Goal: Task Accomplishment & Management: Use online tool/utility

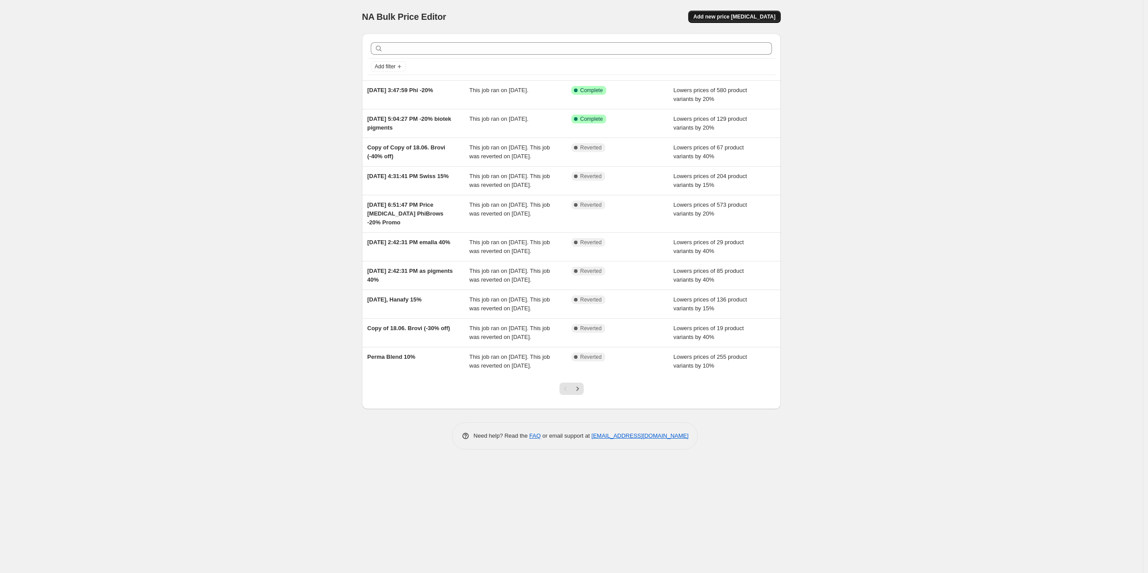
click at [737, 15] on span "Add new price change job" at bounding box center [735, 16] width 82 height 7
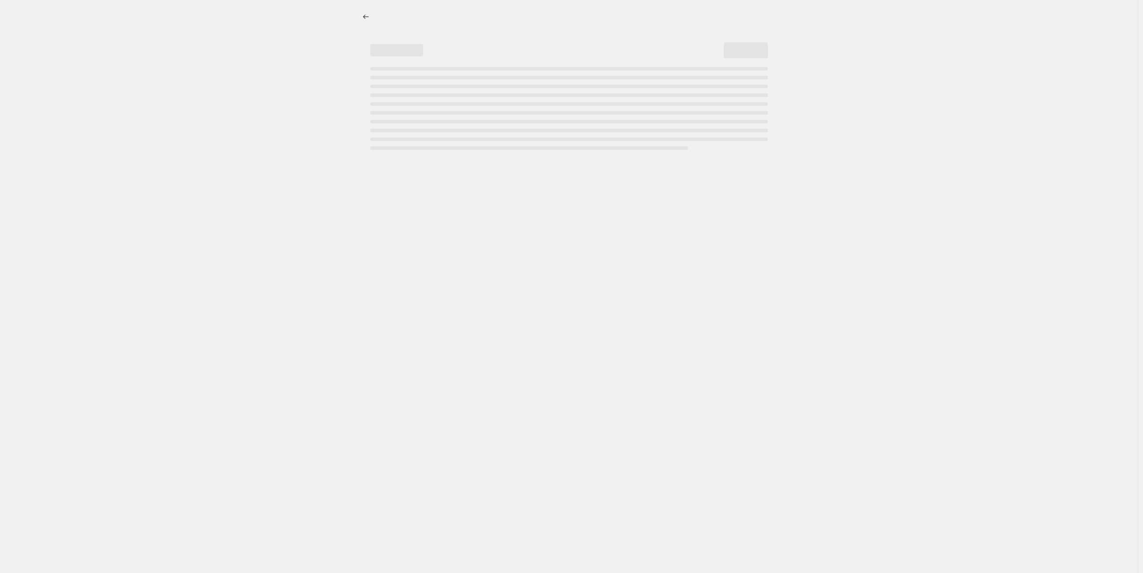
select select "percentage"
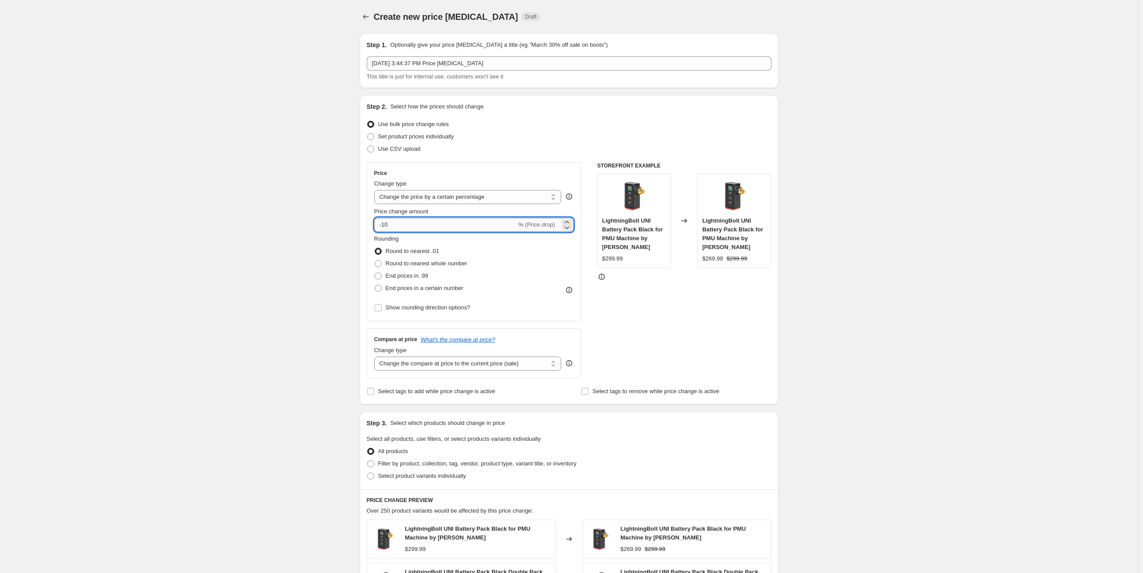
click at [382, 227] on input "-10" at bounding box center [445, 225] width 142 height 14
click at [388, 223] on input "-10" at bounding box center [445, 225] width 142 height 14
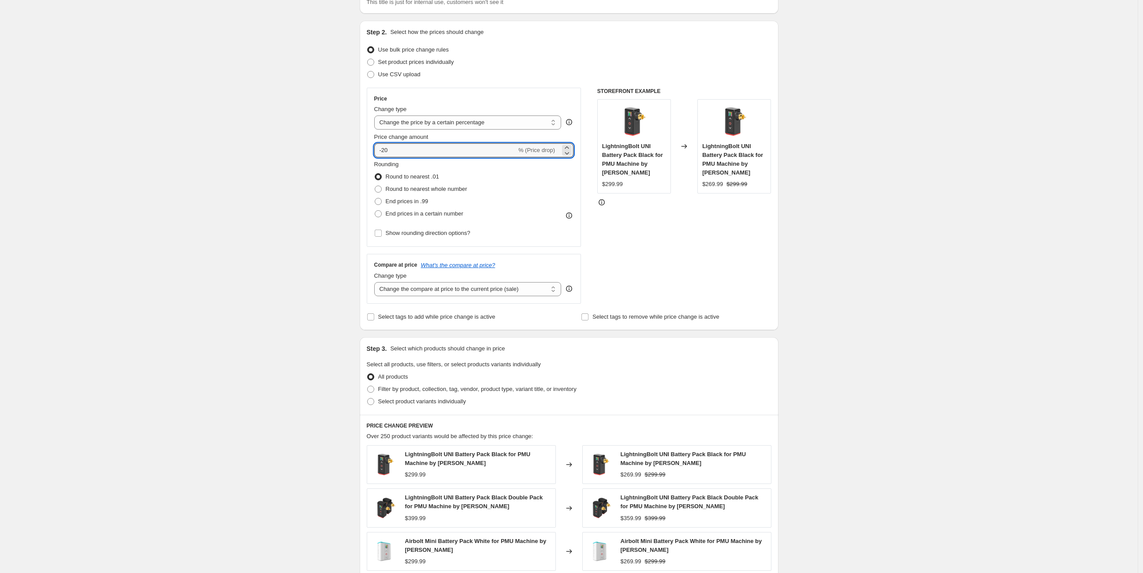
scroll to position [98, 0]
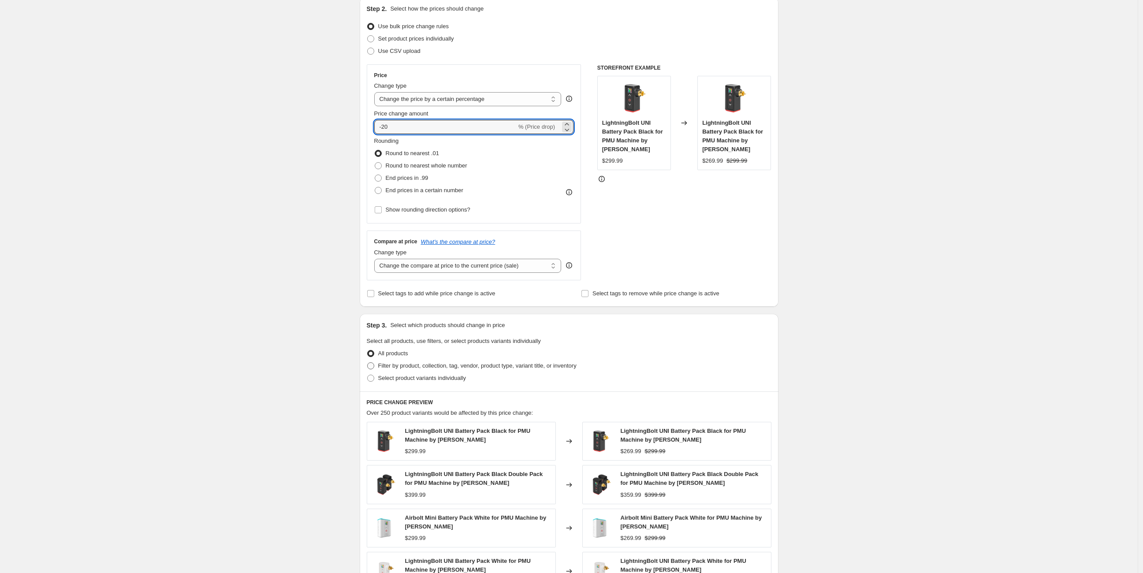
type input "-20"
click at [373, 366] on span at bounding box center [370, 365] width 7 height 7
click at [368, 363] on input "Filter by product, collection, tag, vendor, product type, variant title, or inv…" at bounding box center [367, 362] width 0 height 0
radio input "true"
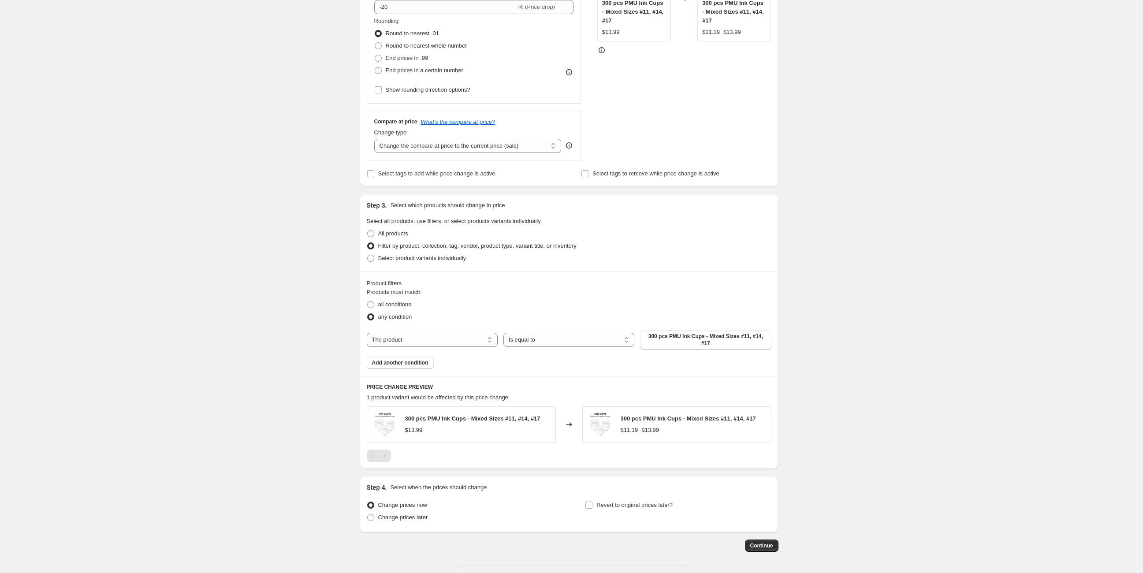
scroll to position [244, 0]
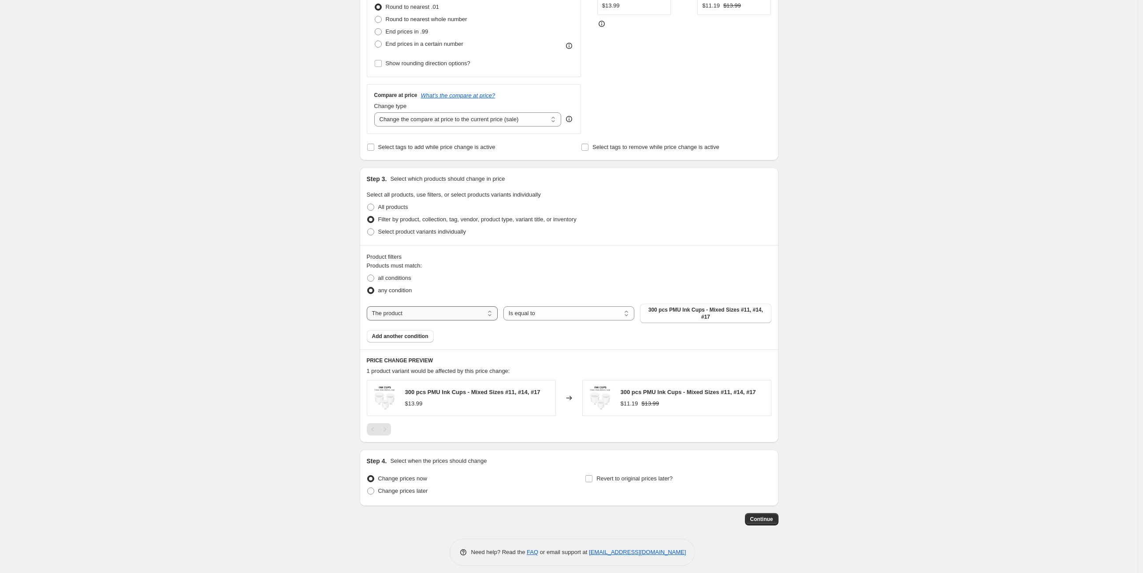
click at [419, 310] on select "The product The product's collection The product's tag The product's vendor The…" at bounding box center [432, 313] width 131 height 14
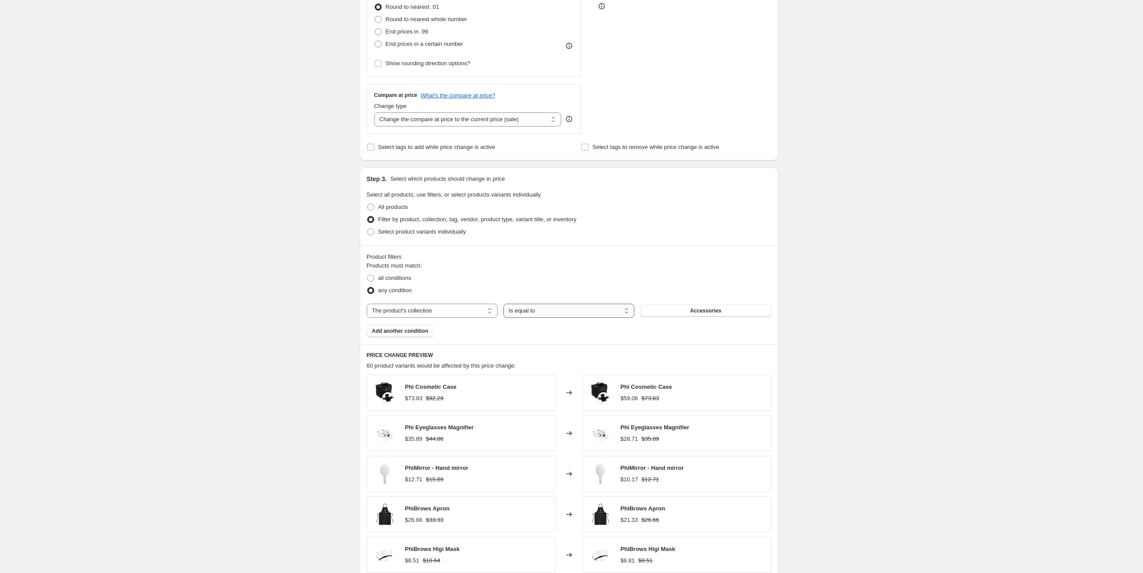
click at [556, 311] on select "Is equal to Is not equal to" at bounding box center [569, 311] width 131 height 14
click at [557, 311] on select "Is equal to Is not equal to" at bounding box center [569, 311] width 131 height 14
click at [716, 311] on span "Accessories" at bounding box center [705, 310] width 31 height 7
click at [469, 308] on select "The product The product's collection The product's tag The product's vendor The…" at bounding box center [432, 311] width 131 height 14
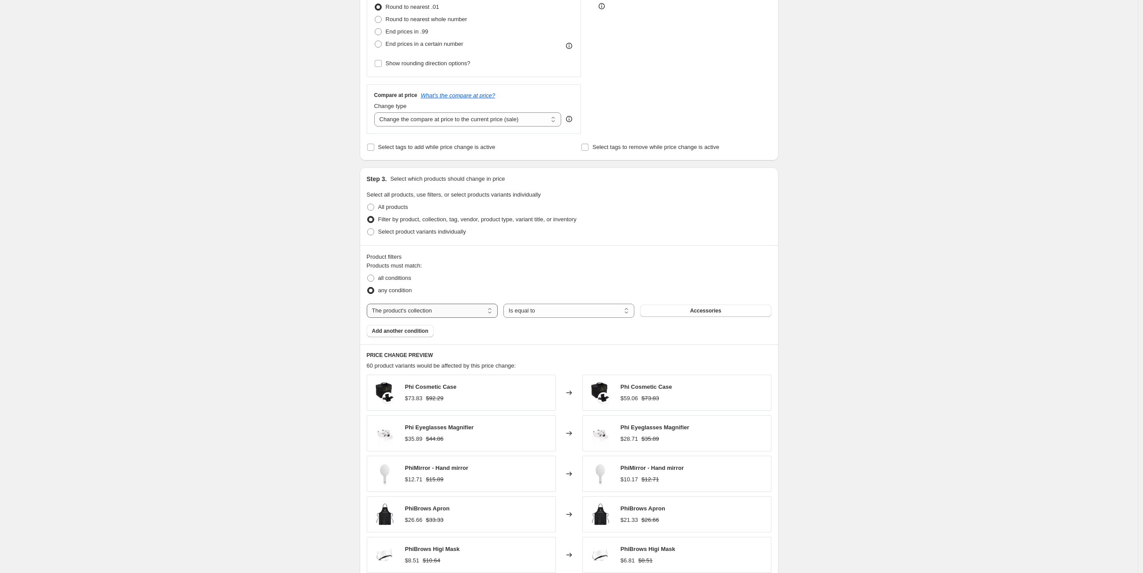
click at [469, 308] on select "The product The product's collection The product's tag The product's vendor The…" at bounding box center [432, 311] width 131 height 14
select select "vendor"
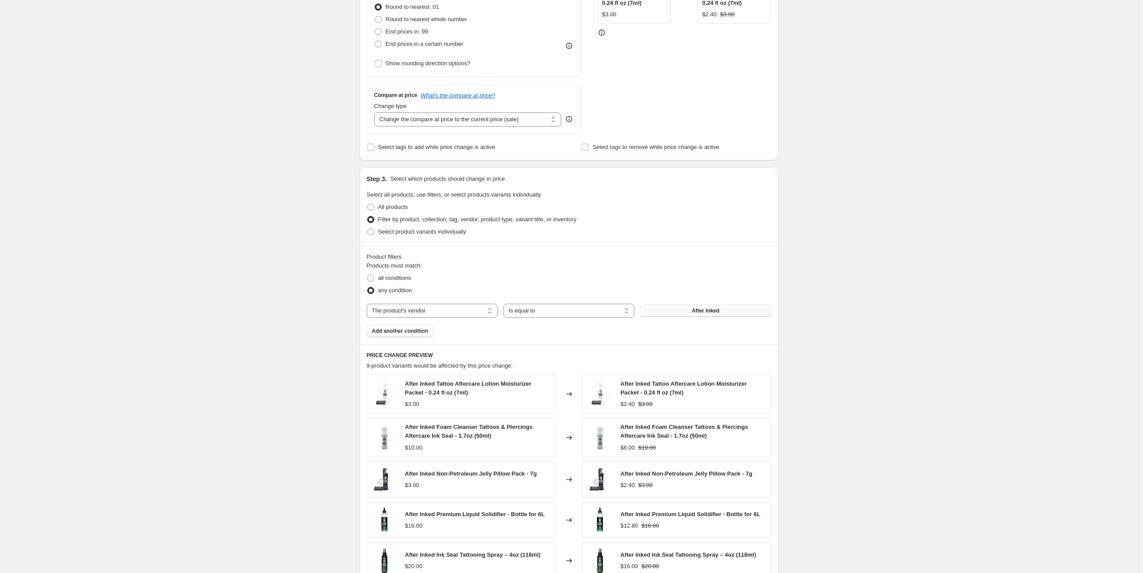
click at [698, 311] on span "After Inked" at bounding box center [706, 310] width 28 height 7
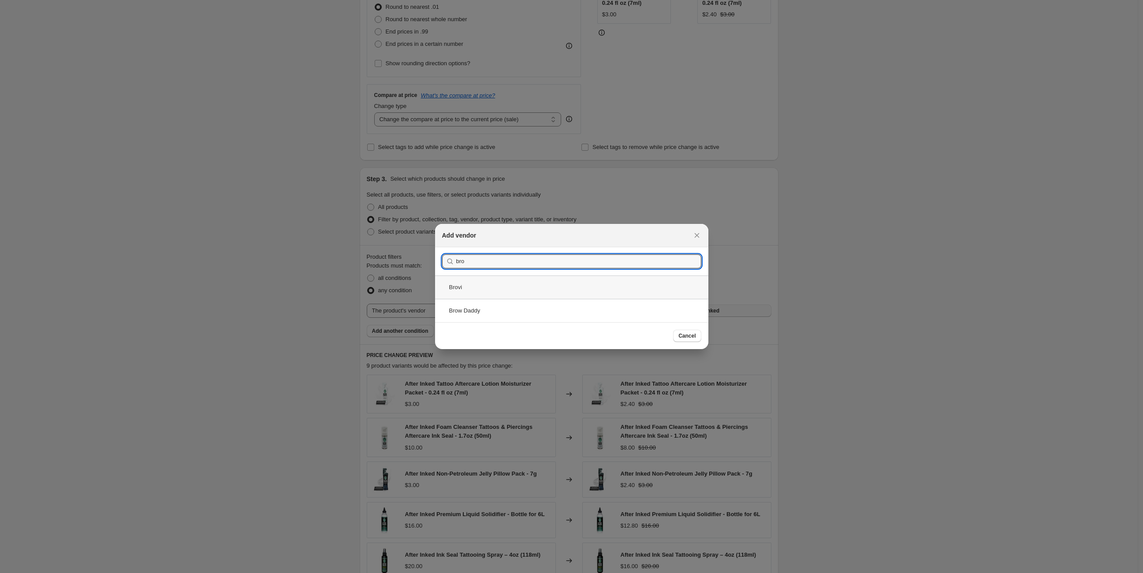
type input "bro"
click at [479, 292] on div "Brovi" at bounding box center [571, 287] width 273 height 23
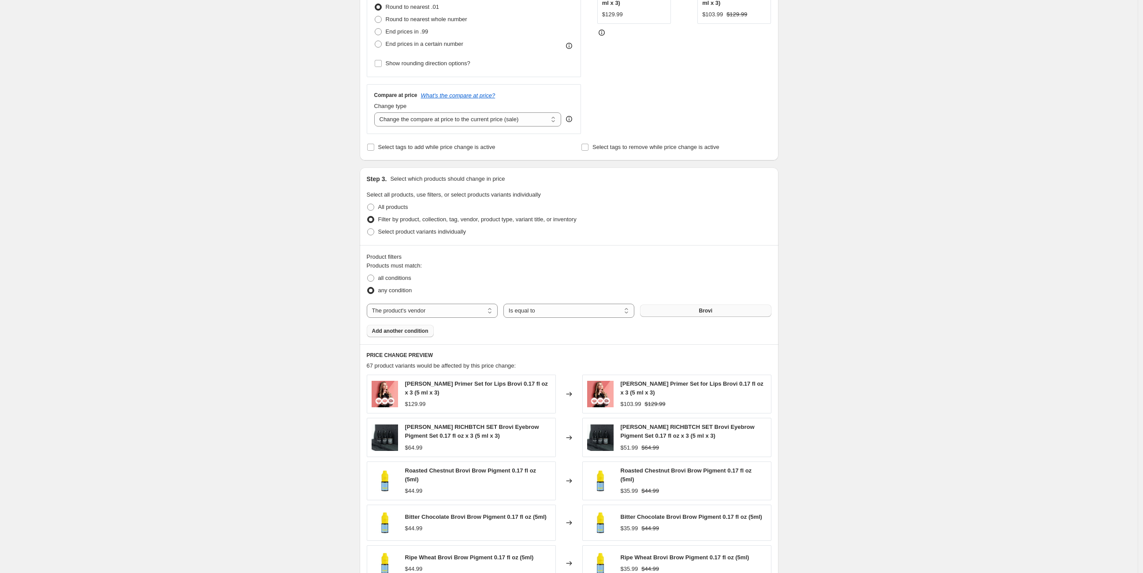
click at [423, 331] on span "Add another condition" at bounding box center [400, 331] width 56 height 7
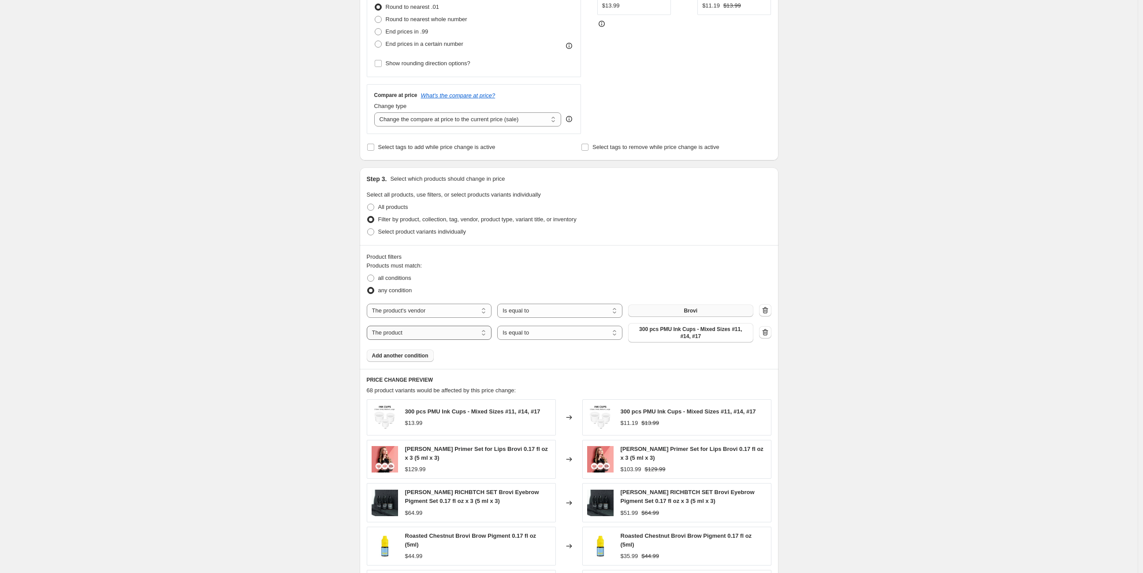
click at [423, 331] on select "The product The product's collection The product's tag The product's vendor The…" at bounding box center [429, 333] width 125 height 14
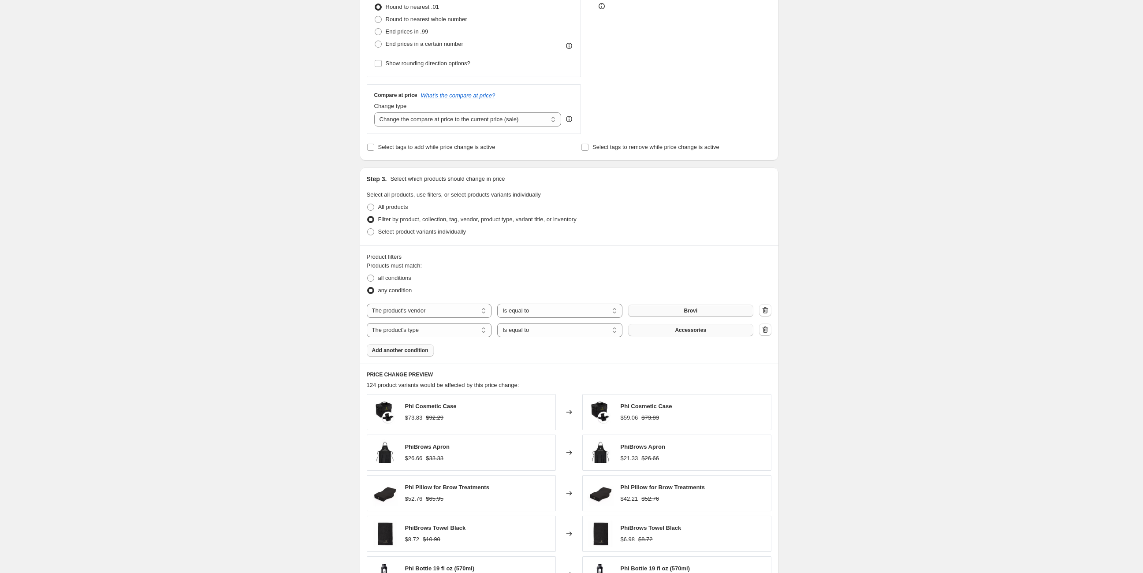
click at [736, 328] on button "Accessories" at bounding box center [690, 330] width 125 height 12
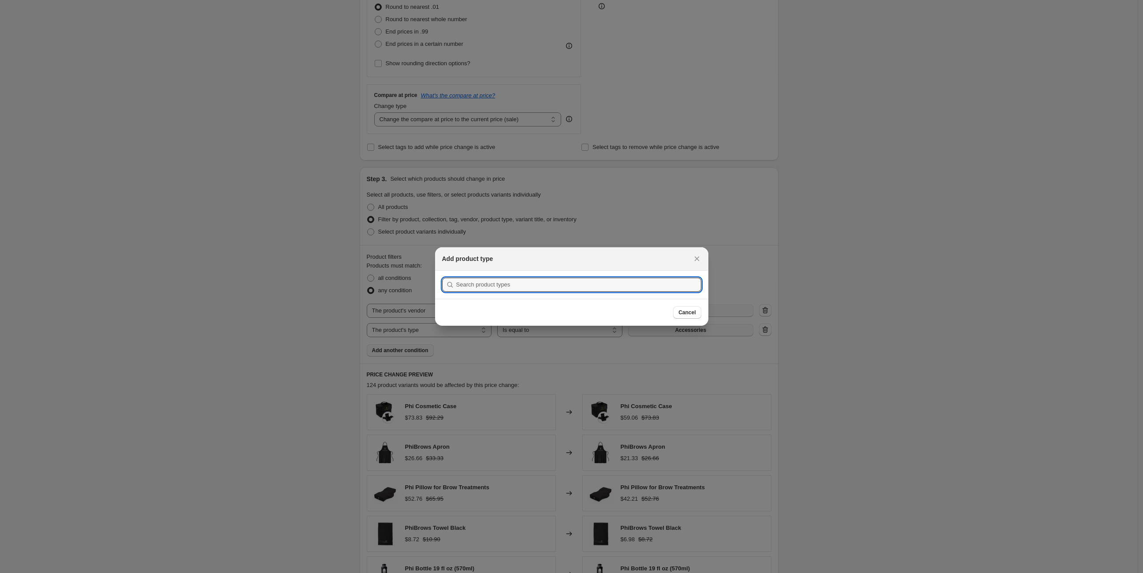
scroll to position [0, 0]
click at [697, 258] on icon "Close" at bounding box center [697, 258] width 9 height 9
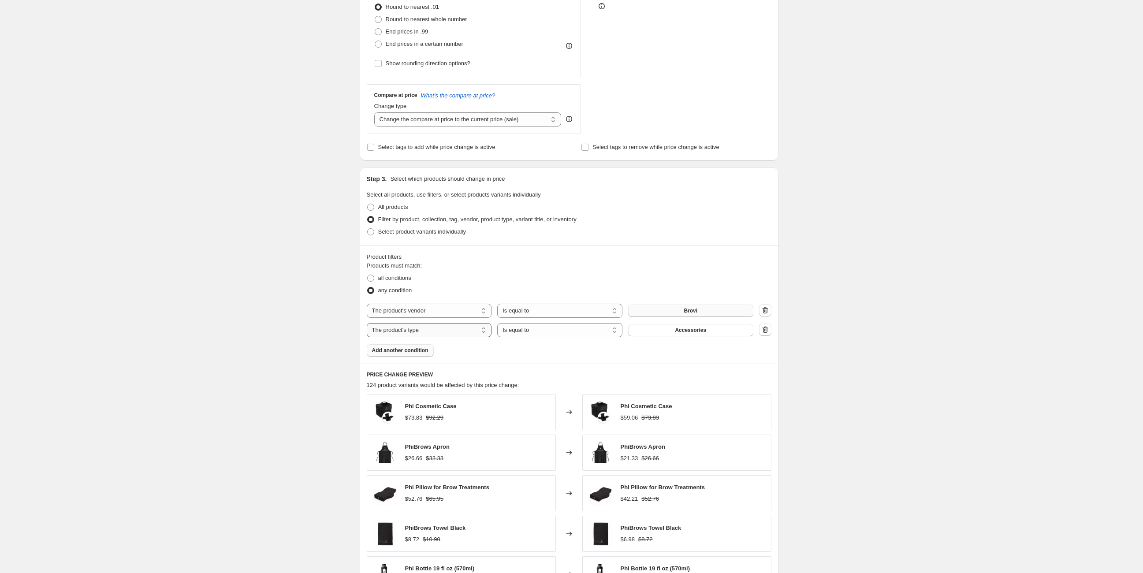
click at [438, 327] on select "The product The product's collection The product's tag The product's vendor The…" at bounding box center [429, 330] width 125 height 14
click at [687, 330] on span "Accessories" at bounding box center [690, 330] width 31 height 7
click at [466, 324] on select "The product The product's collection The product's tag The product's vendor The…" at bounding box center [429, 330] width 125 height 14
click at [680, 325] on button "Accessories" at bounding box center [690, 330] width 125 height 12
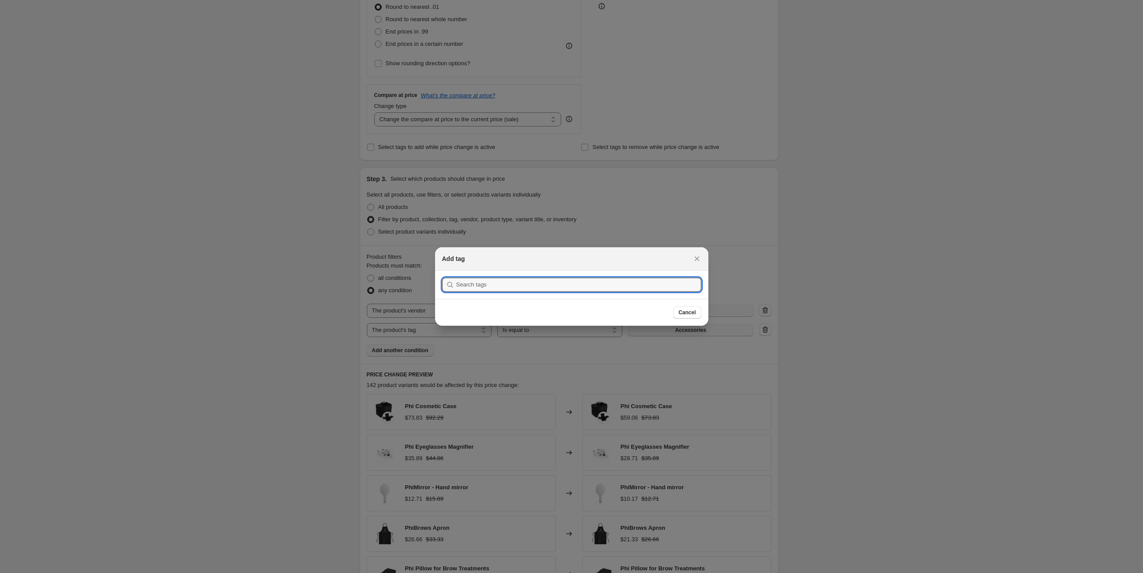
scroll to position [0, 0]
click at [698, 258] on icon "Close" at bounding box center [696, 259] width 5 height 4
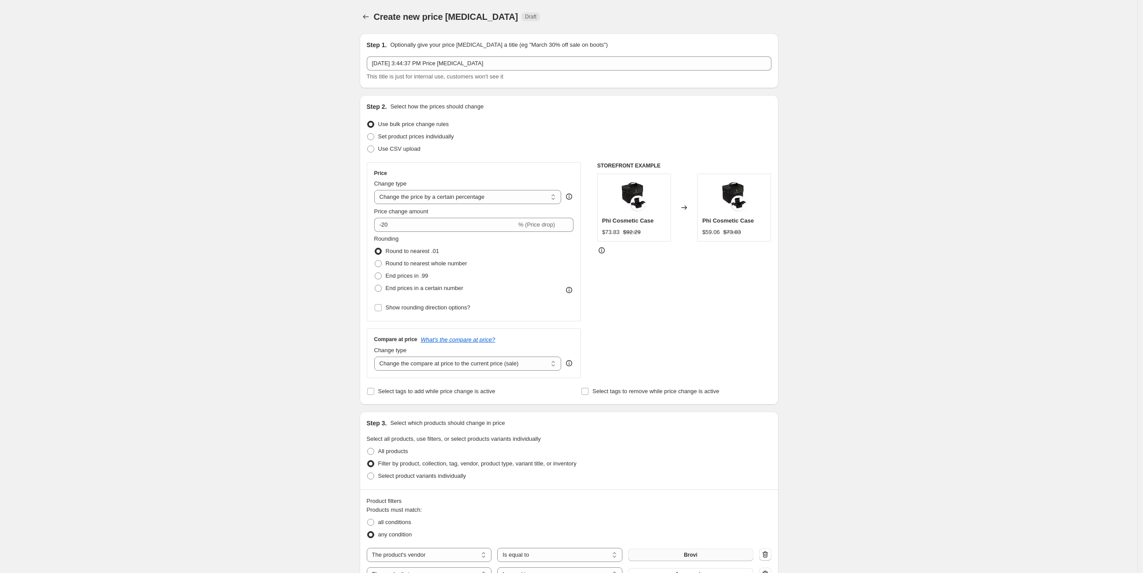
scroll to position [244, 0]
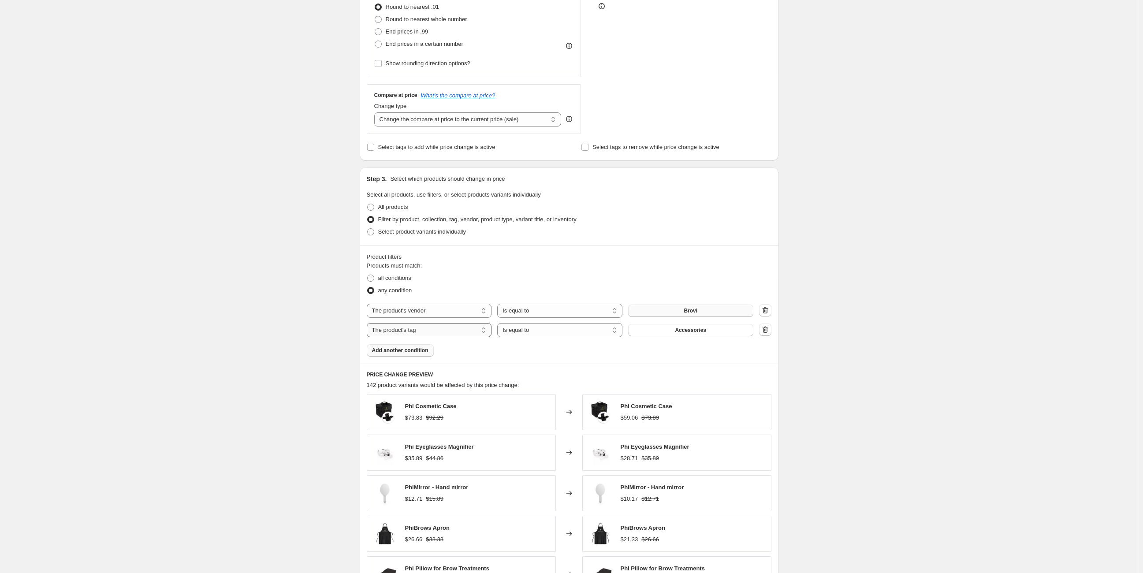
click at [463, 331] on select "The product The product's collection The product's tag The product's vendor The…" at bounding box center [429, 330] width 125 height 14
select select "product_type"
click at [672, 328] on button "Accessories" at bounding box center [690, 330] width 125 height 12
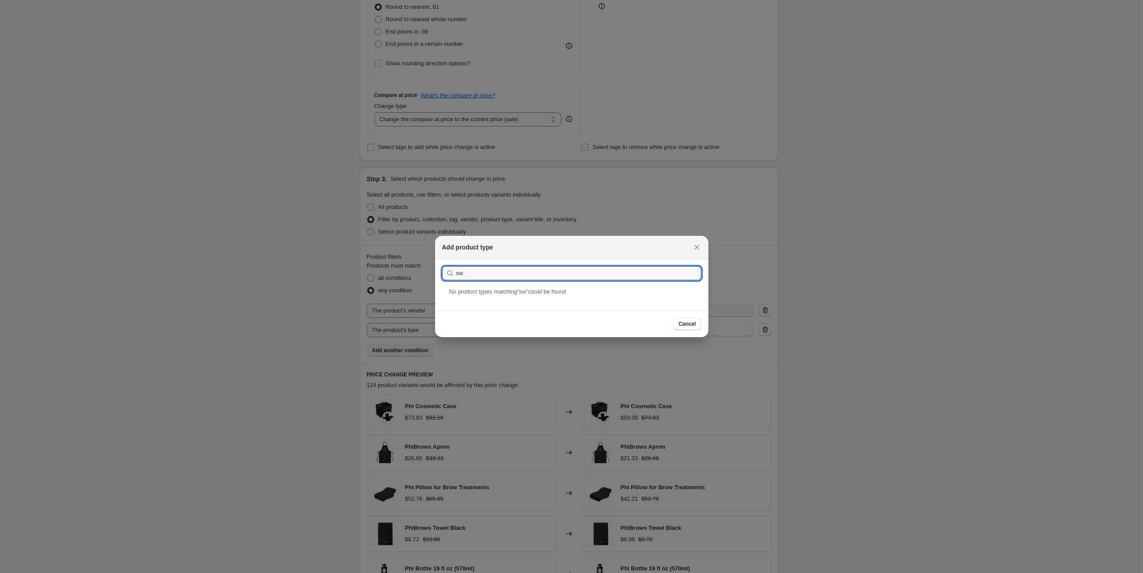
type input "s"
type input "pigm"
click at [696, 245] on icon "Close" at bounding box center [697, 247] width 9 height 9
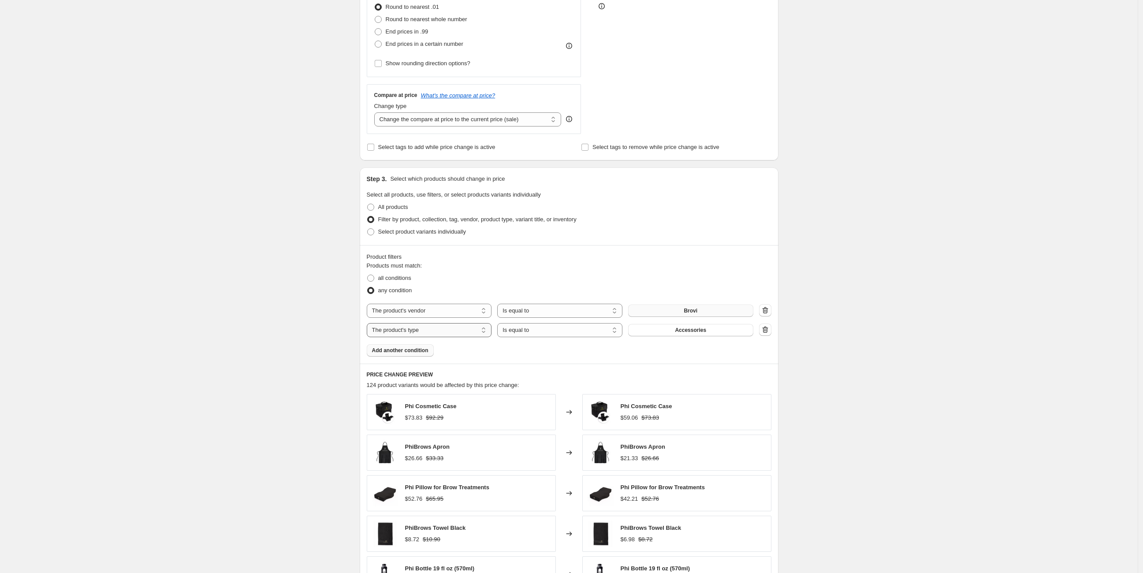
click at [469, 330] on select "The product The product's collection The product's tag The product's vendor The…" at bounding box center [429, 330] width 125 height 14
select select "tag"
click at [683, 332] on span "Accessories" at bounding box center [690, 330] width 31 height 7
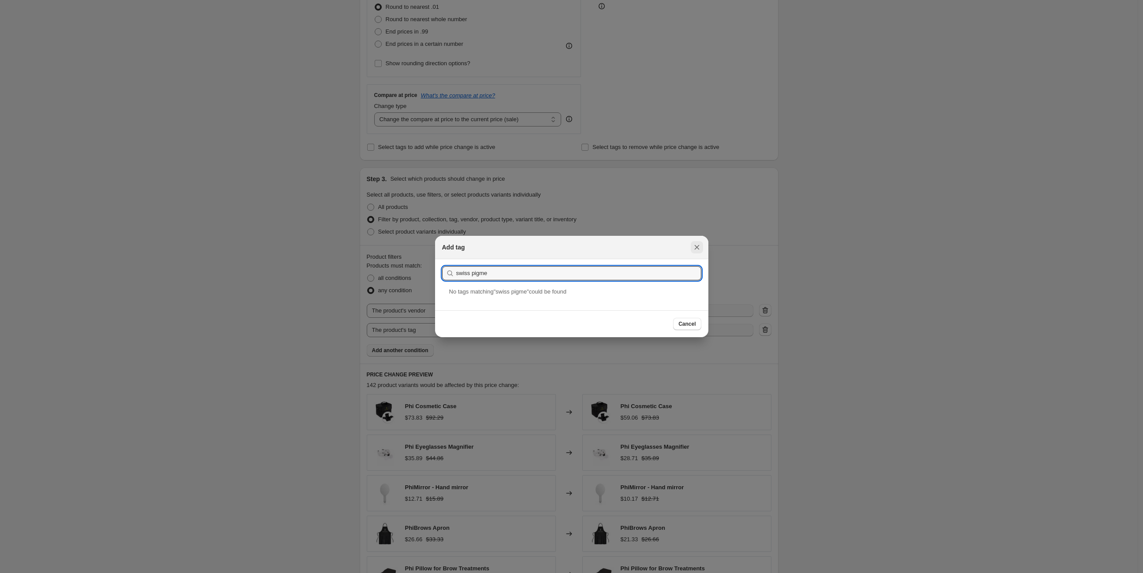
type input "swiss pigme"
click at [696, 247] on icon "Close" at bounding box center [696, 247] width 5 height 4
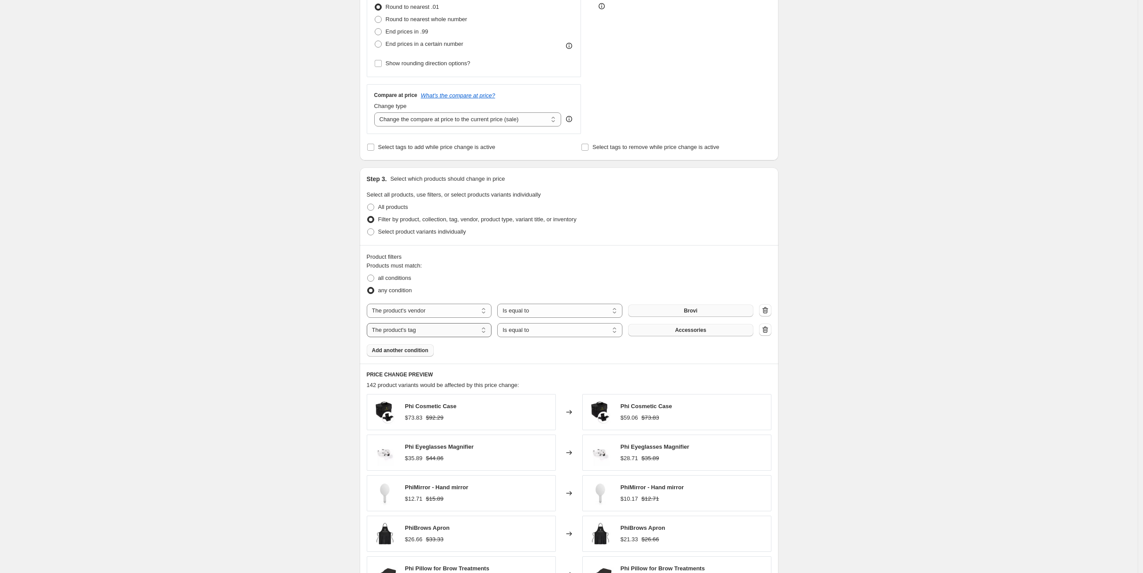
click at [464, 326] on select "The product The product's collection The product's tag The product's vendor The…" at bounding box center [429, 330] width 125 height 14
select select "title"
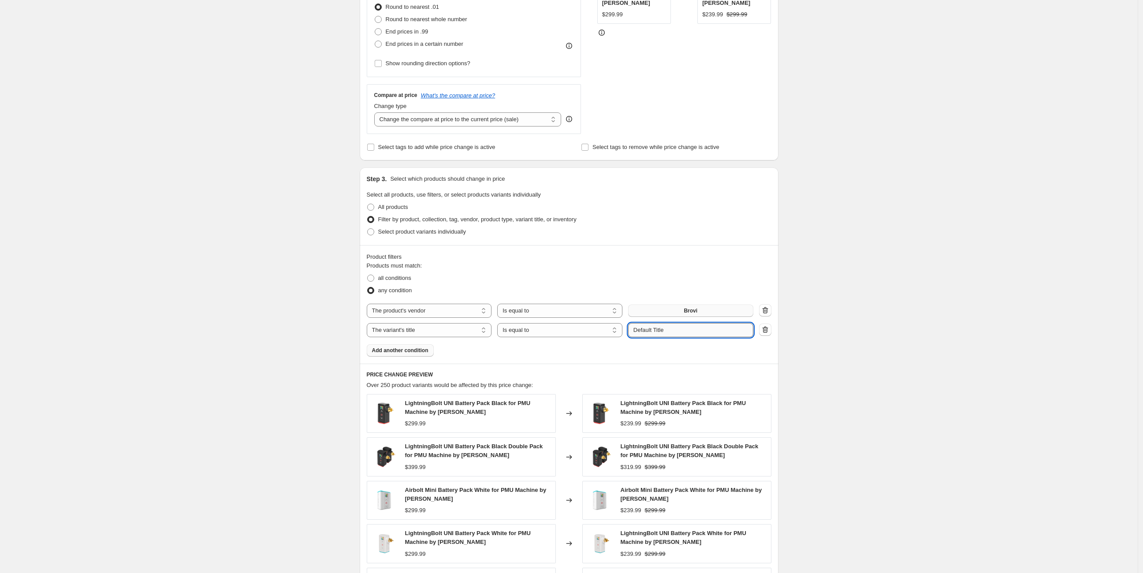
click at [676, 328] on input "Default Title" at bounding box center [690, 330] width 125 height 14
click at [684, 327] on input "Default Title" at bounding box center [690, 330] width 125 height 14
type input "D"
type input "swiss"
drag, startPoint x: 676, startPoint y: 322, endPoint x: 624, endPoint y: 324, distance: 52.9
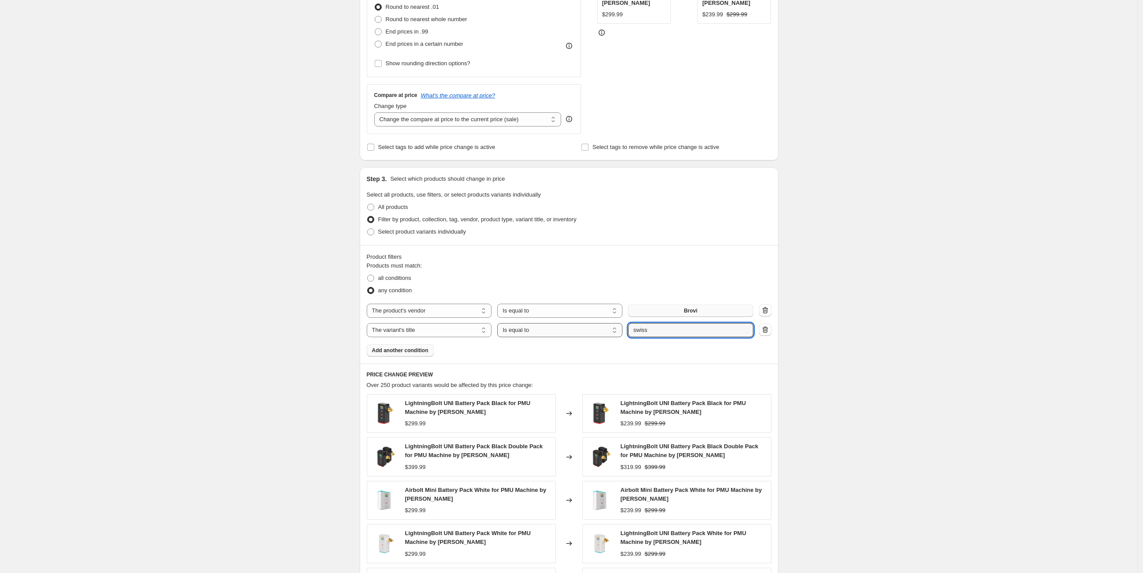
click at [624, 324] on div "The product The product's collection The product's tag The product's vendor The…" at bounding box center [560, 330] width 387 height 14
click at [471, 329] on select "The product The product's collection The product's tag The product's vendor The…" at bounding box center [429, 330] width 125 height 14
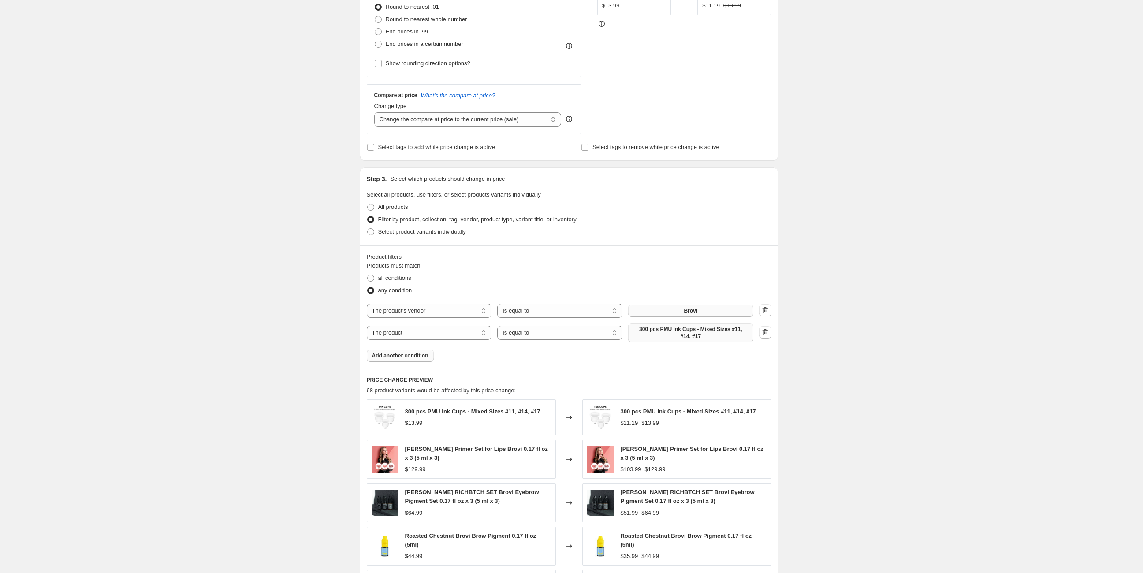
click at [696, 328] on span "300 pcs PMU Ink Cups - Mixed Sizes #11, #14, #17" at bounding box center [691, 333] width 115 height 14
click at [455, 332] on select "The product The product's collection The product's tag The product's vendor The…" at bounding box center [429, 333] width 125 height 14
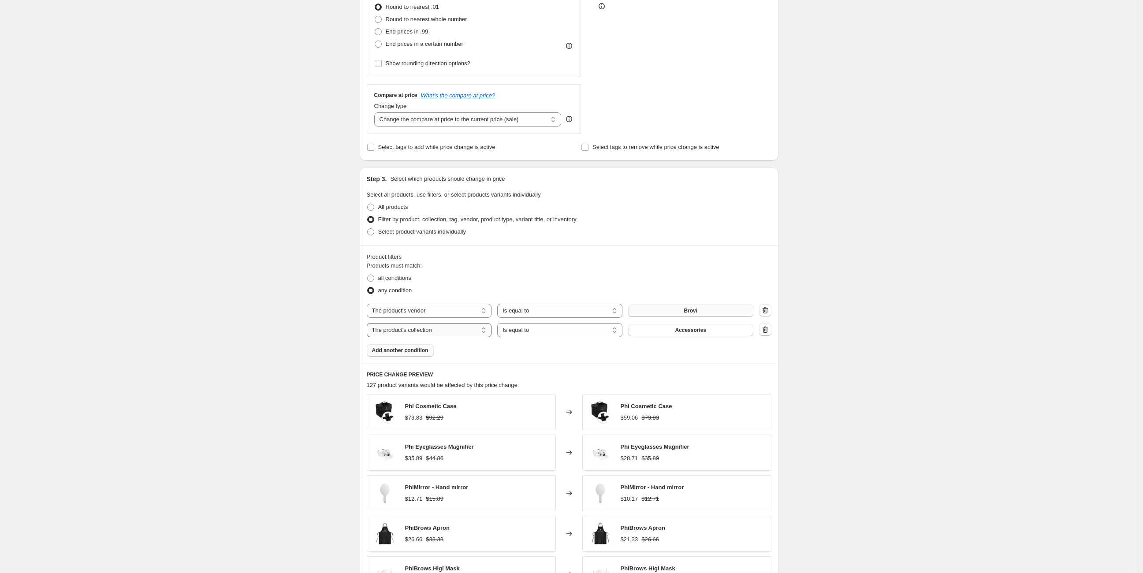
click at [461, 330] on select "The product The product's collection The product's tag The product's vendor The…" at bounding box center [429, 330] width 125 height 14
select select "product_type"
click at [676, 330] on button "Accessories" at bounding box center [690, 330] width 125 height 12
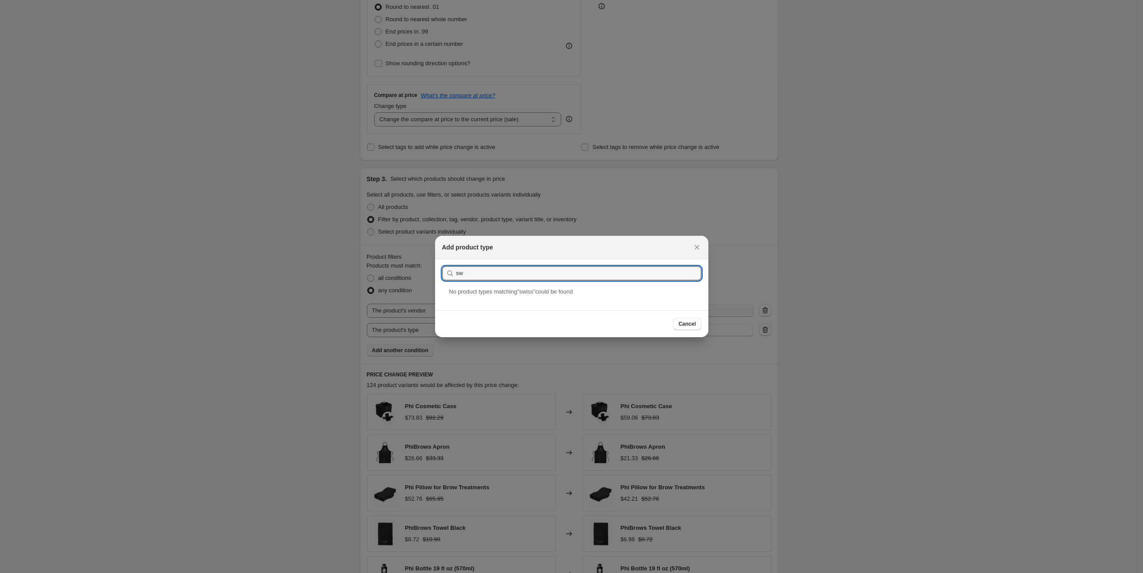
type input "s"
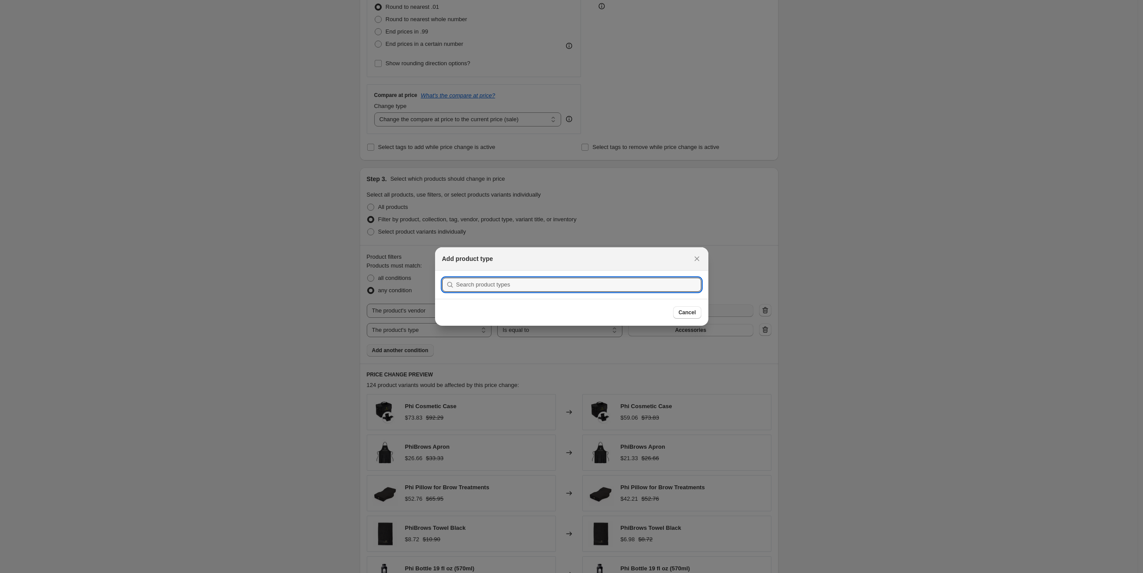
click at [396, 329] on div at bounding box center [571, 286] width 1143 height 573
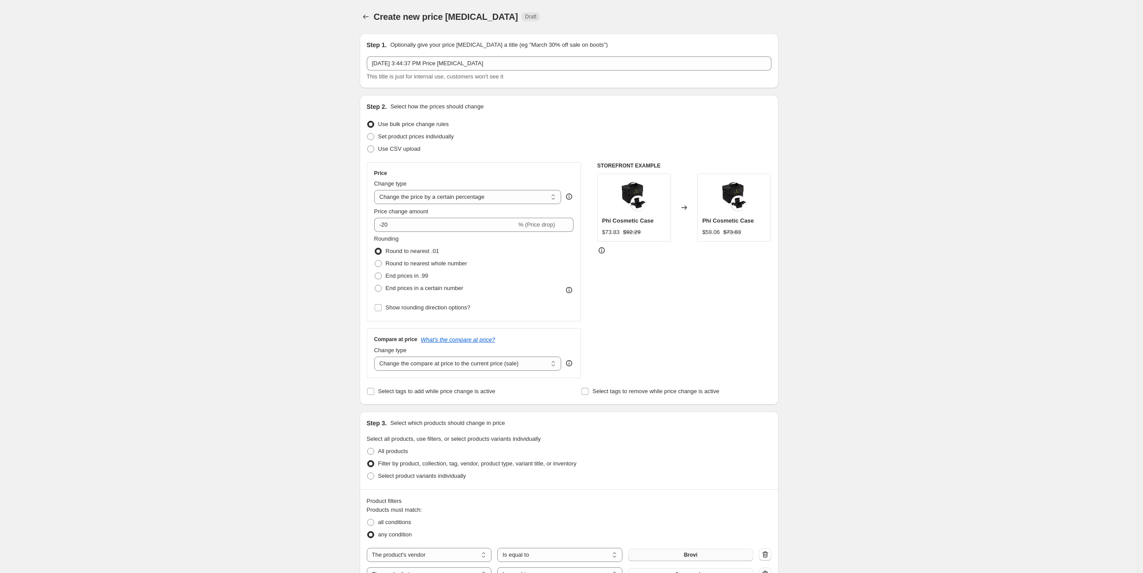
scroll to position [244, 0]
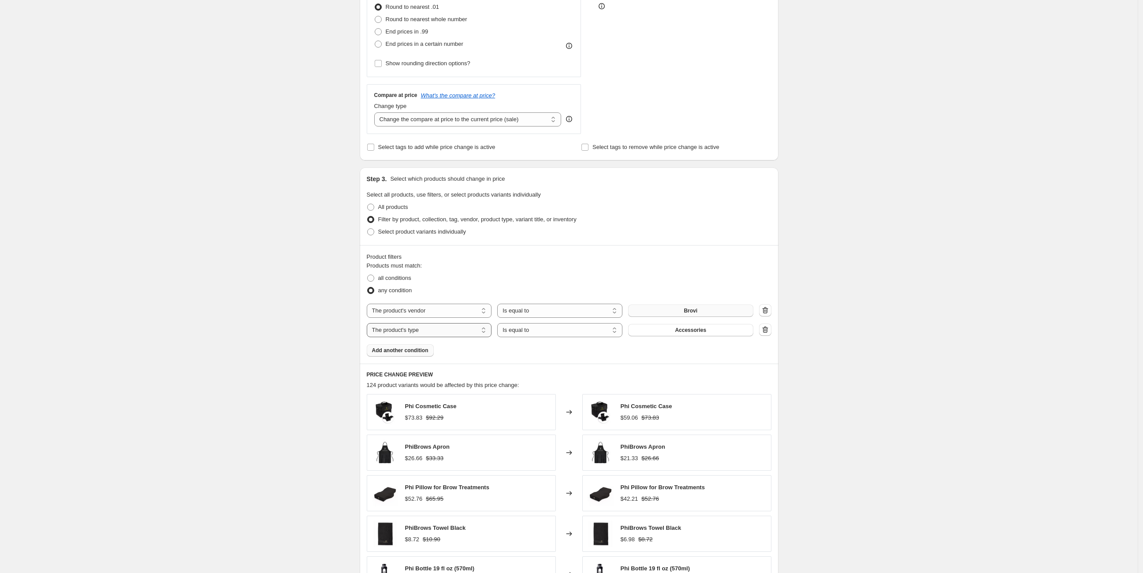
click at [396, 329] on select "The product The product's collection The product's tag The product's vendor The…" at bounding box center [429, 330] width 125 height 14
select select "tag"
click at [694, 329] on span "Accessories" at bounding box center [690, 330] width 31 height 7
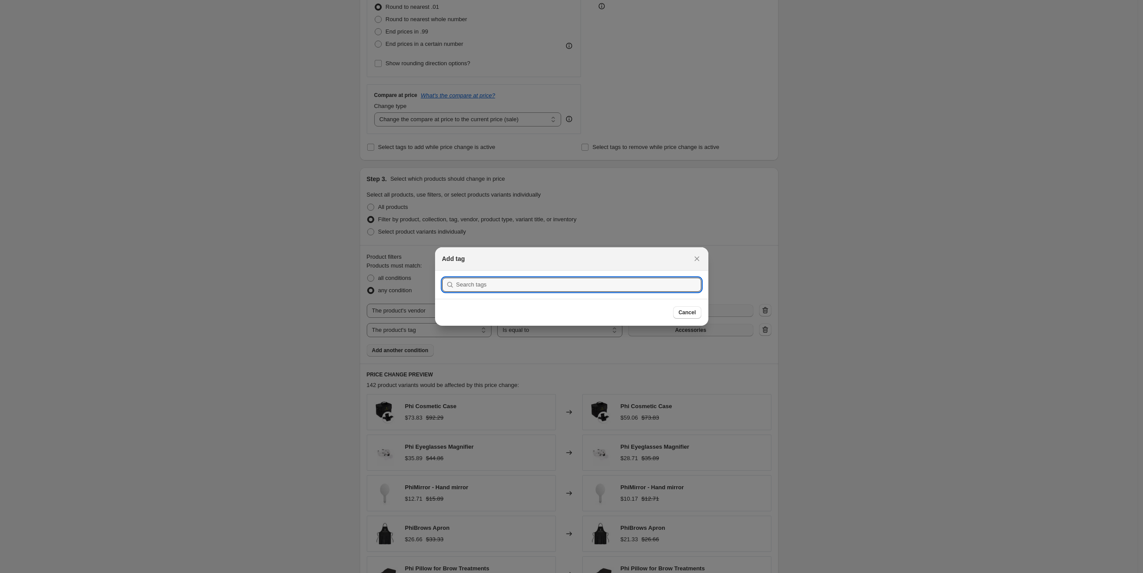
scroll to position [0, 0]
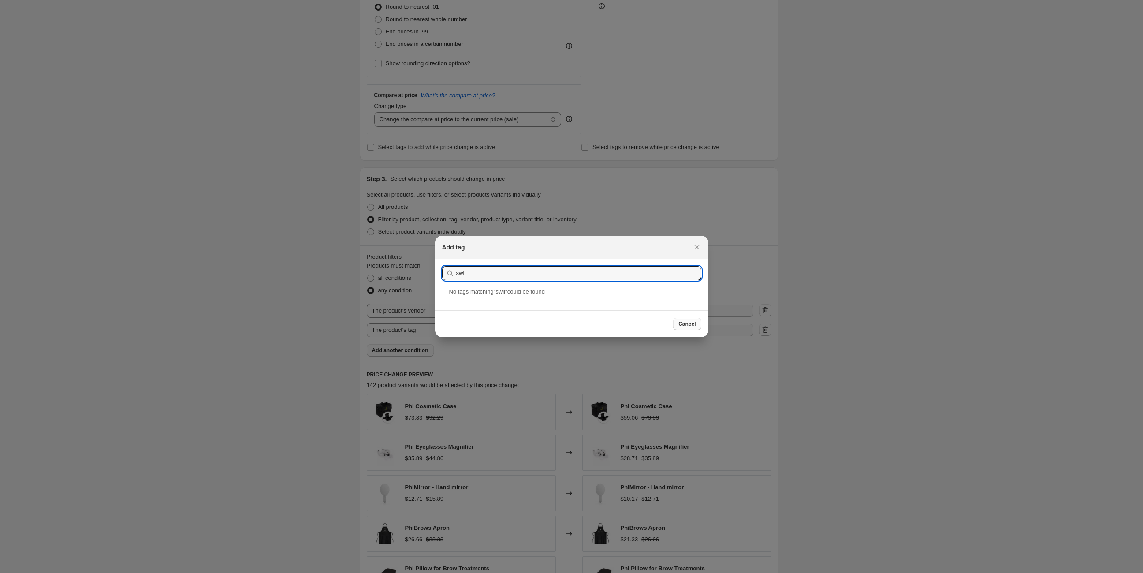
type input "swii"
click at [691, 323] on span "Cancel" at bounding box center [687, 324] width 17 height 7
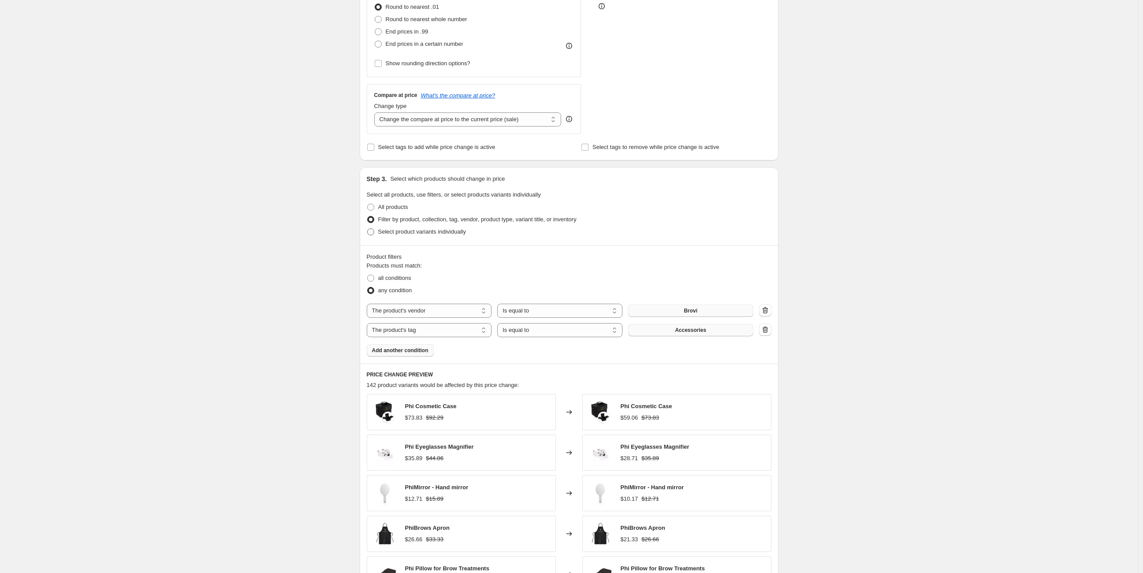
click at [373, 228] on span at bounding box center [370, 231] width 7 height 7
click at [368, 228] on input "Select product variants individually" at bounding box center [367, 228] width 0 height 0
radio input "true"
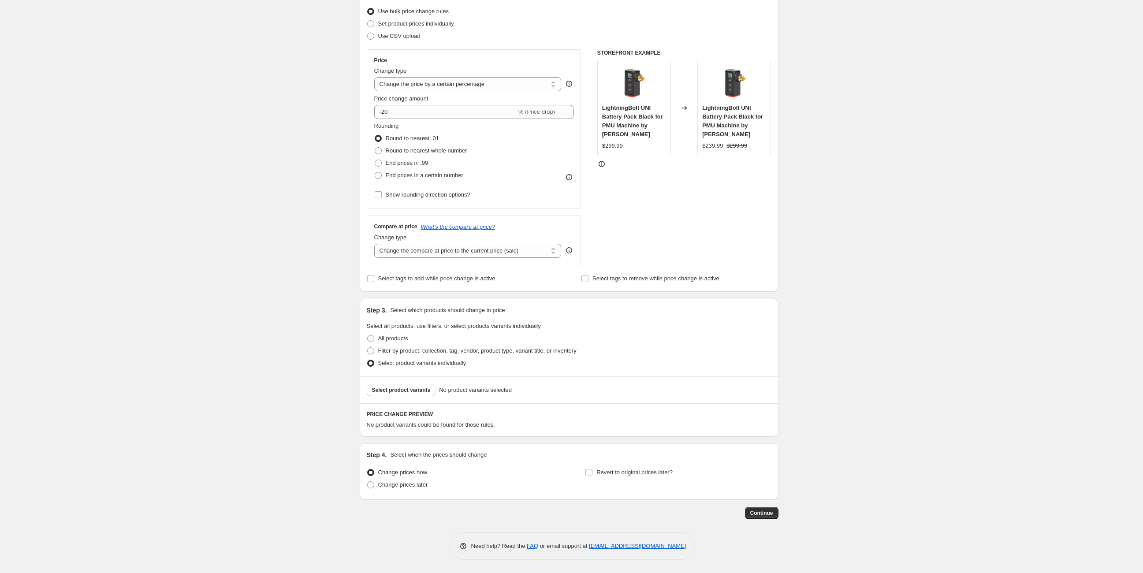
scroll to position [112, 0]
click at [414, 392] on span "Select product variants" at bounding box center [401, 391] width 59 height 7
click at [374, 341] on span at bounding box center [370, 339] width 7 height 7
click at [368, 336] on input "All products" at bounding box center [367, 336] width 0 height 0
radio input "true"
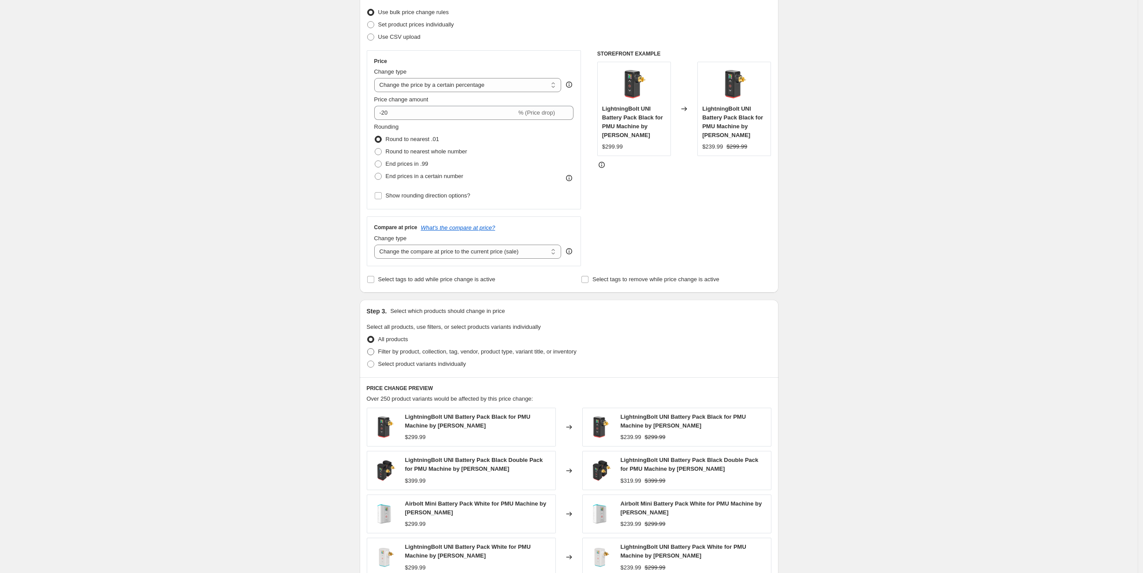
click at [374, 352] on span at bounding box center [370, 351] width 7 height 7
click at [368, 349] on input "Filter by product, collection, tag, vendor, product type, variant title, or inv…" at bounding box center [367, 348] width 0 height 0
radio input "true"
select select "vendor"
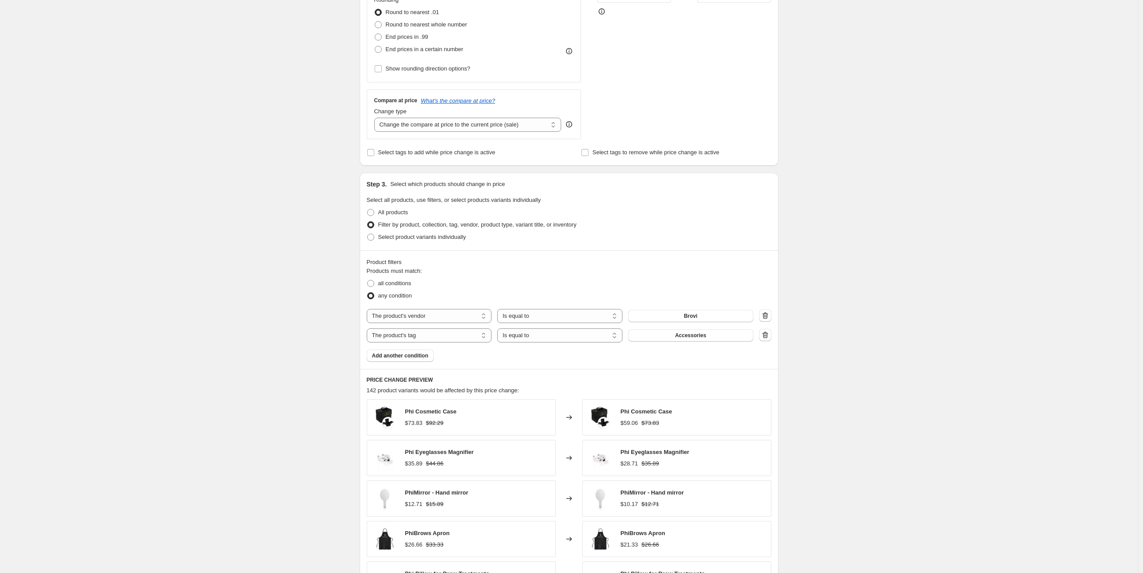
scroll to position [308, 0]
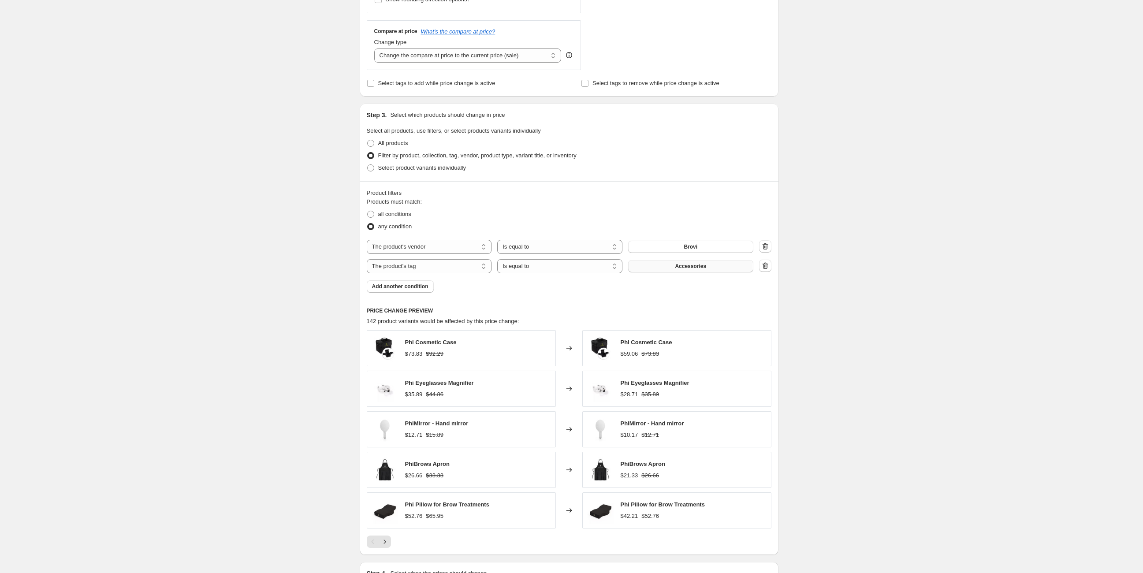
click at [693, 266] on span "Accessories" at bounding box center [690, 266] width 31 height 7
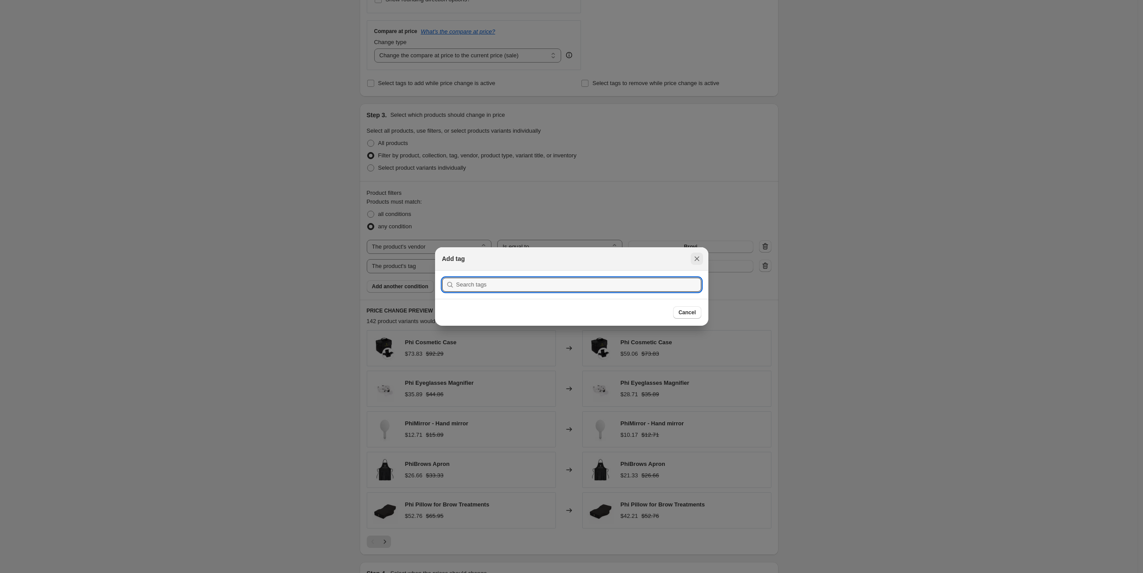
click at [697, 256] on icon "Close" at bounding box center [697, 258] width 9 height 9
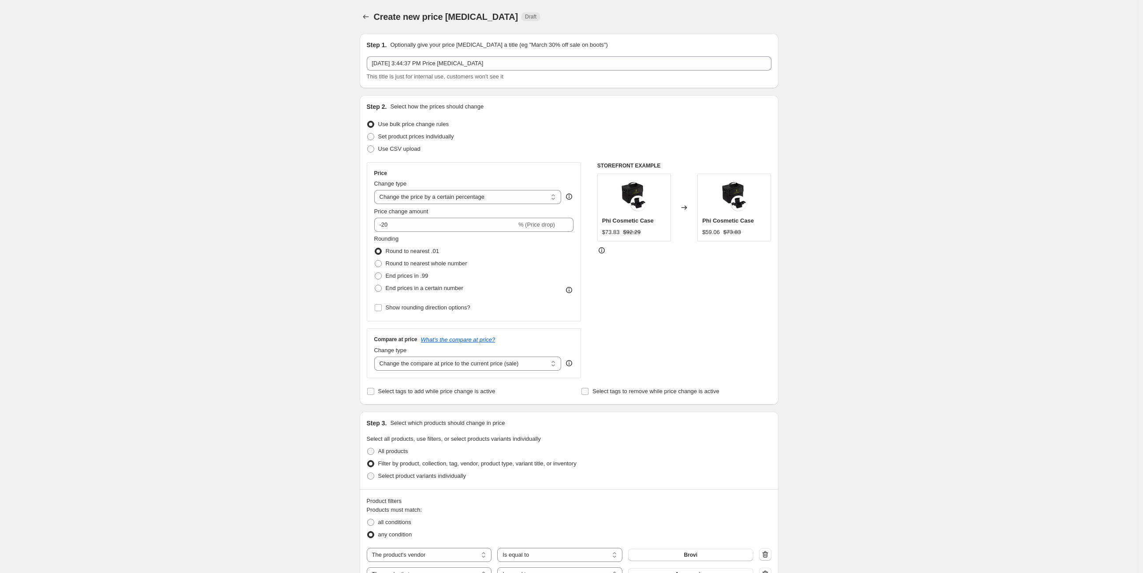
scroll to position [308, 0]
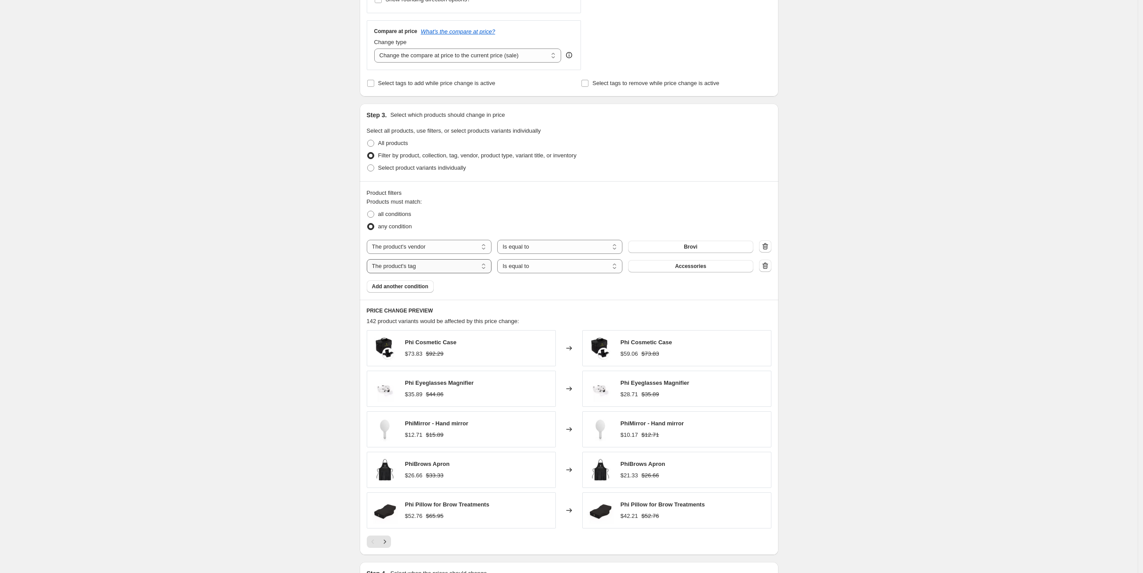
click at [444, 265] on select "The product The product's collection The product's tag The product's vendor The…" at bounding box center [429, 266] width 125 height 14
click at [691, 270] on button "Accessories" at bounding box center [690, 266] width 125 height 12
click at [425, 268] on select "The product The product's collection The product's tag The product's vendor The…" at bounding box center [429, 266] width 125 height 14
click at [671, 267] on button "Accessories" at bounding box center [690, 266] width 125 height 12
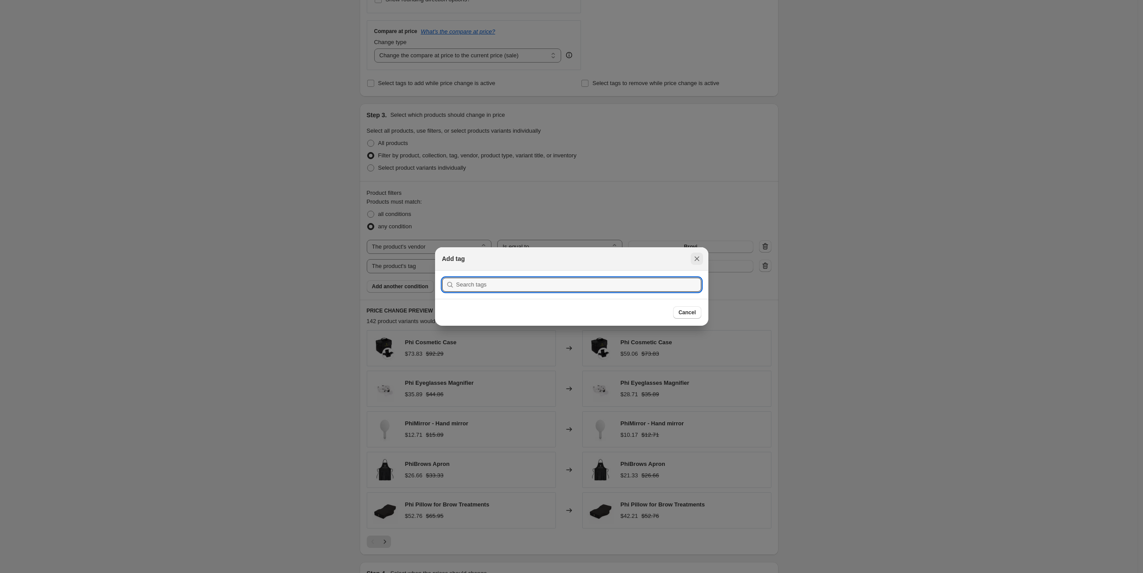
click at [693, 258] on icon "Close" at bounding box center [697, 258] width 9 height 9
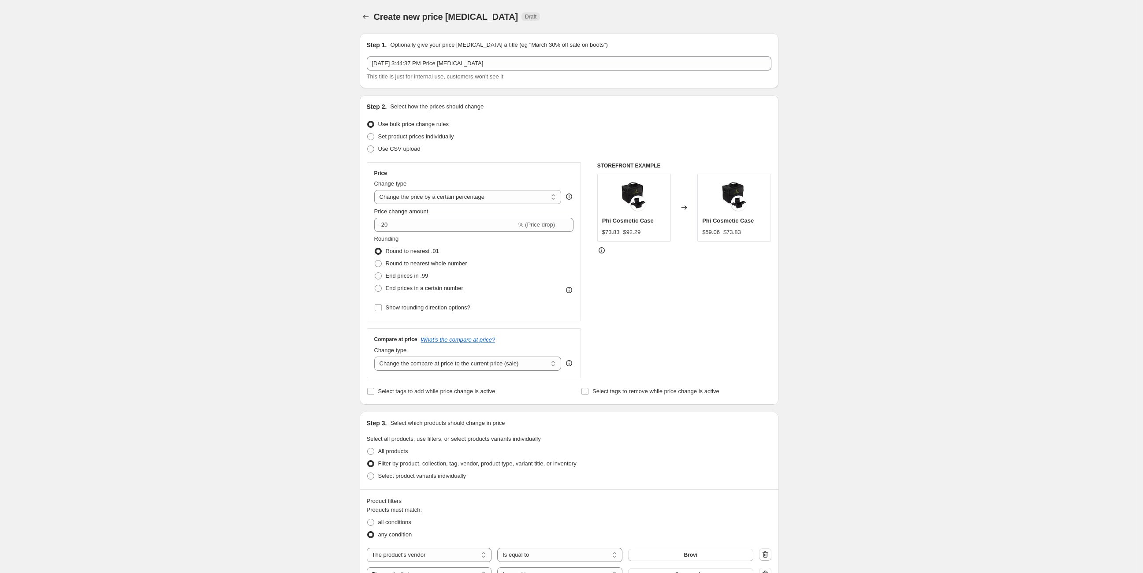
scroll to position [308, 0]
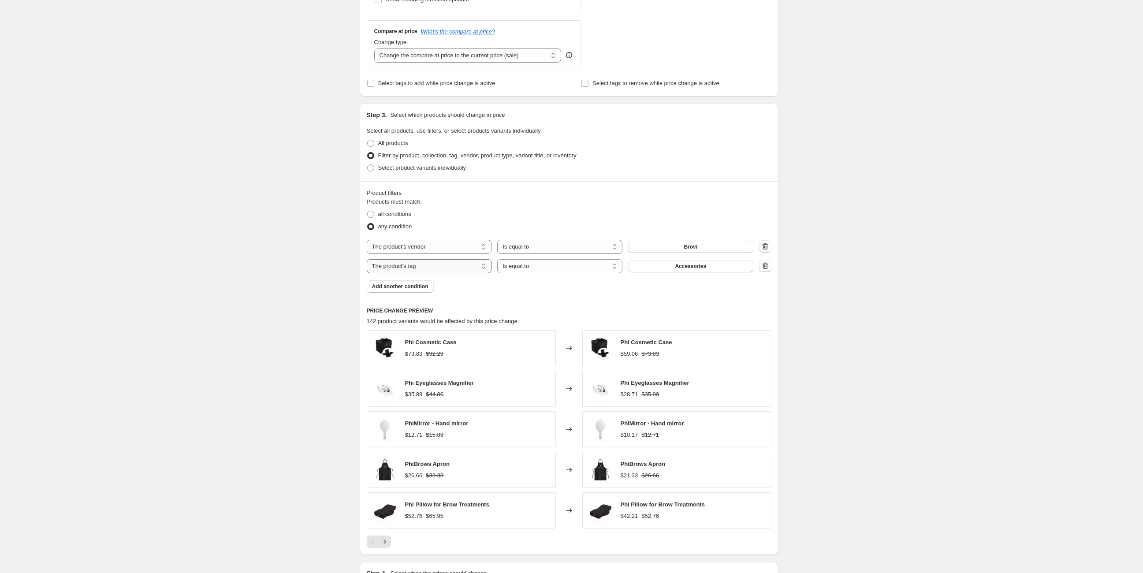
click at [442, 266] on select "The product The product's collection The product's tag The product's vendor The…" at bounding box center [429, 266] width 125 height 14
click at [711, 264] on button "Accessories" at bounding box center [690, 266] width 125 height 12
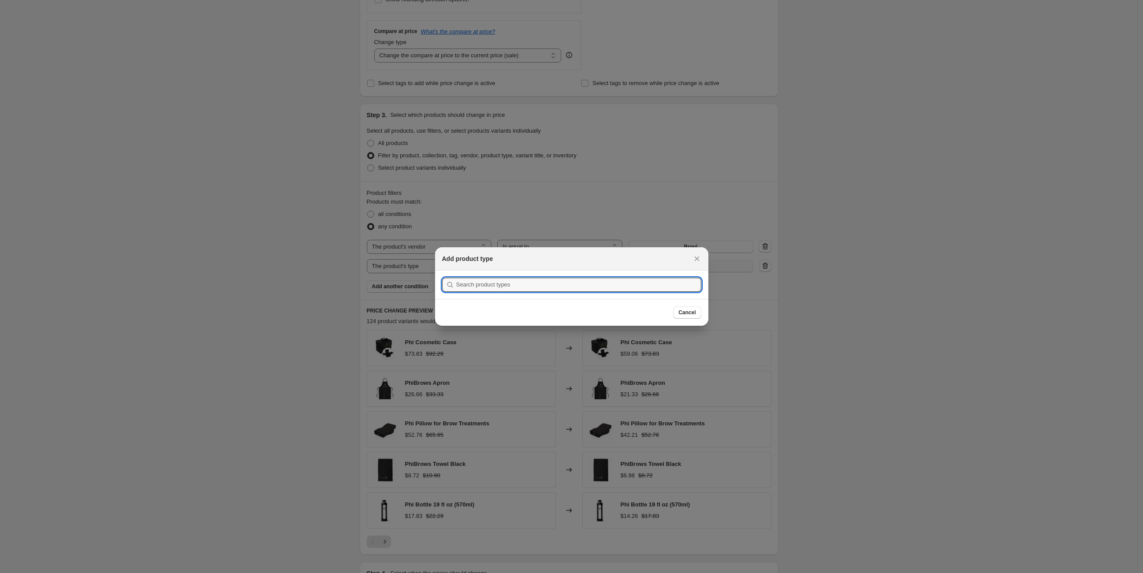
scroll to position [0, 0]
click at [695, 260] on icon "Close" at bounding box center [697, 258] width 9 height 9
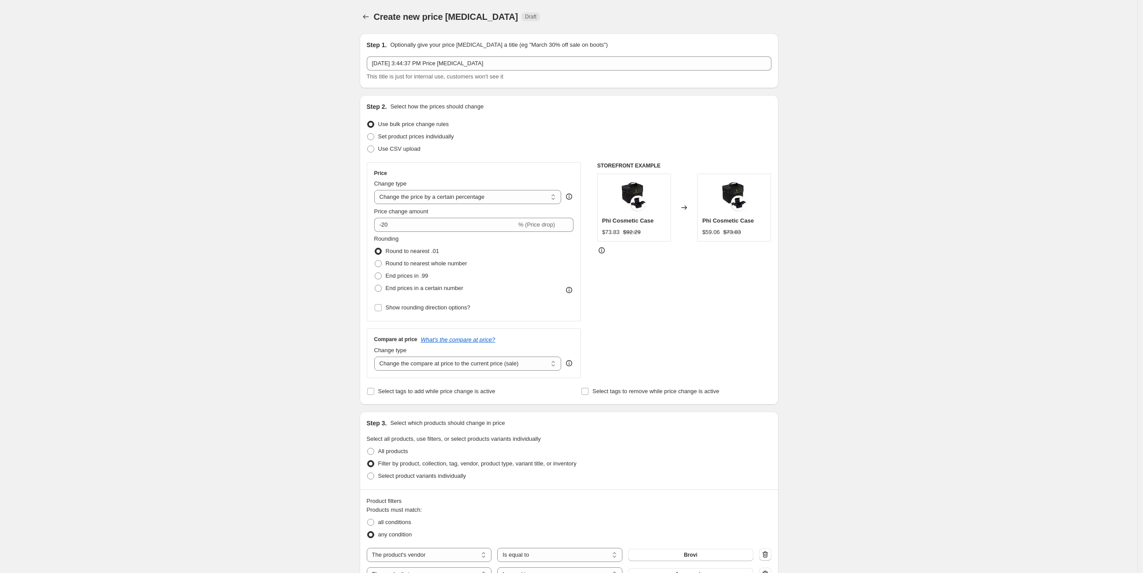
scroll to position [308, 0]
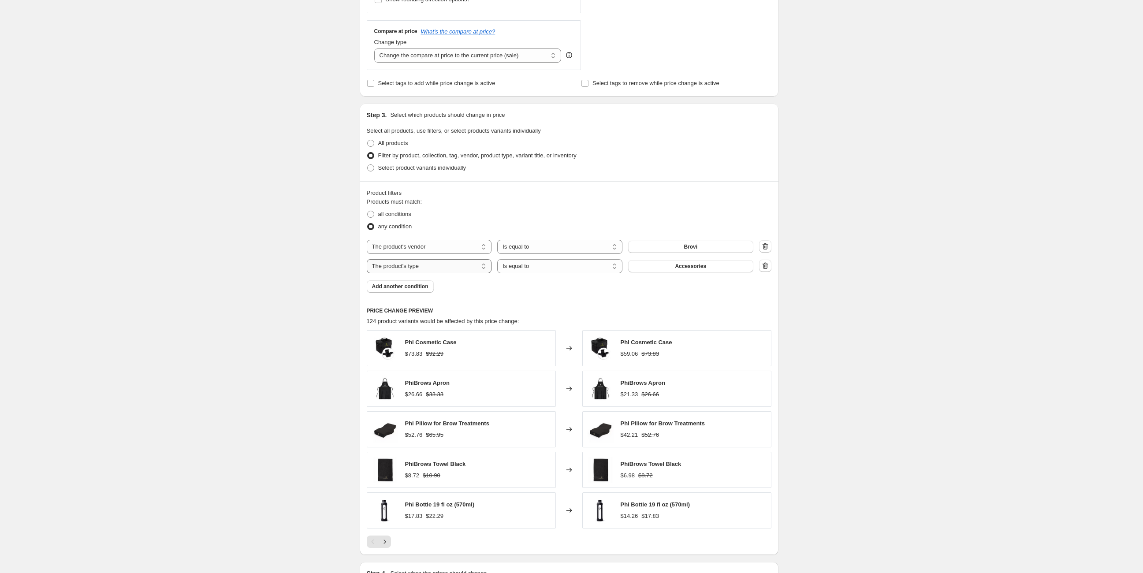
click at [450, 264] on select "The product The product's collection The product's tag The product's vendor The…" at bounding box center [429, 266] width 125 height 14
select select "title"
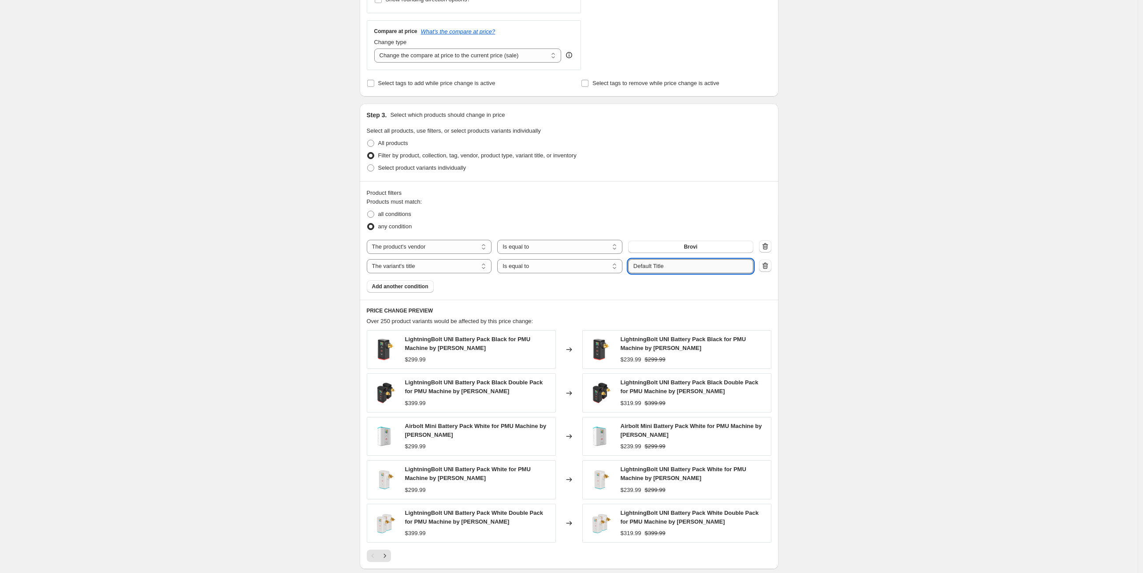
click at [657, 267] on input "Default Title" at bounding box center [690, 266] width 125 height 14
click at [657, 266] on input "Default Title" at bounding box center [690, 266] width 125 height 14
type input "s"
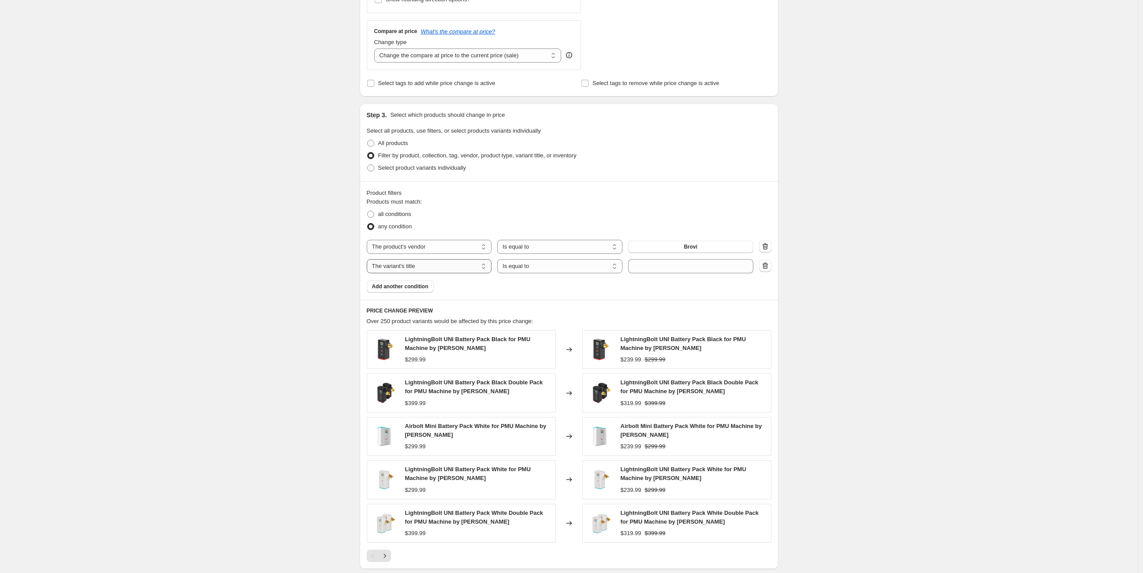
click at [467, 267] on select "The product The product's collection The product's tag The product's vendor The…" at bounding box center [429, 266] width 125 height 14
select select "collection"
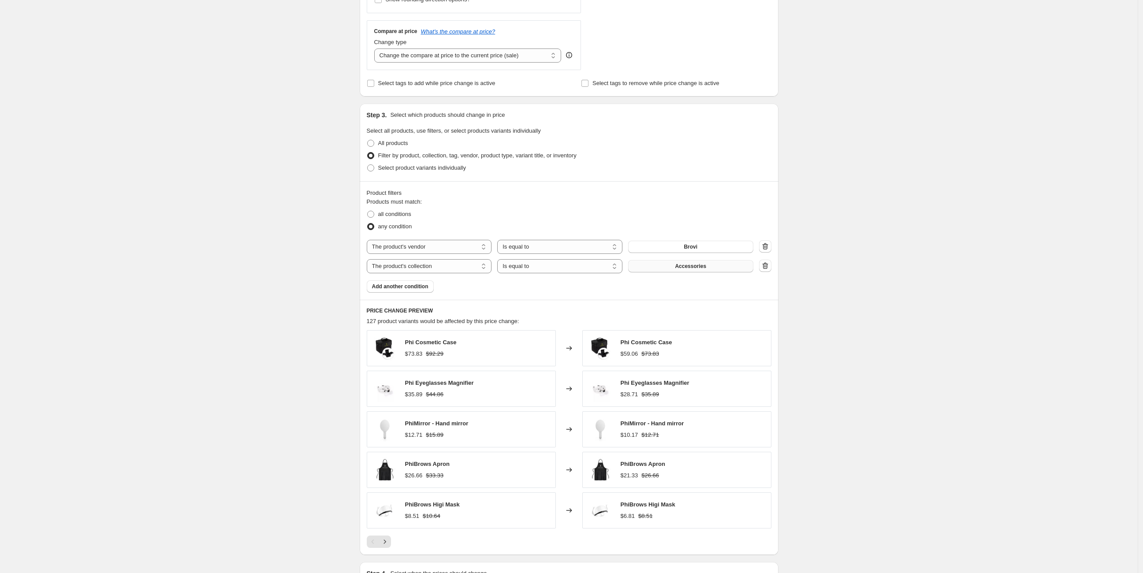
click at [662, 264] on button "Accessories" at bounding box center [690, 266] width 125 height 12
click at [373, 211] on span at bounding box center [370, 214] width 7 height 7
click at [368, 211] on input "all conditions" at bounding box center [367, 211] width 0 height 0
radio input "true"
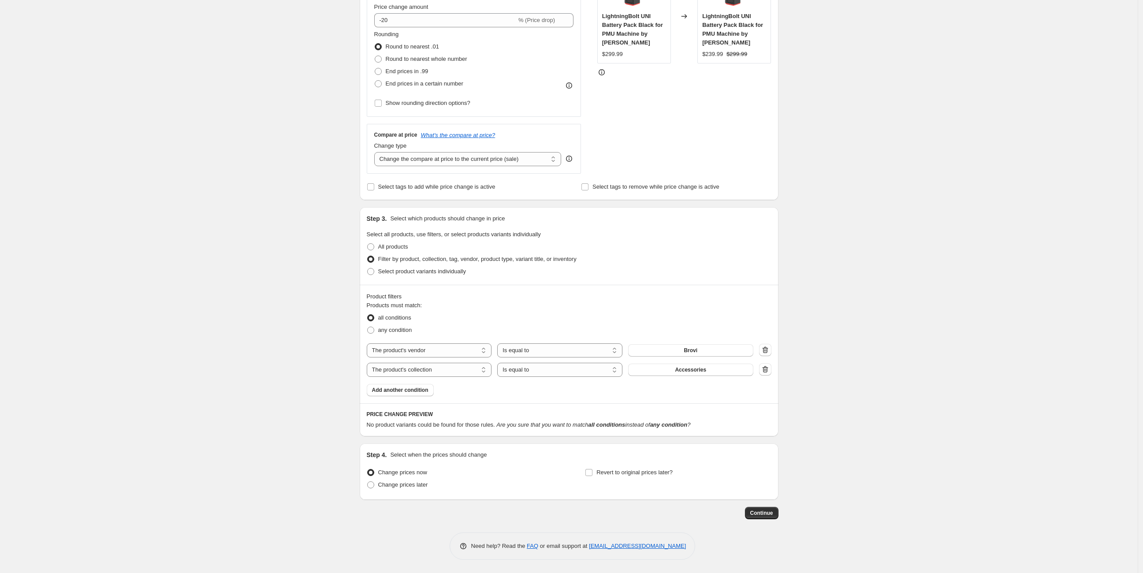
scroll to position [204, 0]
click at [688, 370] on span "Accessories" at bounding box center [690, 370] width 31 height 7
click at [373, 329] on span at bounding box center [370, 331] width 7 height 7
click at [368, 328] on input "any condition" at bounding box center [367, 328] width 0 height 0
radio input "true"
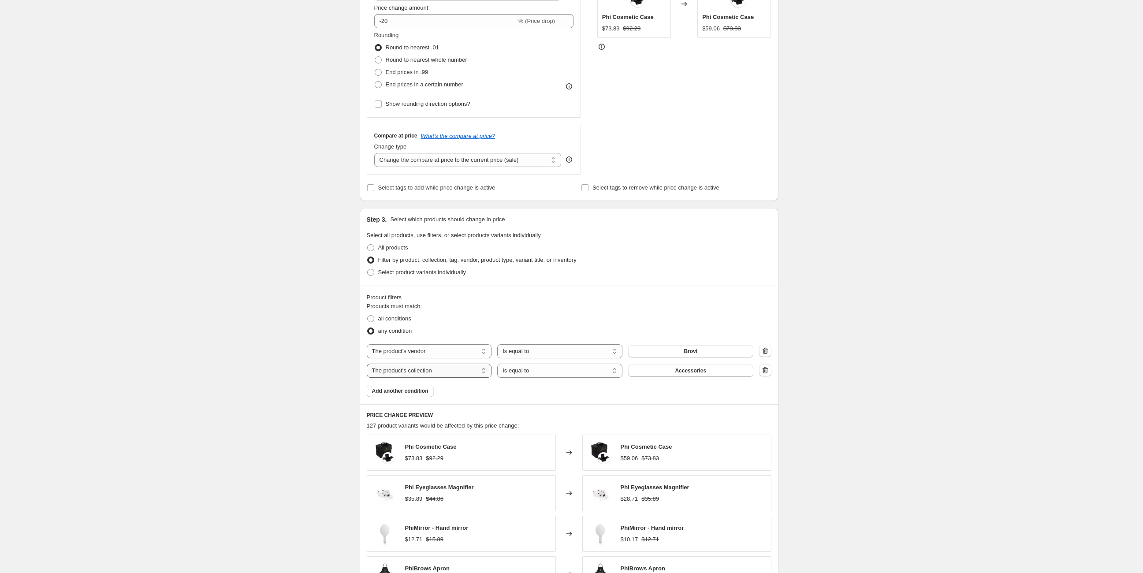
click at [415, 372] on select "The product The product's collection The product's tag The product's vendor The…" at bounding box center [429, 371] width 125 height 14
select select "tag"
click at [530, 369] on select "Is equal to Is not equal to" at bounding box center [559, 371] width 125 height 14
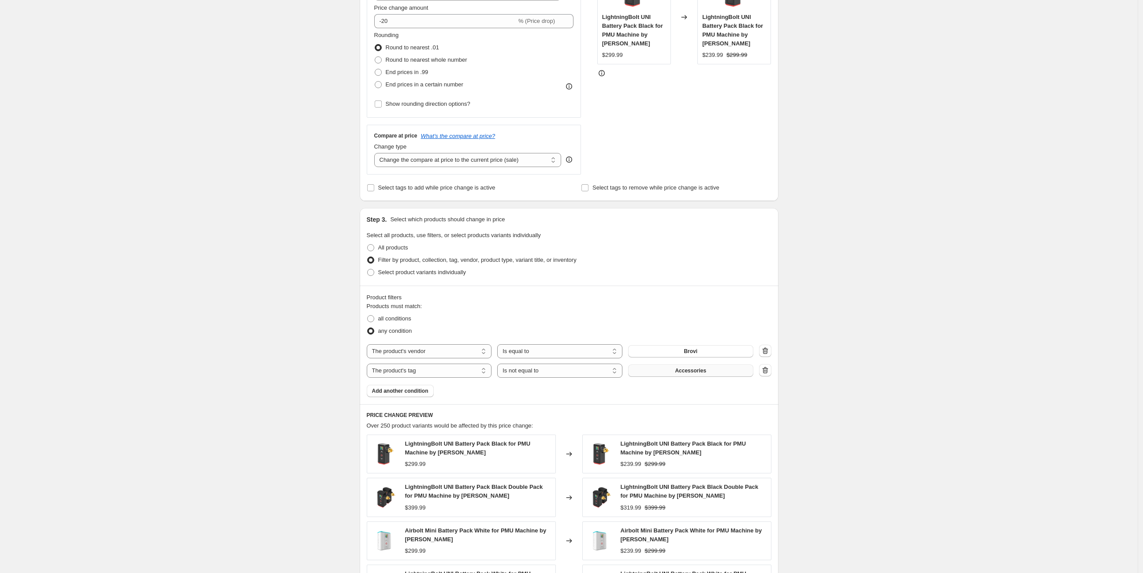
click at [673, 372] on button "Accessories" at bounding box center [690, 371] width 125 height 12
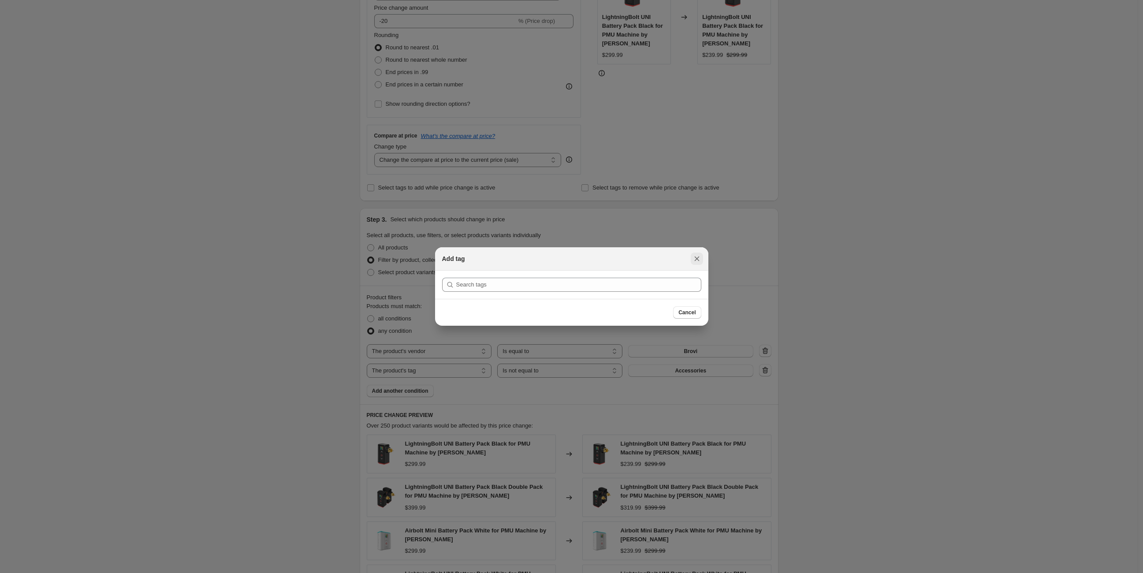
click at [696, 257] on icon "Close" at bounding box center [697, 258] width 9 height 9
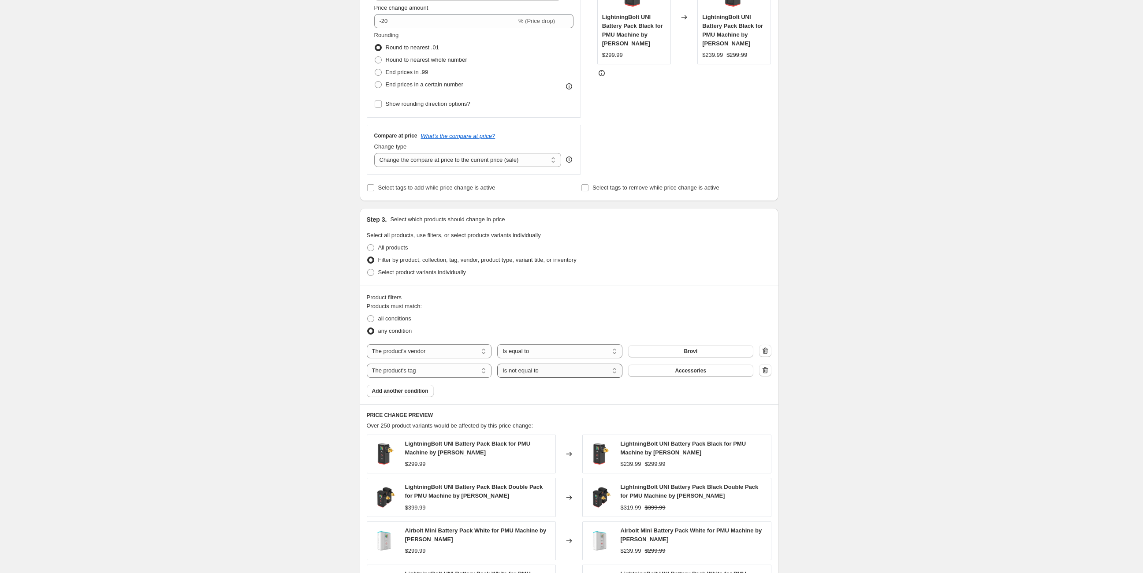
click at [581, 367] on select "Is equal to Is not equal to" at bounding box center [559, 371] width 125 height 14
select select "equal"
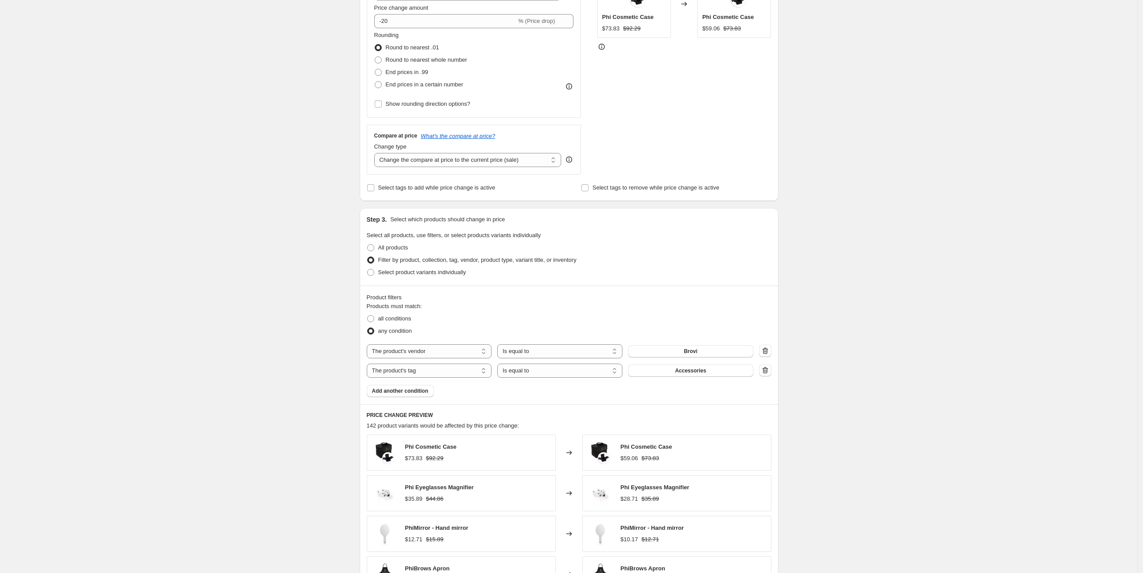
click at [111, 310] on div "Create new price change job. This page is ready Create new price change job Dra…" at bounding box center [569, 296] width 1138 height 1000
click at [670, 366] on button "Accessories" at bounding box center [690, 371] width 125 height 12
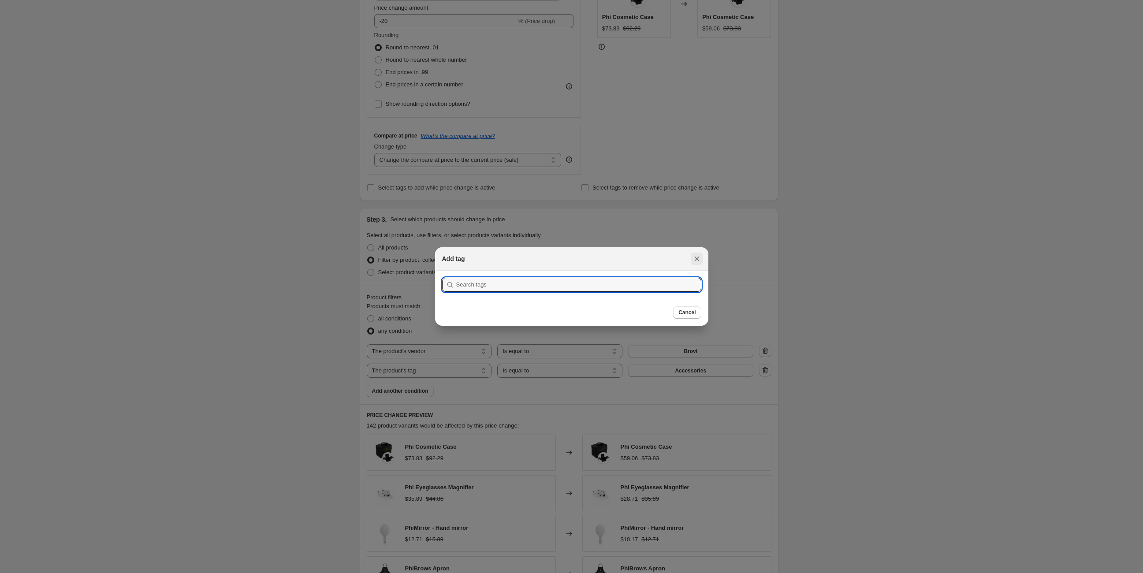
click at [698, 258] on icon "Close" at bounding box center [697, 258] width 9 height 9
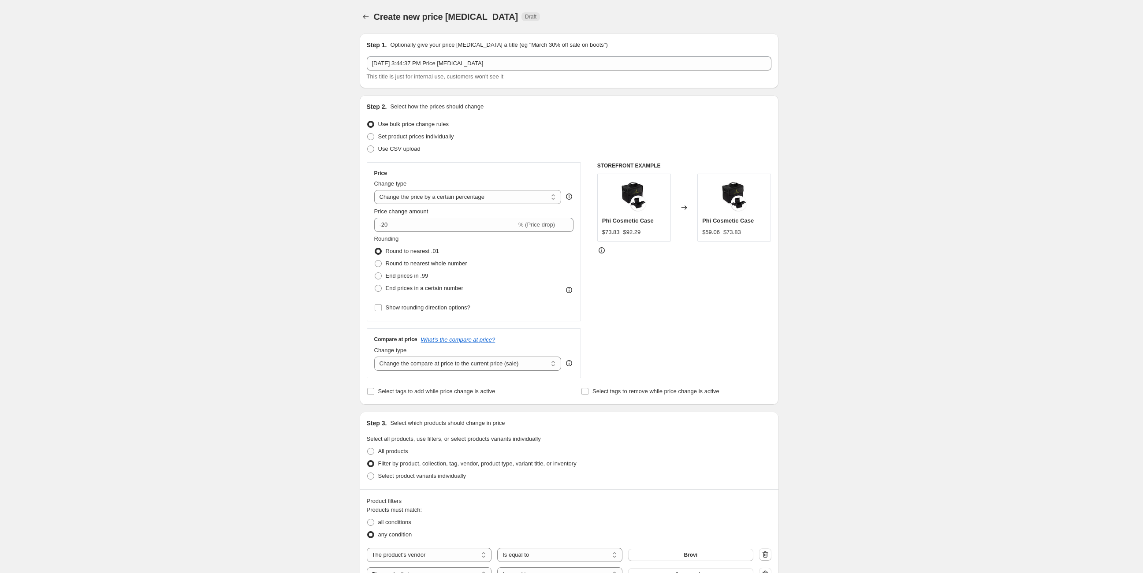
scroll to position [204, 0]
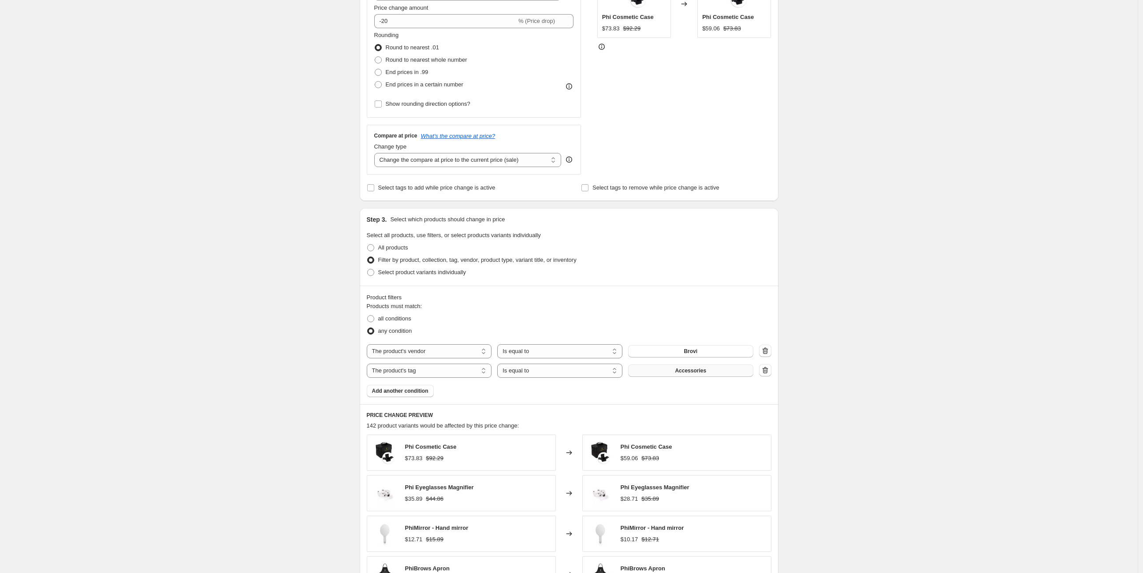
click at [681, 376] on button "Accessories" at bounding box center [690, 371] width 125 height 12
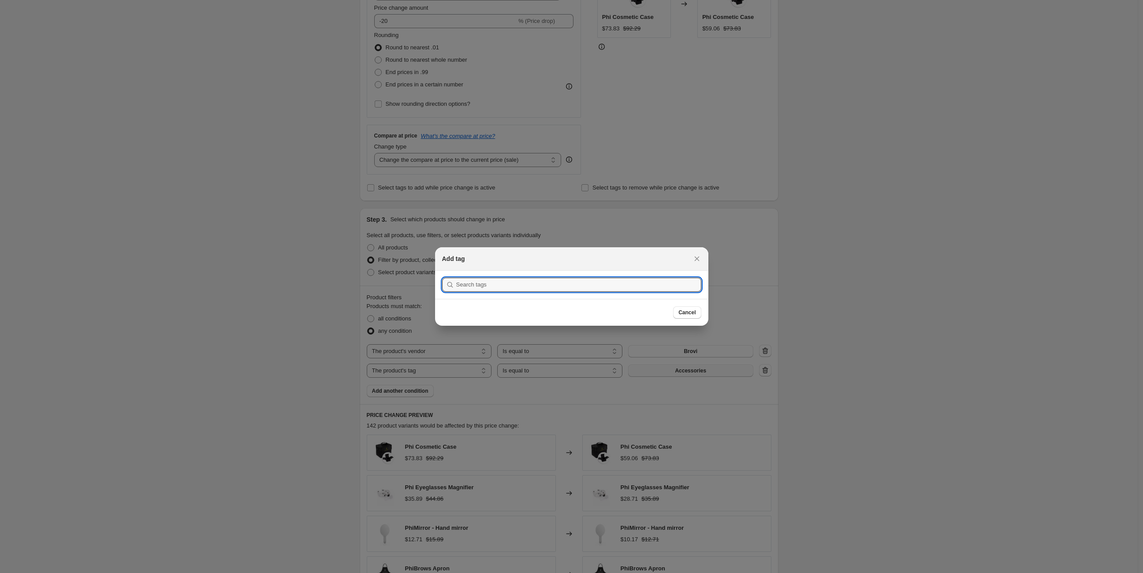
scroll to position [0, 0]
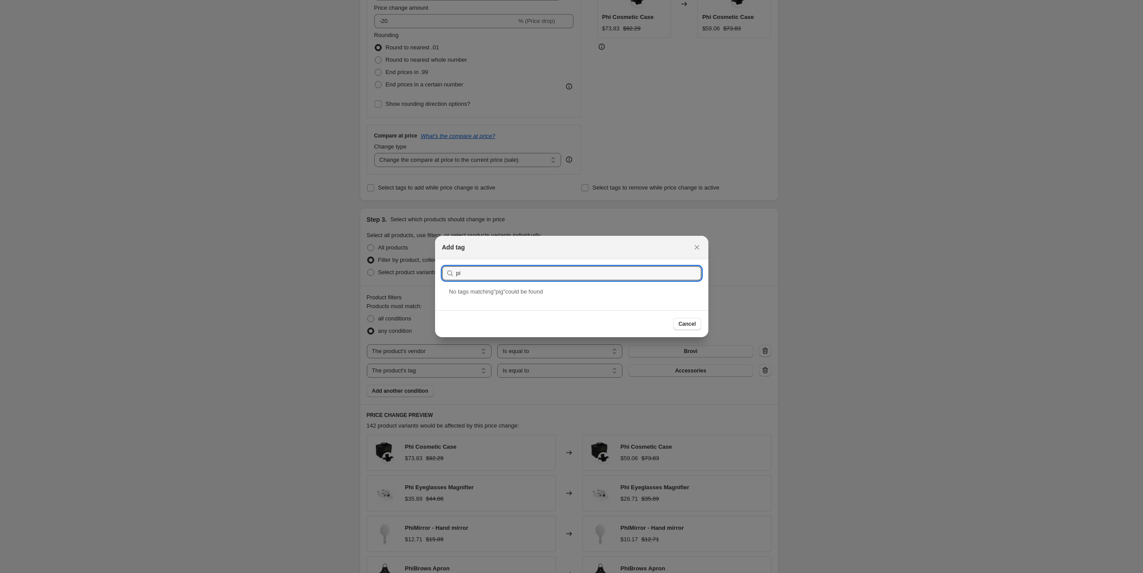
type input "p"
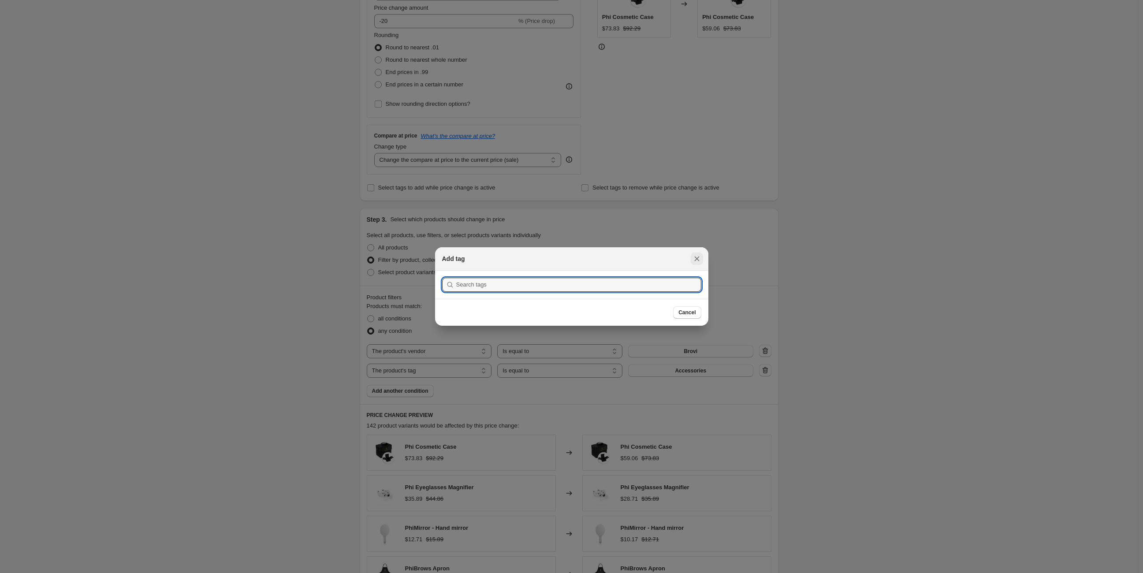
click at [700, 256] on icon "Close" at bounding box center [697, 258] width 9 height 9
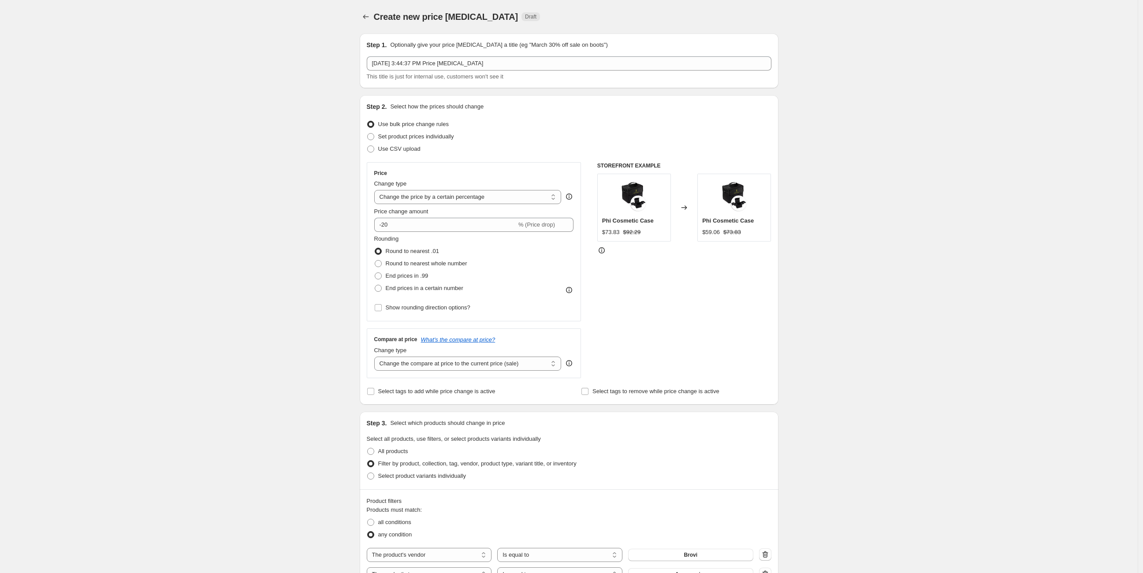
scroll to position [204, 0]
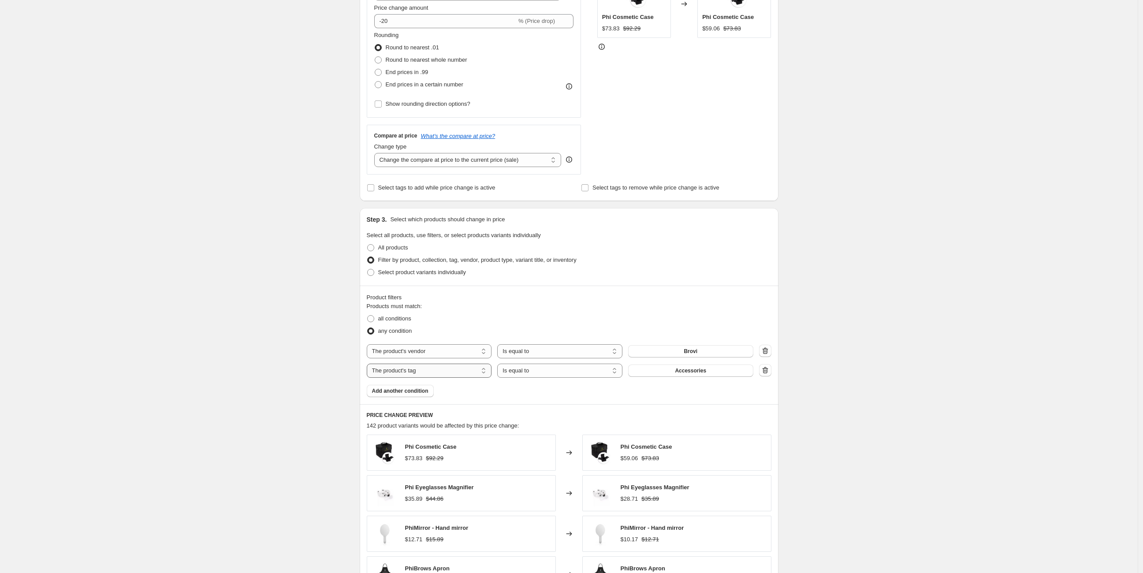
click at [478, 372] on select "The product The product's collection The product's tag The product's vendor The…" at bounding box center [429, 371] width 125 height 14
select select "collection"
click at [675, 370] on button "Accessories" at bounding box center [690, 371] width 125 height 12
click at [521, 378] on div "Products must match: all conditions any condition The product The product's col…" at bounding box center [569, 349] width 405 height 95
click at [521, 374] on select "Is equal to Is not equal to" at bounding box center [559, 371] width 125 height 14
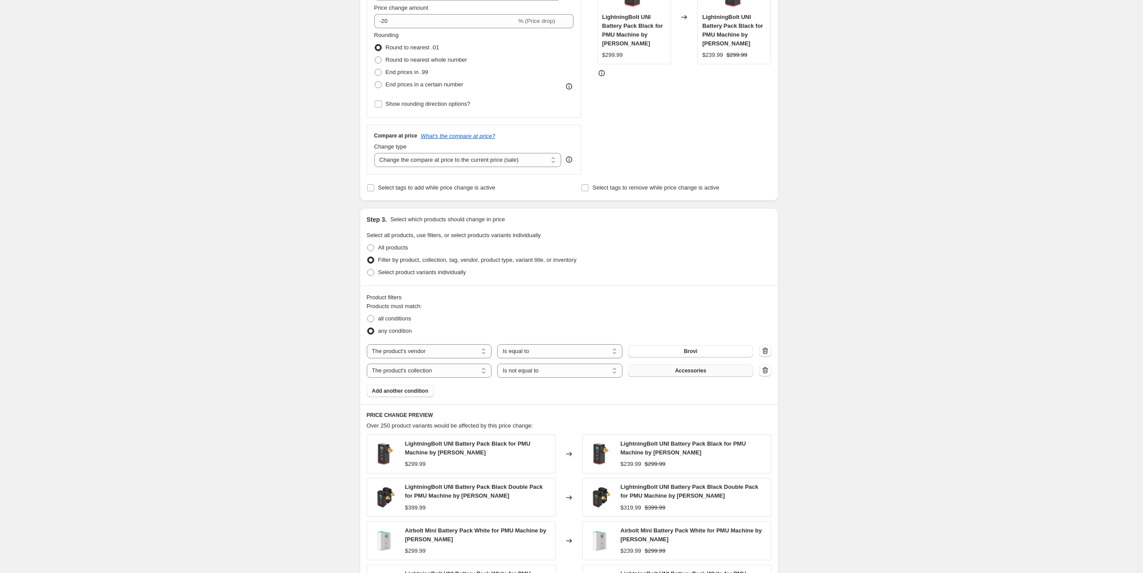
click at [680, 372] on span "Accessories" at bounding box center [690, 370] width 31 height 7
click at [571, 369] on select "Is equal to Is not equal to" at bounding box center [559, 371] width 125 height 14
select select "equal"
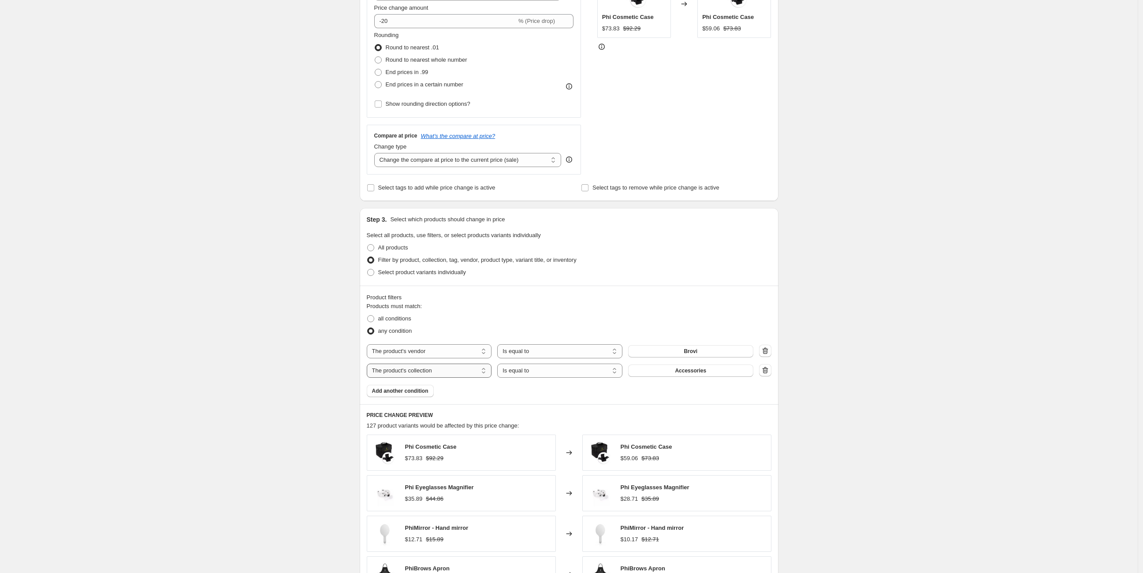
click at [415, 371] on select "The product The product's collection The product's tag The product's vendor The…" at bounding box center [429, 371] width 125 height 14
select select "vendor"
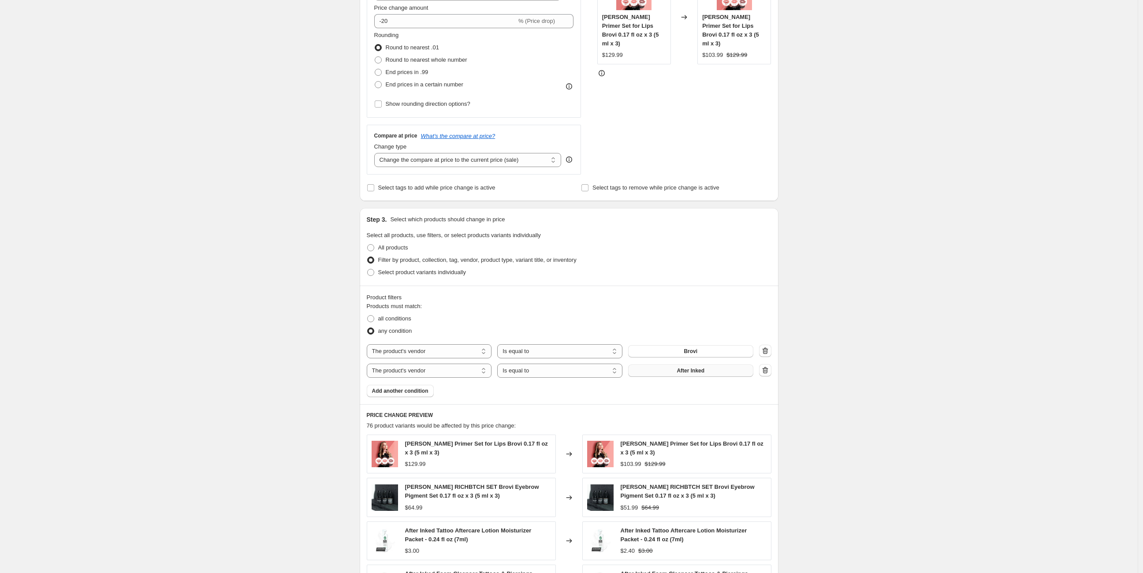
click at [697, 375] on button "After Inked" at bounding box center [690, 371] width 125 height 12
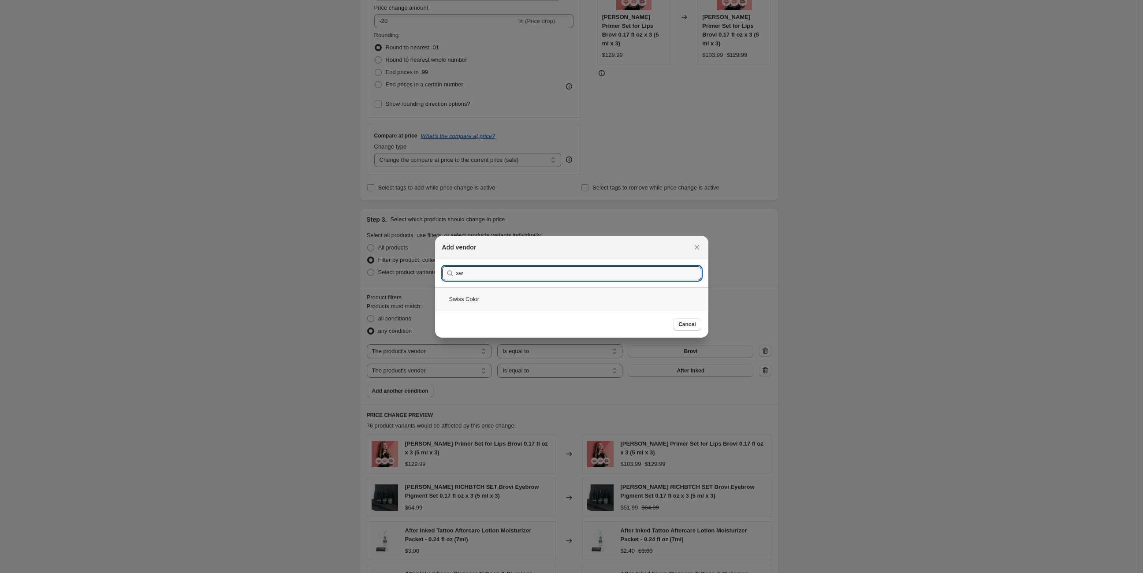
type input "sw"
click at [549, 299] on div "Swiss Color" at bounding box center [571, 298] width 273 height 23
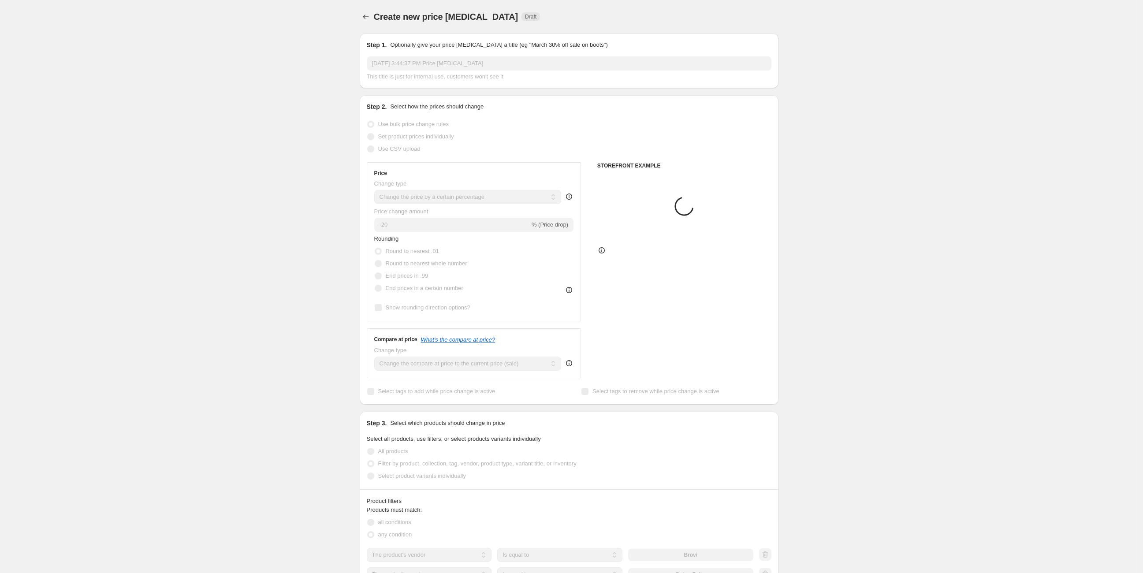
scroll to position [204, 0]
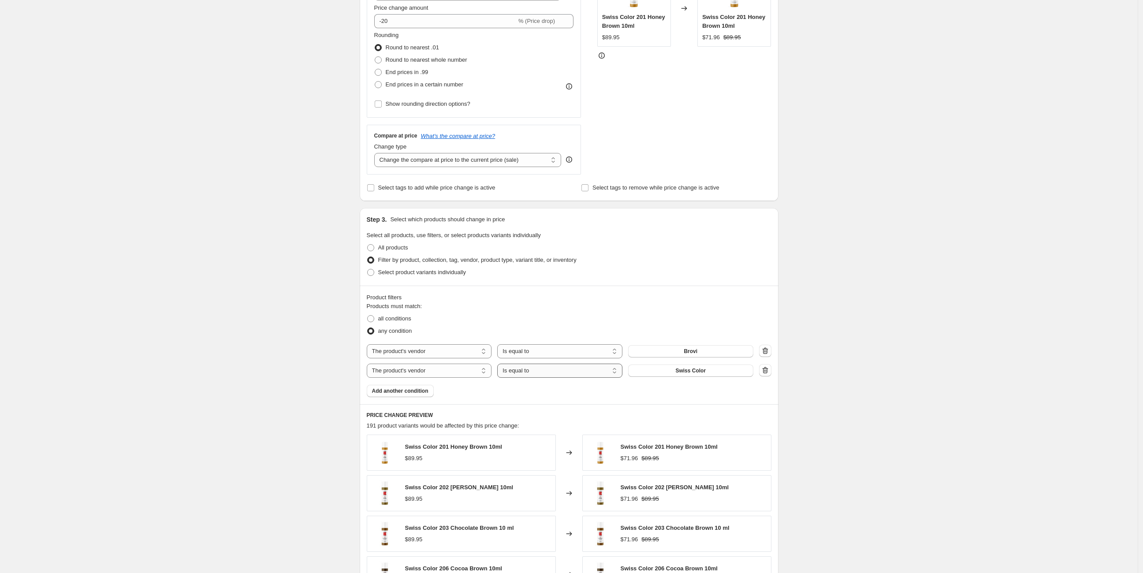
click at [592, 374] on select "Is equal to Is not equal to" at bounding box center [559, 371] width 125 height 14
click at [767, 367] on icon "button" at bounding box center [765, 370] width 9 height 9
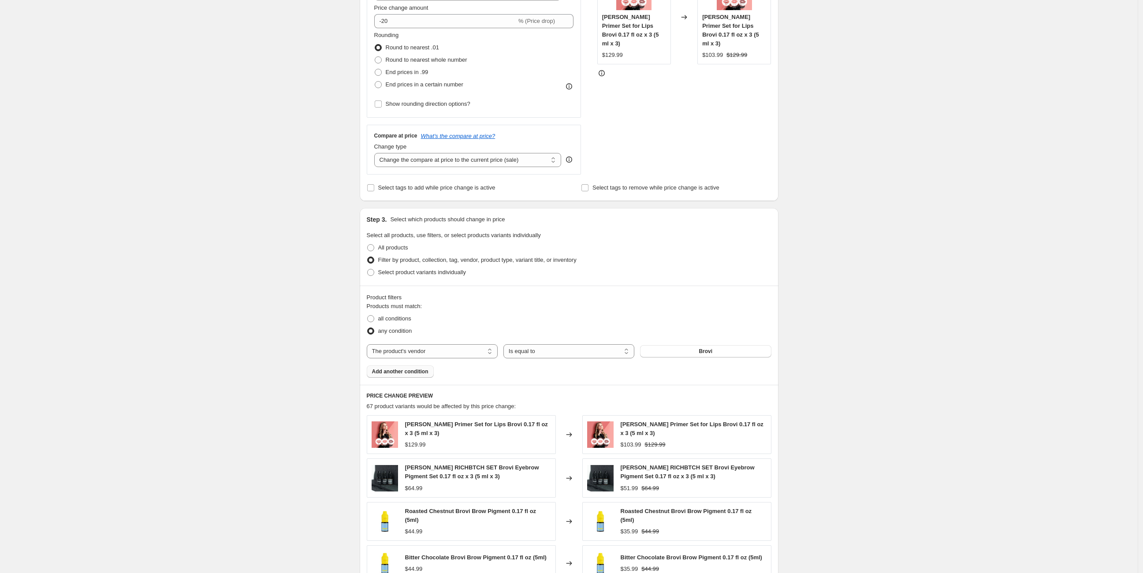
click at [426, 370] on span "Add another condition" at bounding box center [400, 371] width 56 height 7
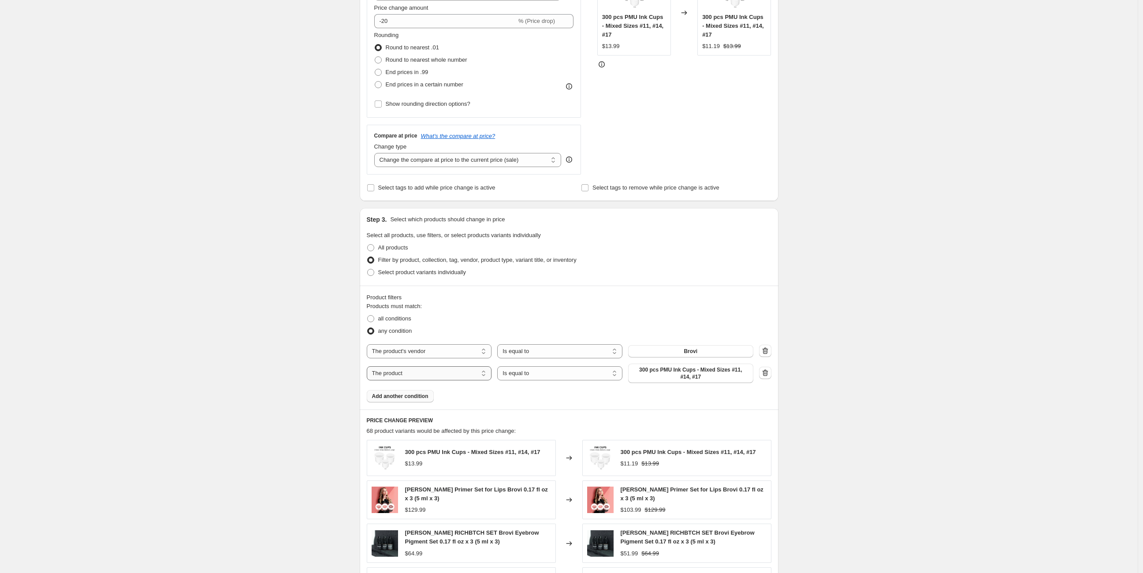
click at [426, 370] on select "The product The product's collection The product's tag The product's vendor The…" at bounding box center [429, 373] width 125 height 14
select select "product_type"
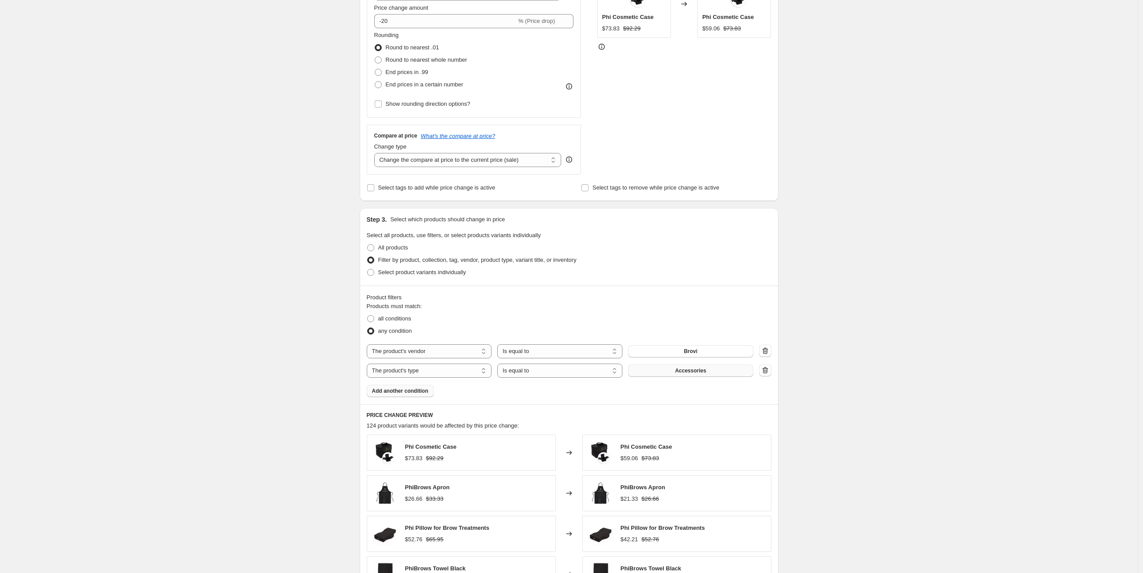
click at [737, 371] on button "Accessories" at bounding box center [690, 371] width 125 height 12
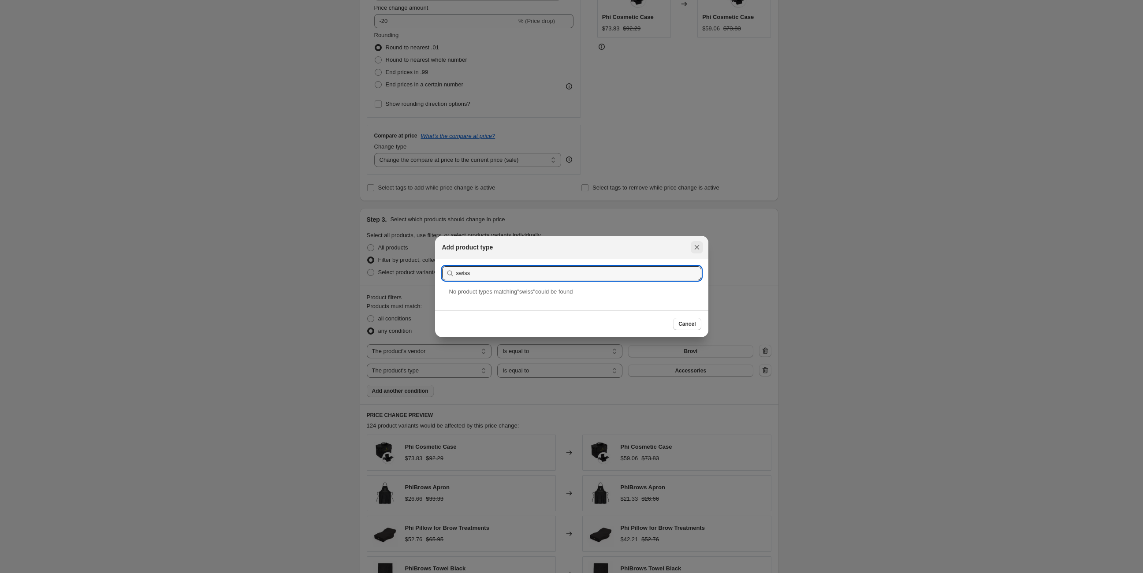
type input "swiss"
click at [697, 242] on button "Close" at bounding box center [697, 247] width 12 height 12
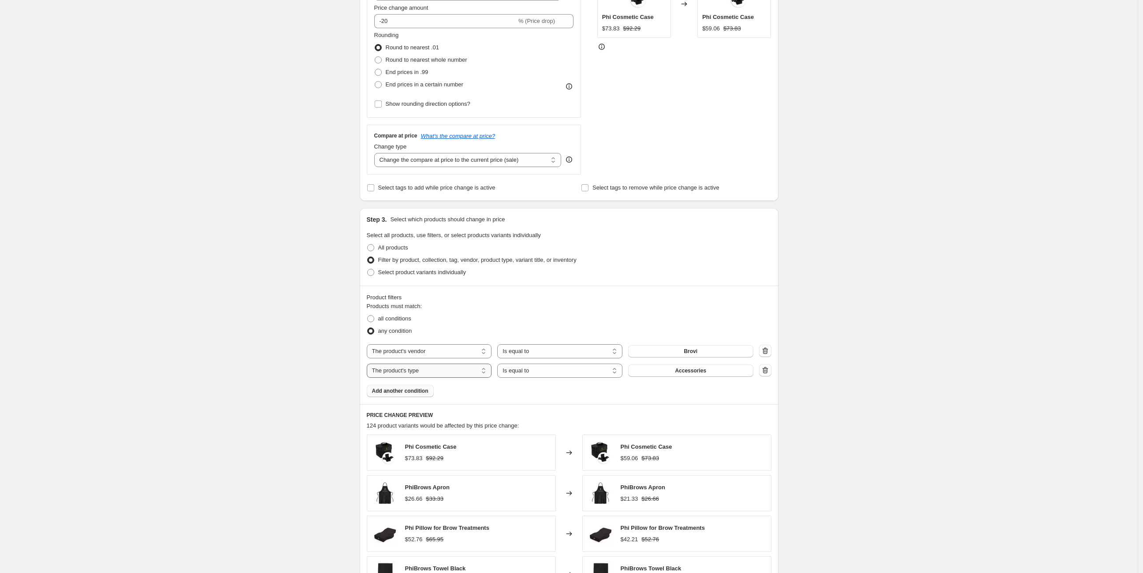
click at [452, 370] on select "The product The product's collection The product's tag The product's vendor The…" at bounding box center [429, 371] width 125 height 14
select select "collection"
click at [372, 271] on span at bounding box center [370, 272] width 7 height 7
click at [368, 269] on input "Select product variants individually" at bounding box center [367, 269] width 0 height 0
radio input "true"
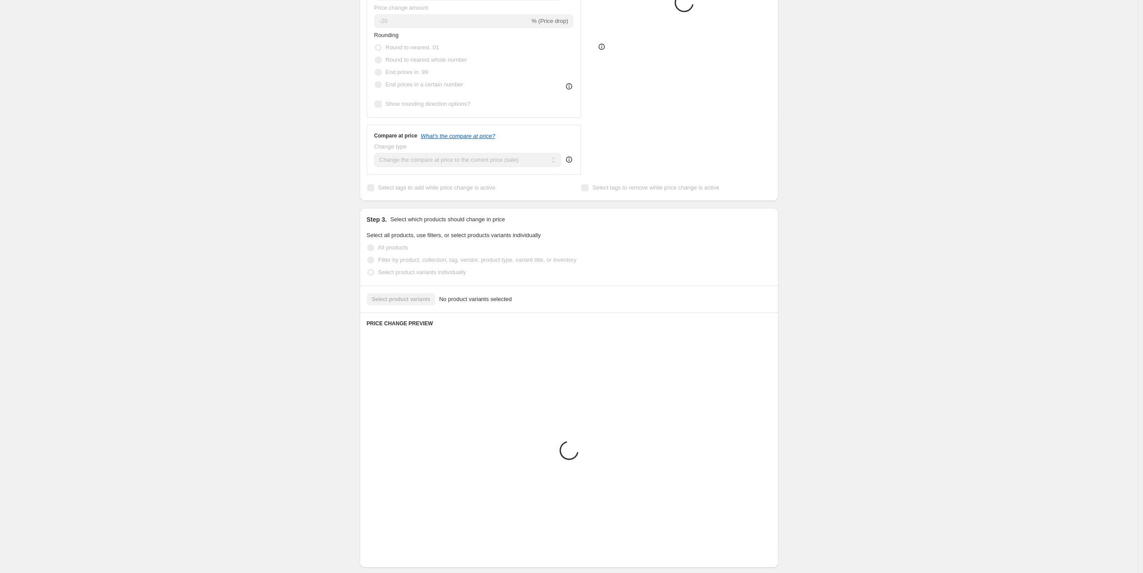
scroll to position [112, 0]
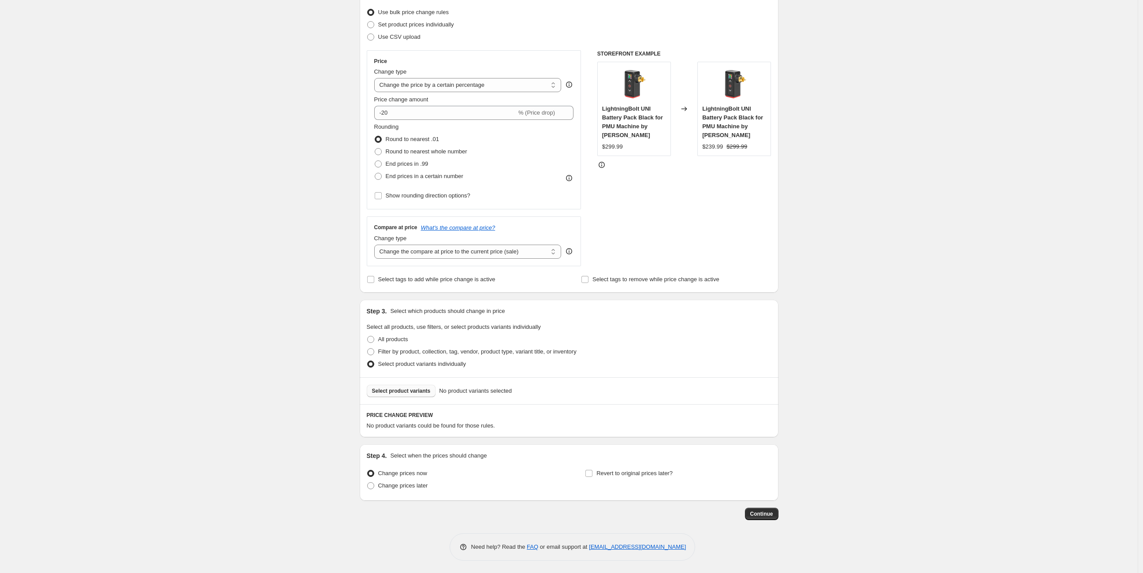
click at [411, 390] on span "Select product variants" at bounding box center [401, 391] width 59 height 7
click at [373, 351] on span at bounding box center [370, 351] width 7 height 7
click at [368, 349] on input "Filter by product, collection, tag, vendor, product type, variant title, or inv…" at bounding box center [367, 348] width 0 height 0
radio input "true"
select select "vendor"
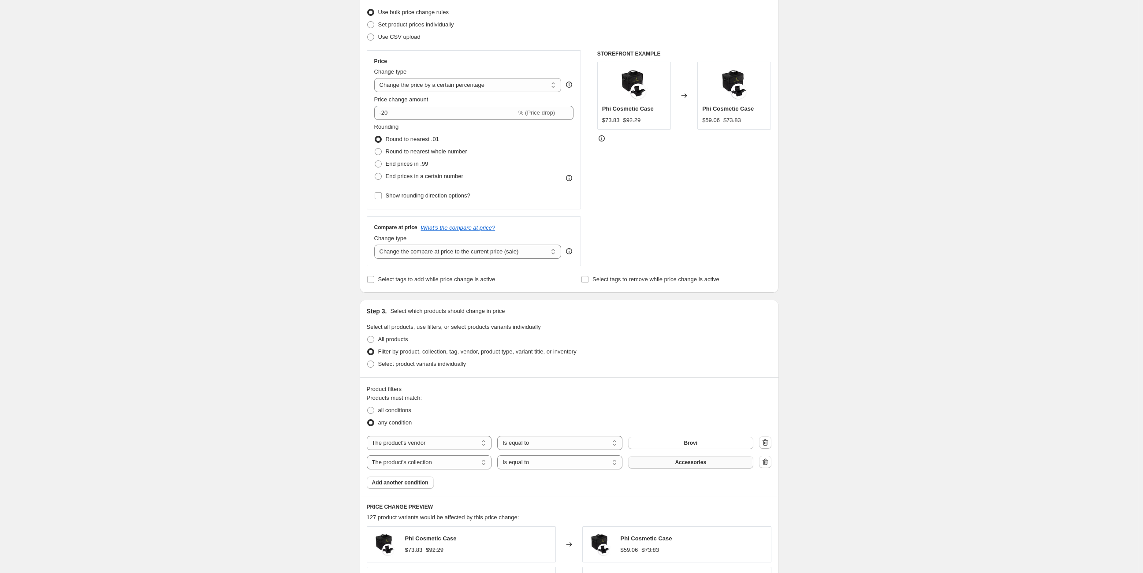
click at [678, 460] on button "Accessories" at bounding box center [690, 462] width 125 height 12
click at [470, 458] on select "The product The product's collection The product's tag The product's vendor The…" at bounding box center [429, 462] width 125 height 14
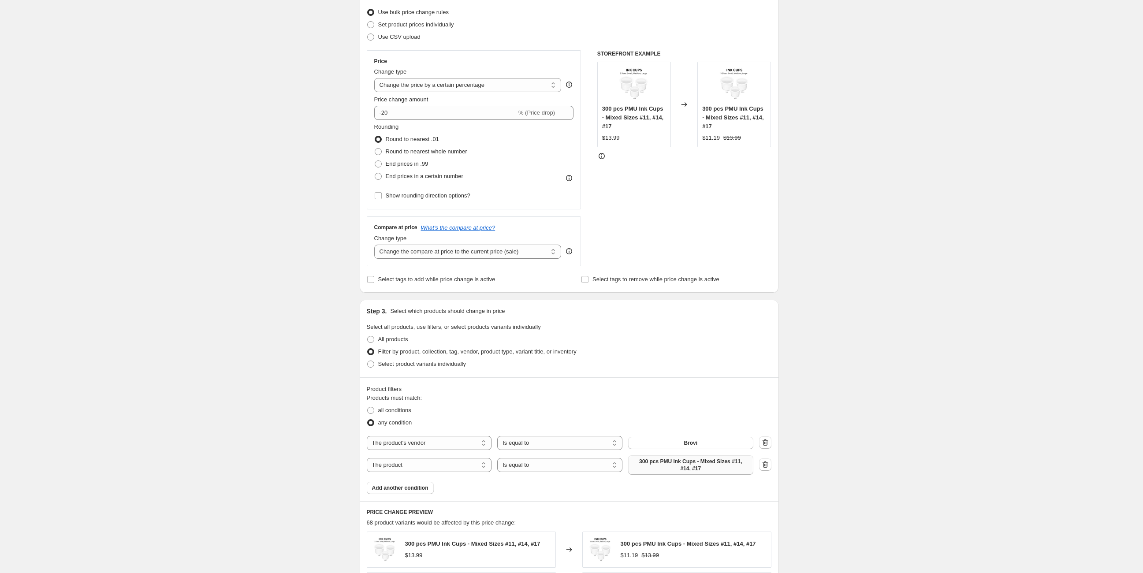
click at [668, 463] on span "300 pcs PMU Ink Cups - Mixed Sizes #11, #14, #17" at bounding box center [691, 465] width 115 height 14
click at [458, 464] on select "The product The product's collection The product's tag The product's vendor The…" at bounding box center [429, 465] width 125 height 14
select select "tag"
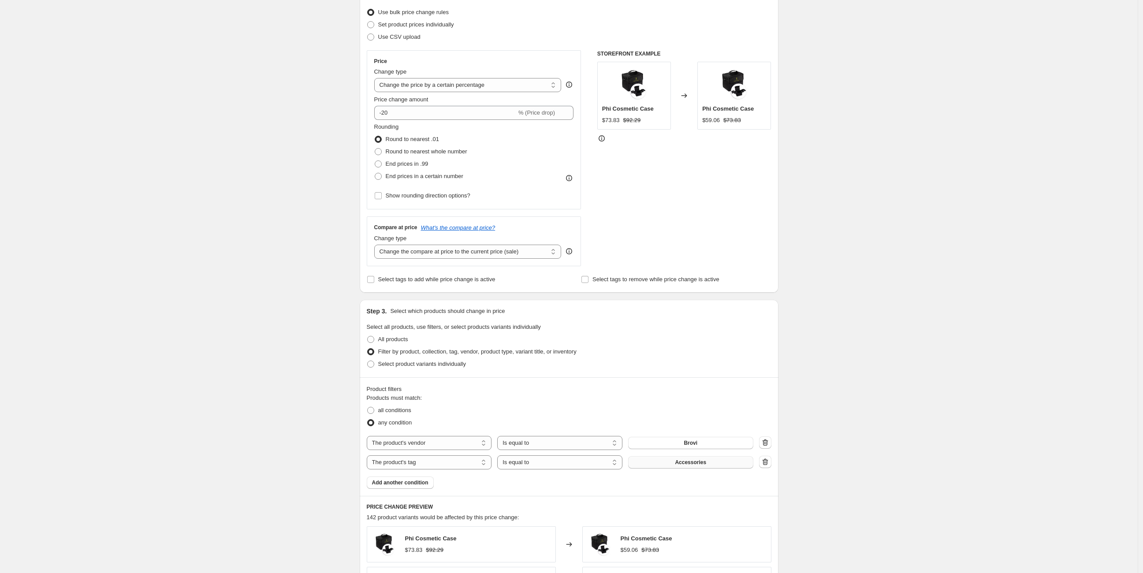
click at [701, 463] on span "Accessories" at bounding box center [690, 462] width 31 height 7
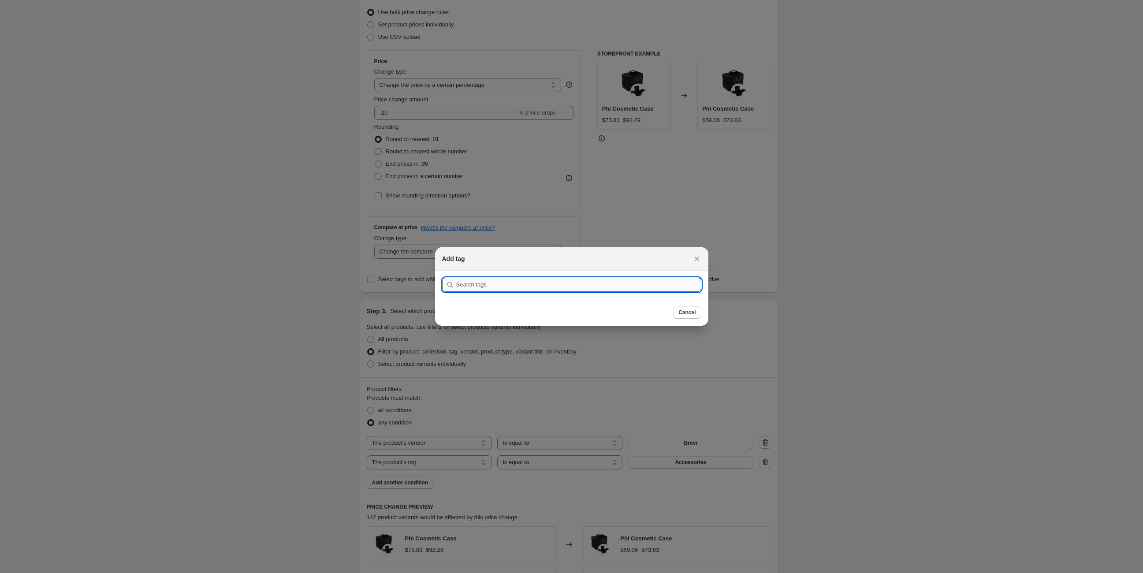
click at [513, 287] on input ":r4n:" at bounding box center [578, 285] width 245 height 14
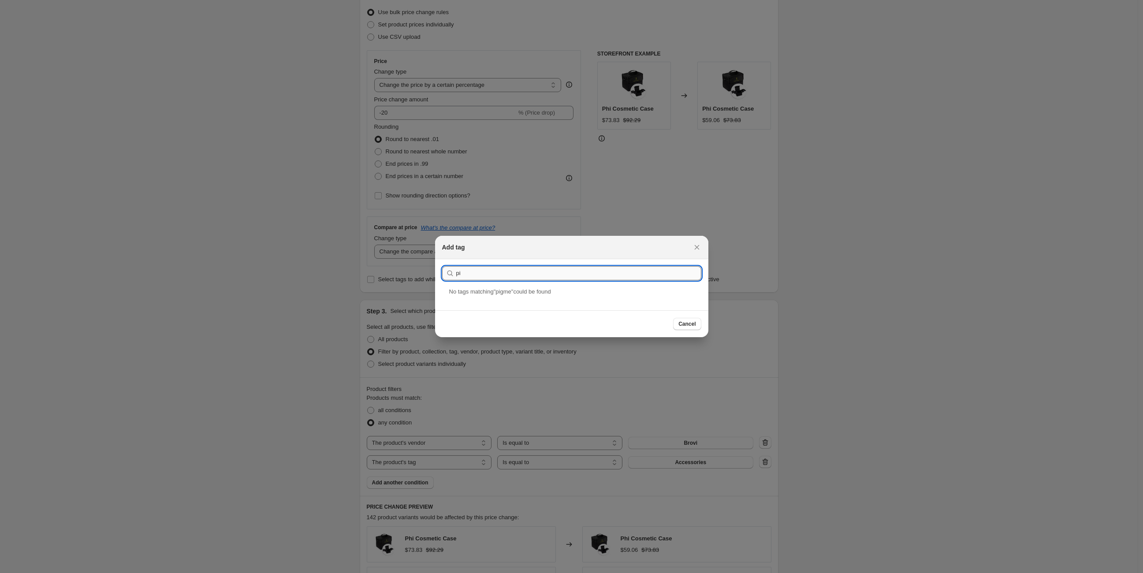
type input "p"
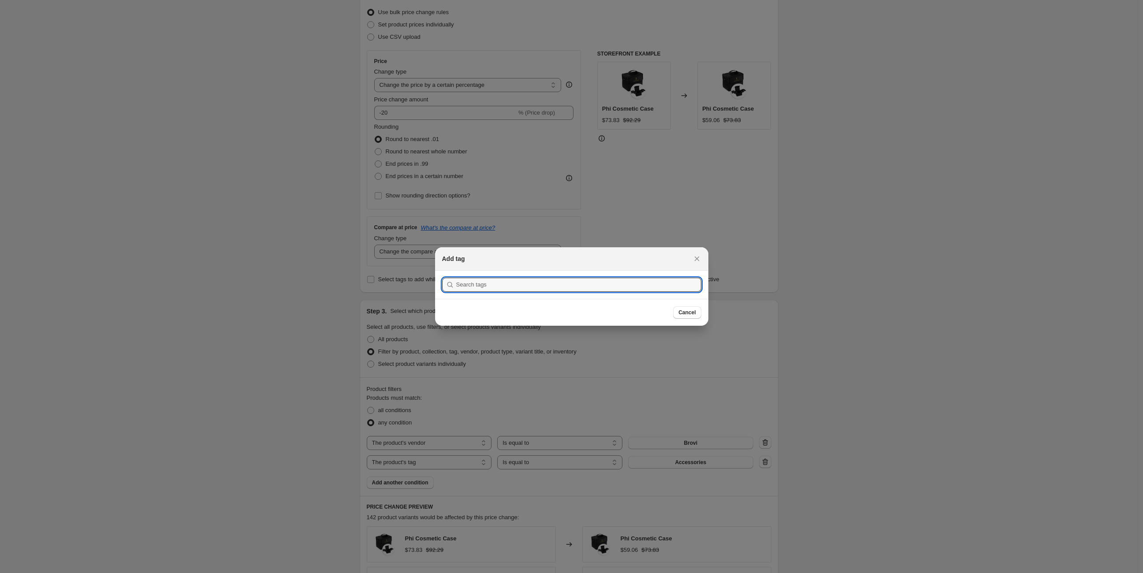
click at [442, 463] on div at bounding box center [571, 286] width 1143 height 573
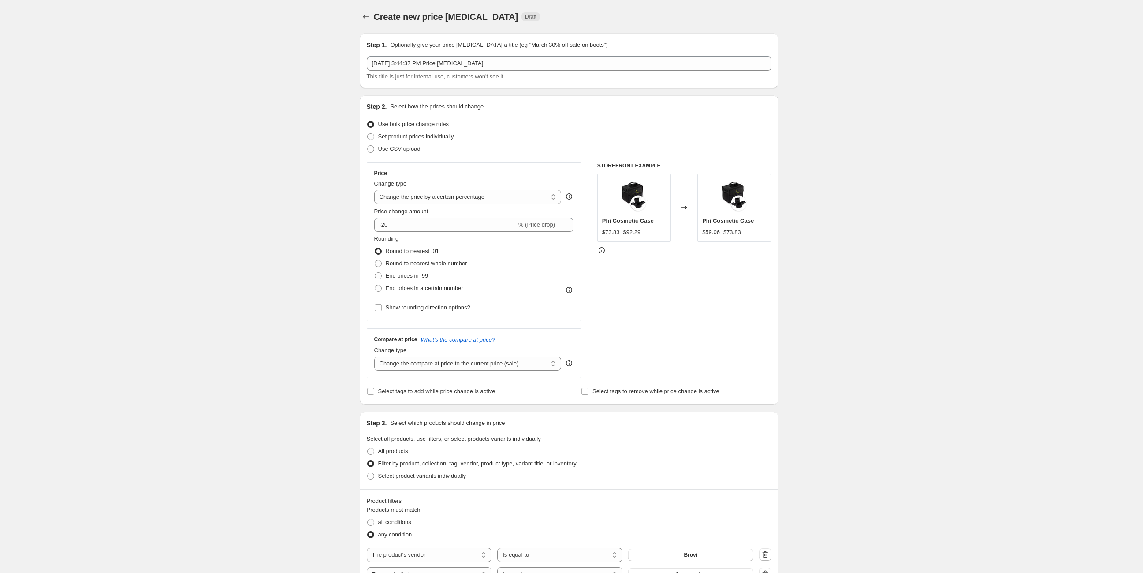
scroll to position [112, 0]
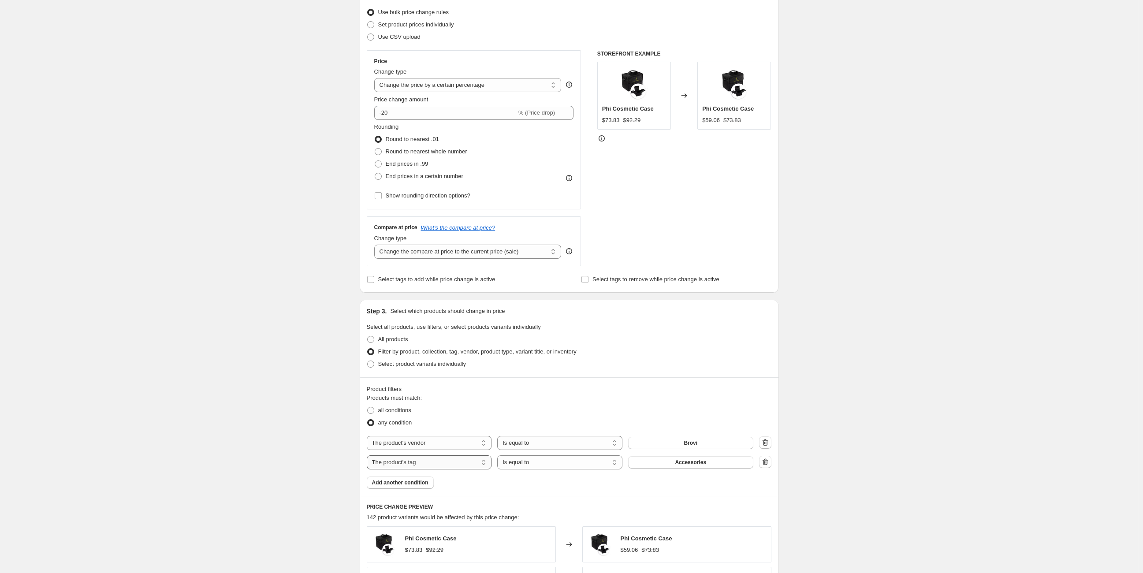
click at [442, 463] on select "The product The product's collection The product's tag The product's vendor The…" at bounding box center [429, 462] width 125 height 14
select select "product_type"
click at [687, 463] on span "Accessories" at bounding box center [690, 462] width 31 height 7
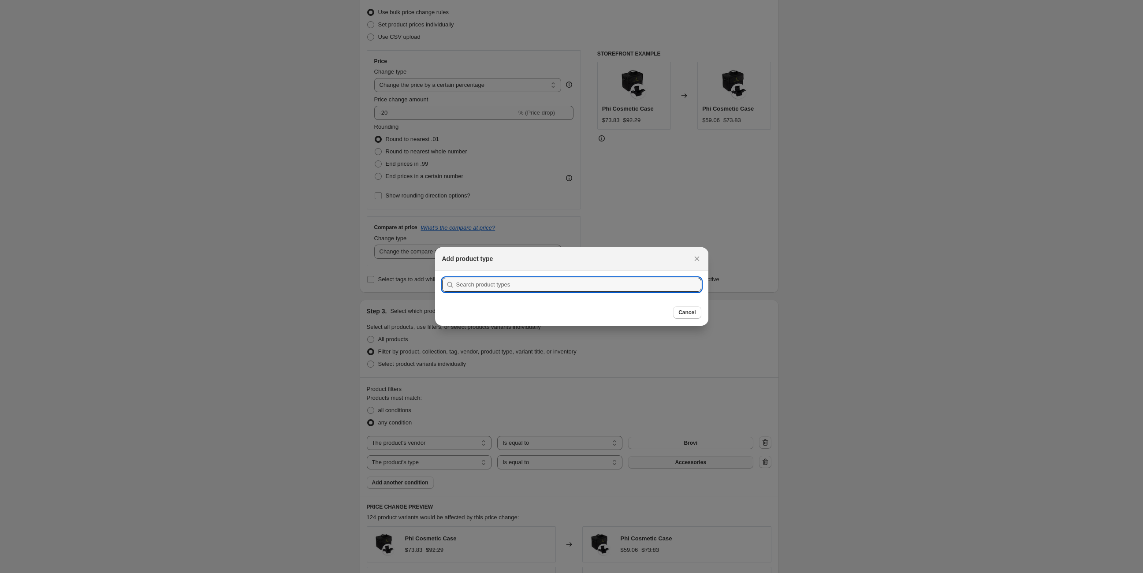
scroll to position [0, 0]
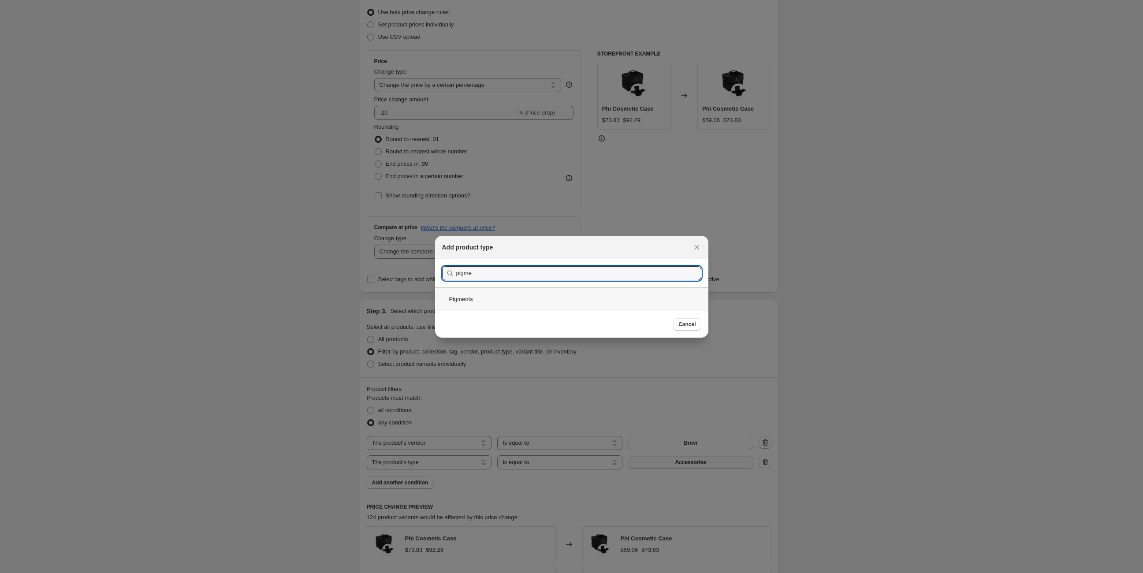
type input "pigme"
click at [542, 300] on div "Pigments" at bounding box center [571, 298] width 273 height 23
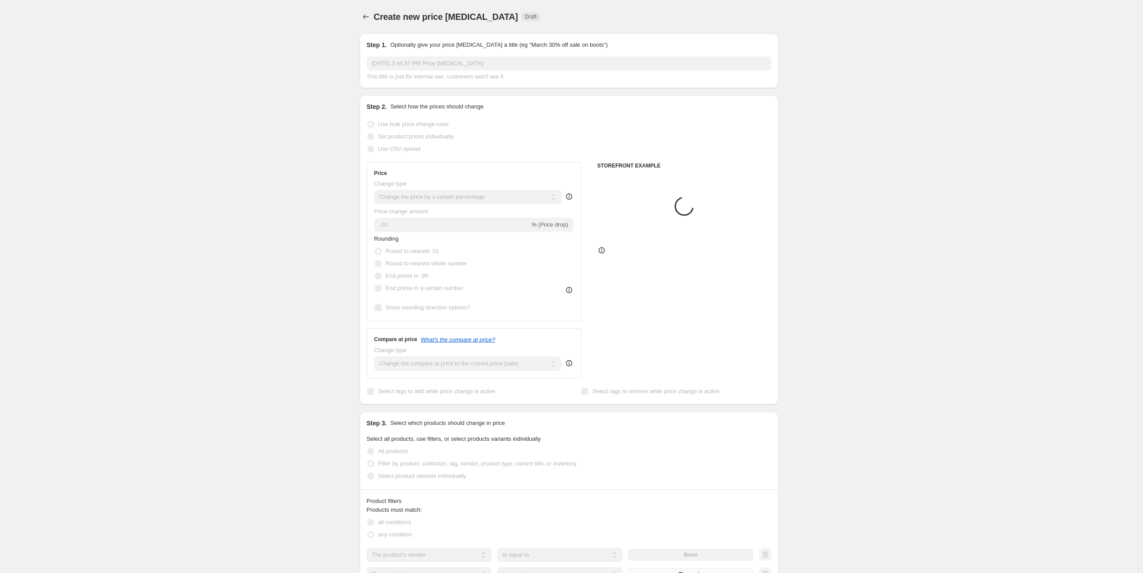
scroll to position [112, 0]
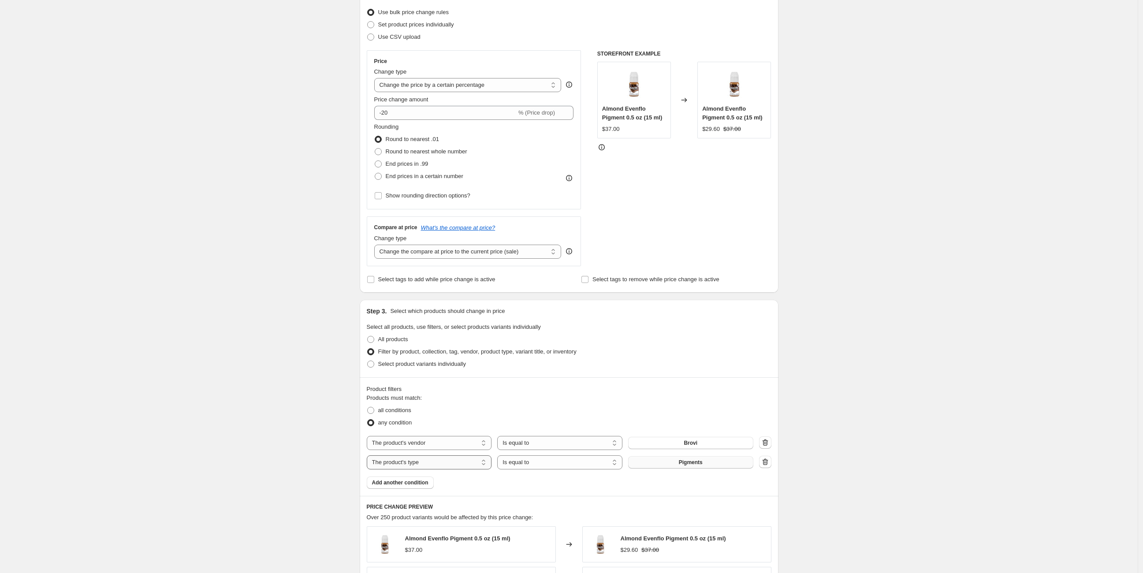
click at [444, 459] on select "The product The product's collection The product's tag The product's vendor The…" at bounding box center [429, 462] width 125 height 14
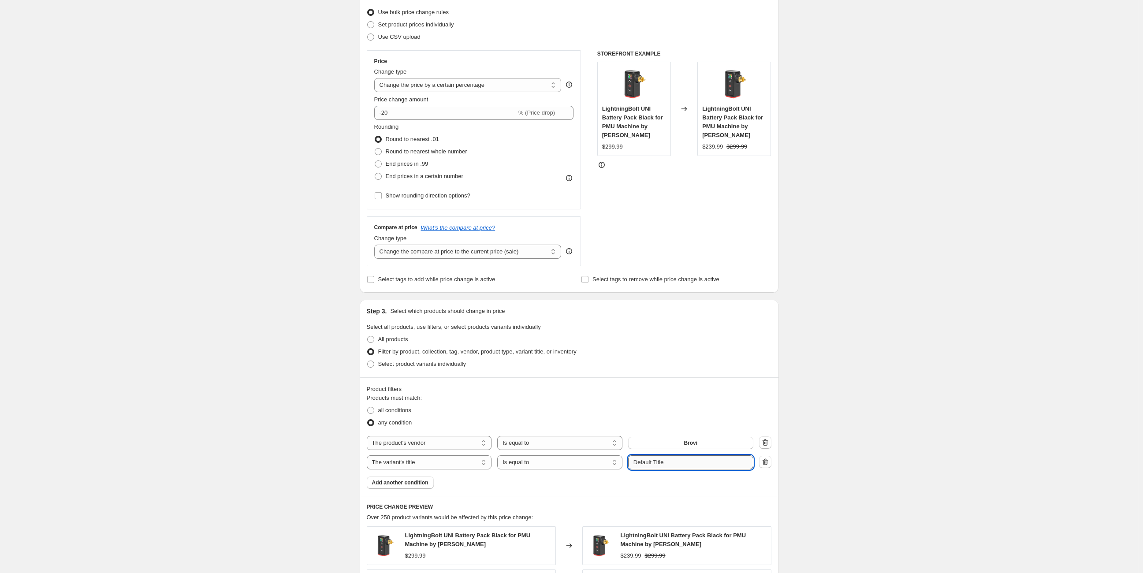
click at [664, 465] on input "Default Title" at bounding box center [690, 462] width 125 height 14
click at [471, 460] on select "The product The product's collection The product's tag The product's vendor The…" at bounding box center [429, 462] width 125 height 14
select select "collection"
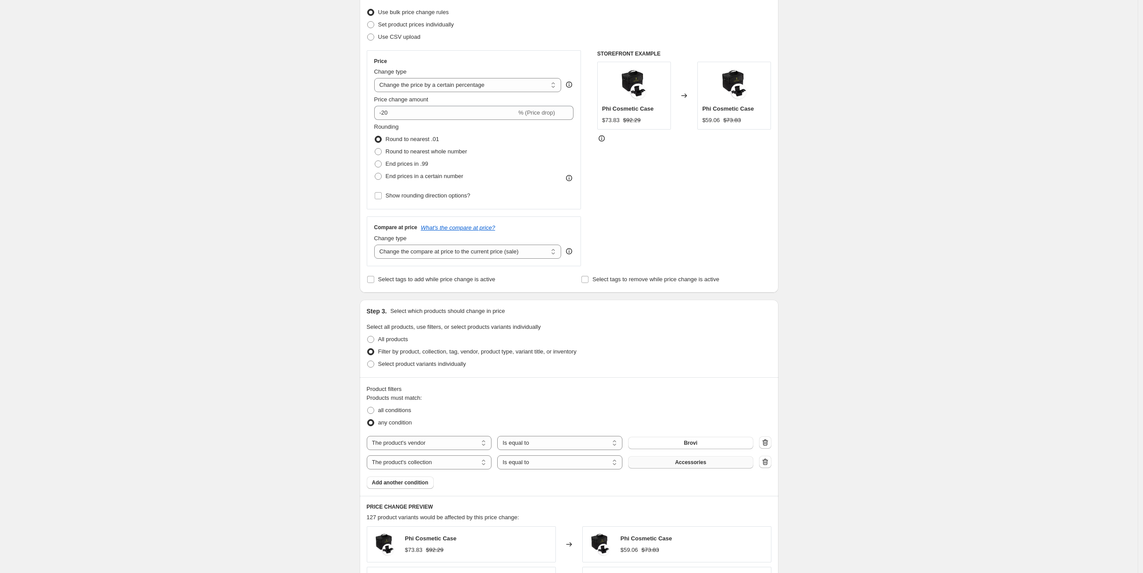
click at [674, 460] on button "Accessories" at bounding box center [690, 462] width 125 height 12
click at [374, 408] on span at bounding box center [370, 410] width 7 height 7
click at [368, 407] on input "all conditions" at bounding box center [367, 407] width 0 height 0
radio input "true"
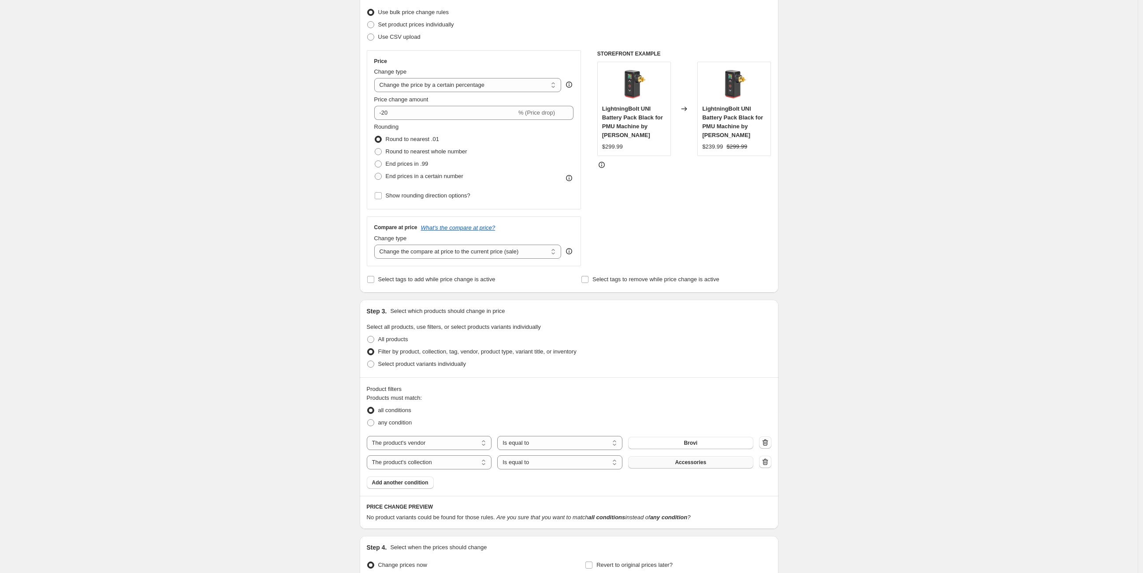
click at [671, 463] on button "Accessories" at bounding box center [690, 462] width 125 height 12
click at [451, 457] on select "The product The product's collection The product's tag The product's vendor The…" at bounding box center [429, 462] width 125 height 14
select select "product_type"
click at [681, 464] on span "Accessories" at bounding box center [690, 462] width 31 height 7
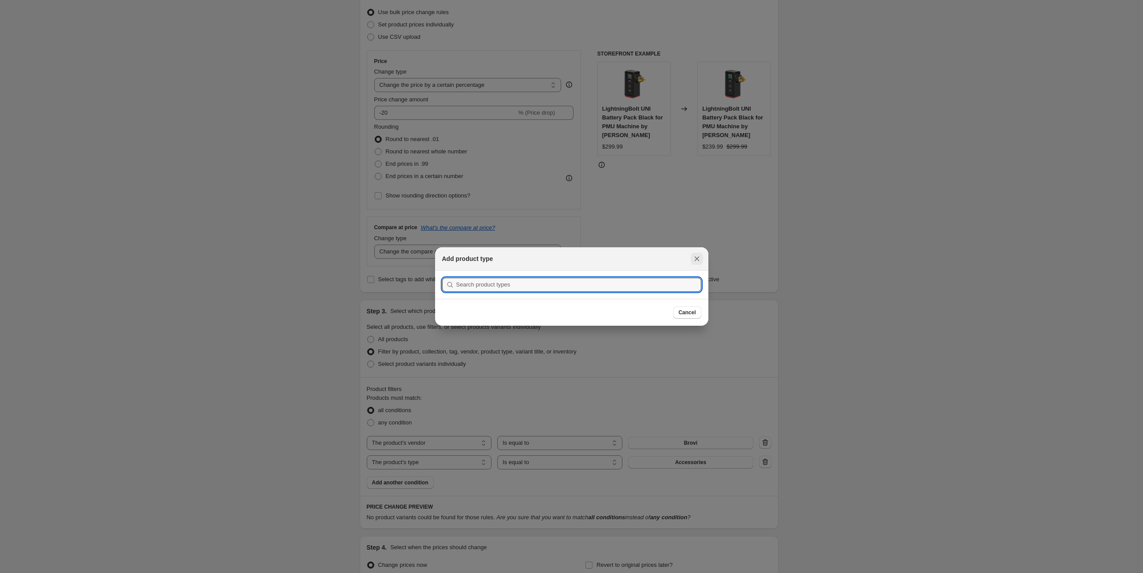
click at [695, 258] on icon "Close" at bounding box center [697, 258] width 9 height 9
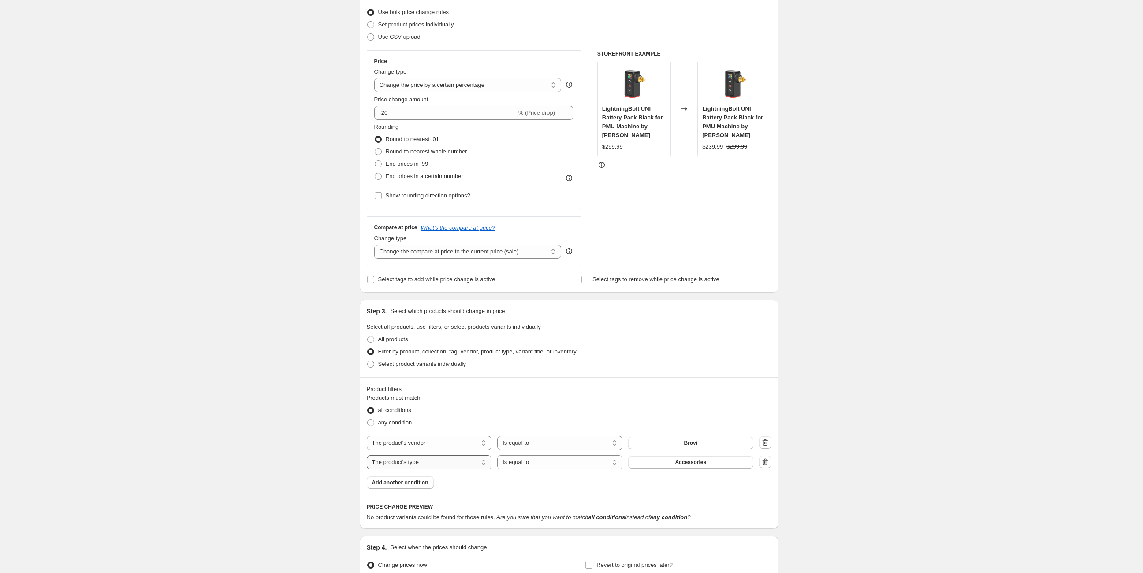
click at [444, 465] on select "The product The product's collection The product's tag The product's vendor The…" at bounding box center [429, 462] width 125 height 14
click at [373, 339] on span at bounding box center [370, 339] width 7 height 7
click at [368, 336] on input "All products" at bounding box center [367, 336] width 0 height 0
radio input "true"
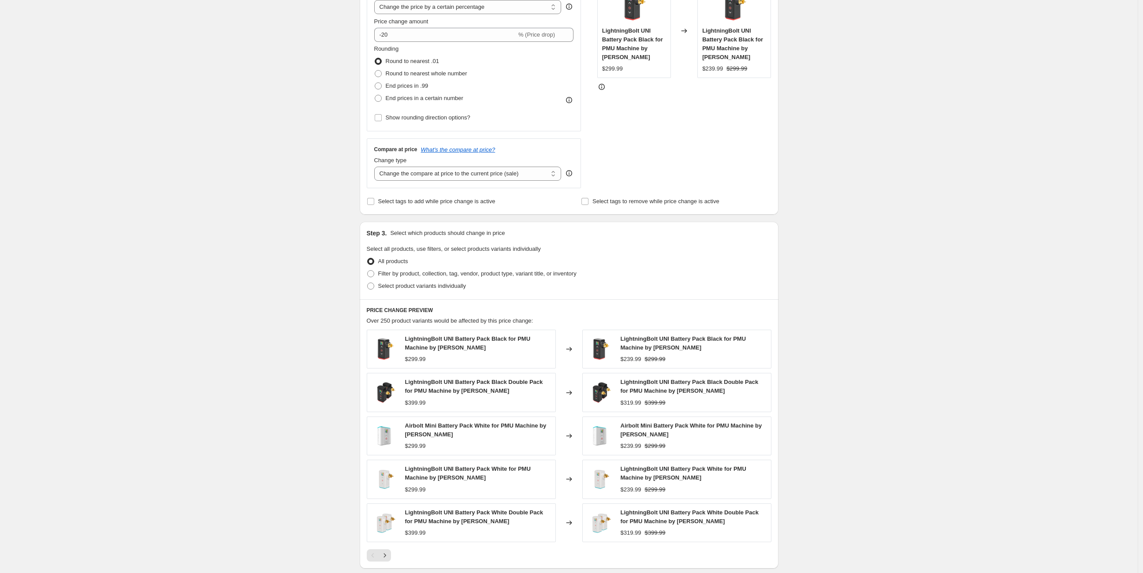
scroll to position [190, 0]
click at [375, 286] on span at bounding box center [371, 287] width 8 height 8
click at [368, 284] on input "Select product variants individually" at bounding box center [367, 283] width 0 height 0
radio input "true"
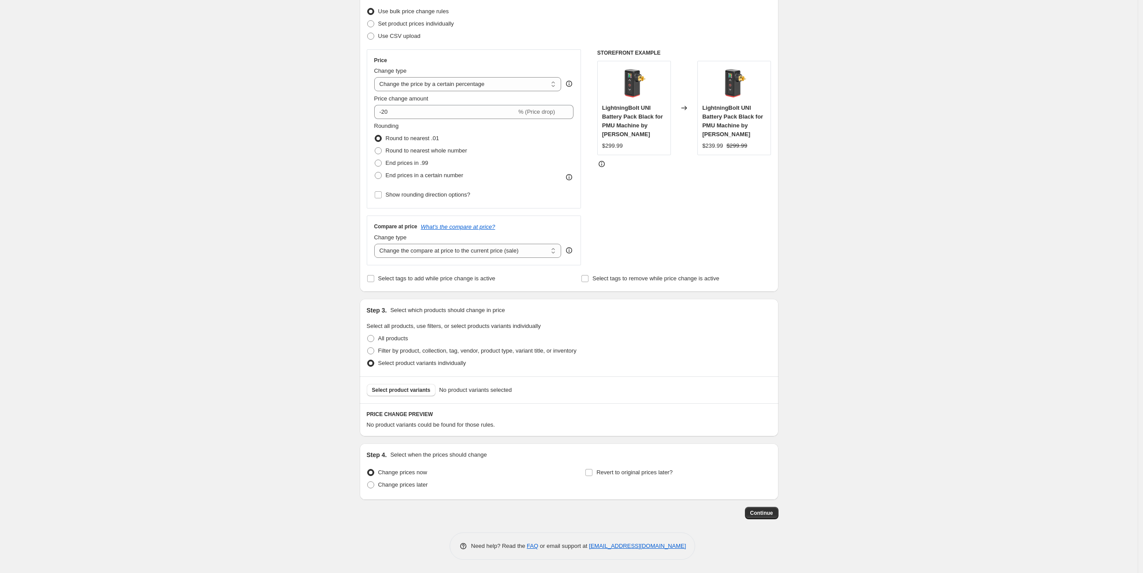
scroll to position [112, 0]
click at [373, 346] on label "Filter by product, collection, tag, vendor, product type, variant title, or inv…" at bounding box center [472, 352] width 210 height 12
click at [368, 348] on input "Filter by product, collection, tag, vendor, product type, variant title, or inv…" at bounding box center [367, 348] width 0 height 0
radio input "true"
select select "vendor"
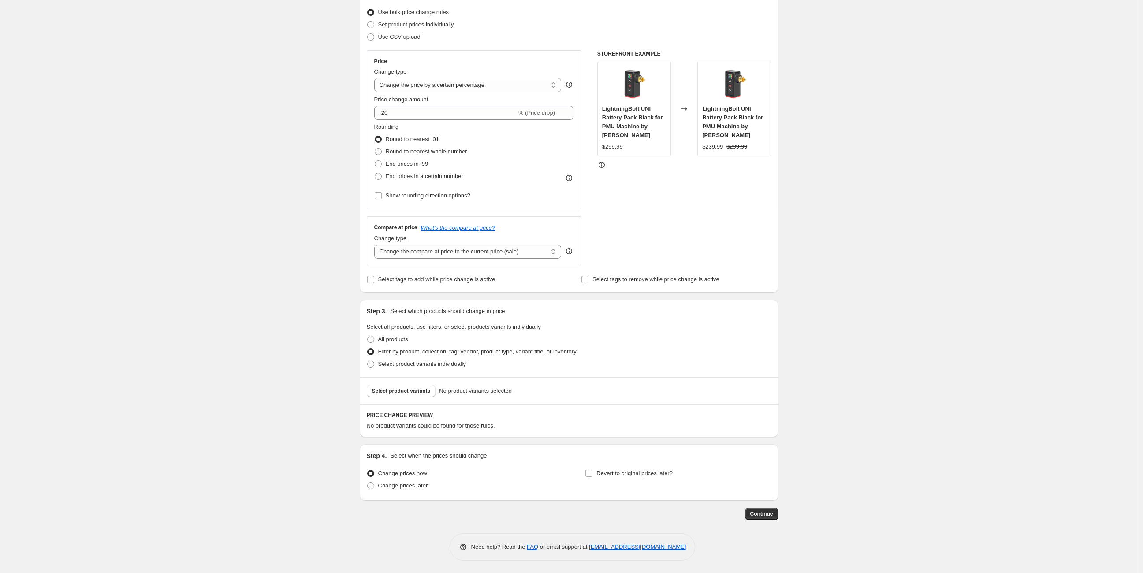
select select "product_type"
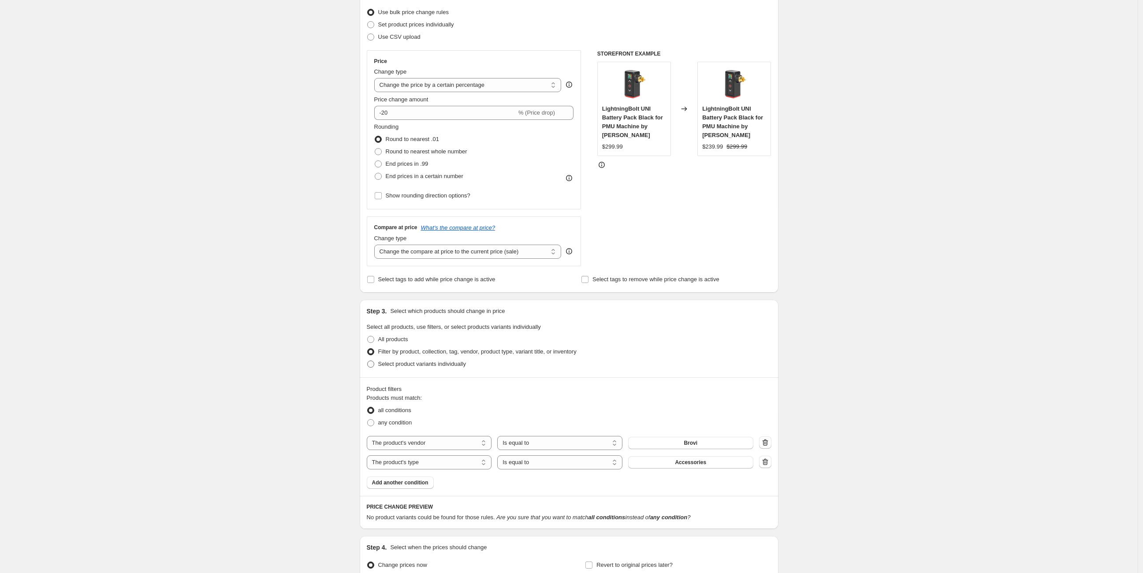
click at [373, 365] on span at bounding box center [370, 364] width 7 height 7
click at [368, 361] on input "Select product variants individually" at bounding box center [367, 361] width 0 height 0
radio input "true"
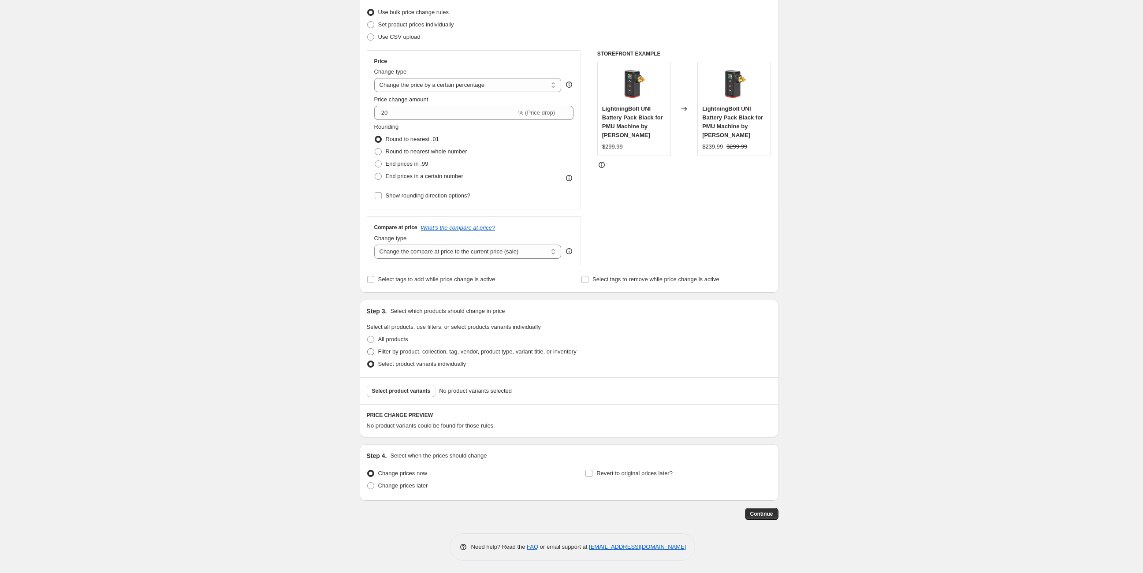
click at [373, 349] on span at bounding box center [370, 351] width 7 height 7
click at [368, 349] on input "Filter by product, collection, tag, vendor, product type, variant title, or inv…" at bounding box center [367, 348] width 0 height 0
radio input "true"
select select "vendor"
select select "product_type"
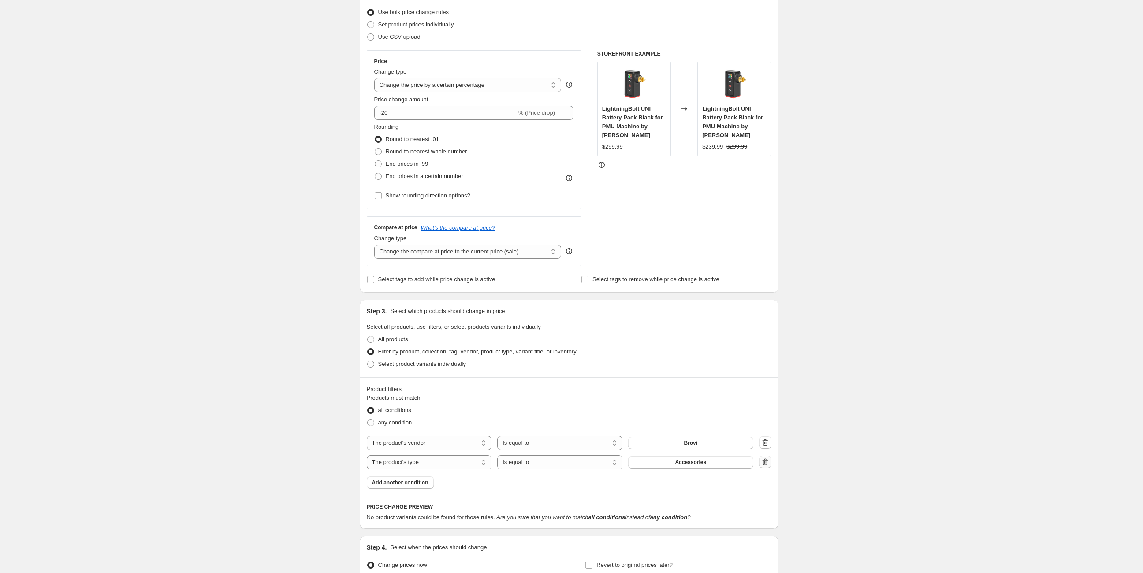
click at [766, 463] on icon "button" at bounding box center [765, 462] width 9 height 9
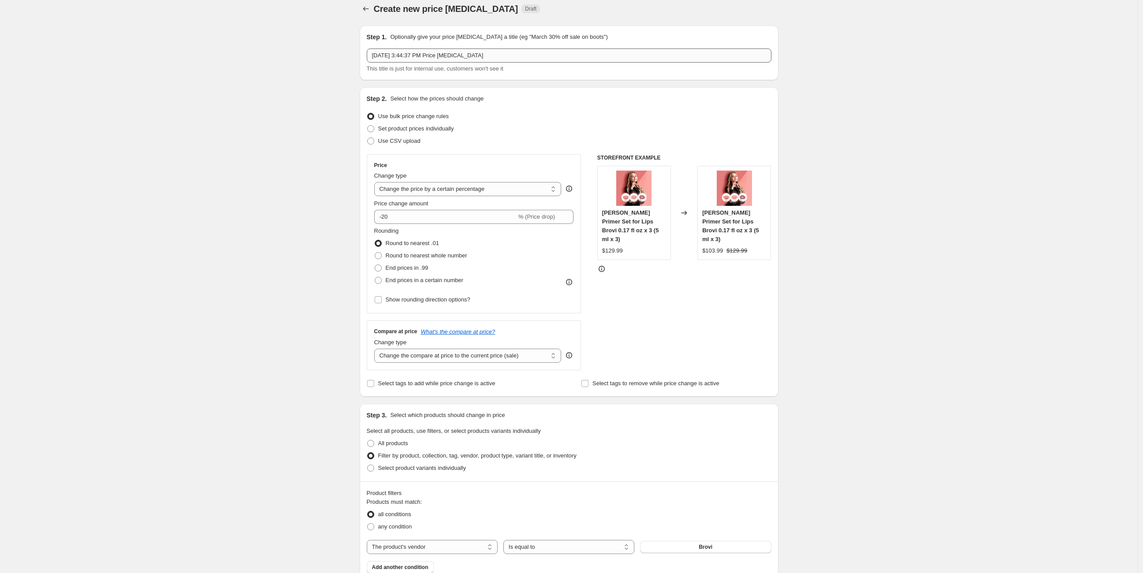
scroll to position [0, 0]
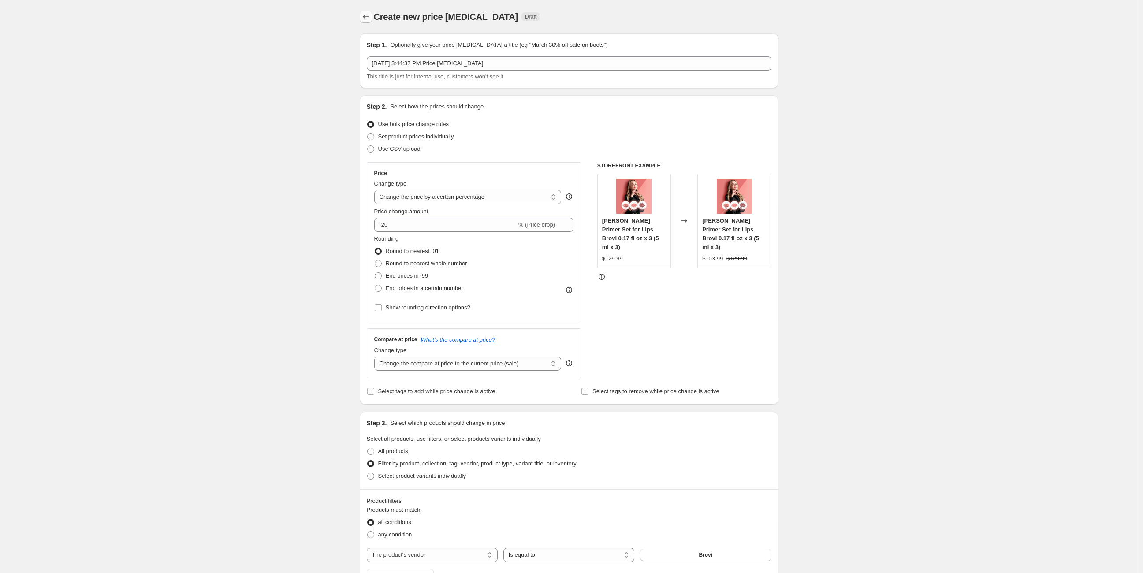
click at [369, 13] on icon "Price change jobs" at bounding box center [366, 16] width 9 height 9
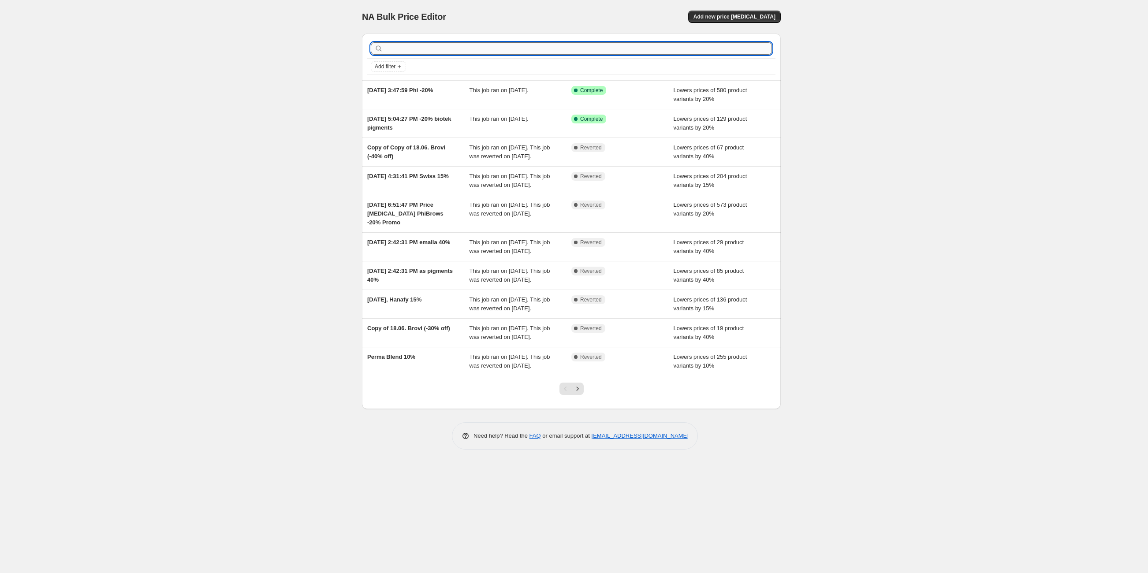
click at [440, 48] on input "text" at bounding box center [578, 48] width 387 height 12
type input "swis"
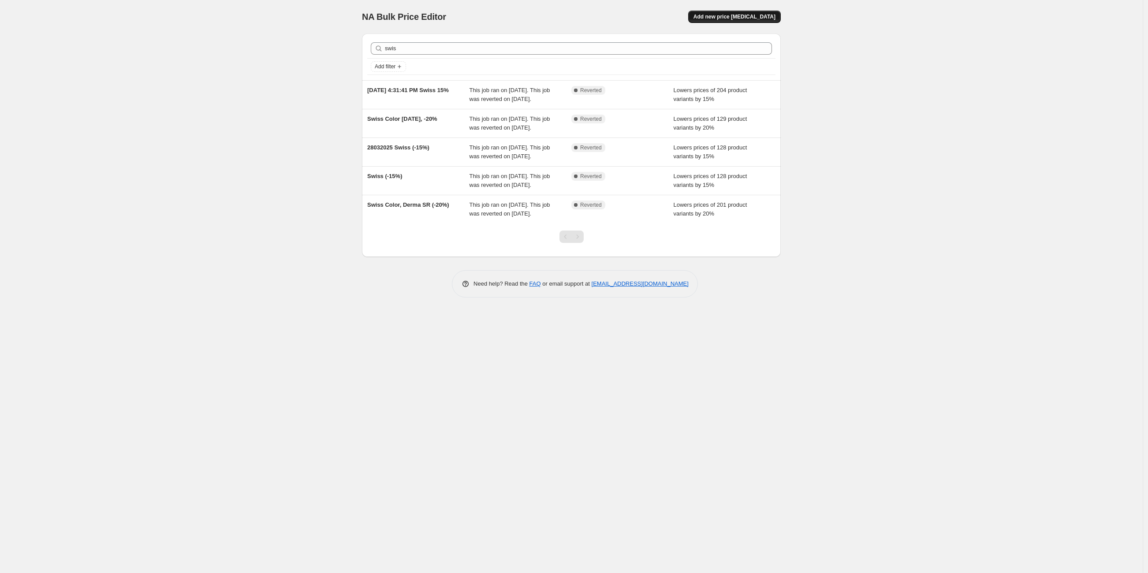
click at [740, 15] on span "Add new price change job" at bounding box center [735, 16] width 82 height 7
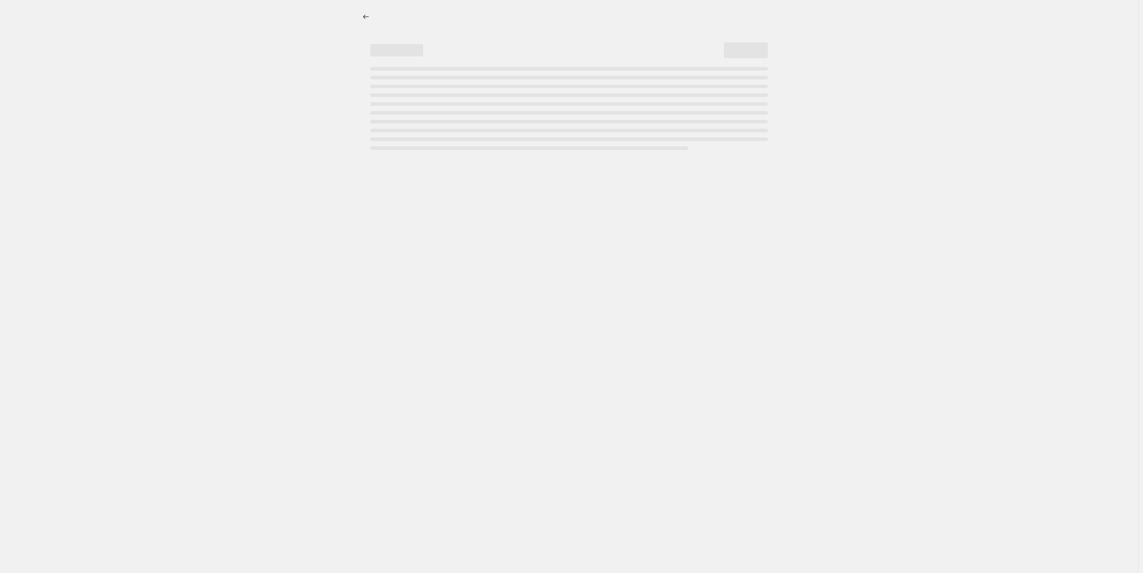
select select "percentage"
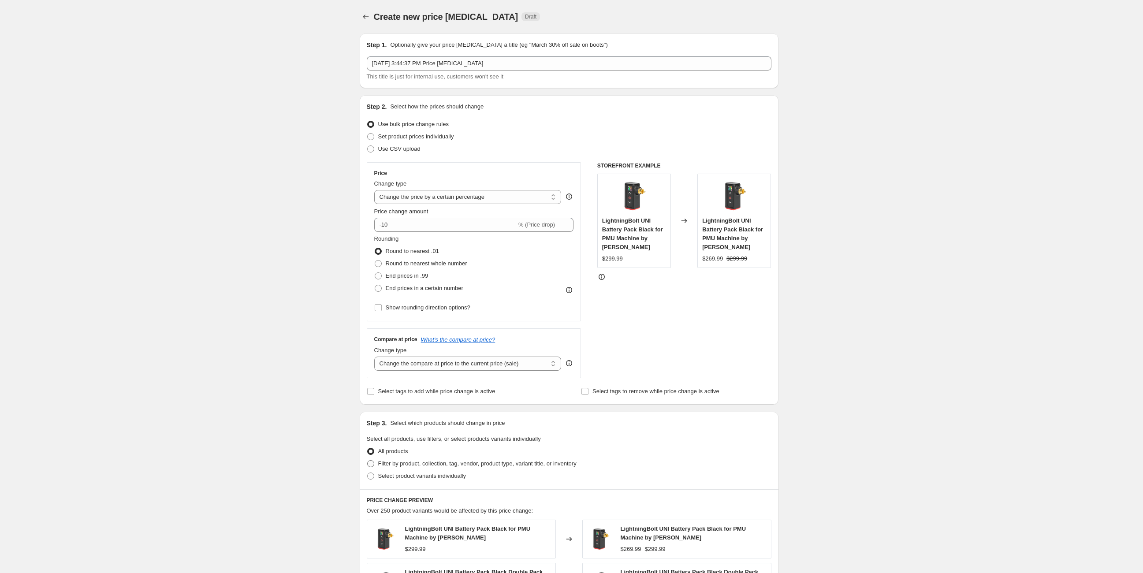
click at [371, 464] on span at bounding box center [370, 463] width 7 height 7
click at [368, 461] on input "Filter by product, collection, tag, vendor, product type, variant title, or inv…" at bounding box center [367, 460] width 0 height 0
radio input "true"
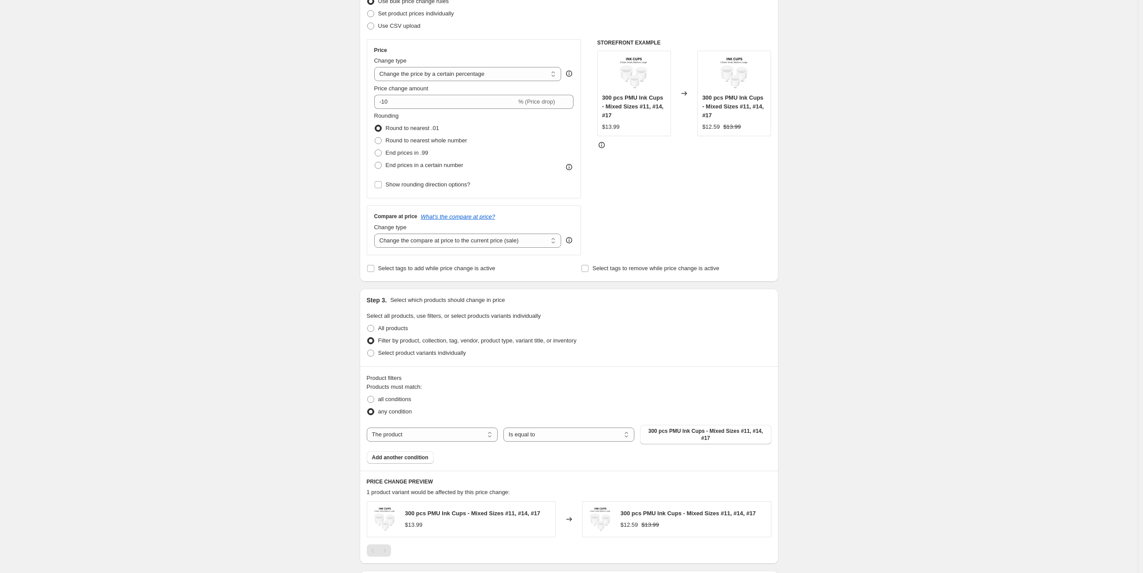
scroll to position [179, 0]
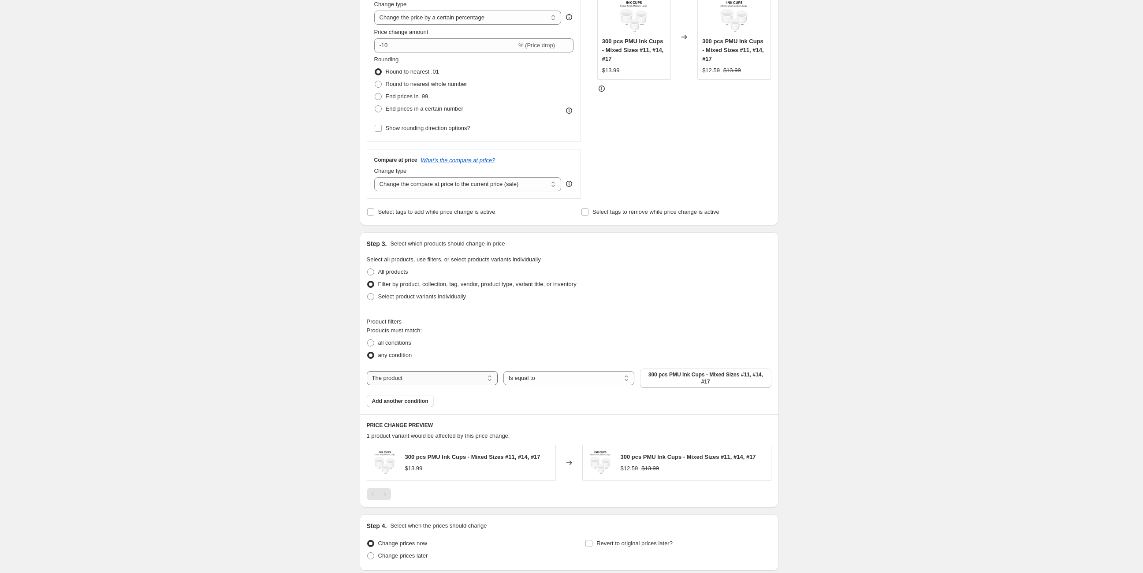
click at [436, 373] on select "The product The product's collection The product's tag The product's vendor The…" at bounding box center [432, 378] width 131 height 14
select select "vendor"
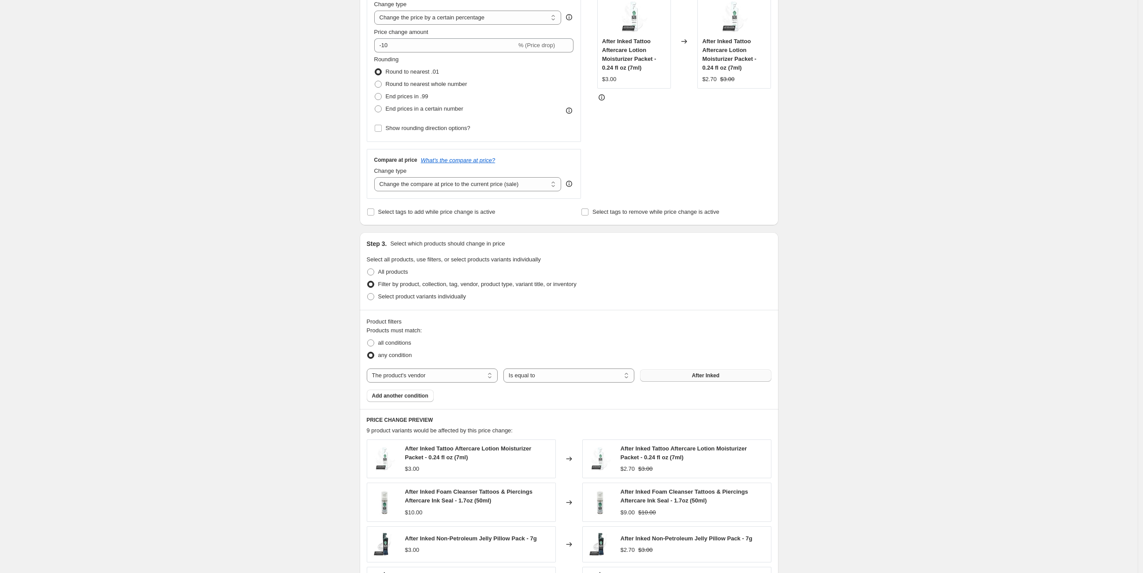
click at [705, 375] on span "After Inked" at bounding box center [706, 375] width 28 height 7
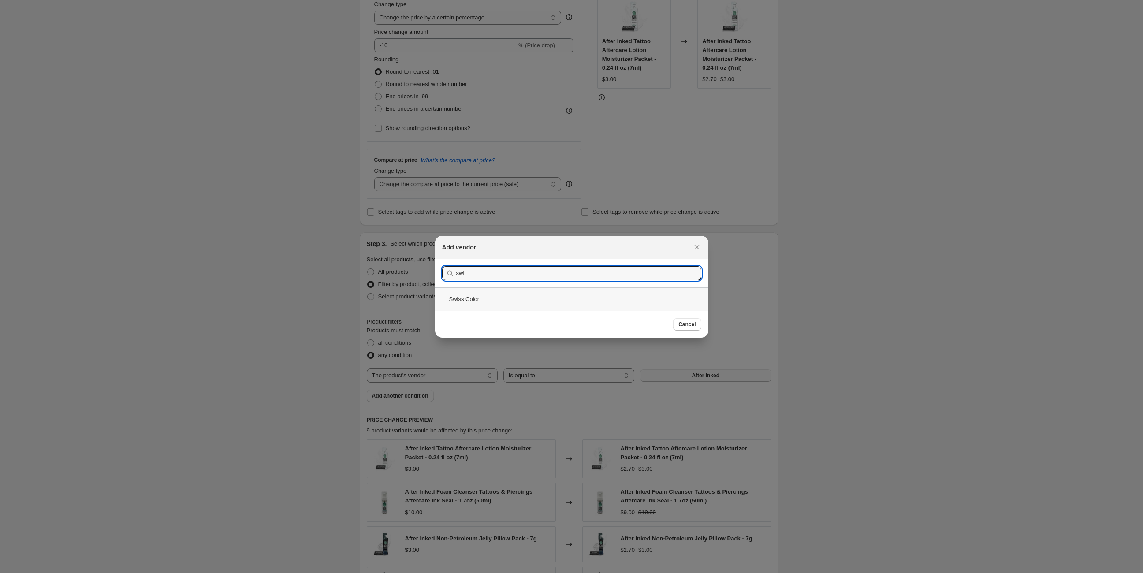
type input "swi"
click at [461, 296] on div "Swiss Color" at bounding box center [571, 298] width 273 height 23
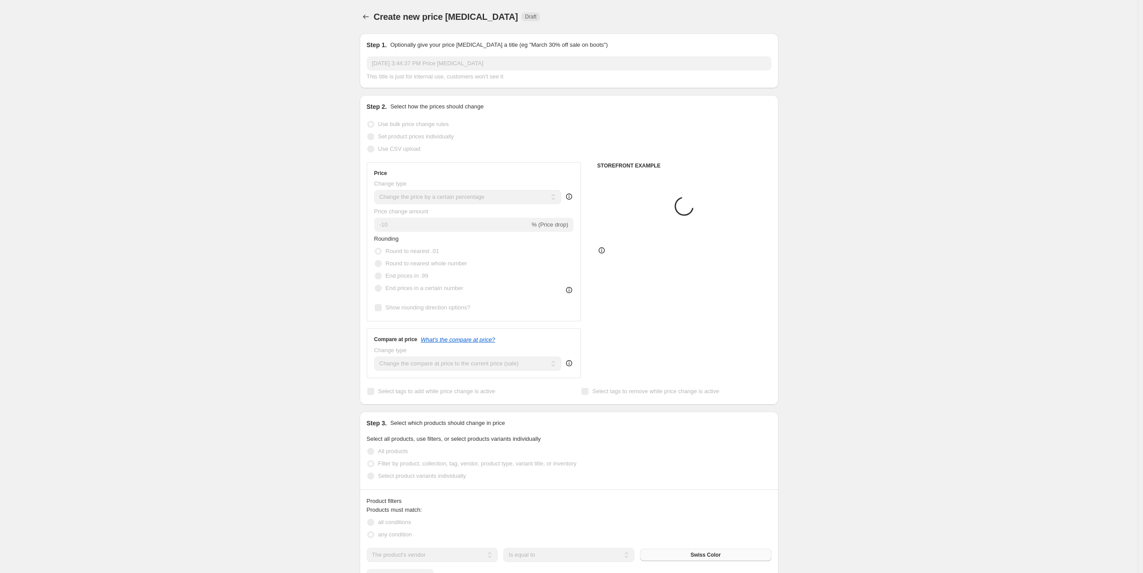
scroll to position [179, 0]
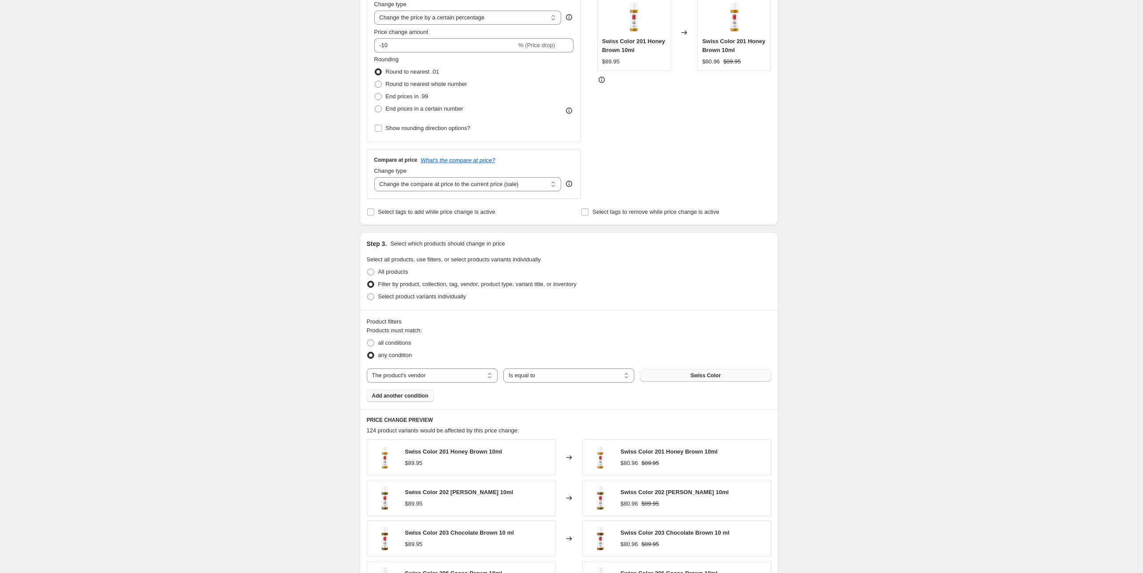
click at [415, 395] on span "Add another condition" at bounding box center [400, 395] width 56 height 7
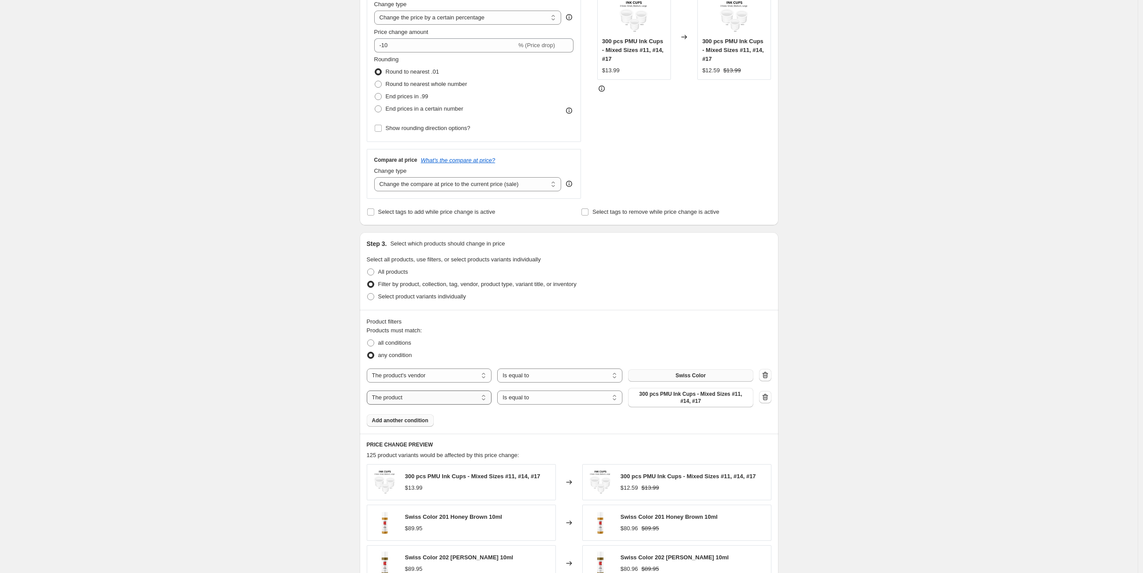
click at [415, 395] on select "The product The product's collection The product's tag The product's vendor The…" at bounding box center [429, 398] width 125 height 14
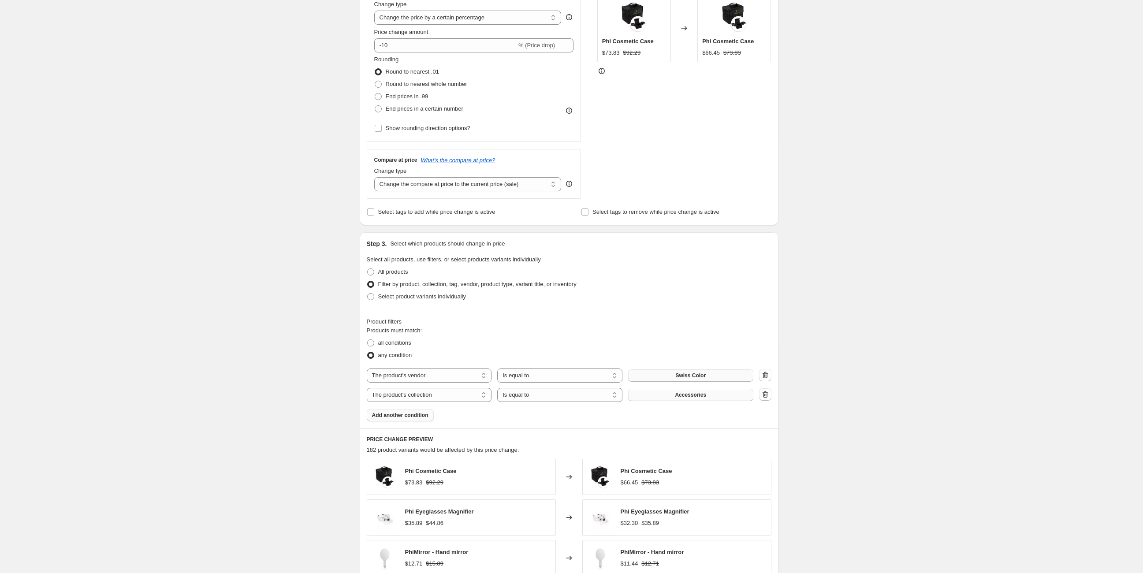
click at [674, 397] on button "Accessories" at bounding box center [690, 395] width 125 height 12
click at [452, 396] on select "The product The product's collection The product's tag The product's vendor The…" at bounding box center [429, 395] width 125 height 14
select select "tag"
click at [717, 392] on button "Accessories" at bounding box center [690, 395] width 125 height 12
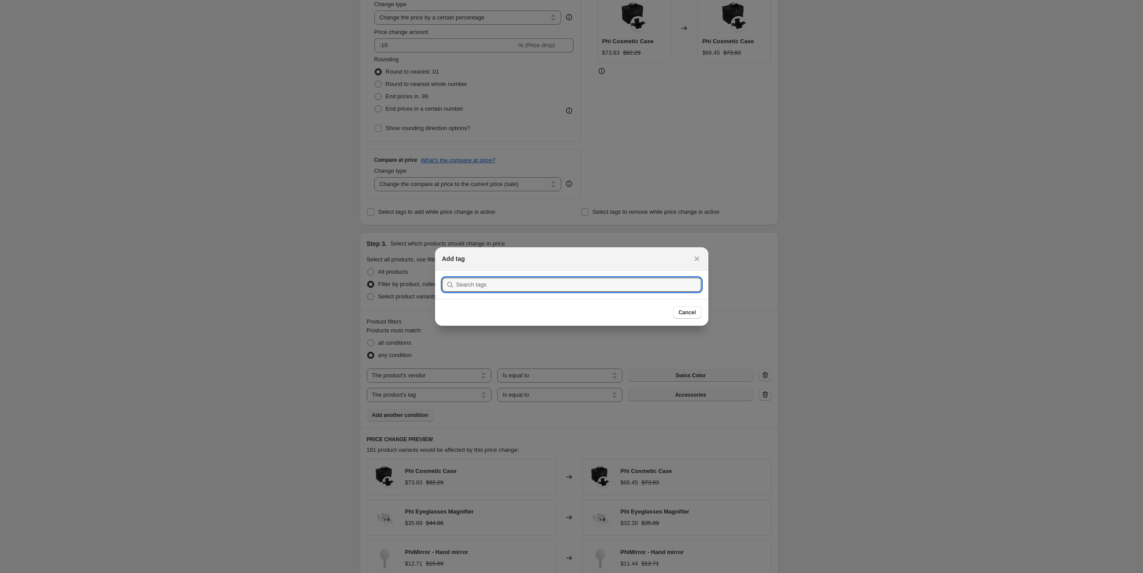
scroll to position [0, 0]
click at [697, 261] on icon "Close" at bounding box center [697, 258] width 9 height 9
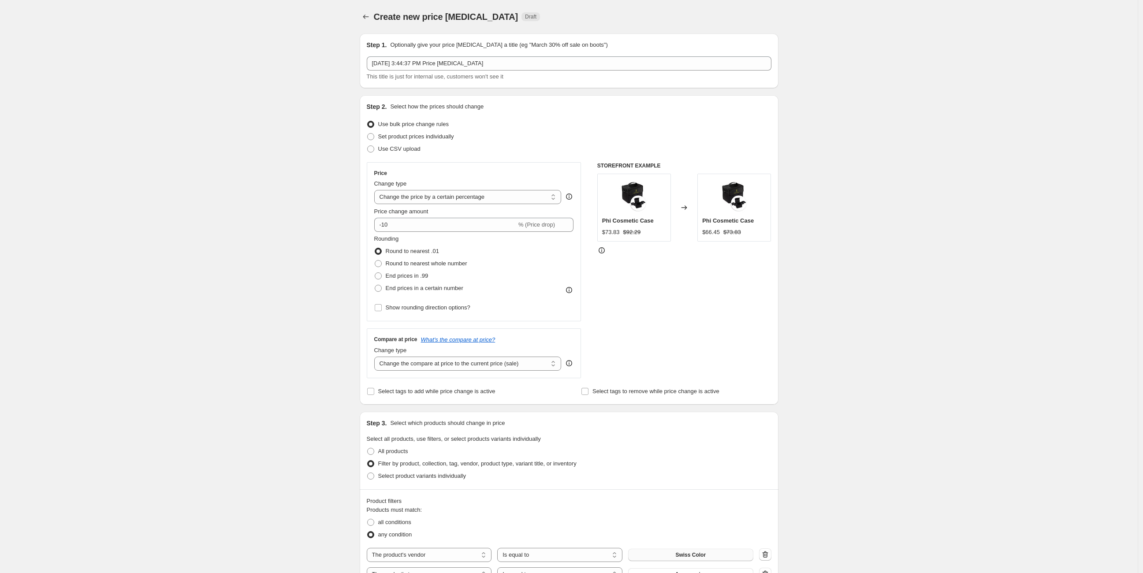
scroll to position [179, 0]
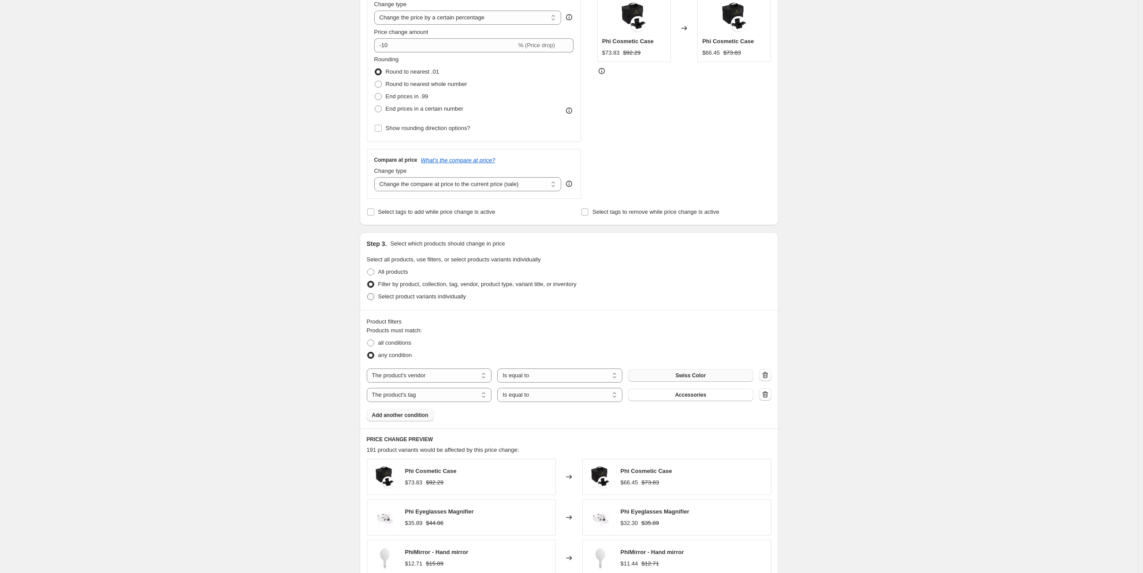
click at [373, 293] on span at bounding box center [370, 296] width 7 height 7
click at [368, 293] on input "Select product variants individually" at bounding box center [367, 293] width 0 height 0
radio input "true"
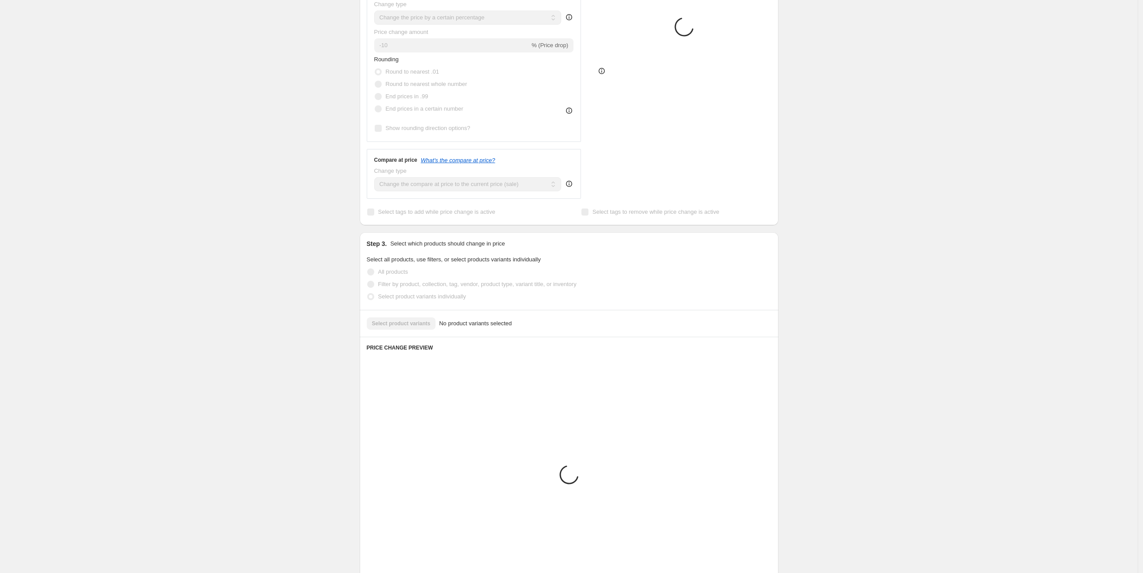
scroll to position [112, 0]
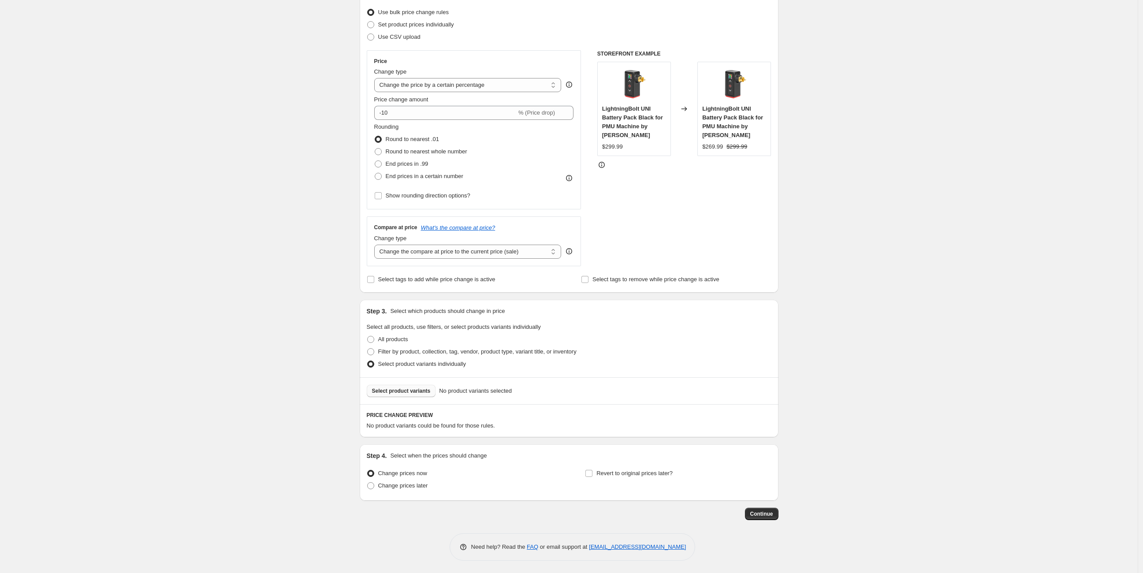
click at [418, 396] on button "Select product variants" at bounding box center [401, 391] width 69 height 12
click at [374, 338] on span at bounding box center [370, 339] width 7 height 7
click at [368, 336] on input "All products" at bounding box center [367, 336] width 0 height 0
radio input "true"
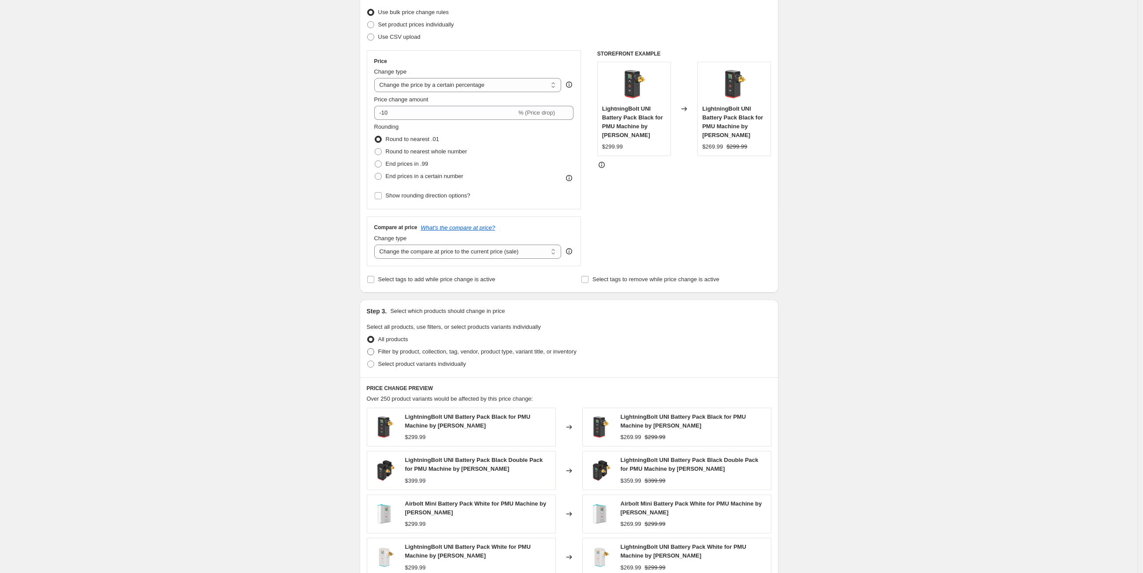
click at [374, 352] on span at bounding box center [370, 351] width 7 height 7
click at [368, 349] on input "Filter by product, collection, tag, vendor, product type, variant title, or inv…" at bounding box center [367, 348] width 0 height 0
radio input "true"
select select "vendor"
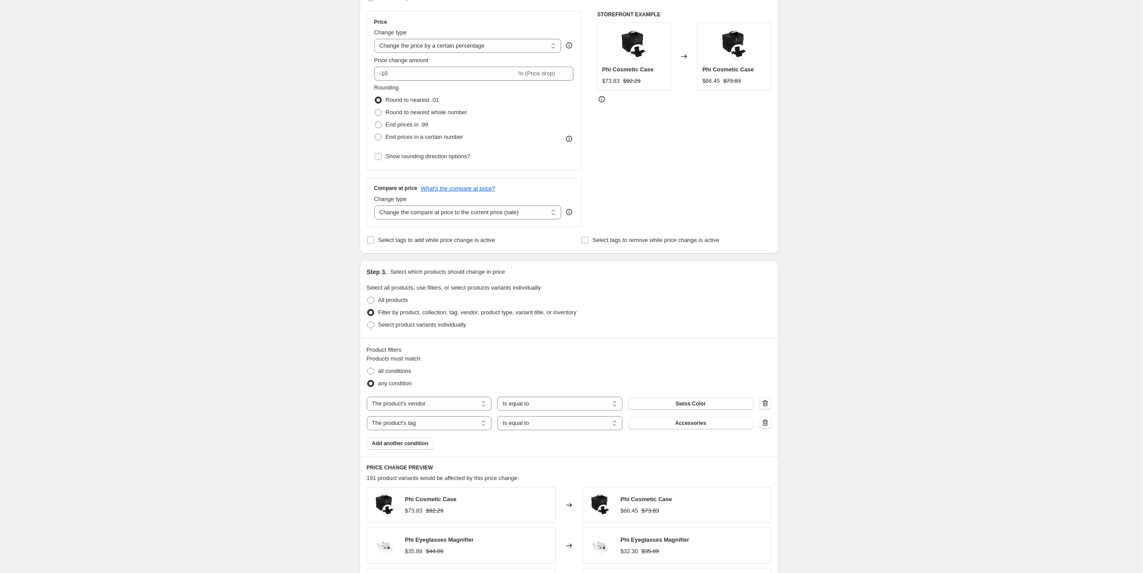
scroll to position [227, 0]
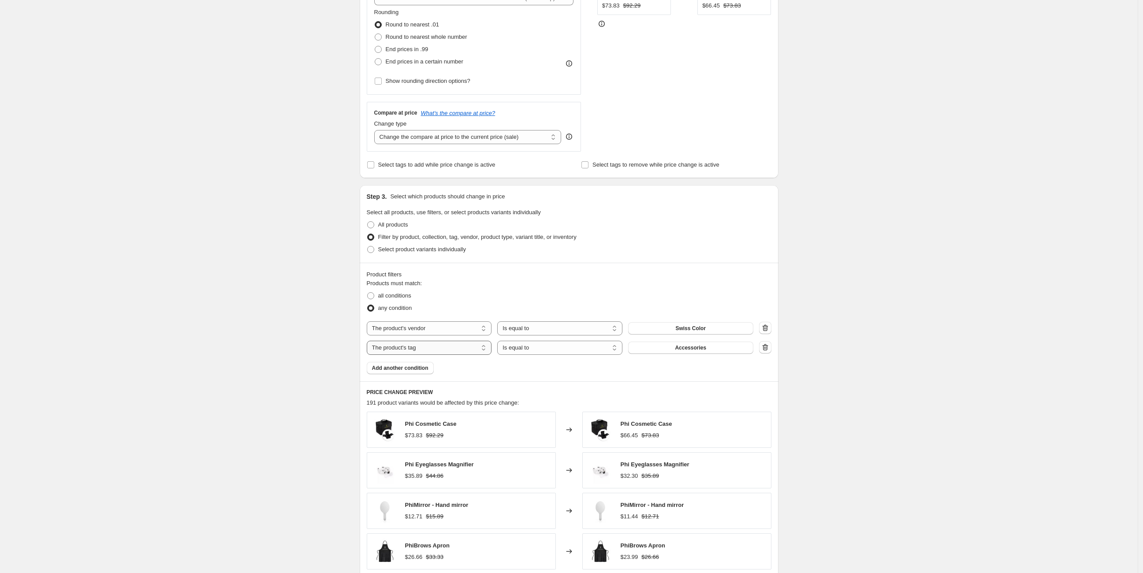
click at [440, 349] on select "The product The product's collection The product's tag The product's vendor The…" at bounding box center [429, 348] width 125 height 14
select select "product_type"
click at [681, 344] on span "Accessories" at bounding box center [690, 347] width 31 height 7
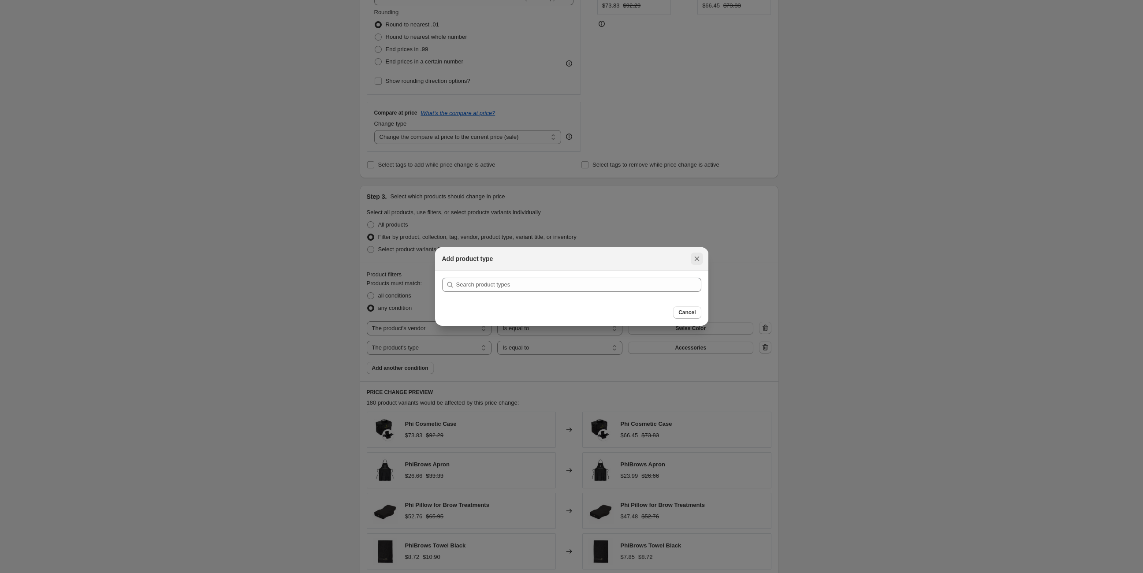
click at [697, 260] on icon "Close" at bounding box center [697, 258] width 9 height 9
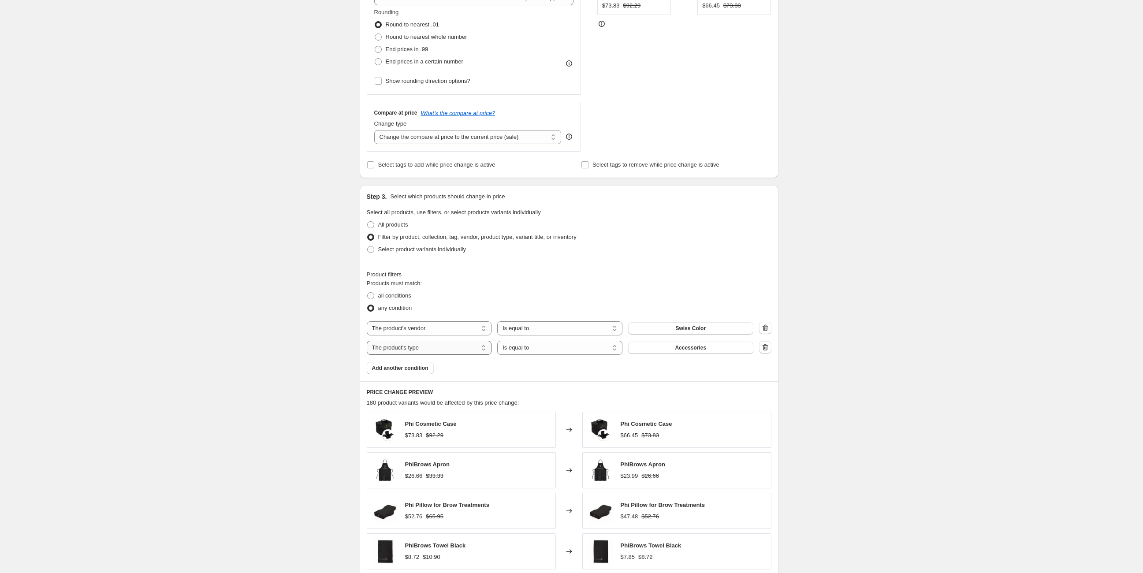
click at [448, 348] on select "The product The product's collection The product's tag The product's vendor The…" at bounding box center [429, 348] width 125 height 14
click at [712, 349] on button "Accessories" at bounding box center [690, 348] width 125 height 12
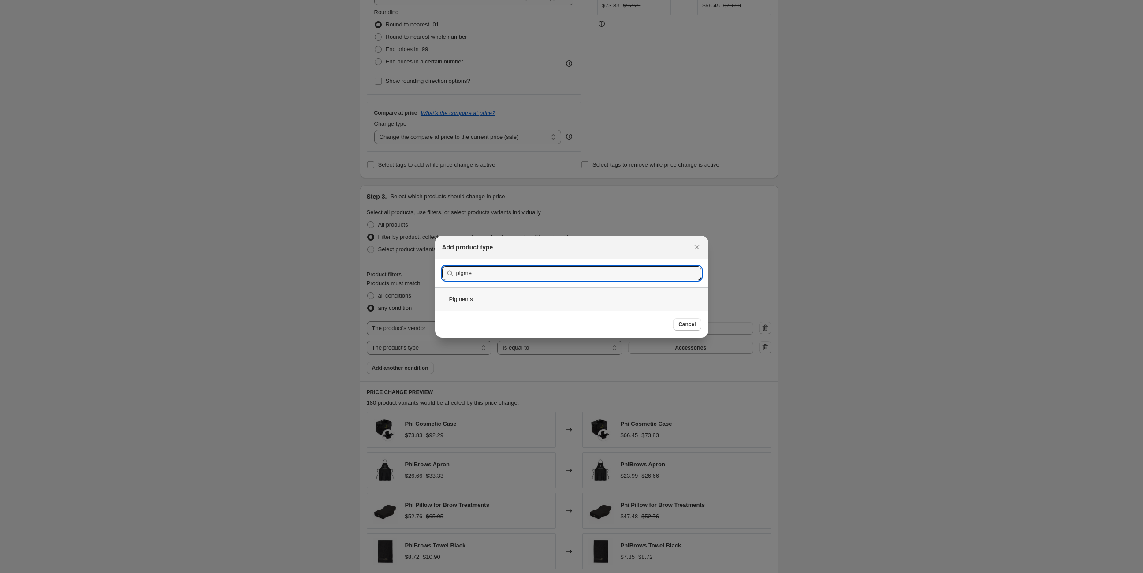
type input "pigme"
click at [578, 291] on div "Pigments" at bounding box center [571, 298] width 273 height 23
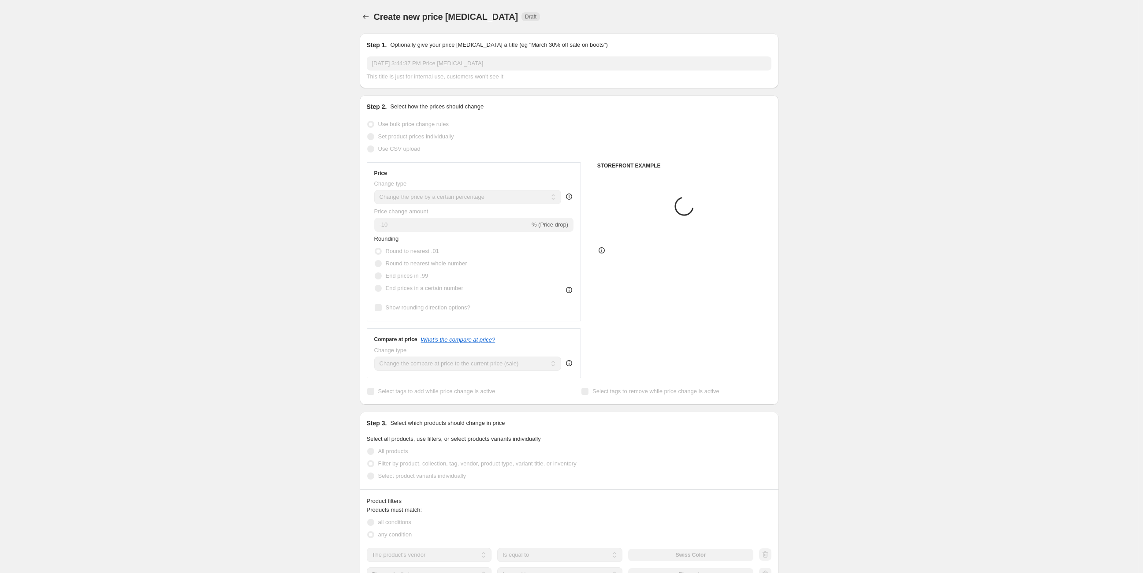
scroll to position [227, 0]
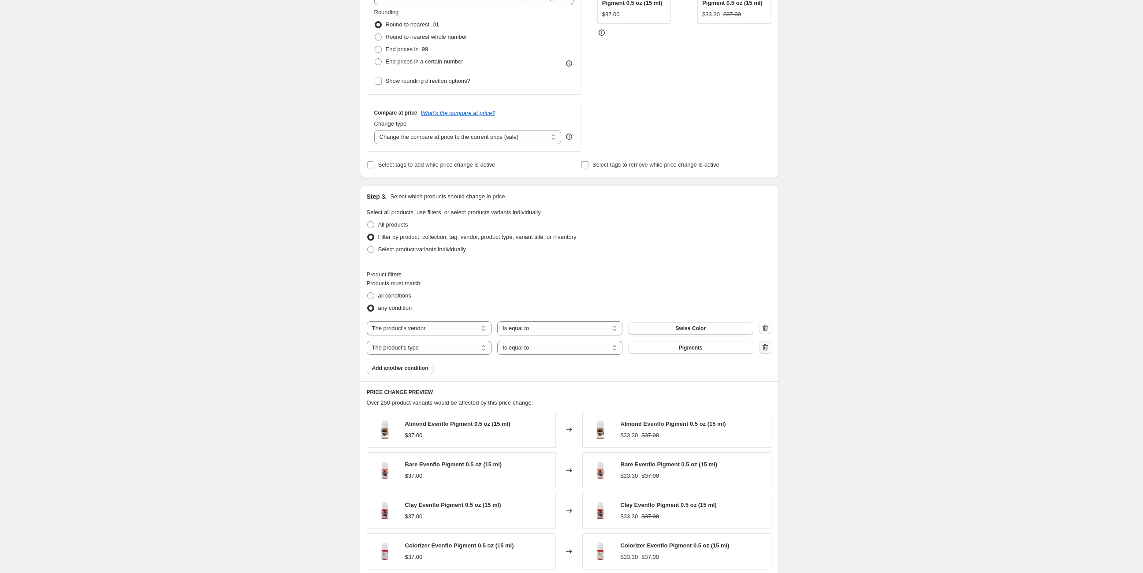
click at [770, 345] on icon "button" at bounding box center [765, 347] width 9 height 9
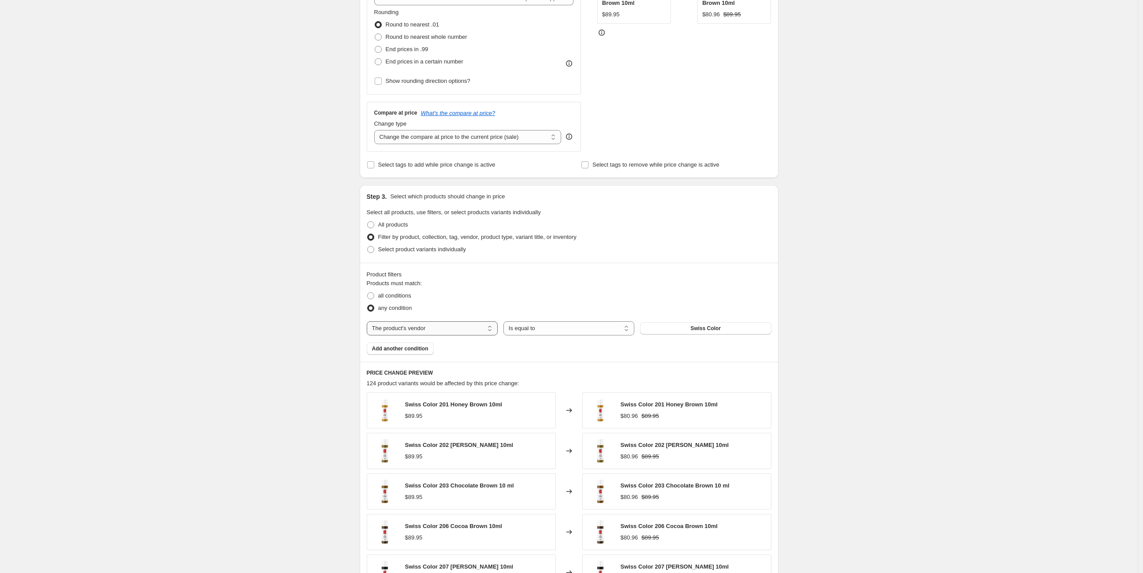
click at [428, 330] on select "The product The product's collection The product's tag The product's vendor The…" at bounding box center [432, 328] width 131 height 14
click at [374, 295] on span at bounding box center [370, 295] width 7 height 7
click at [368, 293] on input "all conditions" at bounding box center [367, 292] width 0 height 0
radio input "true"
click at [465, 329] on select "The product The product's collection The product's tag The product's vendor The…" at bounding box center [432, 328] width 131 height 14
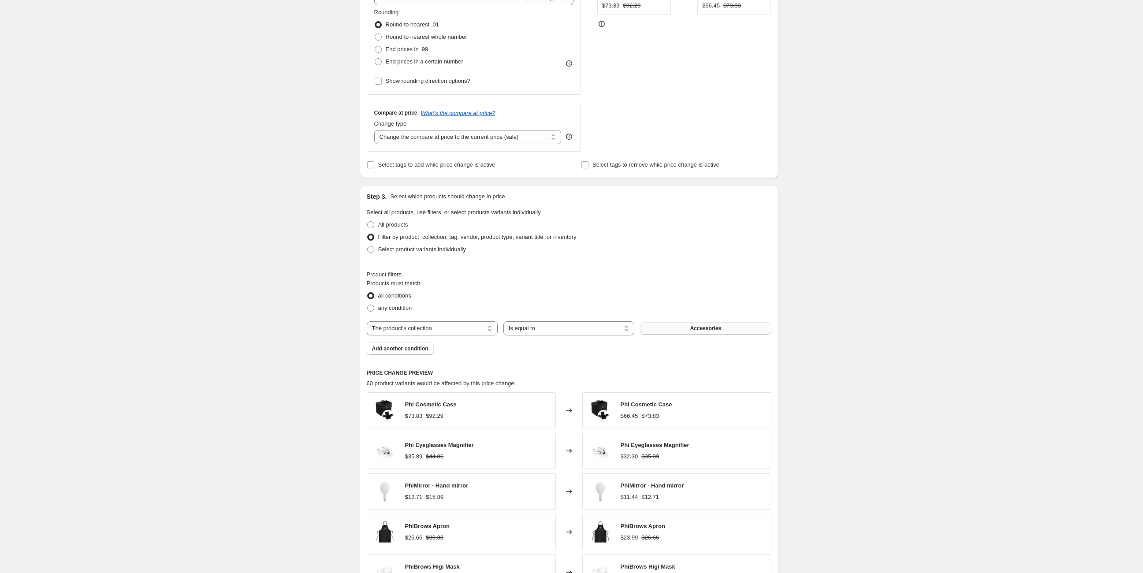
click at [683, 329] on button "Accessories" at bounding box center [705, 328] width 131 height 12
click at [733, 325] on button "Accessories" at bounding box center [705, 328] width 131 height 12
click at [433, 328] on select "The product The product's collection The product's tag The product's vendor The…" at bounding box center [432, 328] width 131 height 14
select select "product_type"
click at [688, 328] on button "Accessories" at bounding box center [705, 328] width 131 height 12
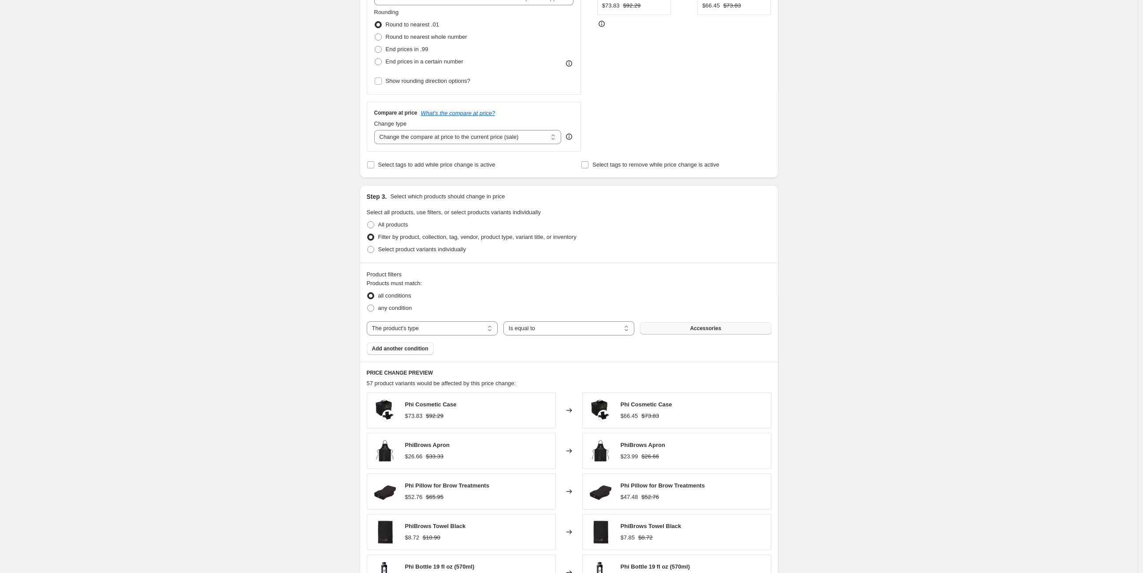
scroll to position [0, 0]
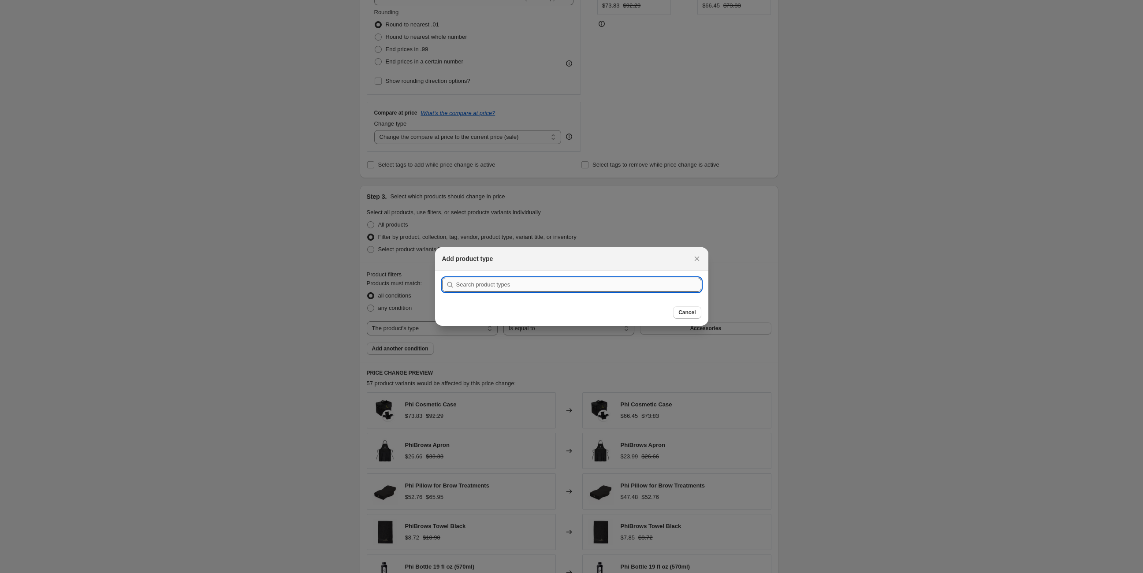
click at [621, 285] on input ":r97:" at bounding box center [578, 285] width 245 height 14
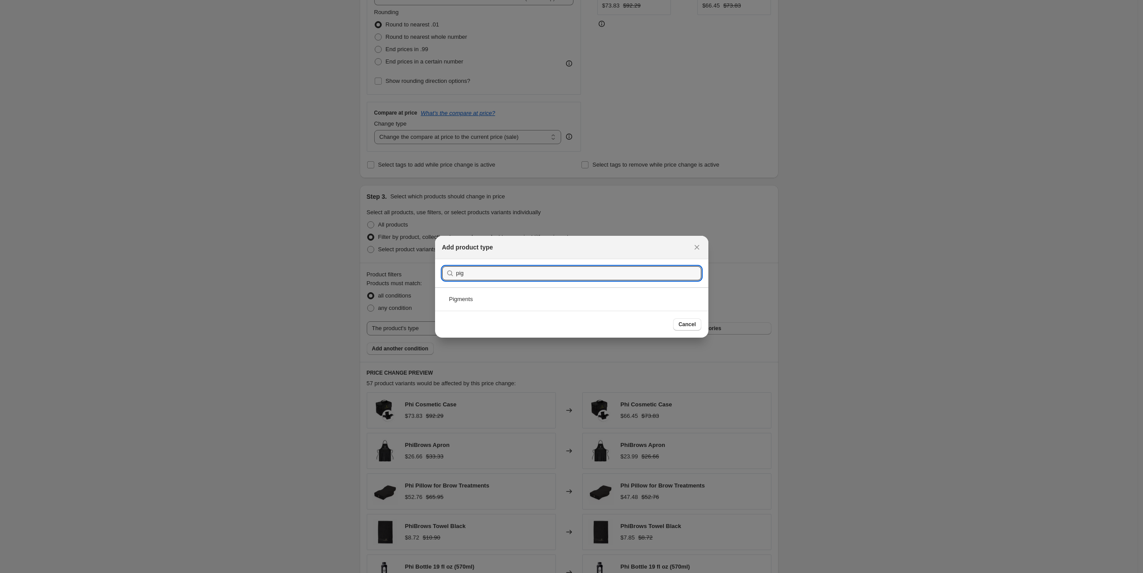
type input "pig"
click at [602, 312] on div "Cancel" at bounding box center [571, 324] width 273 height 27
click at [602, 298] on div "Pigments" at bounding box center [571, 298] width 273 height 23
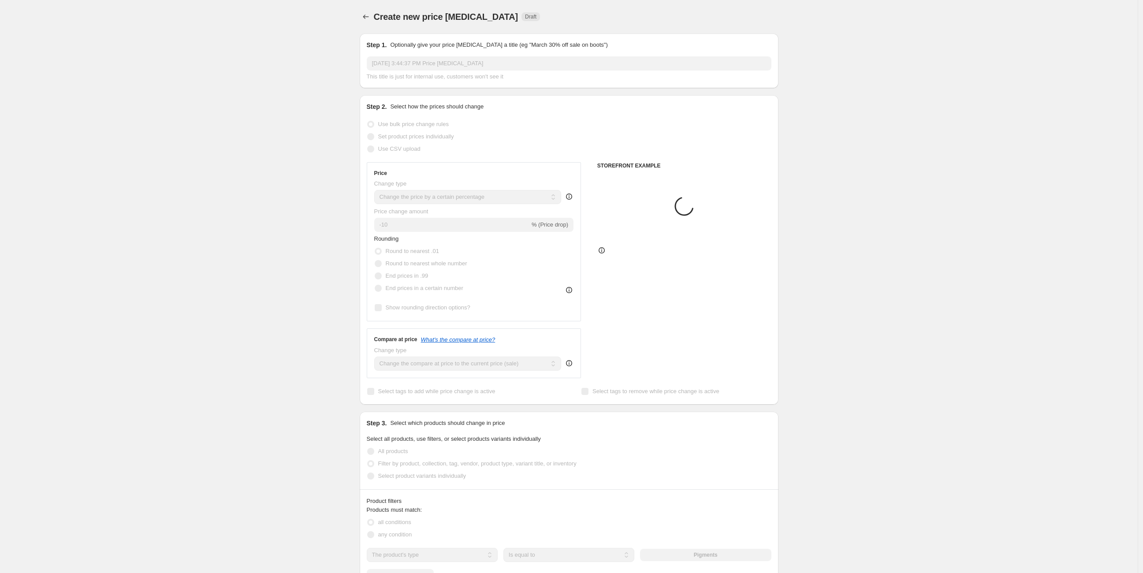
scroll to position [227, 0]
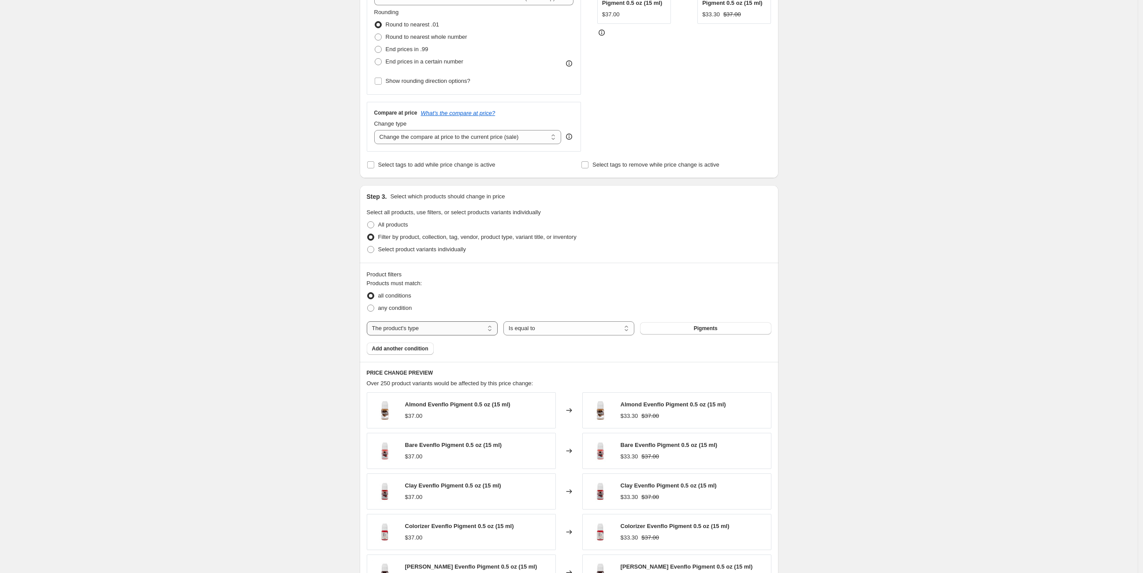
click at [442, 326] on select "The product The product's collection The product's tag The product's vendor The…" at bounding box center [432, 328] width 131 height 14
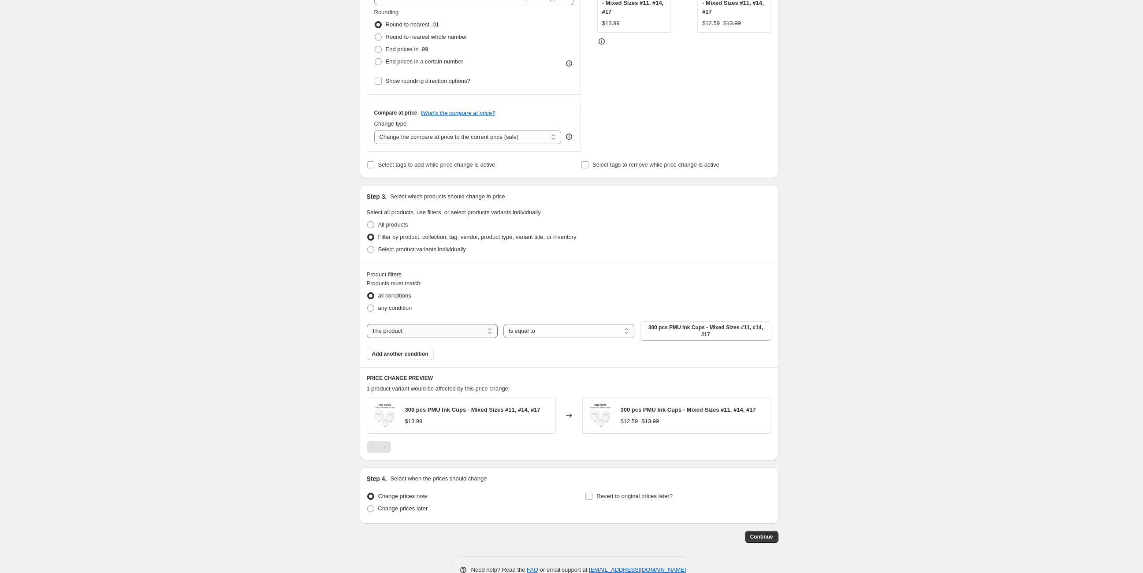
click at [444, 324] on select "The product The product's collection The product's tag The product's vendor The…" at bounding box center [432, 331] width 131 height 14
select select "collection"
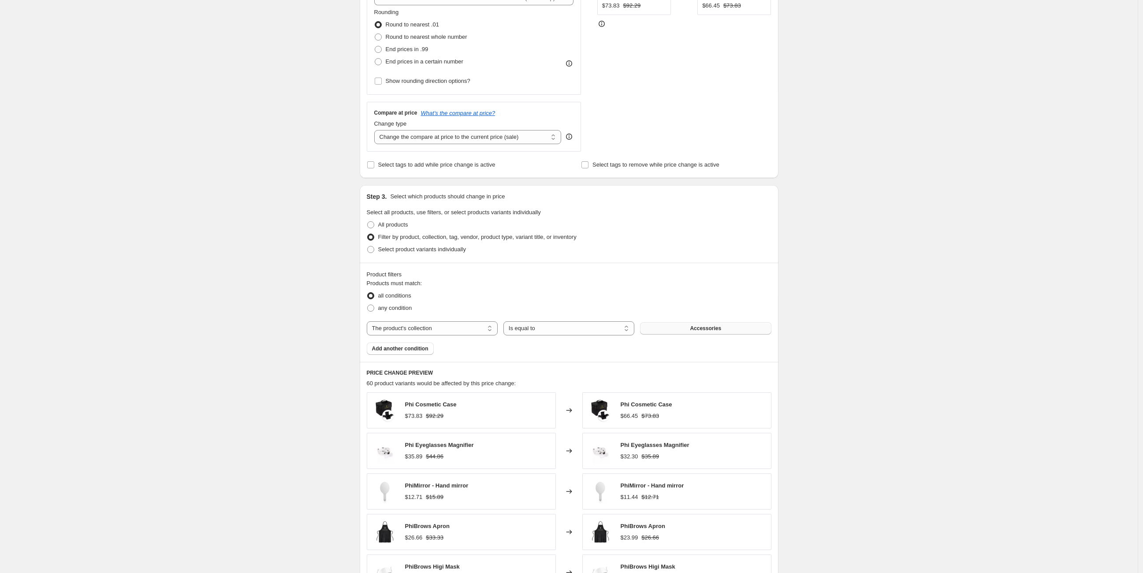
click at [698, 332] on button "Accessories" at bounding box center [705, 328] width 131 height 12
click at [372, 246] on span at bounding box center [370, 249] width 7 height 7
click at [368, 246] on input "Select product variants individually" at bounding box center [367, 246] width 0 height 0
radio input "true"
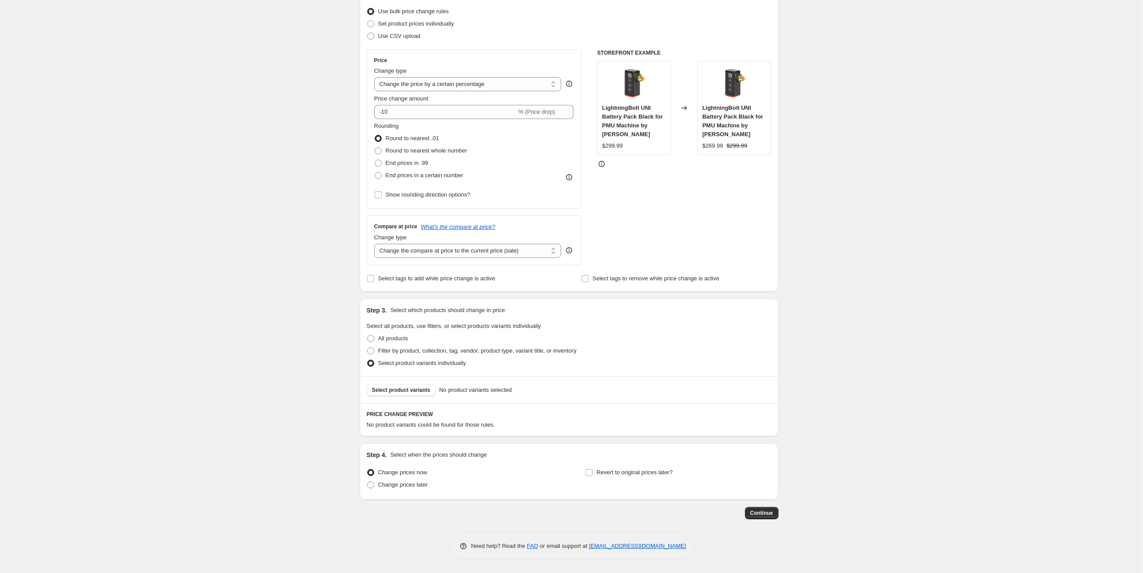
scroll to position [112, 0]
click at [407, 391] on span "Select product variants" at bounding box center [401, 391] width 59 height 7
click at [372, 337] on span at bounding box center [370, 339] width 7 height 7
click at [368, 336] on input "All products" at bounding box center [367, 336] width 0 height 0
radio input "true"
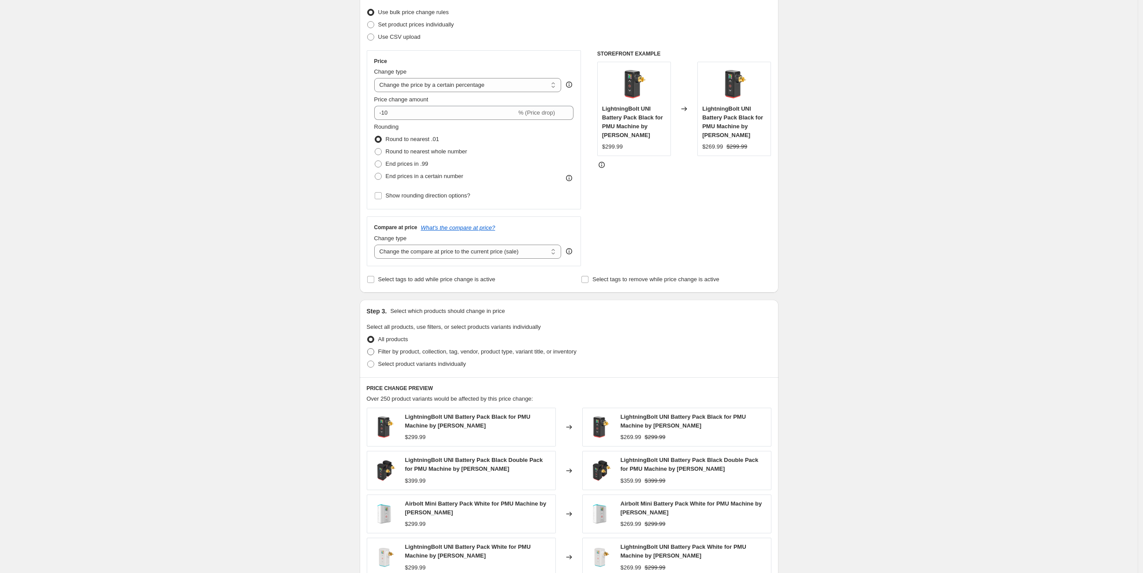
click at [374, 350] on span at bounding box center [370, 351] width 7 height 7
click at [368, 349] on input "Filter by product, collection, tag, vendor, product type, variant title, or inv…" at bounding box center [367, 348] width 0 height 0
radio input "true"
select select "collection"
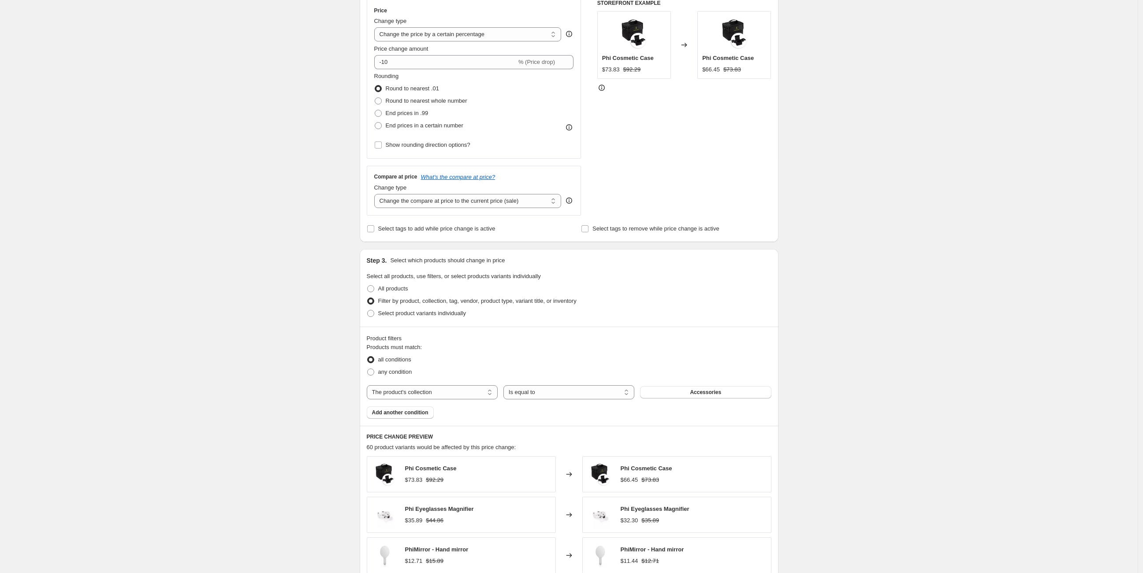
scroll to position [177, 0]
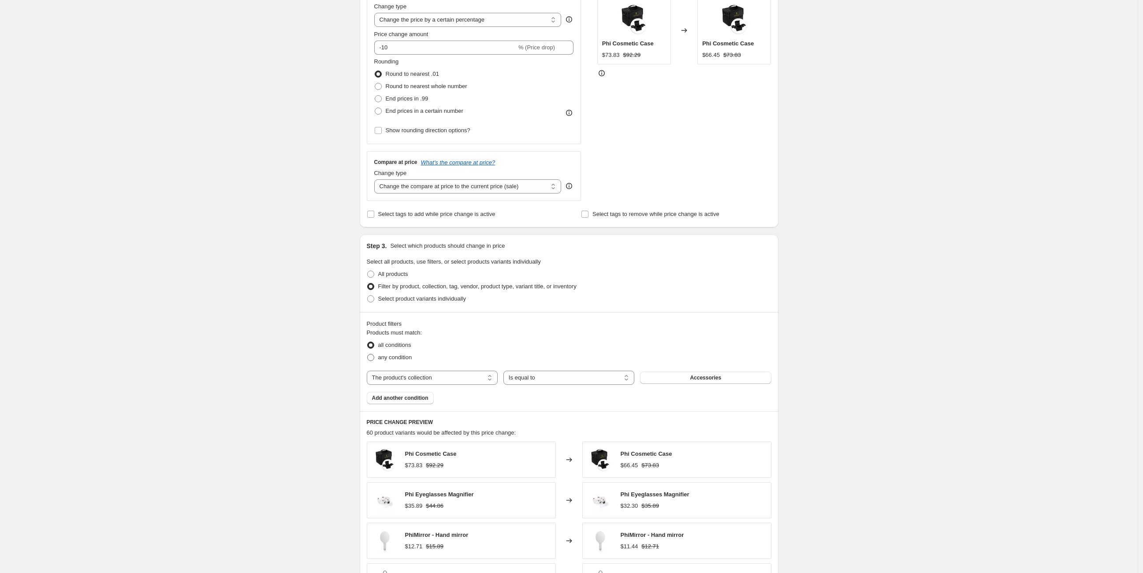
click at [409, 357] on span "any condition" at bounding box center [395, 357] width 34 height 7
click at [368, 355] on input "any condition" at bounding box center [367, 354] width 0 height 0
radio input "true"
click at [446, 375] on select "The product The product's collection The product's tag The product's vendor The…" at bounding box center [432, 378] width 131 height 14
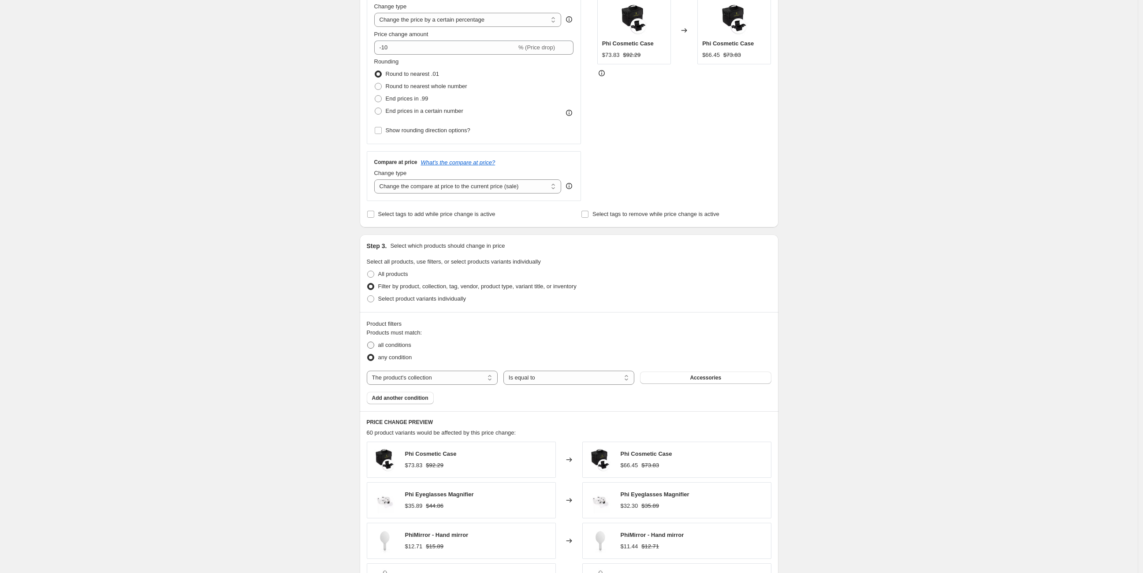
click at [394, 342] on span "all conditions" at bounding box center [394, 345] width 33 height 7
click at [368, 342] on input "all conditions" at bounding box center [367, 342] width 0 height 0
radio input "true"
click at [428, 376] on select "The product The product's collection The product's tag The product's vendor The…" at bounding box center [432, 378] width 131 height 14
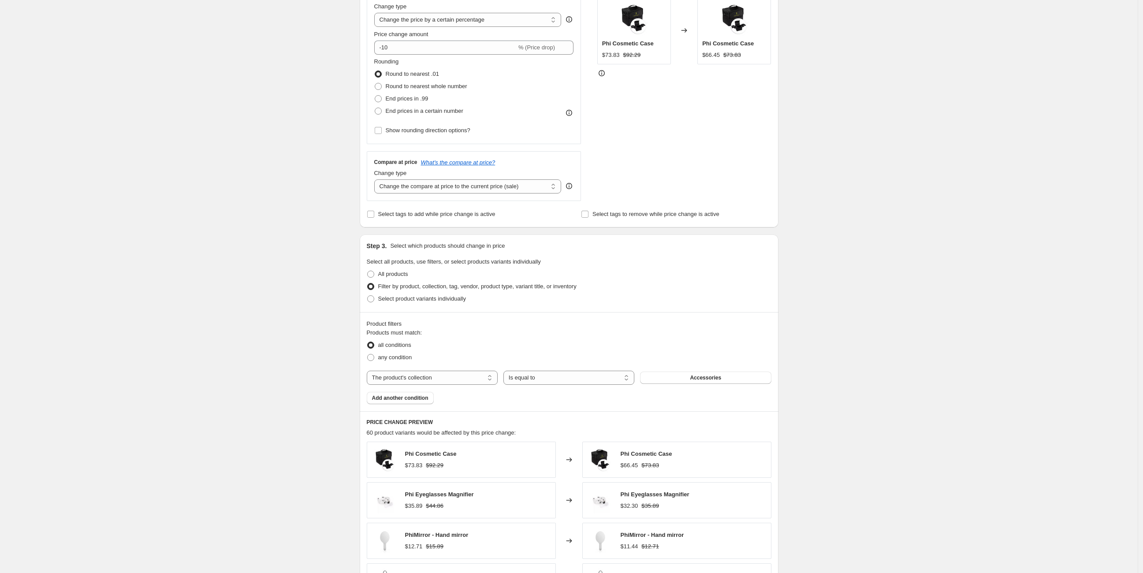
drag, startPoint x: 405, startPoint y: 341, endPoint x: 403, endPoint y: 347, distance: 6.3
click at [405, 342] on span "all conditions" at bounding box center [394, 345] width 33 height 7
click at [368, 342] on input "all conditions" at bounding box center [367, 342] width 0 height 0
click at [402, 354] on span "any condition" at bounding box center [395, 357] width 34 height 7
click at [368, 354] on input "any condition" at bounding box center [367, 354] width 0 height 0
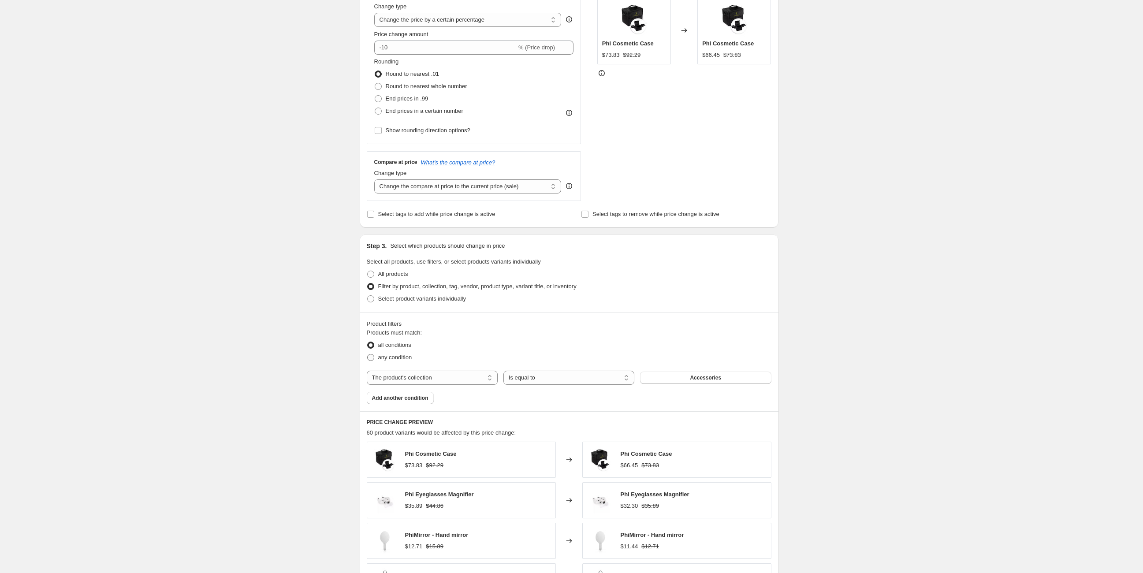
radio input "true"
click at [422, 378] on select "The product The product's collection The product's tag The product's vendor The…" at bounding box center [432, 378] width 131 height 14
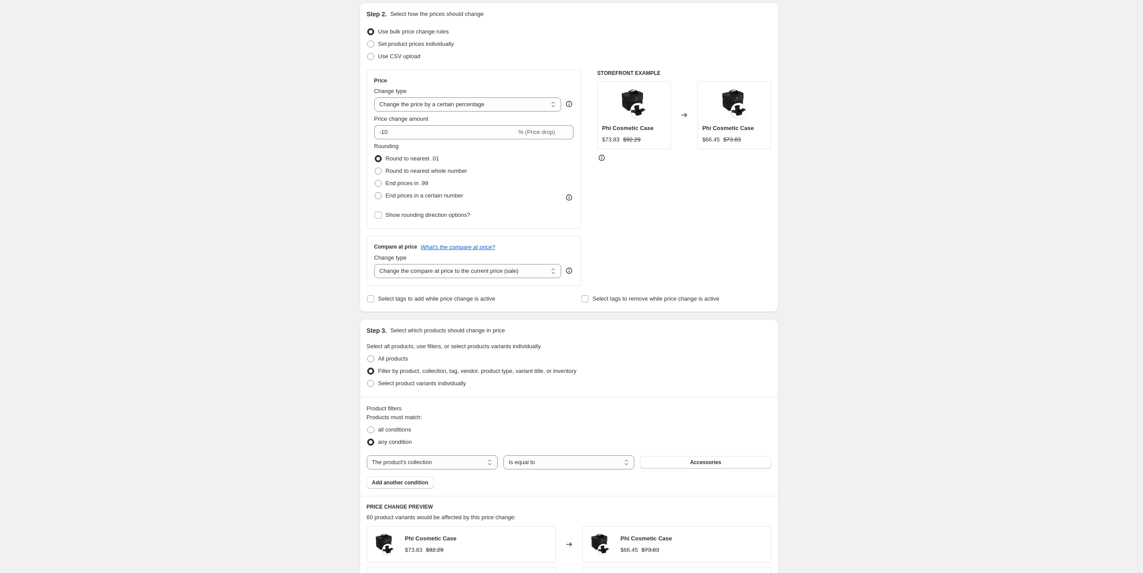
scroll to position [0, 0]
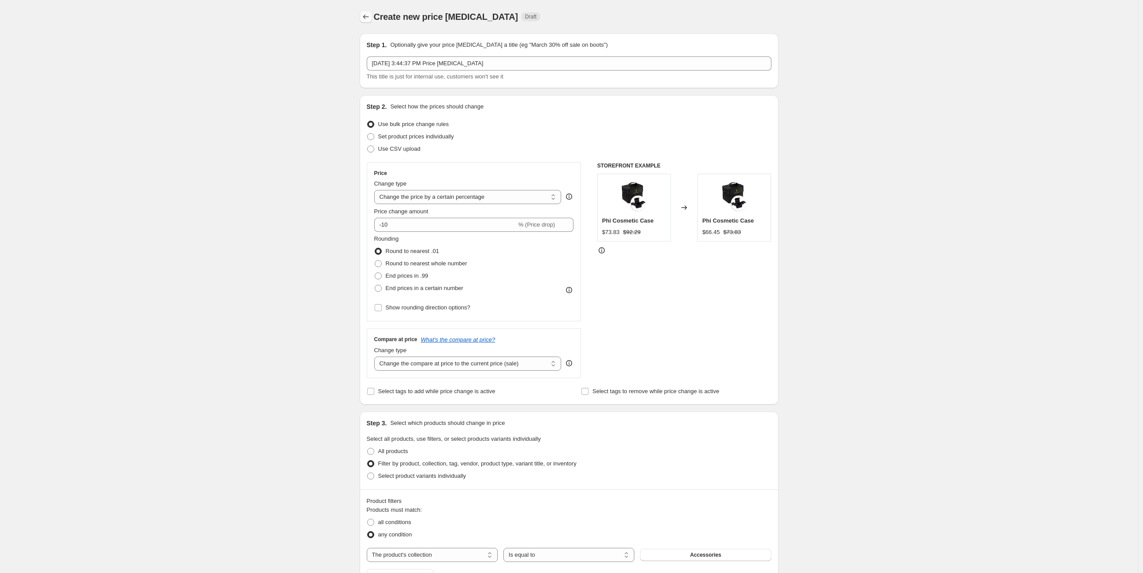
click at [368, 14] on icon "Price change jobs" at bounding box center [366, 16] width 9 height 9
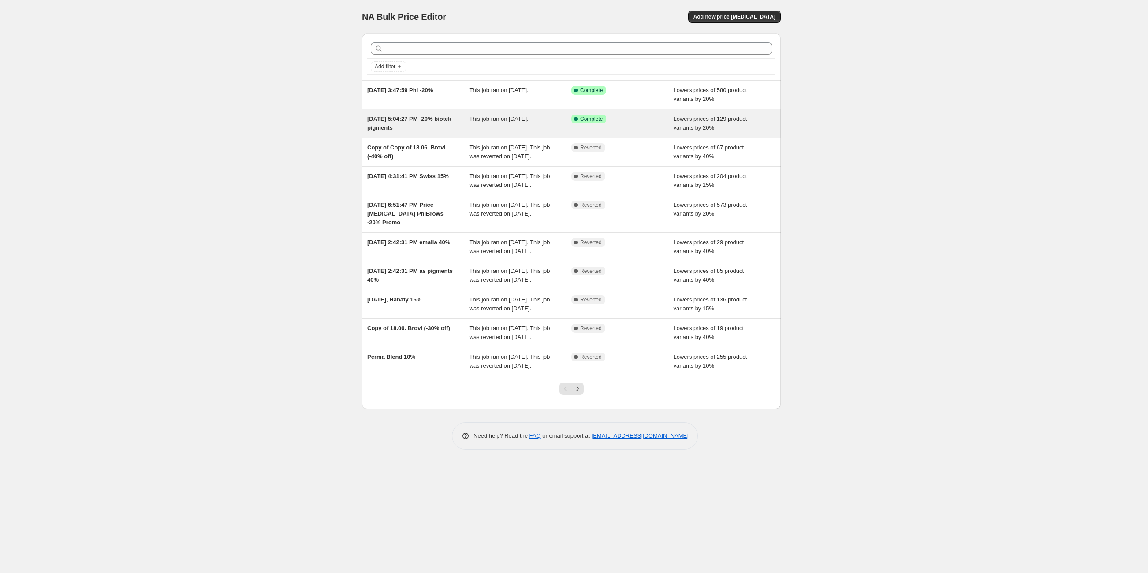
click at [434, 133] on div "Aug 19, 2025, 5:04:27 PM -20% biotek pigments This job ran on August 19, 2025. …" at bounding box center [571, 123] width 419 height 28
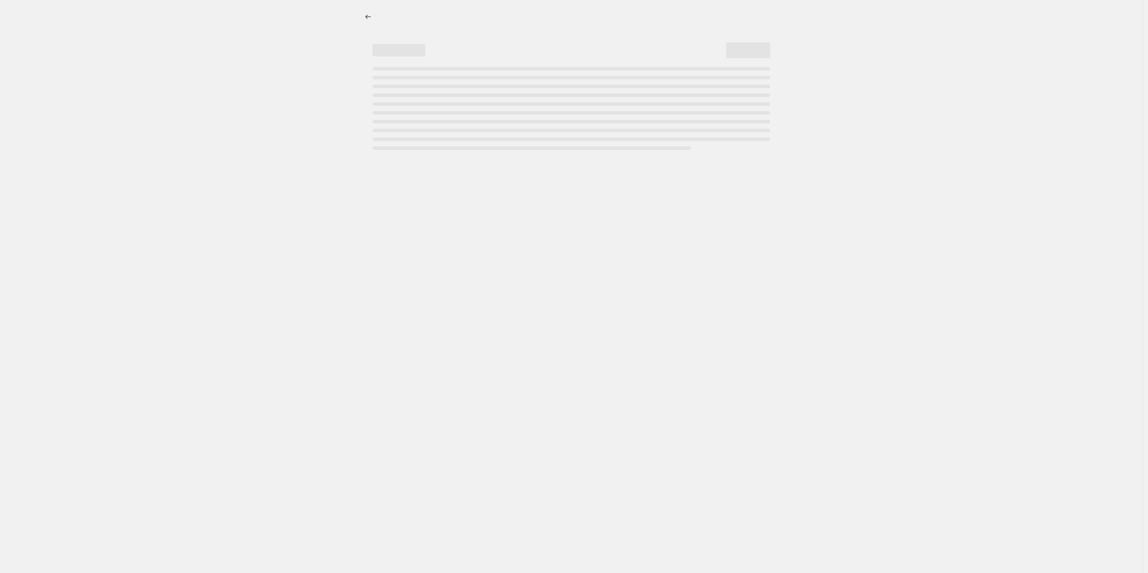
select select "percentage"
select select "vendor"
select select "product_type"
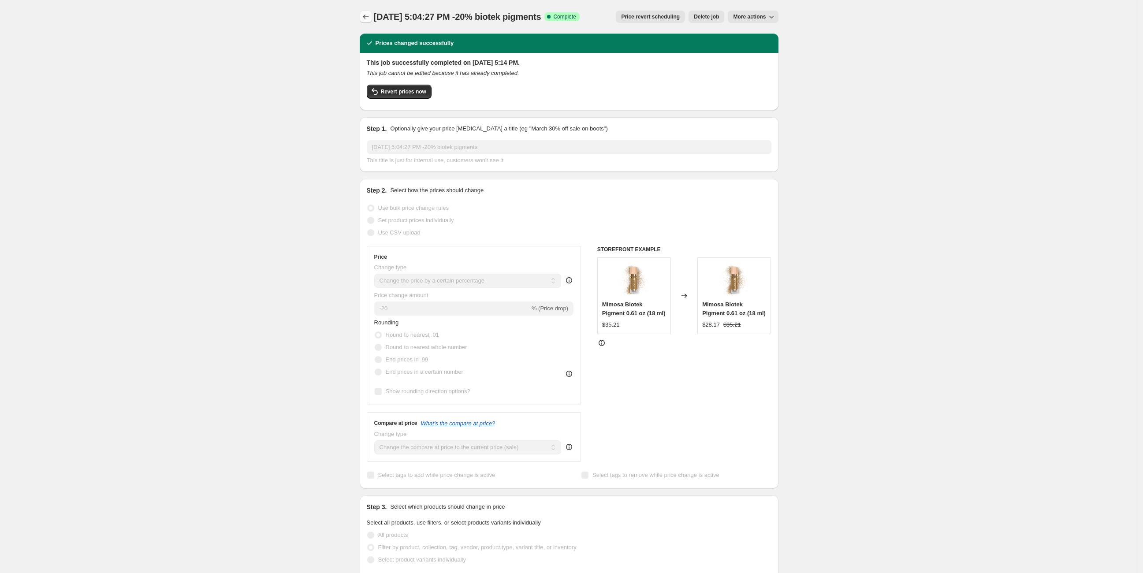
click at [365, 12] on button "Price change jobs" at bounding box center [366, 17] width 12 height 12
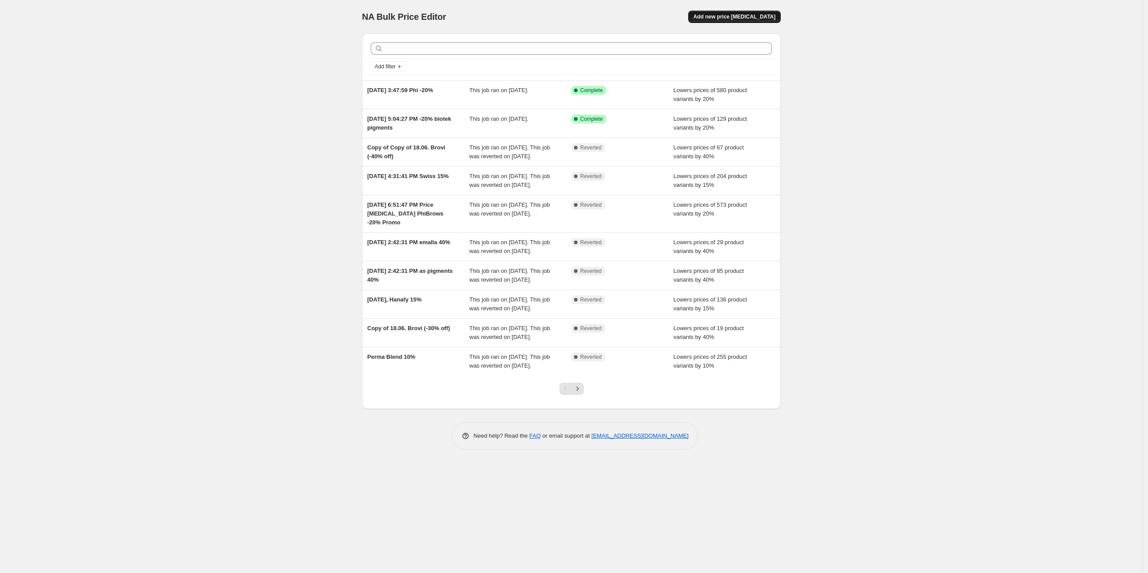
click at [732, 15] on span "Add new price change job" at bounding box center [735, 16] width 82 height 7
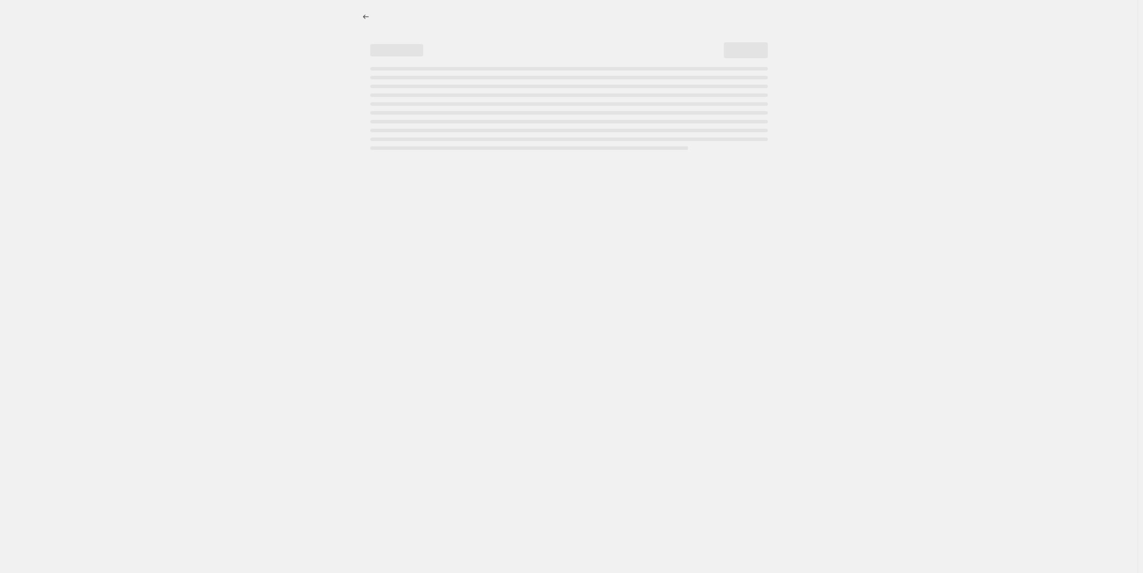
select select "percentage"
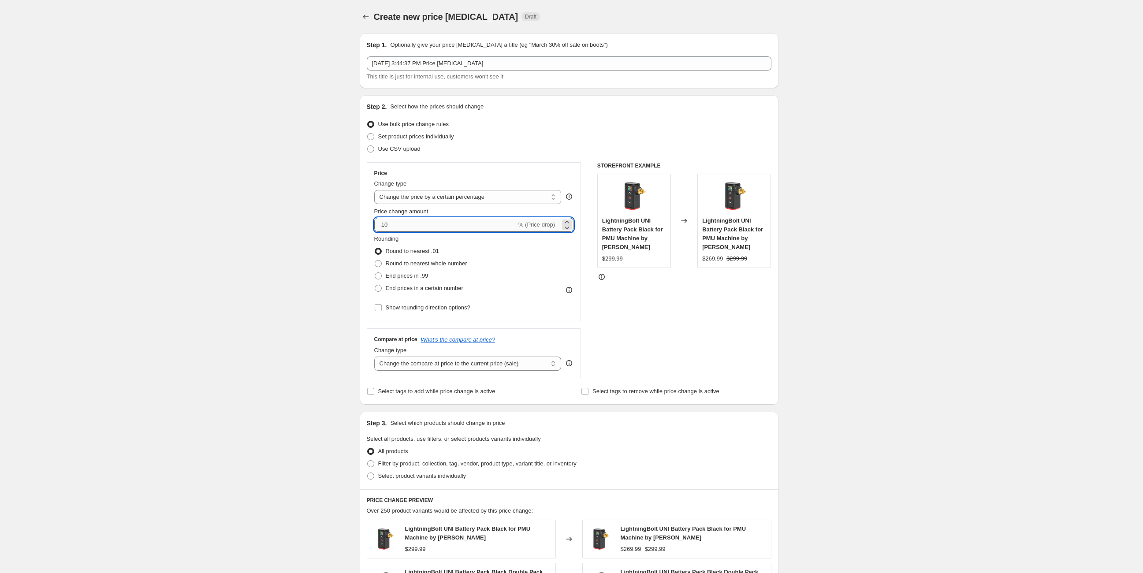
click at [388, 222] on input "-10" at bounding box center [445, 225] width 142 height 14
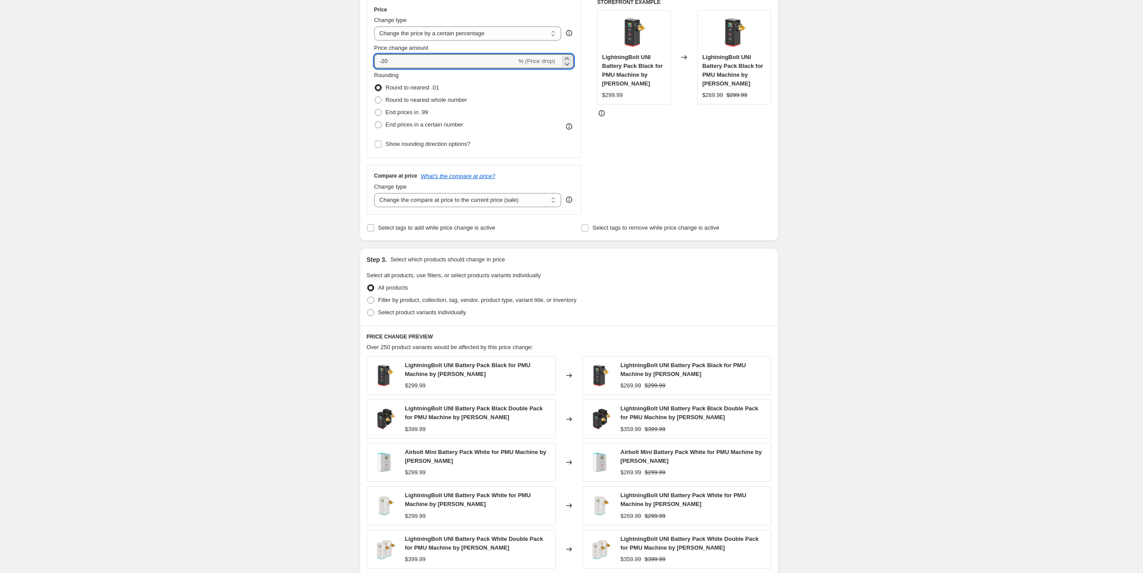
scroll to position [179, 0]
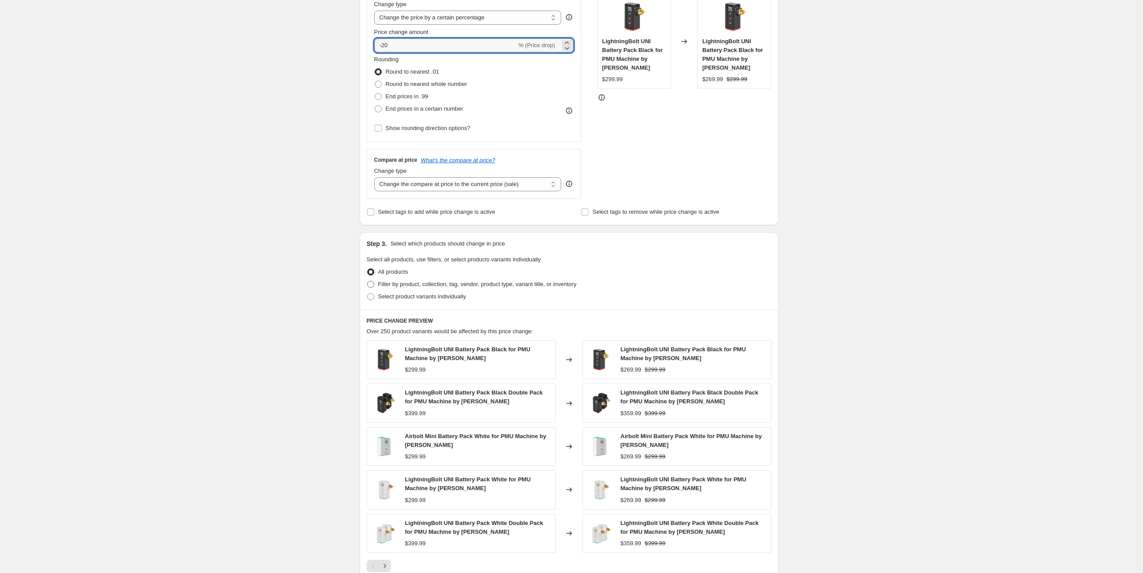
type input "-20"
click at [373, 280] on span at bounding box center [371, 284] width 8 height 8
click at [368, 281] on input "Filter by product, collection, tag, vendor, product type, variant title, or inv…" at bounding box center [367, 281] width 0 height 0
radio input "true"
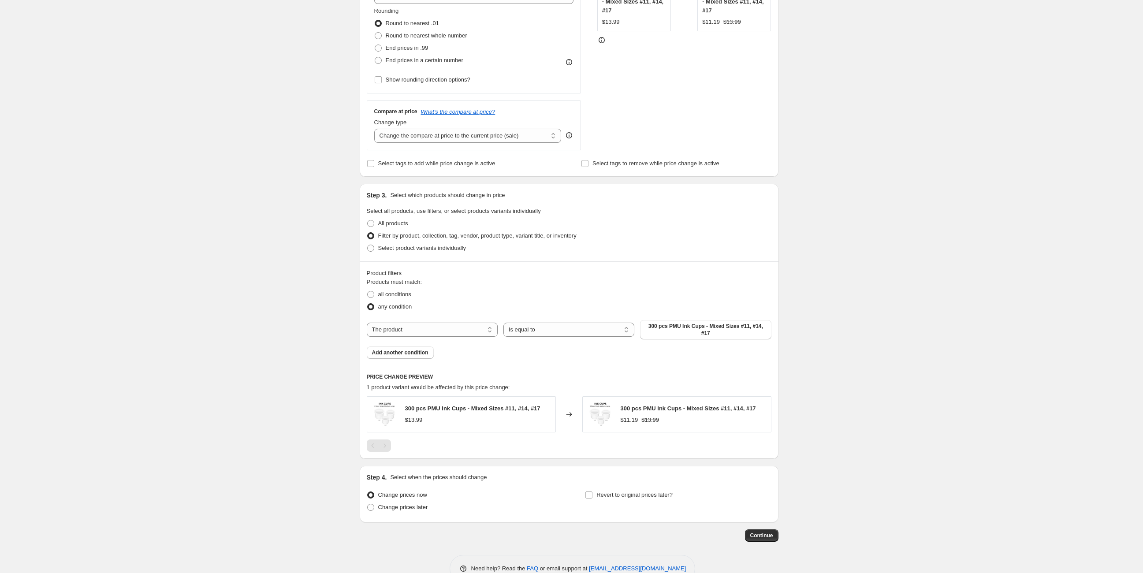
scroll to position [244, 0]
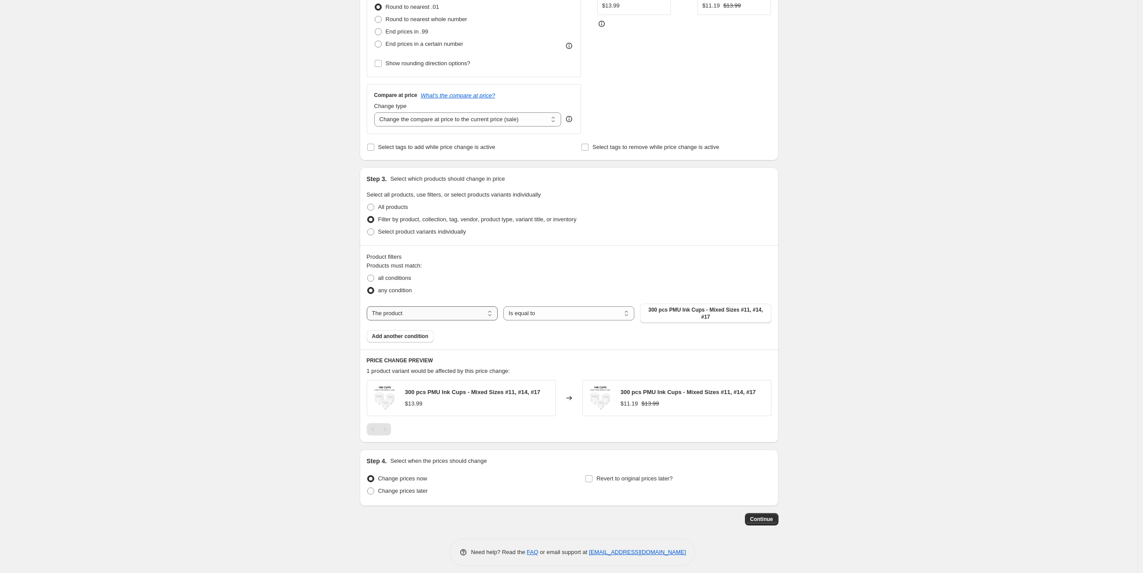
click at [473, 308] on select "The product The product's collection The product's tag The product's vendor The…" at bounding box center [432, 313] width 131 height 14
select select "vendor"
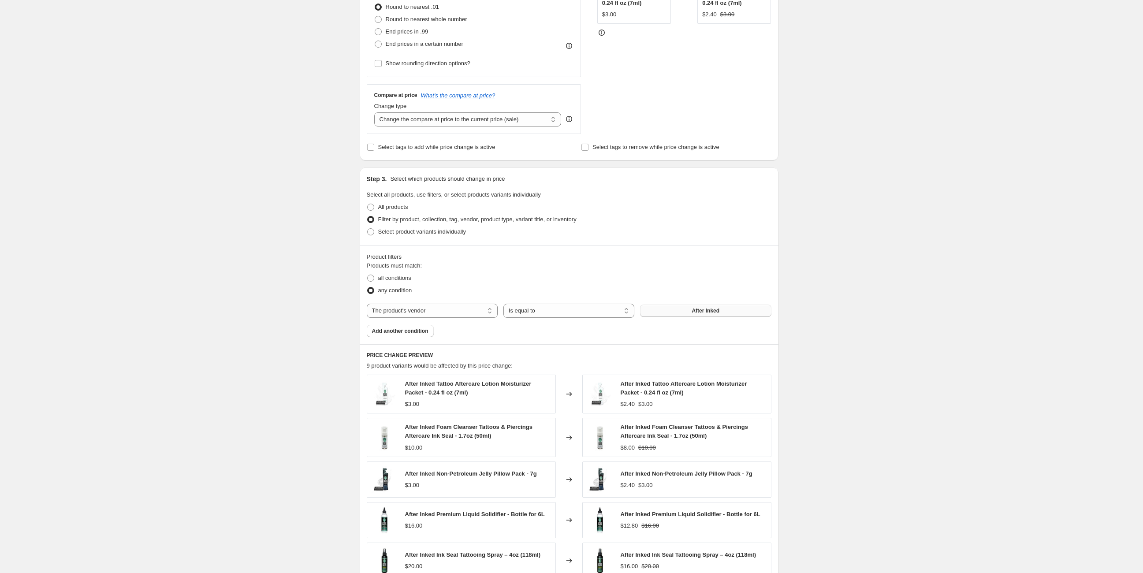
click at [691, 311] on button "After Inked" at bounding box center [705, 311] width 131 height 12
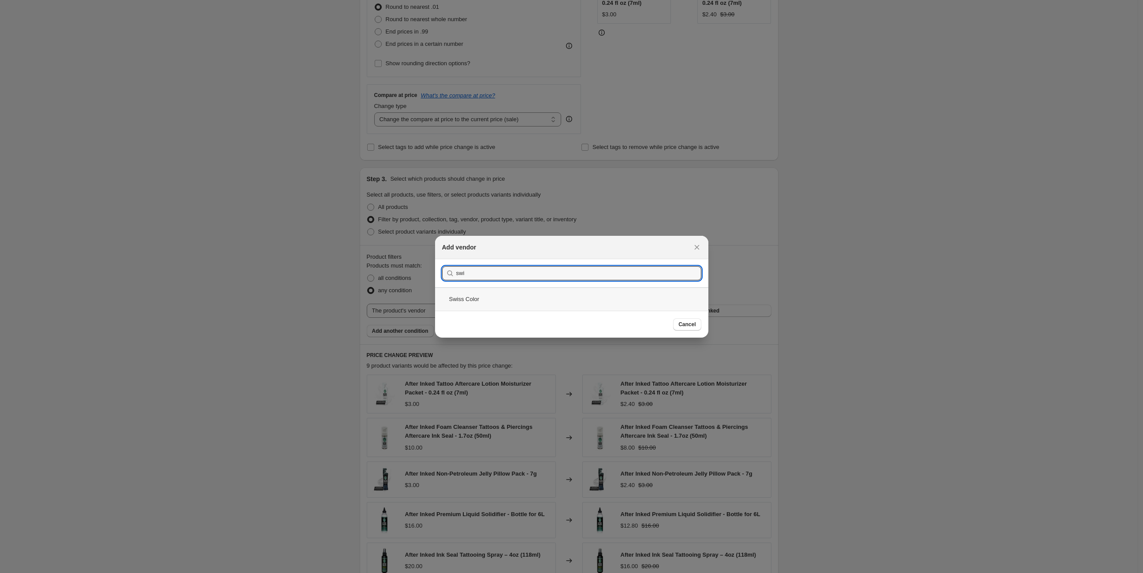
type input "swi"
click at [485, 302] on div "Swiss Color" at bounding box center [571, 298] width 273 height 23
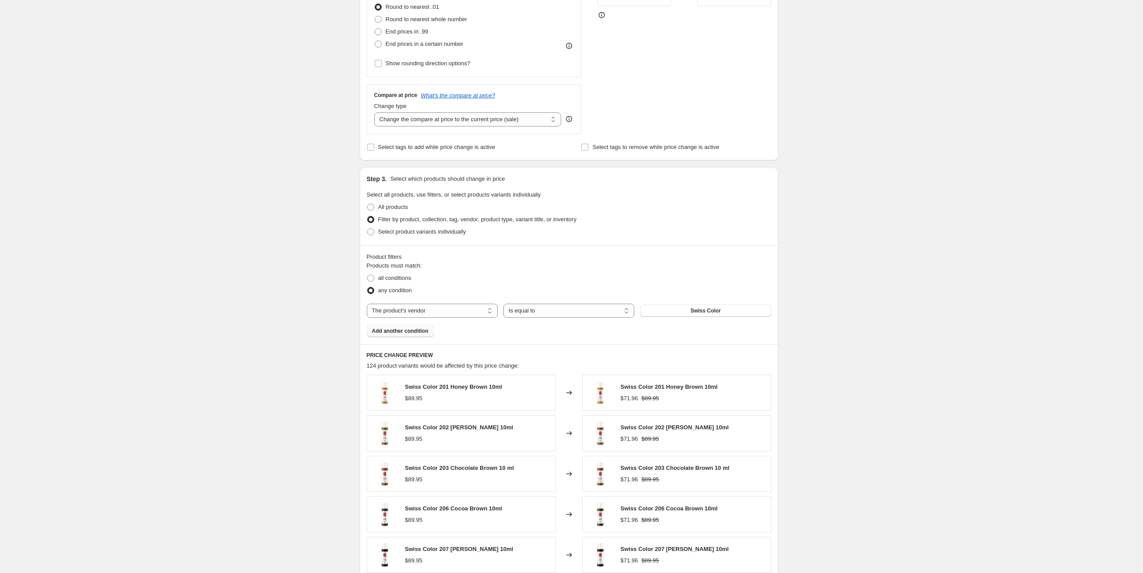
click at [424, 330] on span "Add another condition" at bounding box center [400, 331] width 56 height 7
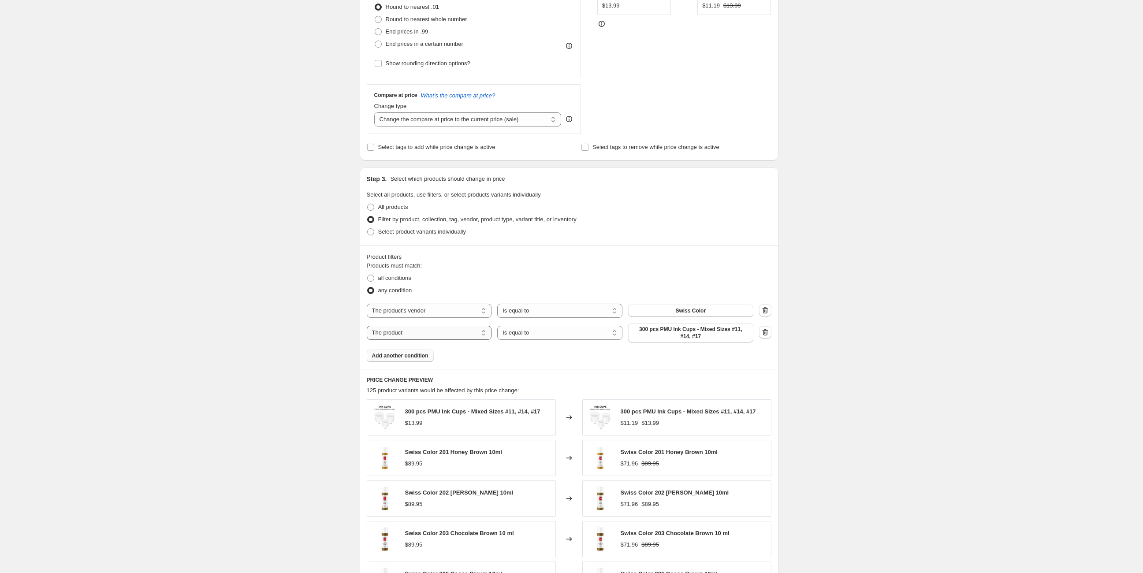
click at [424, 330] on select "The product The product's collection The product's tag The product's vendor The…" at bounding box center [429, 333] width 125 height 14
click at [423, 333] on select "The product The product's collection The product's tag The product's vendor The…" at bounding box center [429, 333] width 125 height 14
select select "product_type"
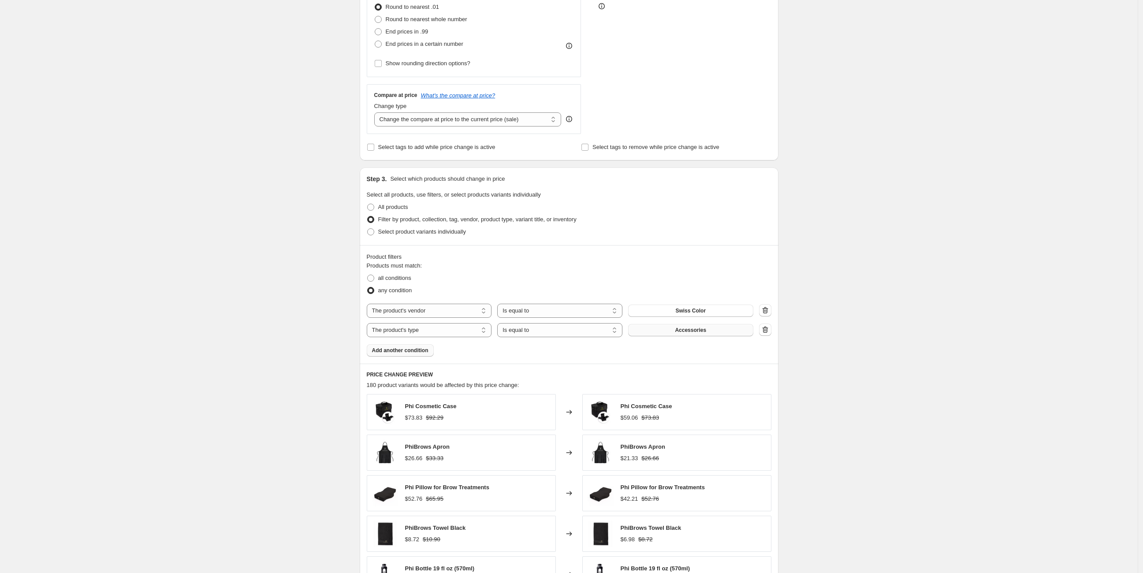
click at [709, 329] on button "Accessories" at bounding box center [690, 330] width 125 height 12
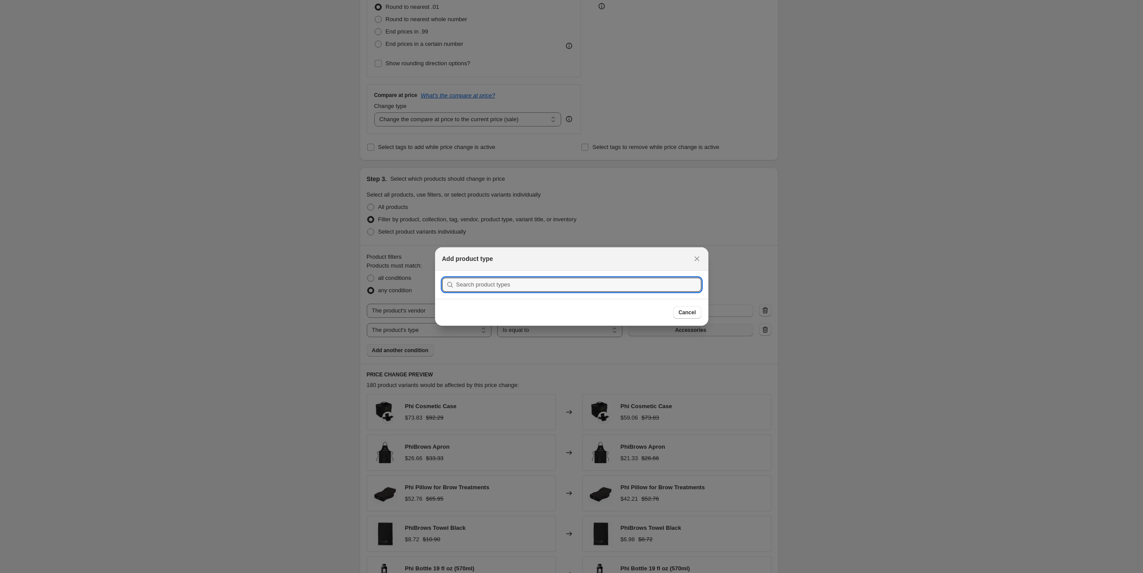
scroll to position [0, 0]
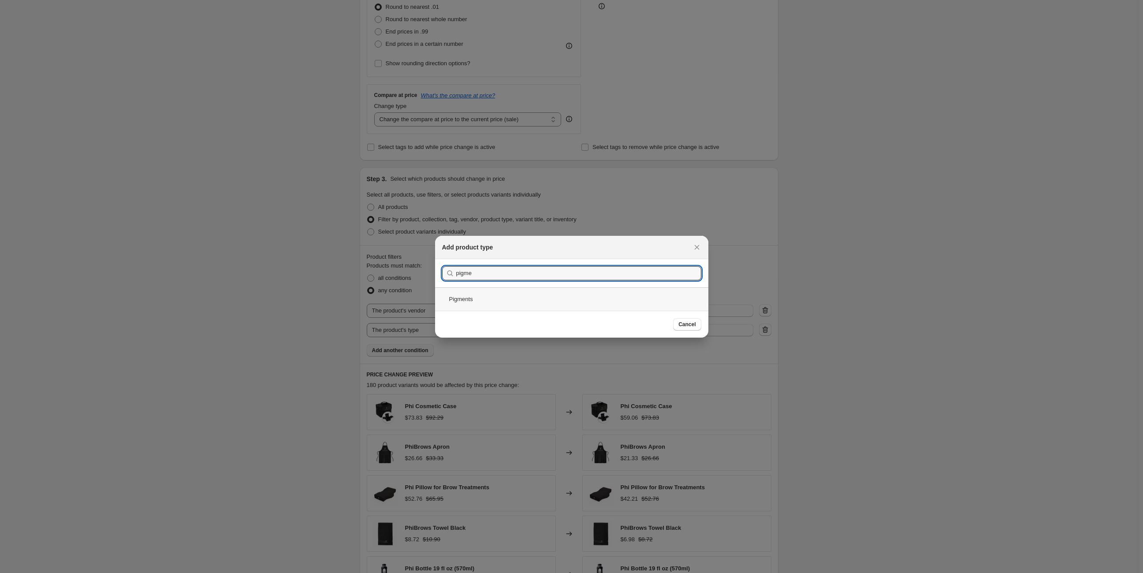
type input "pigme"
click at [505, 295] on div "Pigments" at bounding box center [571, 298] width 273 height 23
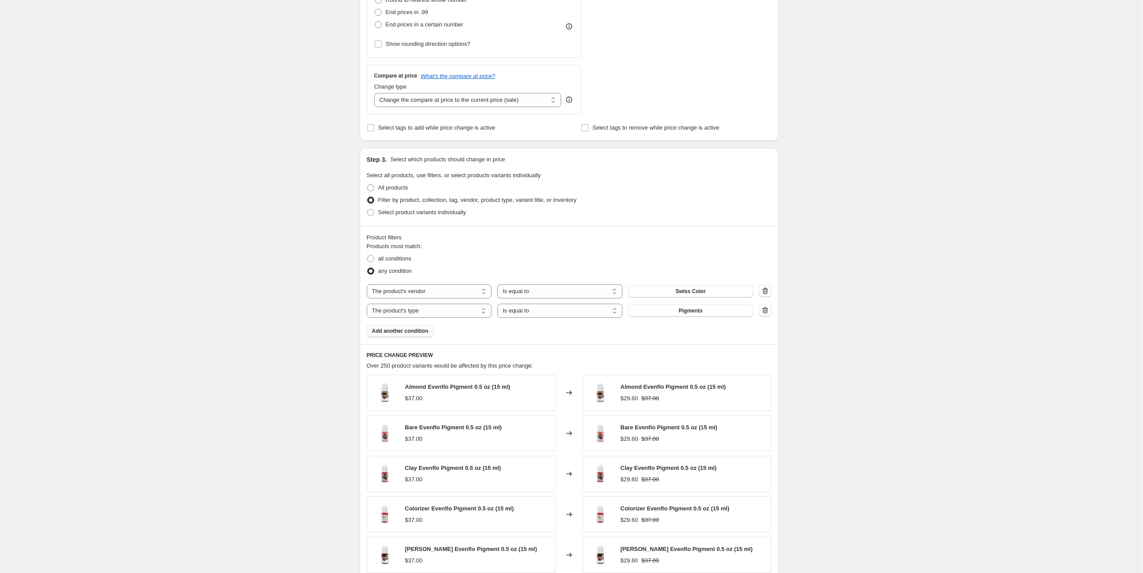
scroll to position [228, 0]
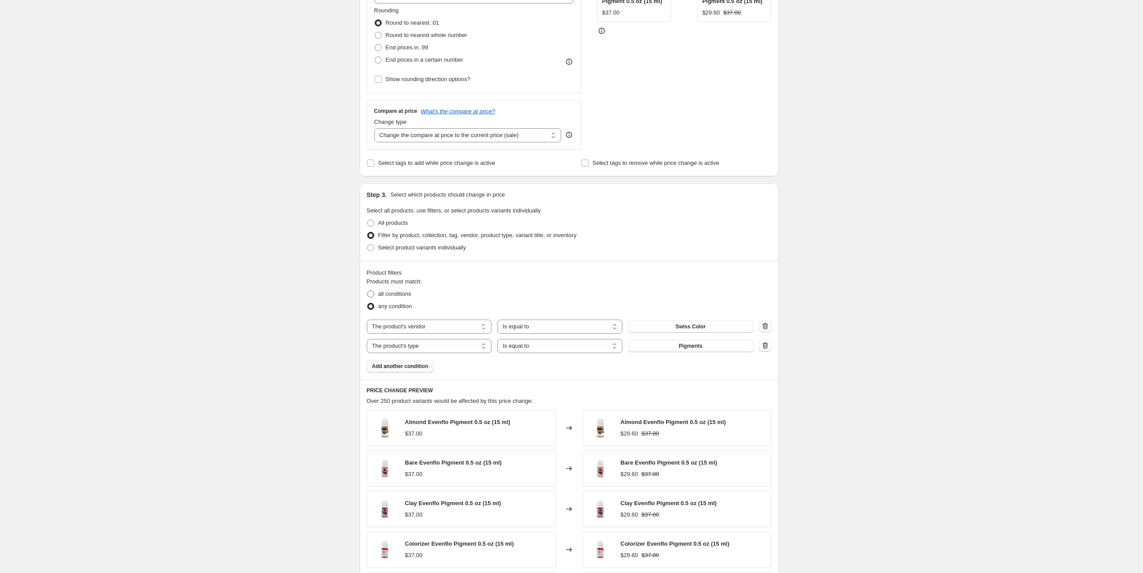
click at [373, 291] on span at bounding box center [370, 294] width 7 height 7
click at [368, 291] on input "all conditions" at bounding box center [367, 291] width 0 height 0
radio input "true"
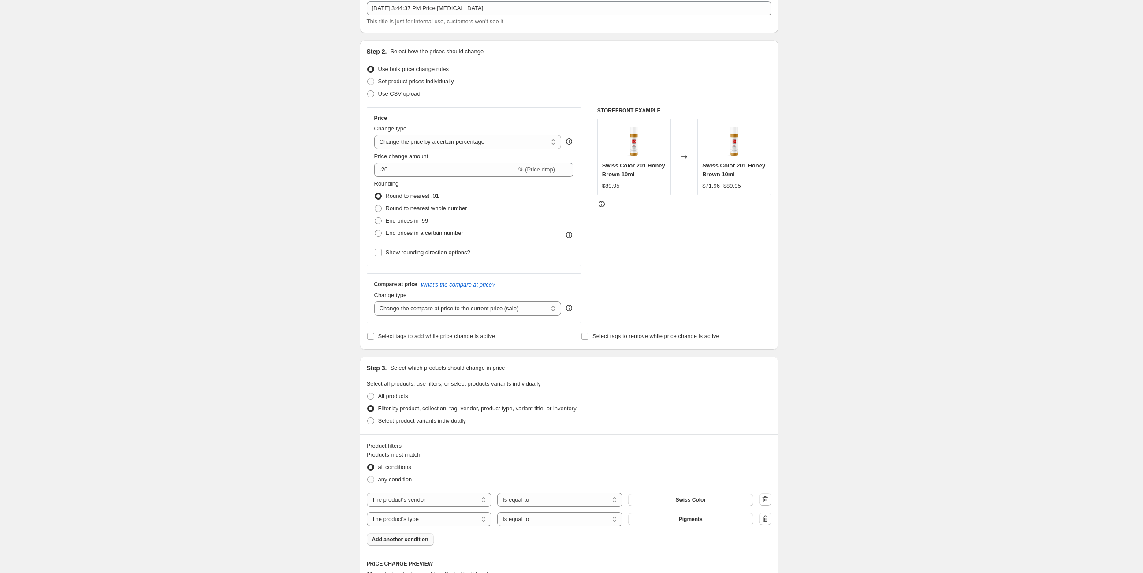
scroll to position [0, 0]
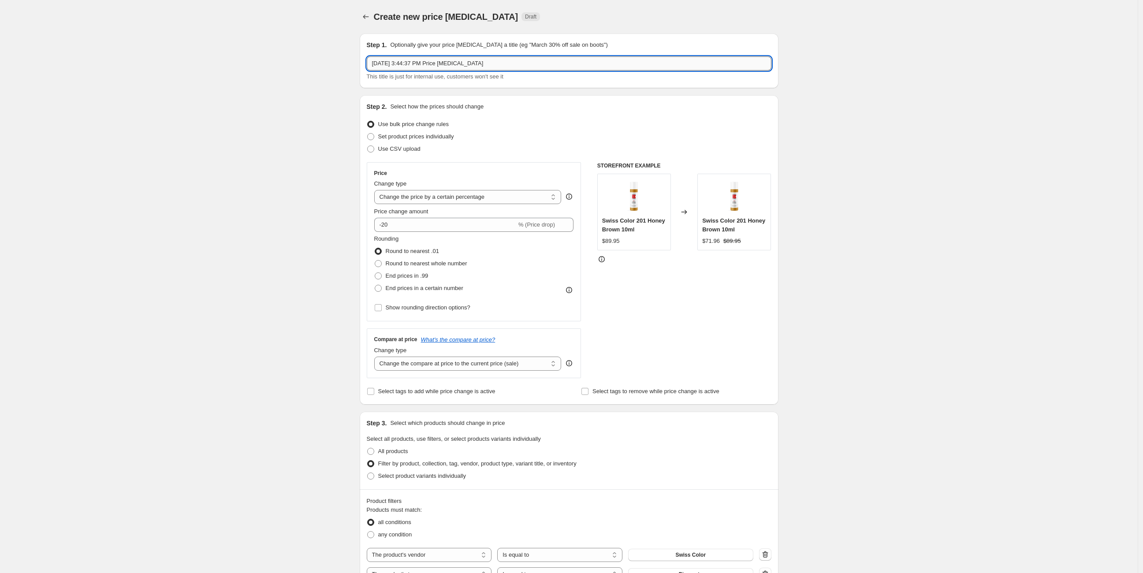
click at [443, 63] on input "Sep 4, 2025, 3:44:37 PM Price change job" at bounding box center [569, 63] width 405 height 14
drag, startPoint x: 438, startPoint y: 63, endPoint x: 534, endPoint y: 63, distance: 95.2
click at [534, 63] on input "Sep 4, 2025, 3:44:37 PM Price change job" at bounding box center [569, 63] width 405 height 14
drag, startPoint x: 534, startPoint y: 63, endPoint x: 434, endPoint y: 66, distance: 99.7
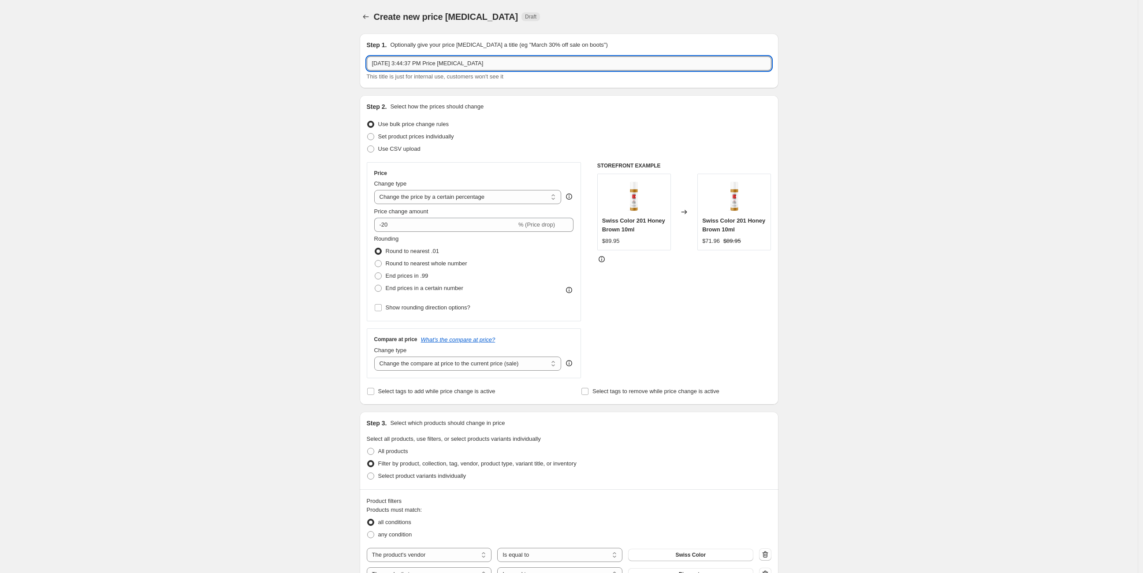
click at [434, 66] on input "Sep 4, 2025, 3:44:37 PM Price change job" at bounding box center [569, 63] width 405 height 14
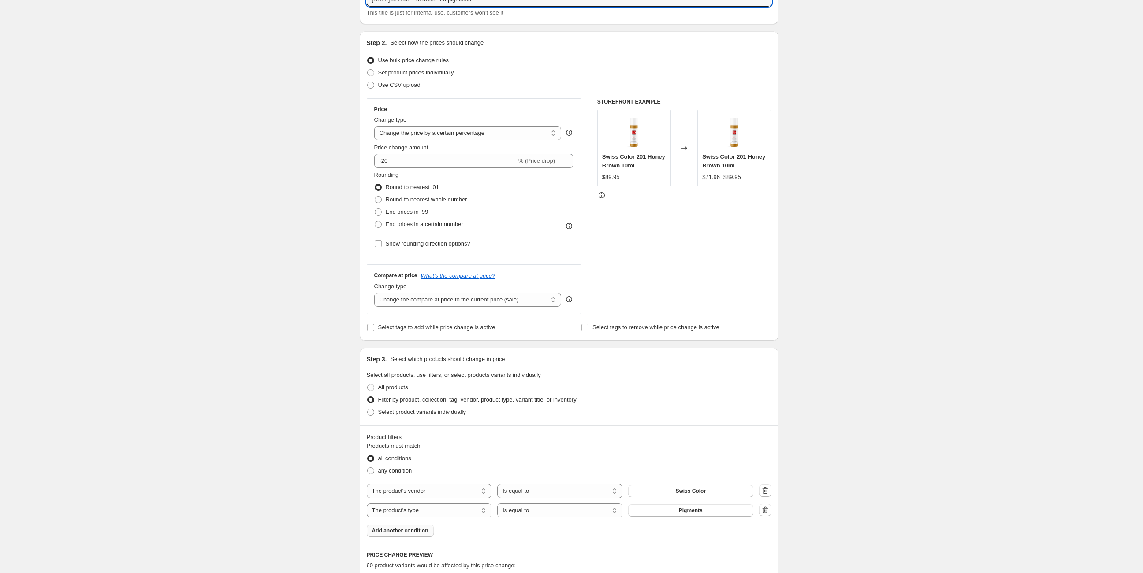
scroll to position [65, 0]
type input "Sep 4, 2025, 3:44:37 PM swiss -20 pigments"
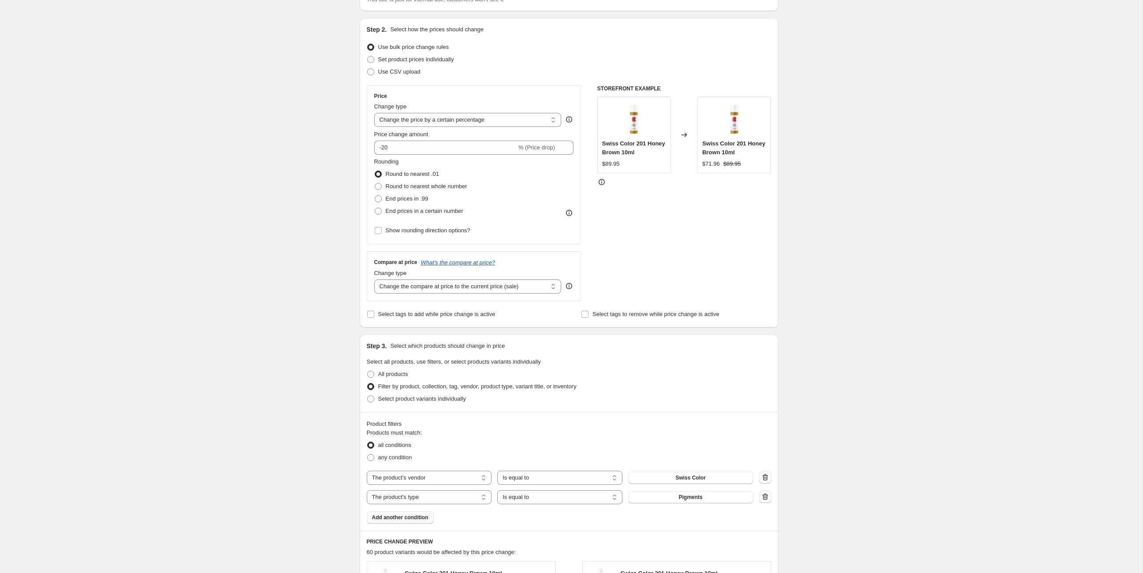
scroll to position [147, 0]
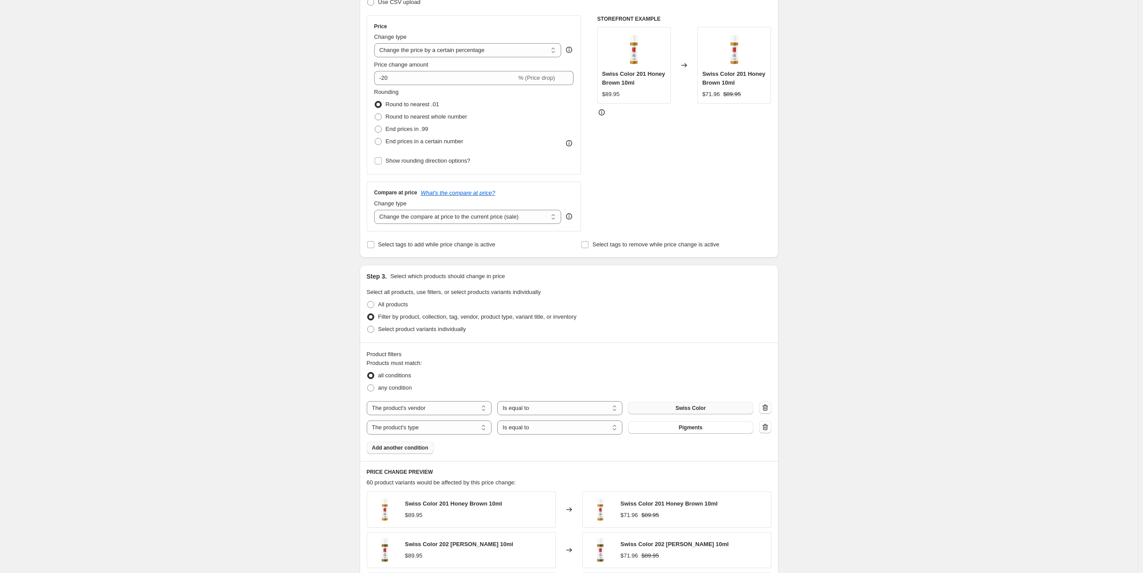
click at [683, 407] on span "Swiss Color" at bounding box center [691, 408] width 30 height 7
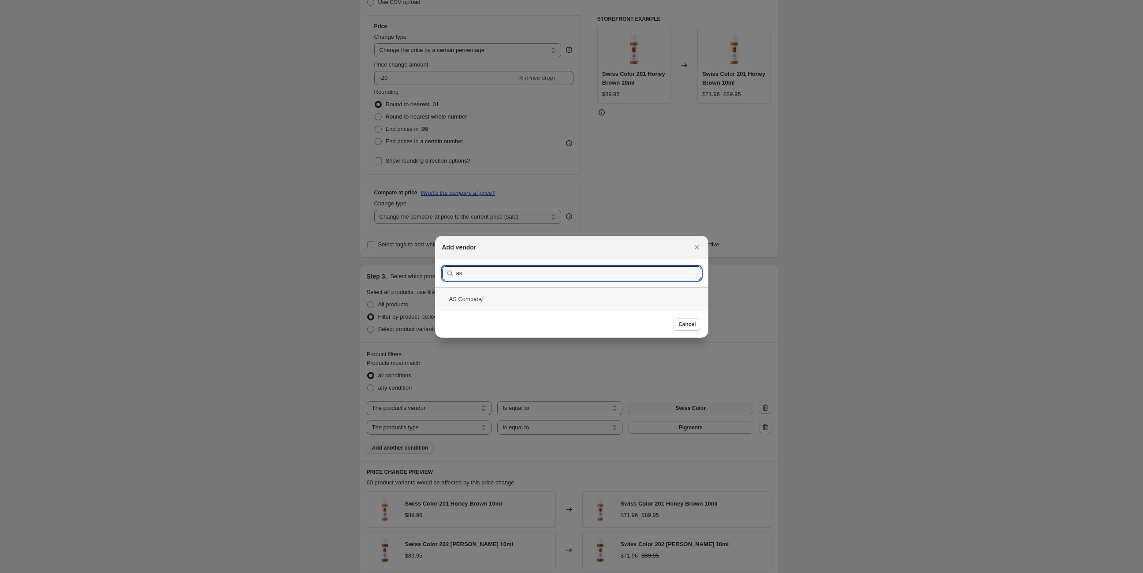
type input "as"
click at [656, 306] on div "AS Company" at bounding box center [571, 298] width 273 height 23
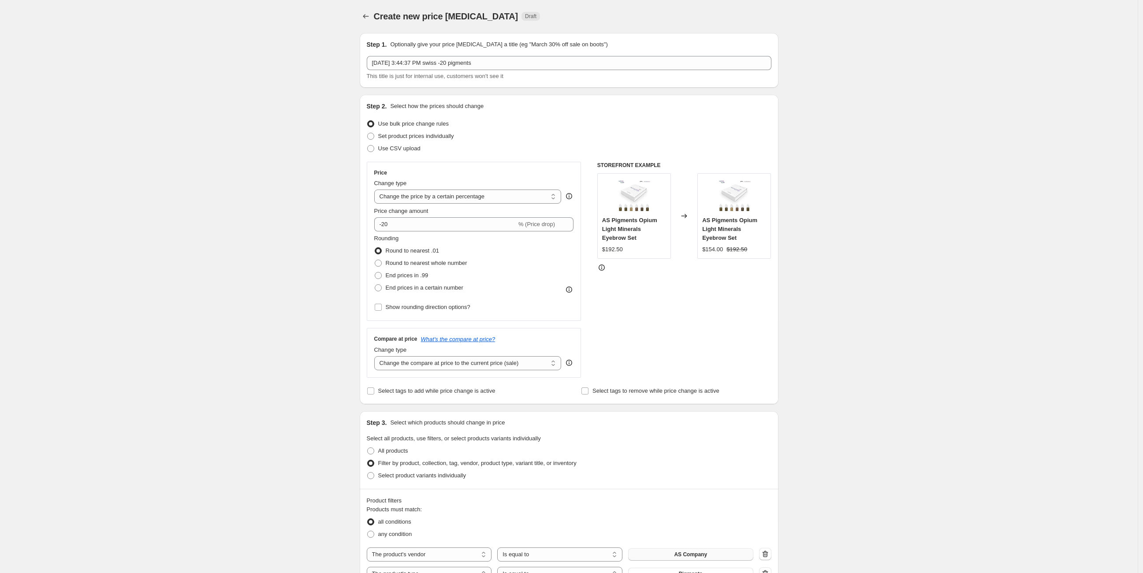
scroll to position [0, 0]
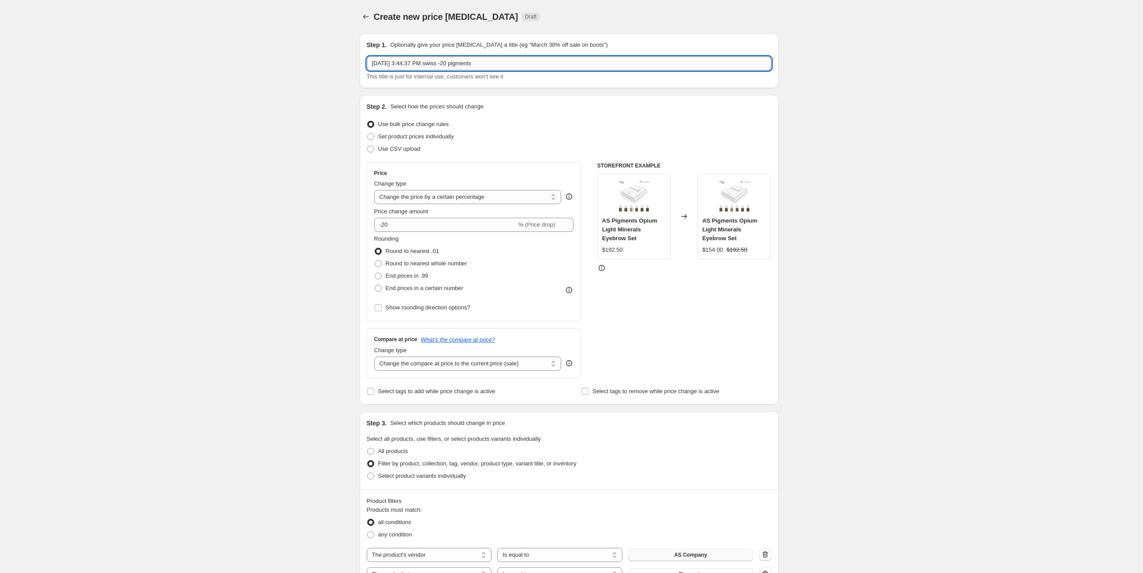
click at [443, 61] on input "Sep 4, 2025, 3:44:37 PM swiss -20 pigments" at bounding box center [569, 63] width 405 height 14
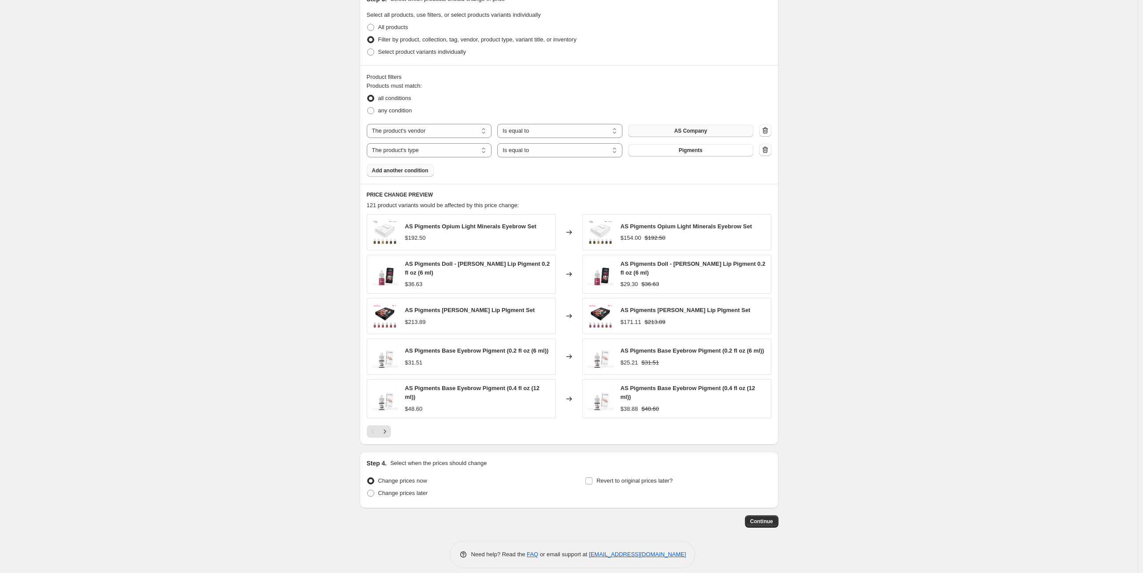
scroll to position [427, 0]
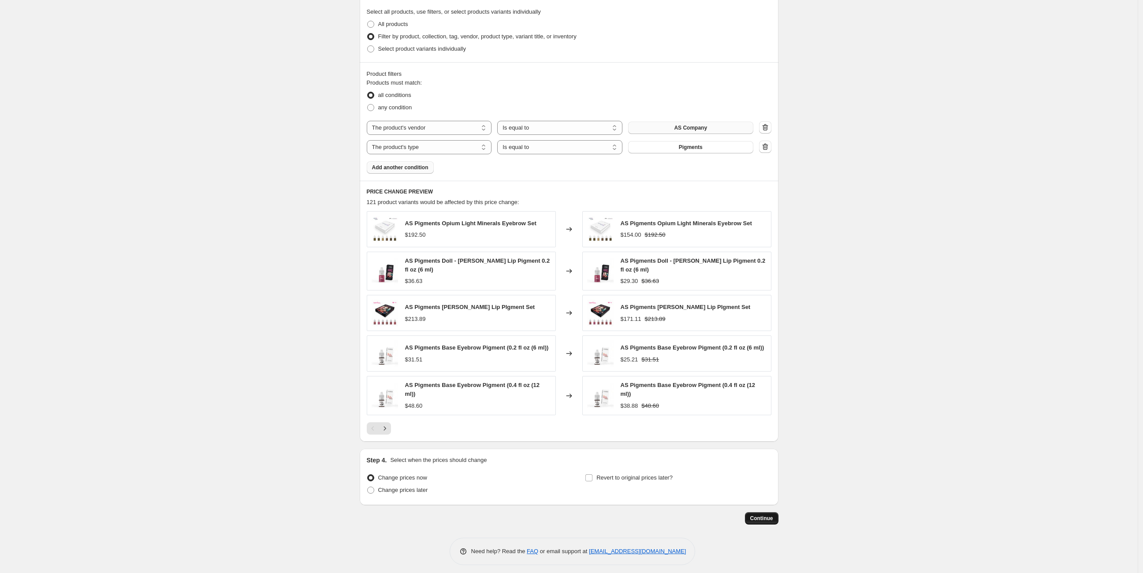
type input "Sep 4, 2025, 3:44:37 PM as -20 pigments"
click at [769, 517] on span "Continue" at bounding box center [761, 518] width 23 height 7
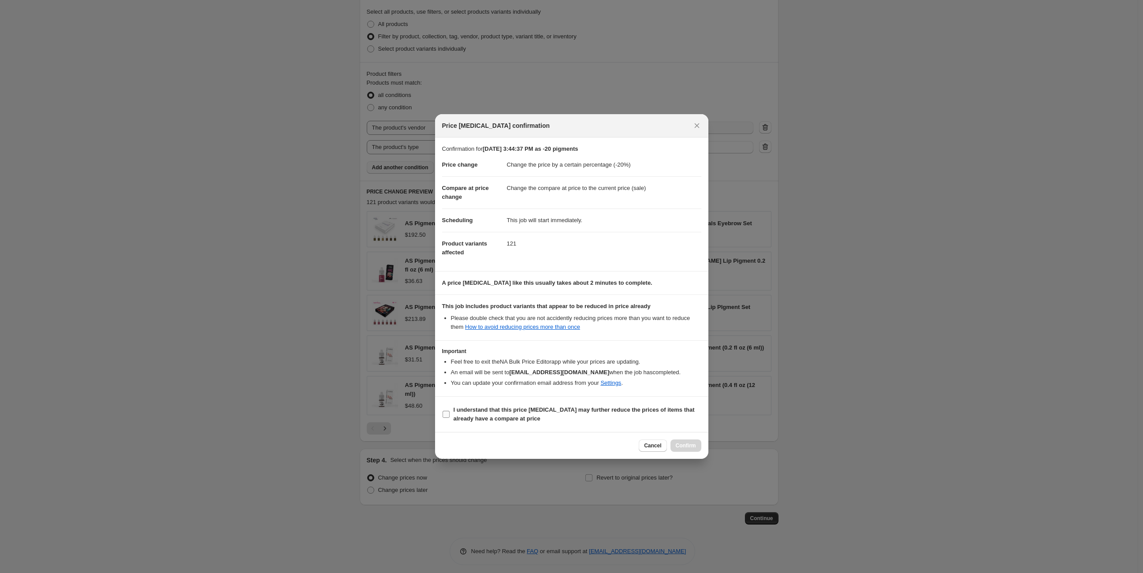
click at [451, 414] on label "I understand that this price change job may further reduce the prices of items …" at bounding box center [571, 414] width 259 height 21
click at [450, 414] on input "I understand that this price change job may further reduce the prices of items …" at bounding box center [446, 414] width 7 height 7
checkbox input "true"
click at [691, 444] on span "Confirm" at bounding box center [686, 445] width 20 height 7
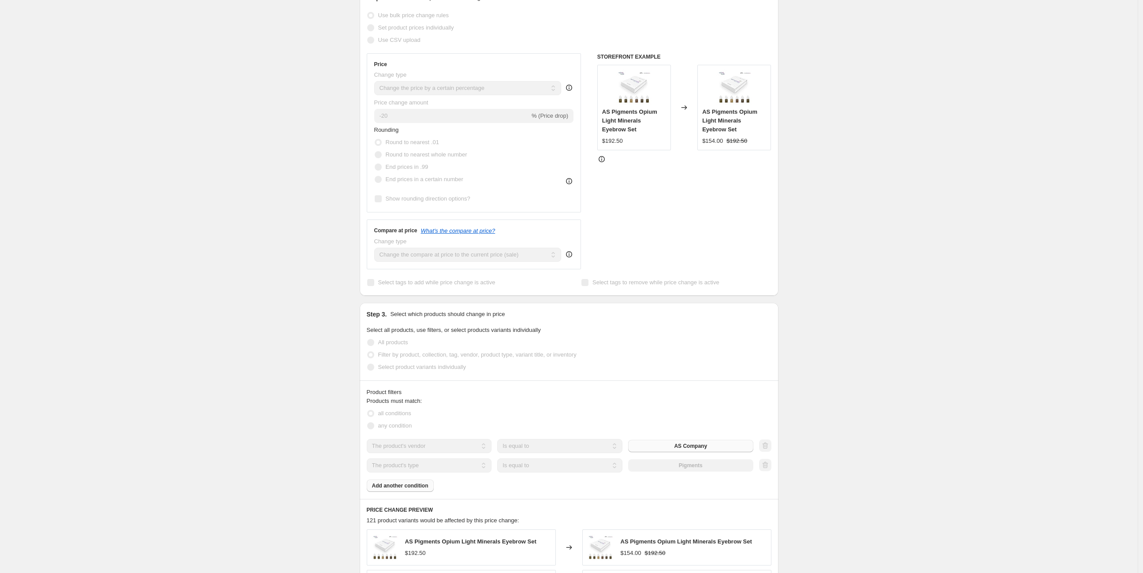
scroll to position [91, 0]
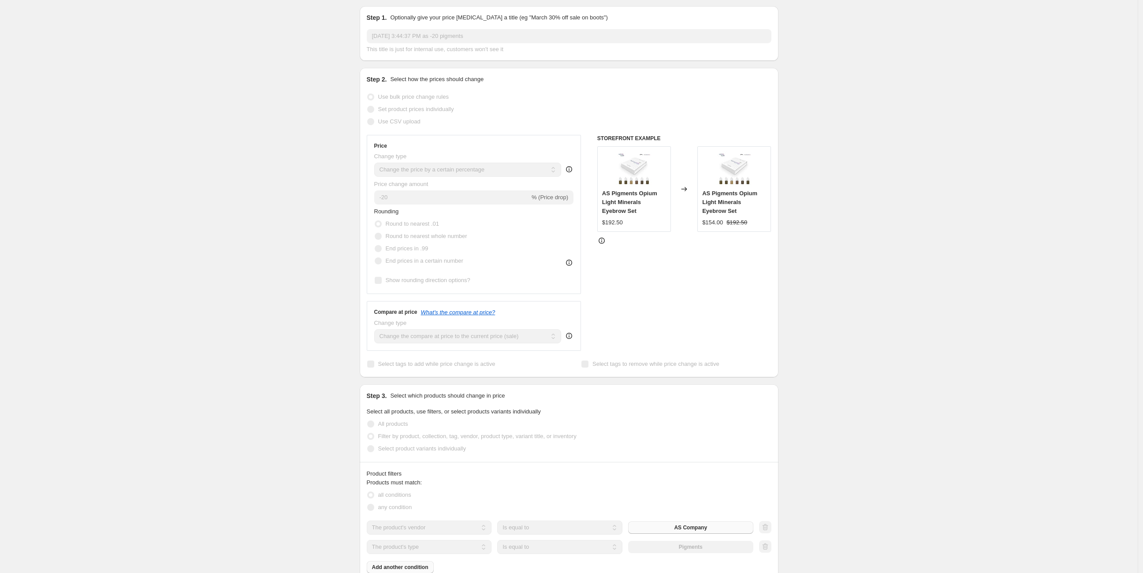
select select "percentage"
select select "vendor"
select select "product_type"
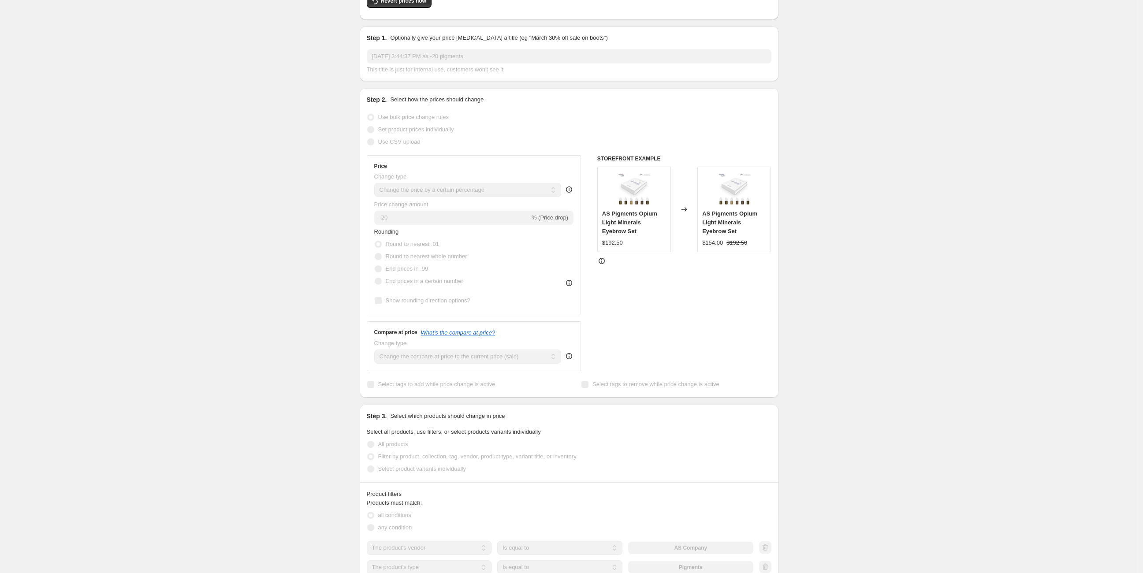
scroll to position [0, 0]
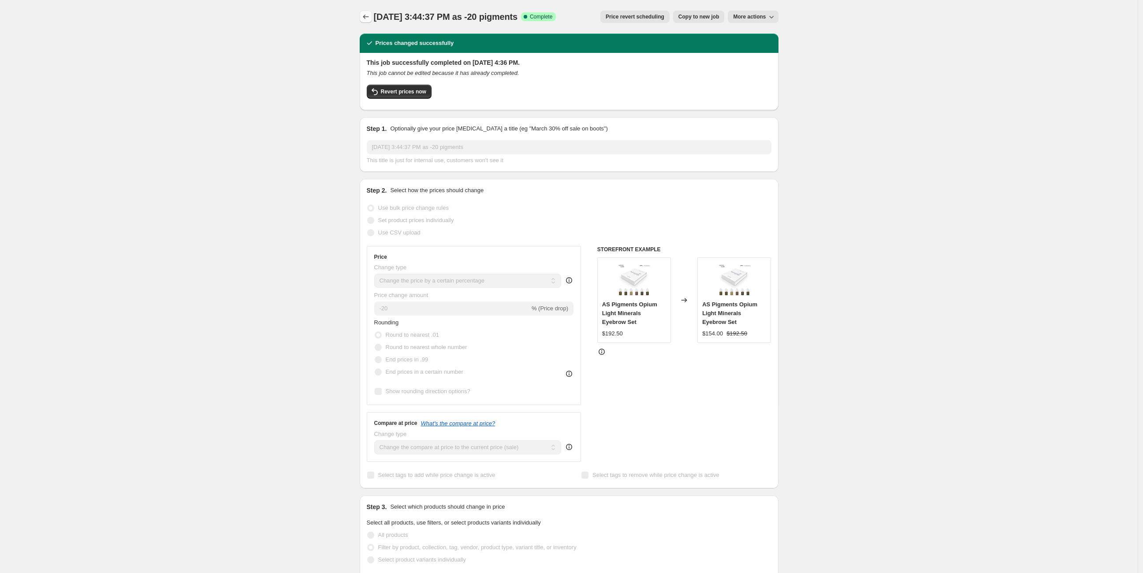
click at [365, 21] on icon "Price change jobs" at bounding box center [366, 16] width 9 height 9
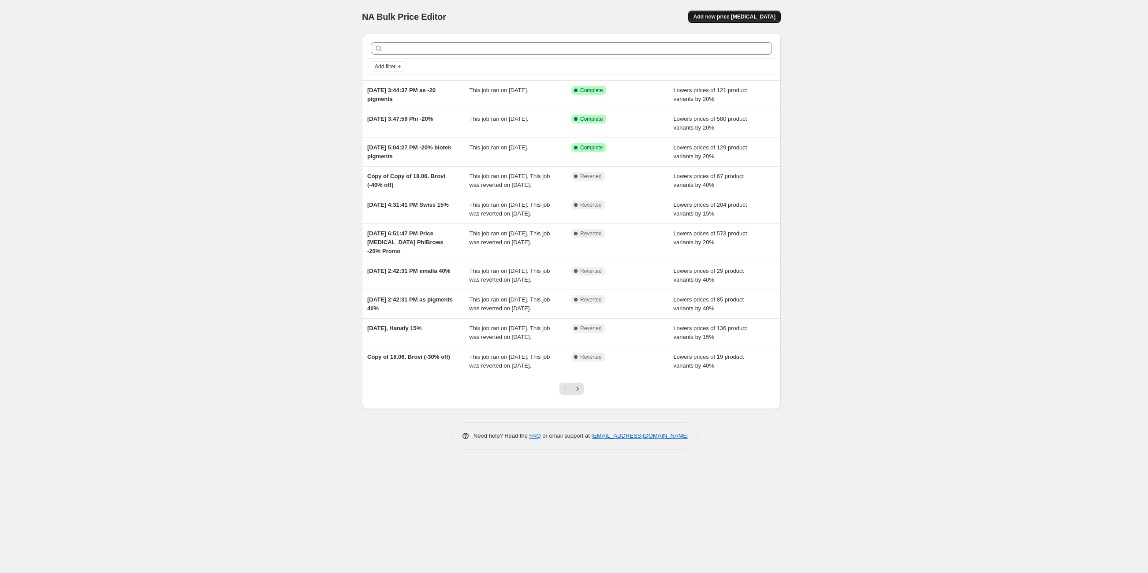
click at [737, 14] on span "Add new price change job" at bounding box center [735, 16] width 82 height 7
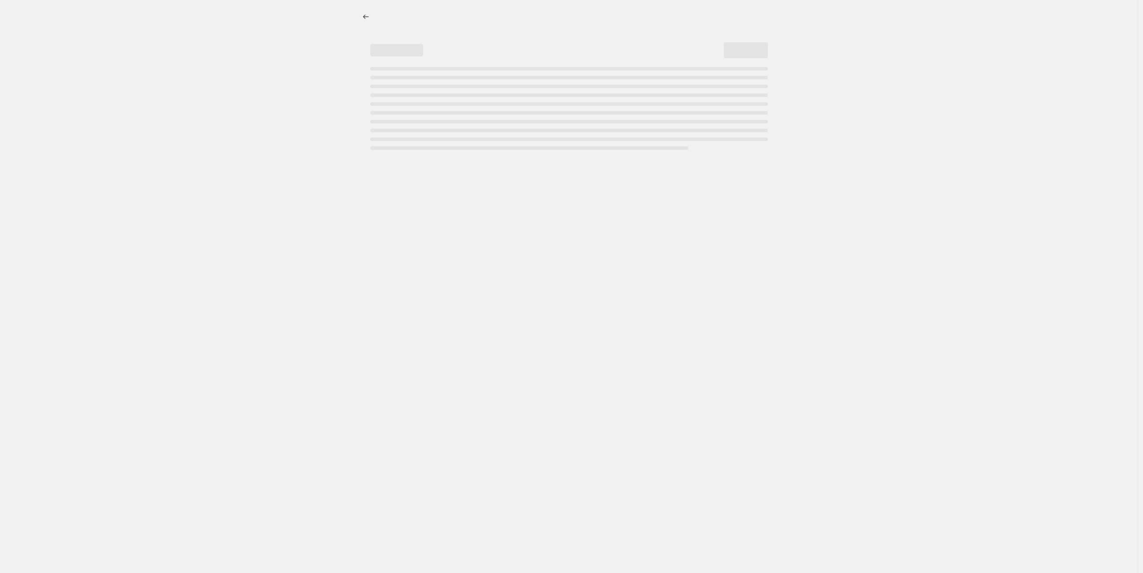
select select "percentage"
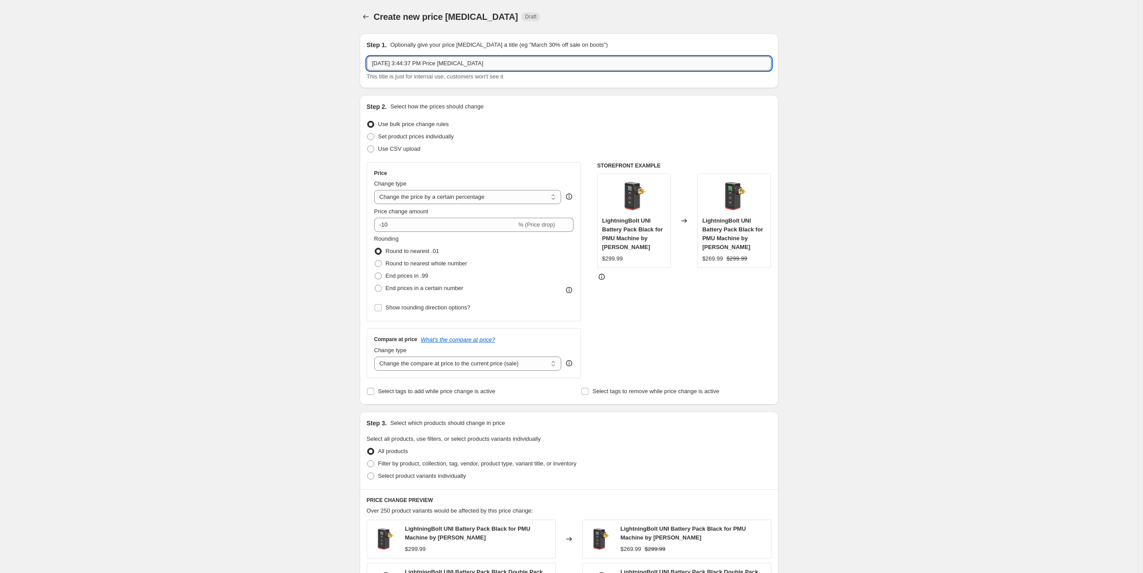
click at [470, 63] on input "Sep 4, 2025, 3:44:37 PM Price change job" at bounding box center [569, 63] width 405 height 14
drag, startPoint x: 435, startPoint y: 63, endPoint x: 661, endPoint y: 64, distance: 225.8
click at [638, 63] on input "Sep 4, 2025, 3:44:37 PM Price change job" at bounding box center [569, 63] width 405 height 14
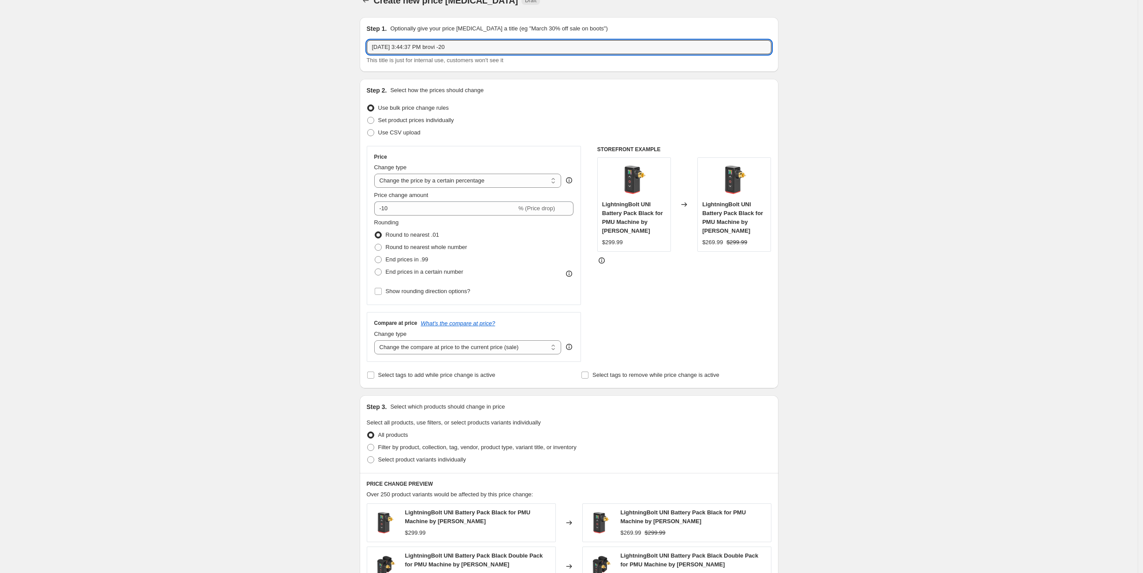
scroll to position [82, 0]
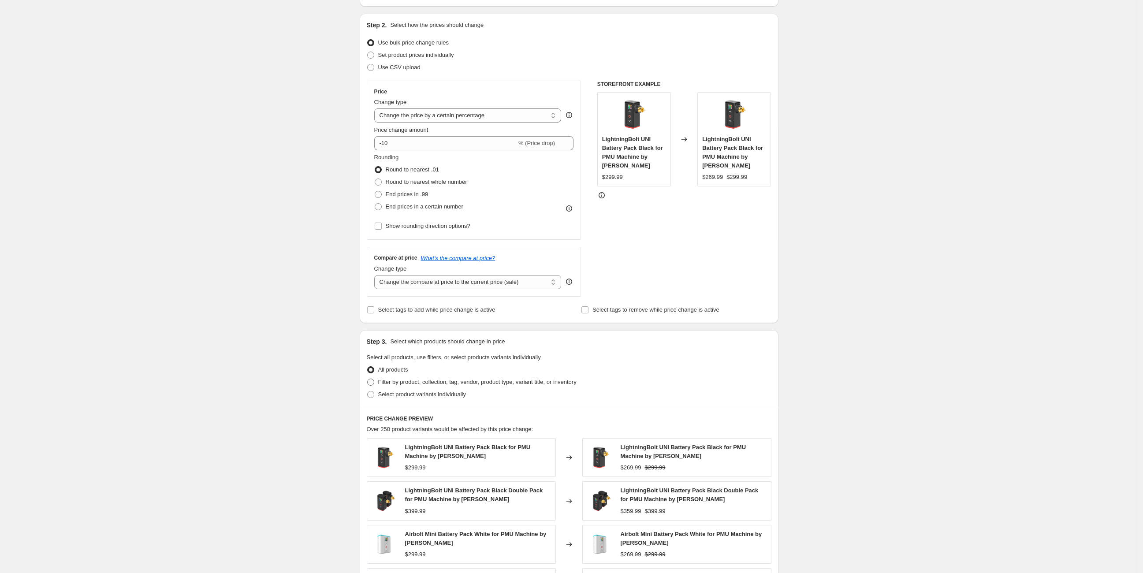
type input "Sep 4, 2025, 3:44:37 PM brovi -20"
click at [374, 380] on span at bounding box center [370, 382] width 7 height 7
click at [368, 379] on input "Filter by product, collection, tag, vendor, product type, variant title, or inv…" at bounding box center [367, 379] width 0 height 0
radio input "true"
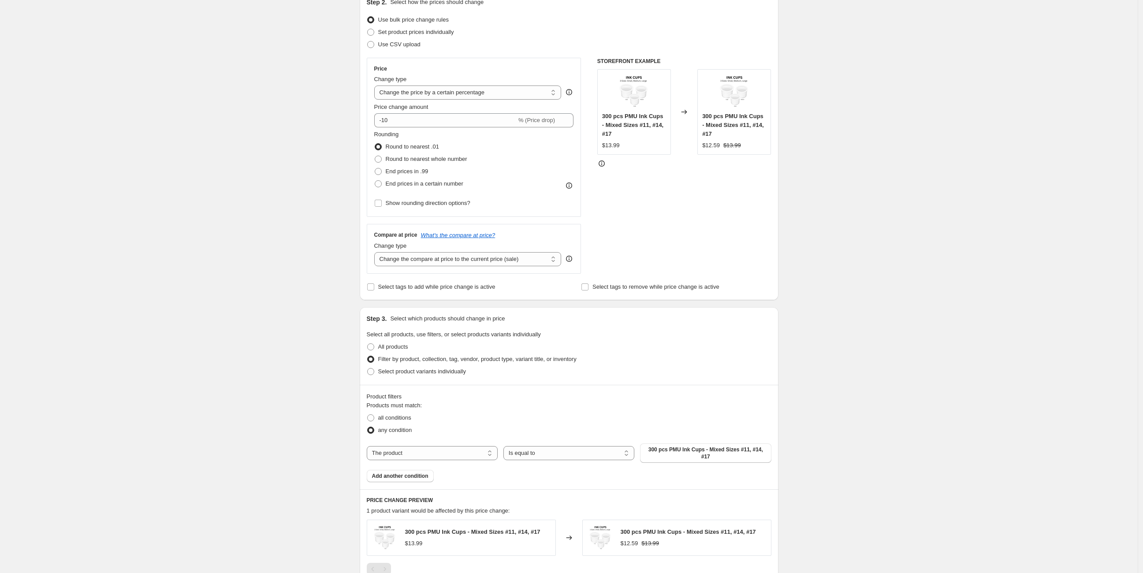
scroll to position [179, 0]
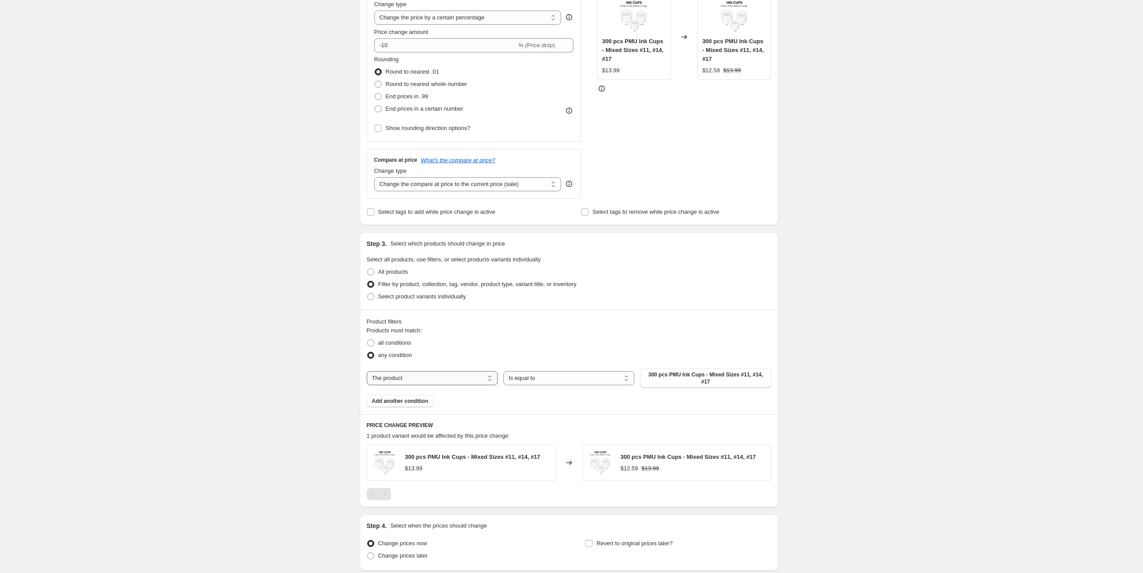
click at [428, 372] on select "The product The product's collection The product's tag The product's vendor The…" at bounding box center [432, 378] width 131 height 14
select select "vendor"
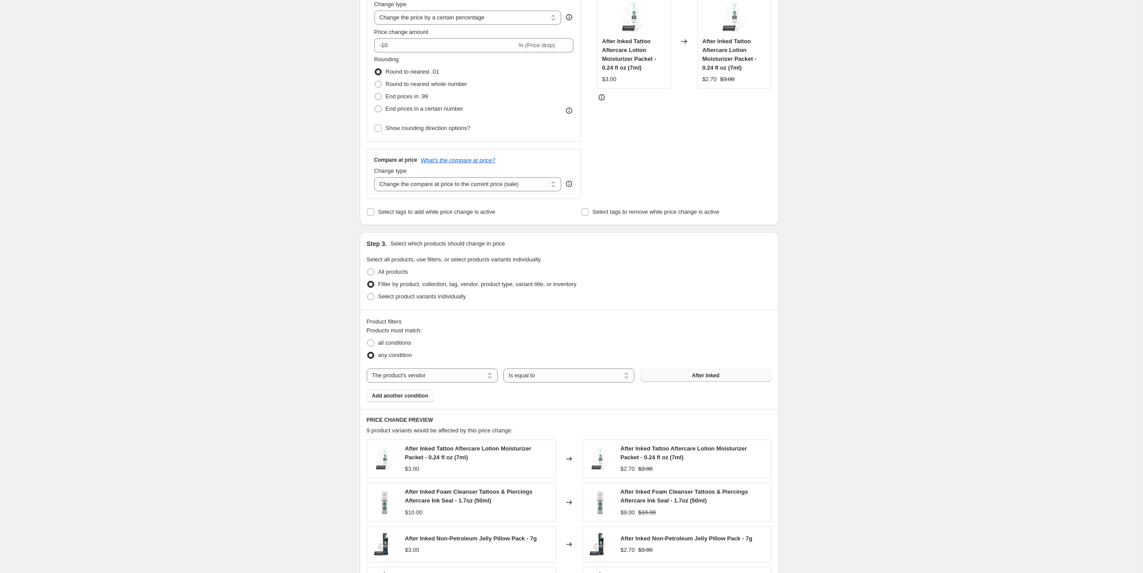
click at [706, 373] on span "After Inked" at bounding box center [706, 375] width 28 height 7
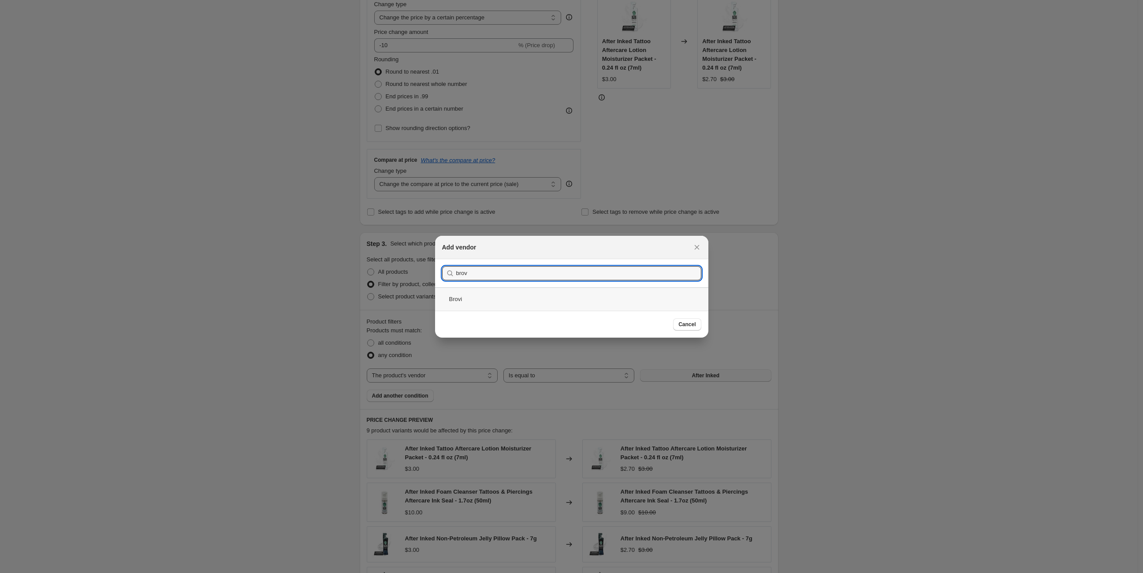
type input "brov"
click at [490, 303] on div "Brovi" at bounding box center [571, 298] width 273 height 23
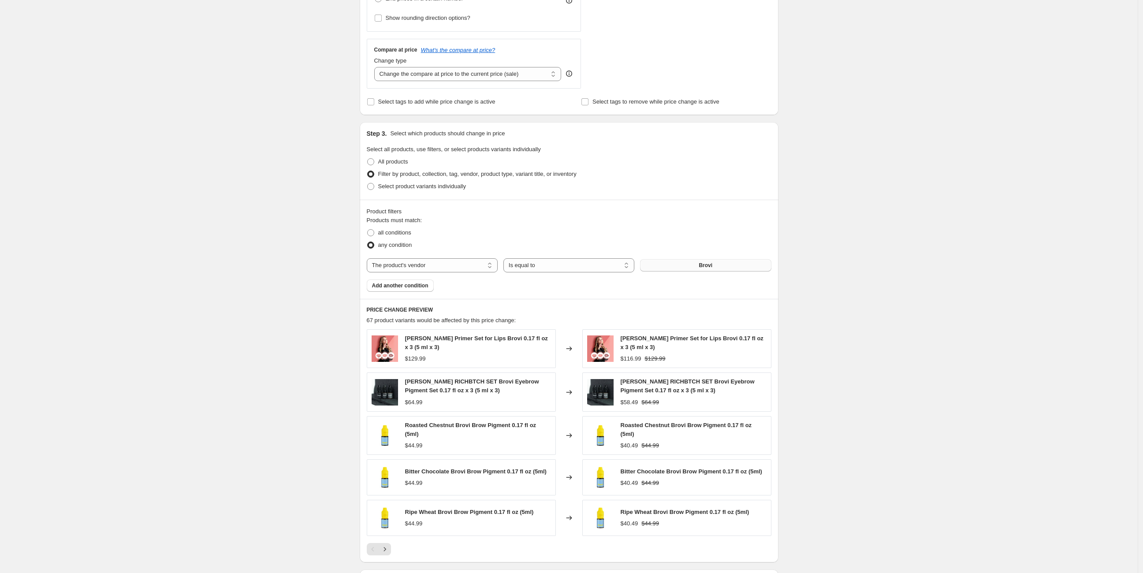
scroll to position [359, 0]
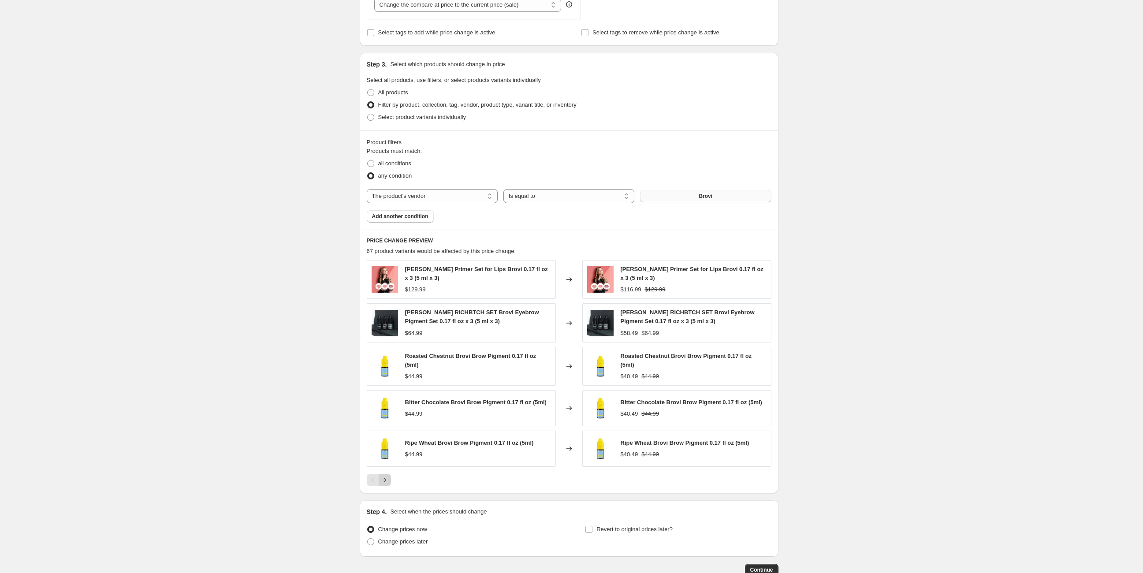
click at [389, 476] on icon "Next" at bounding box center [385, 480] width 9 height 9
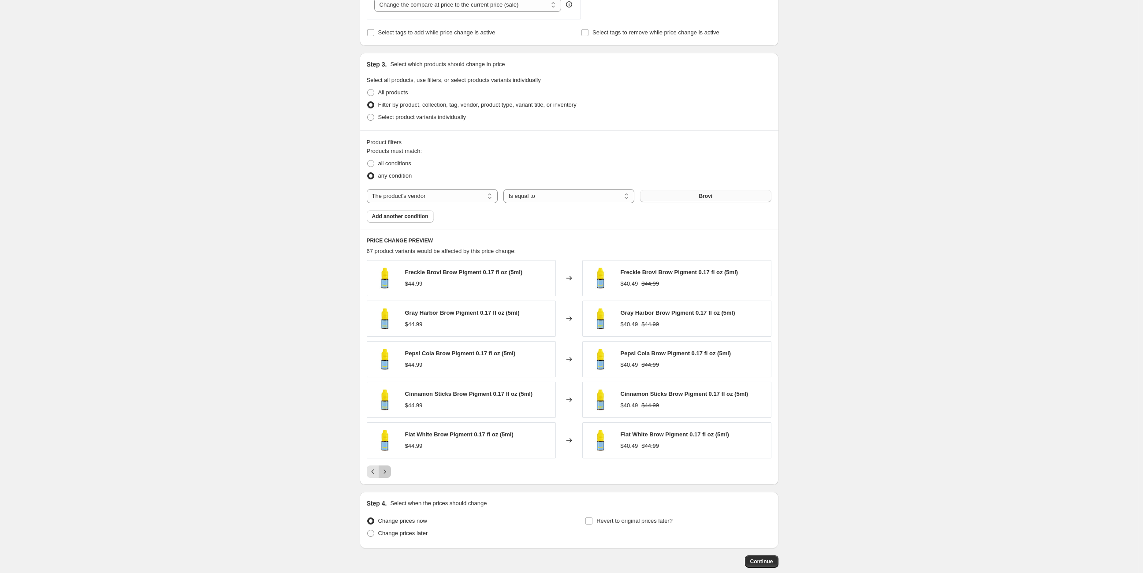
click at [389, 471] on icon "Next" at bounding box center [385, 471] width 9 height 9
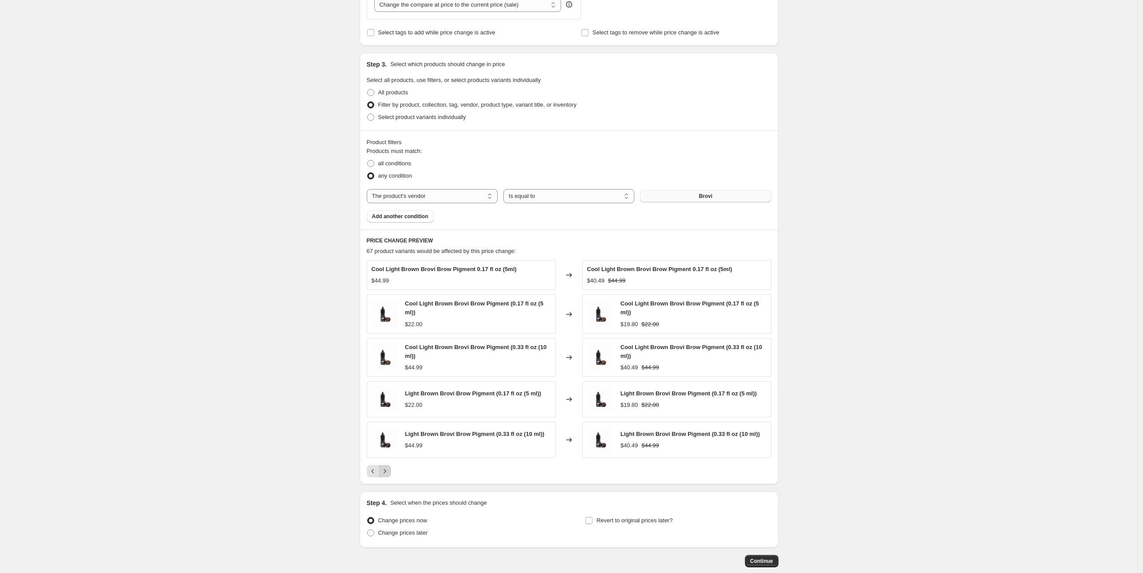
click at [389, 471] on icon "Next" at bounding box center [385, 471] width 9 height 9
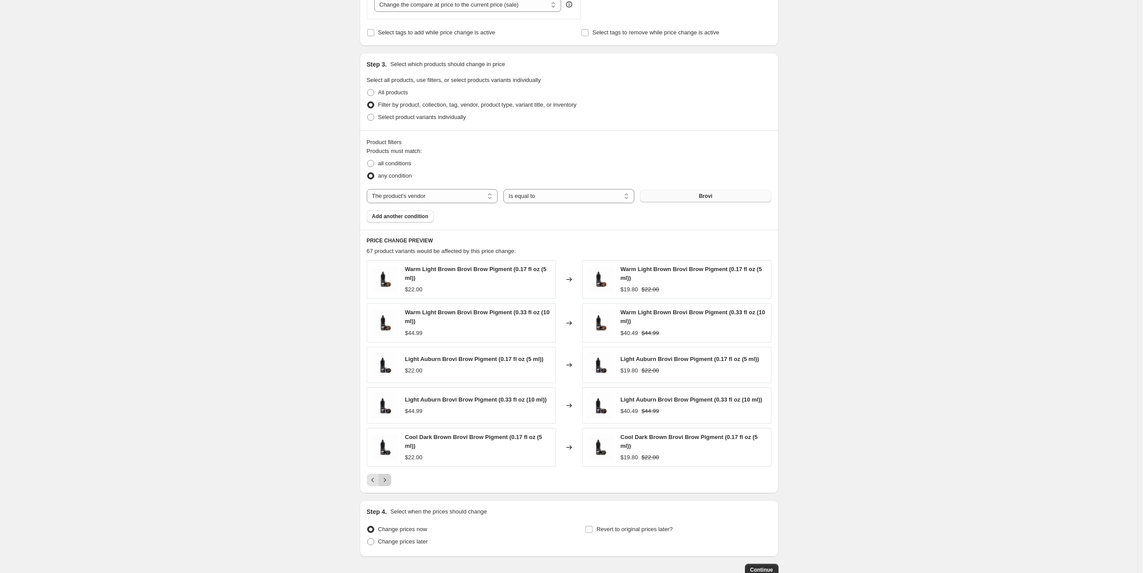
click at [389, 476] on icon "Next" at bounding box center [385, 480] width 9 height 9
click at [387, 482] on icon "Next" at bounding box center [385, 480] width 9 height 9
click at [387, 482] on div "Pagination" at bounding box center [385, 477] width 12 height 12
click at [386, 476] on icon "Next" at bounding box center [385, 477] width 2 height 4
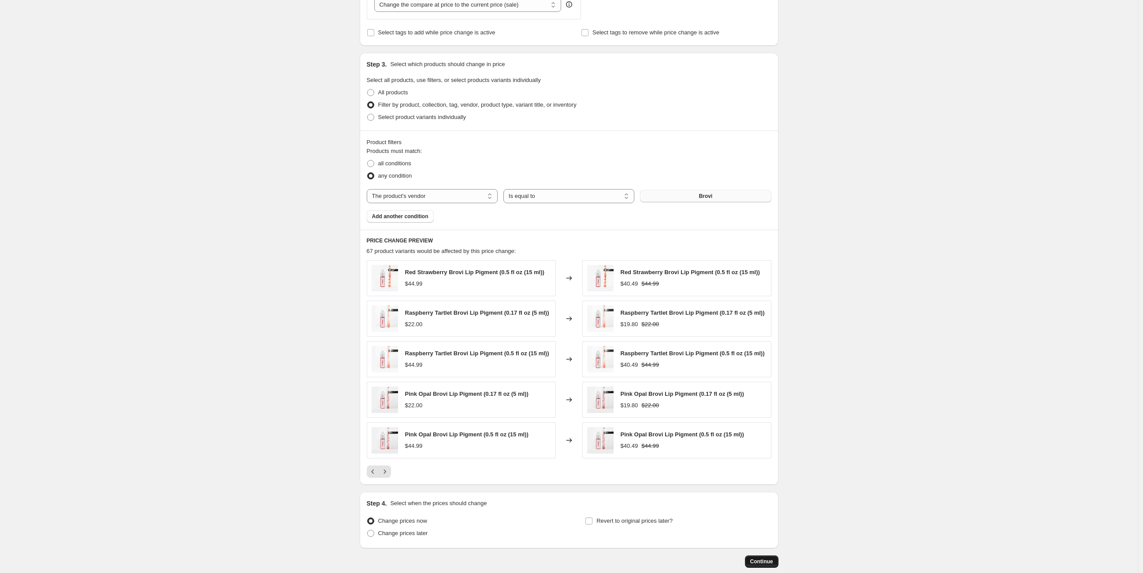
click at [763, 562] on span "Continue" at bounding box center [761, 561] width 23 height 7
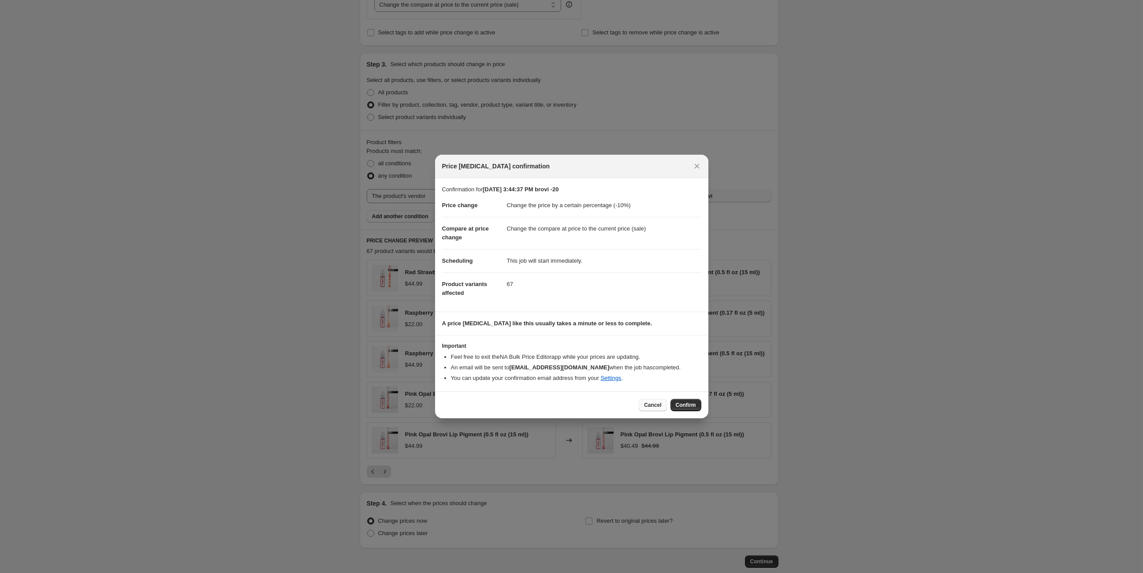
click at [657, 407] on span "Cancel" at bounding box center [652, 405] width 17 height 7
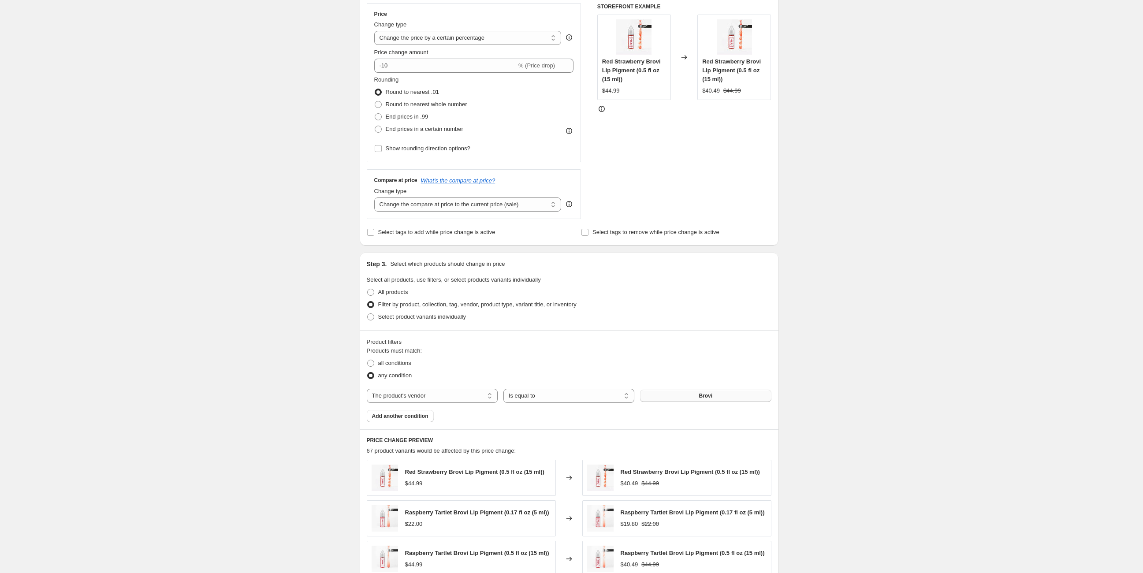
scroll to position [114, 0]
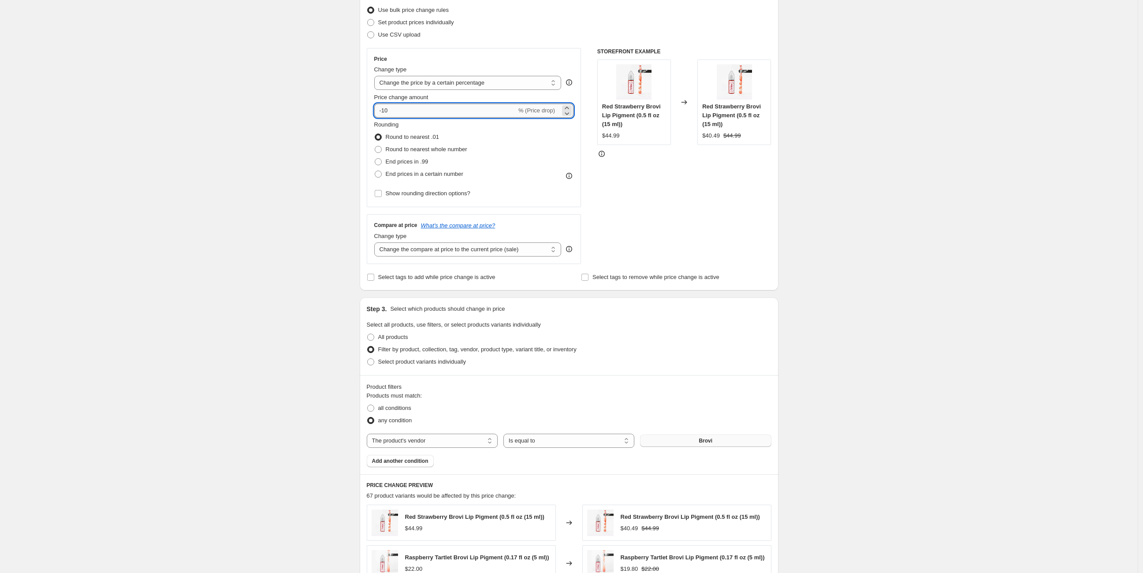
click at [388, 111] on input "-10" at bounding box center [445, 111] width 142 height 14
type input "-20"
click at [279, 224] on div "Create new price change job. This page is ready Create new price change job Dra…" at bounding box center [569, 376] width 1138 height 981
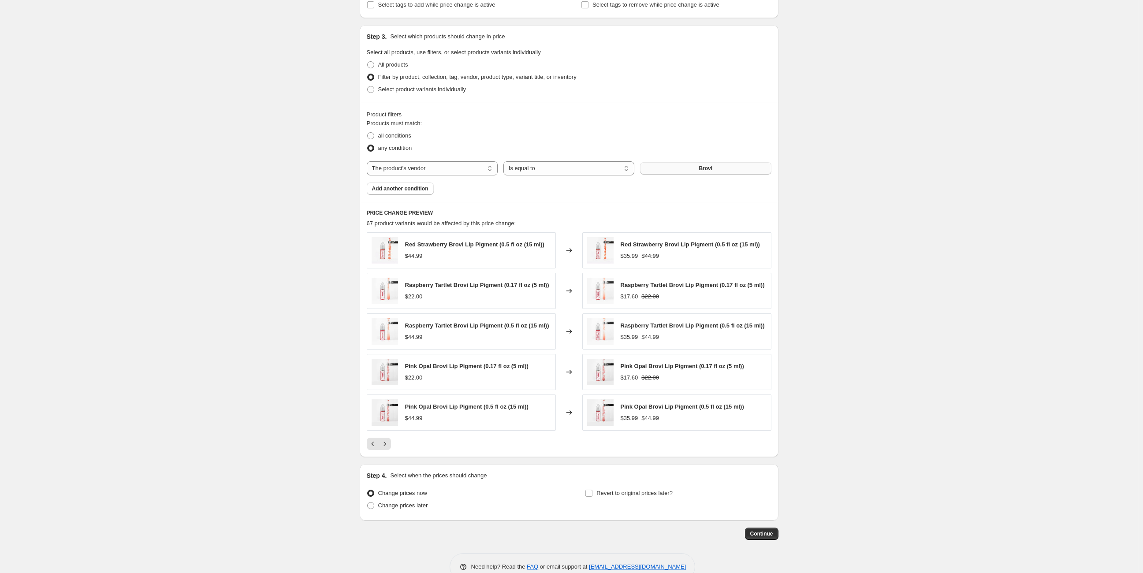
scroll to position [405, 0]
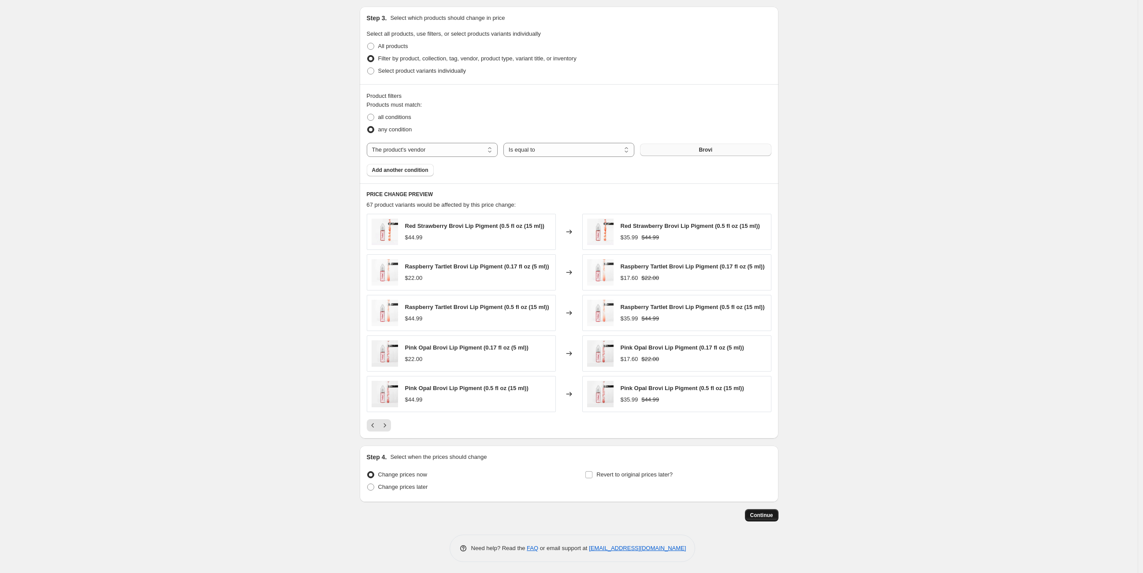
click at [763, 518] on button "Continue" at bounding box center [762, 515] width 34 height 12
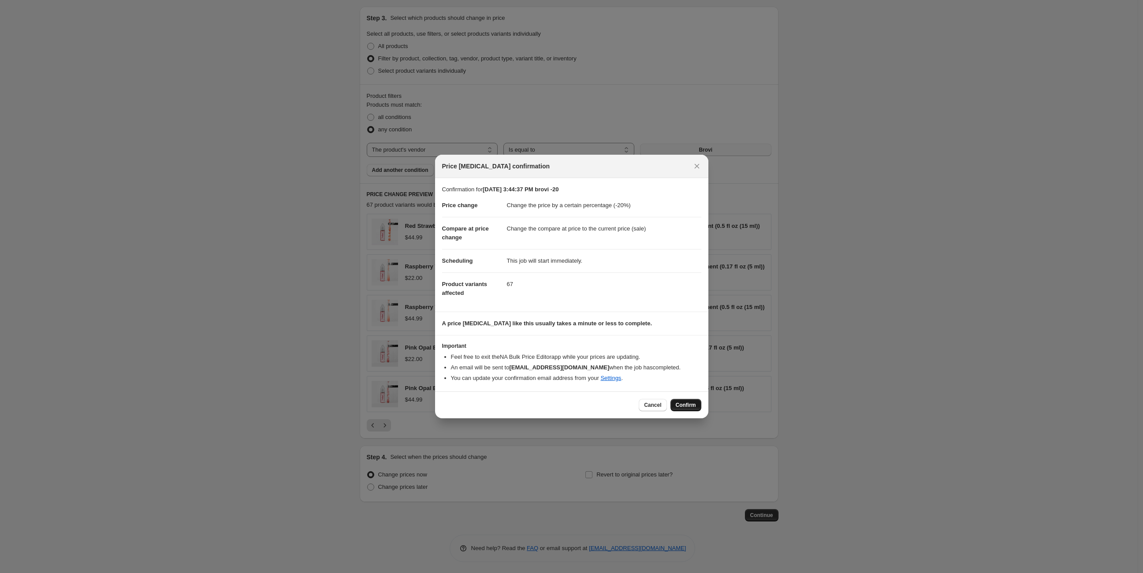
click at [689, 407] on span "Confirm" at bounding box center [686, 405] width 20 height 7
type input "Sep 4, 2025, 3:44:37 PM brovi -20"
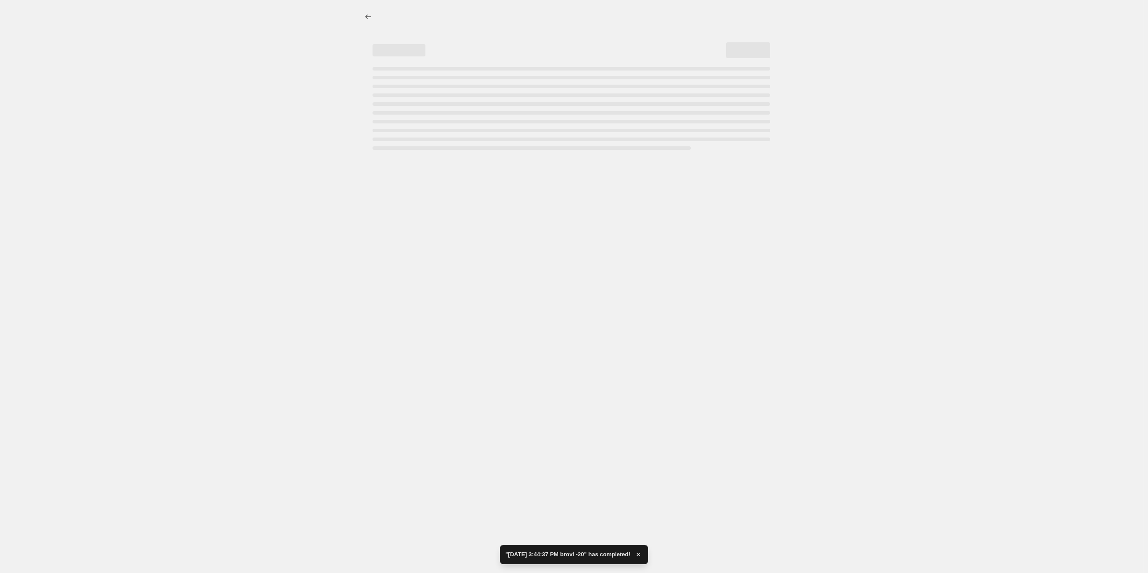
select select "percentage"
select select "vendor"
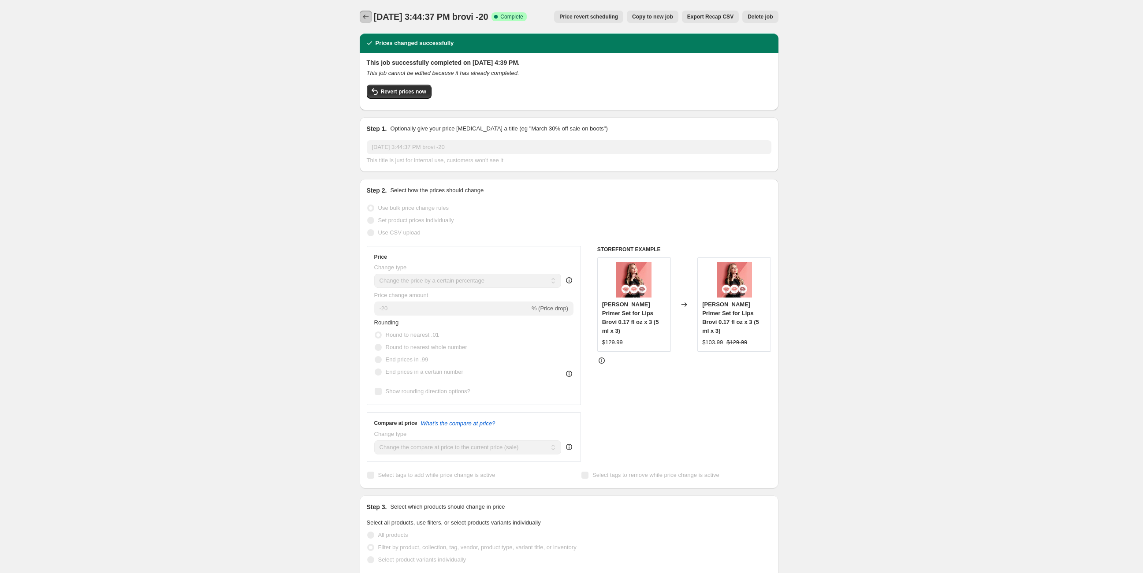
click at [370, 19] on icon "Price change jobs" at bounding box center [366, 16] width 9 height 9
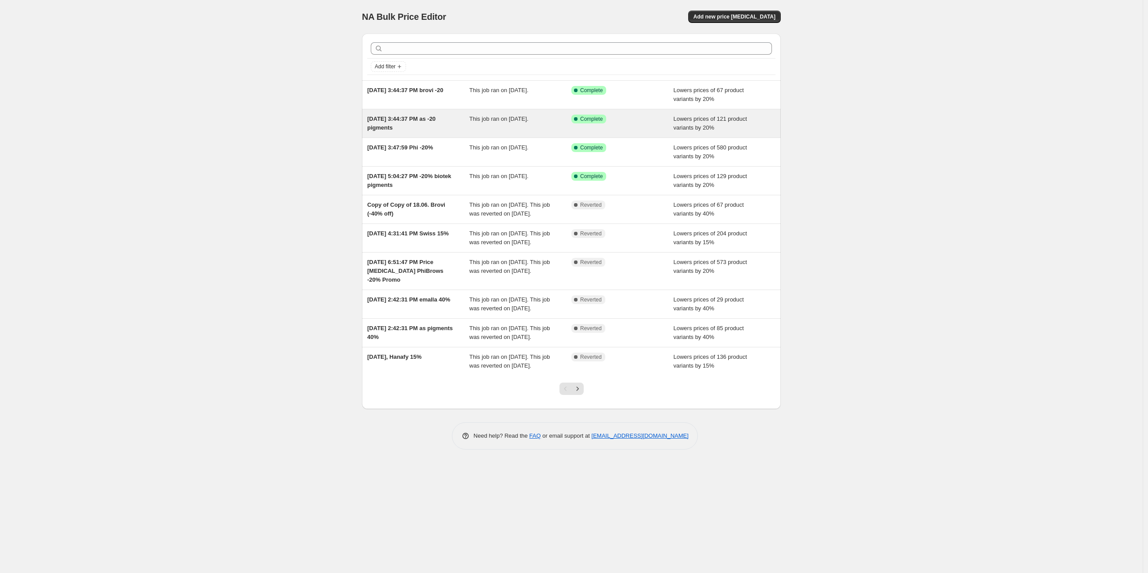
click at [430, 123] on div "Sep 4, 2025, 3:44:37 PM as -20 pigments" at bounding box center [418, 124] width 102 height 18
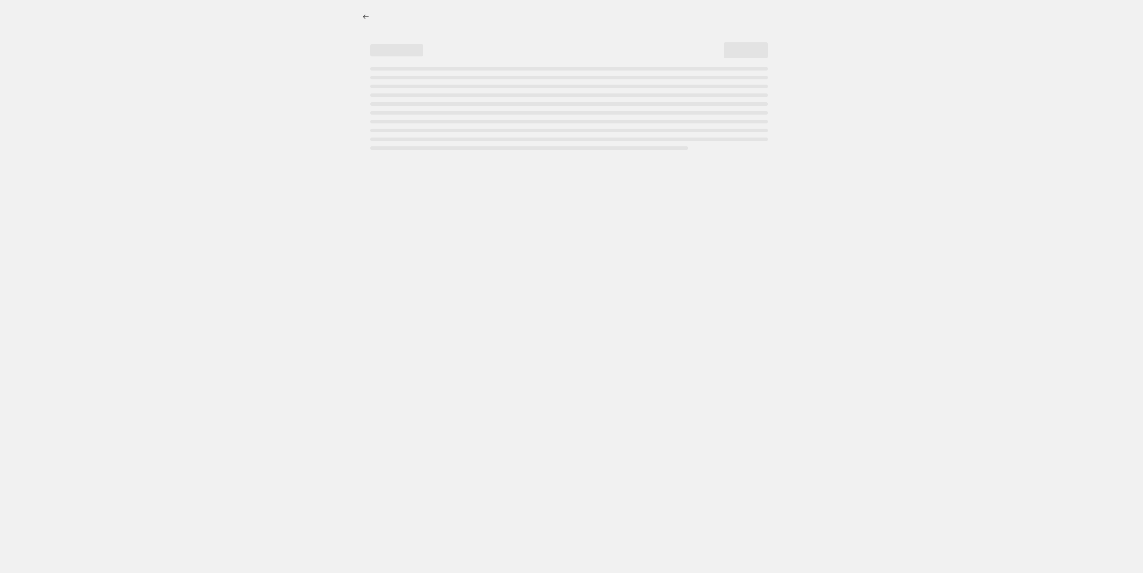
select select "percentage"
select select "vendor"
select select "product_type"
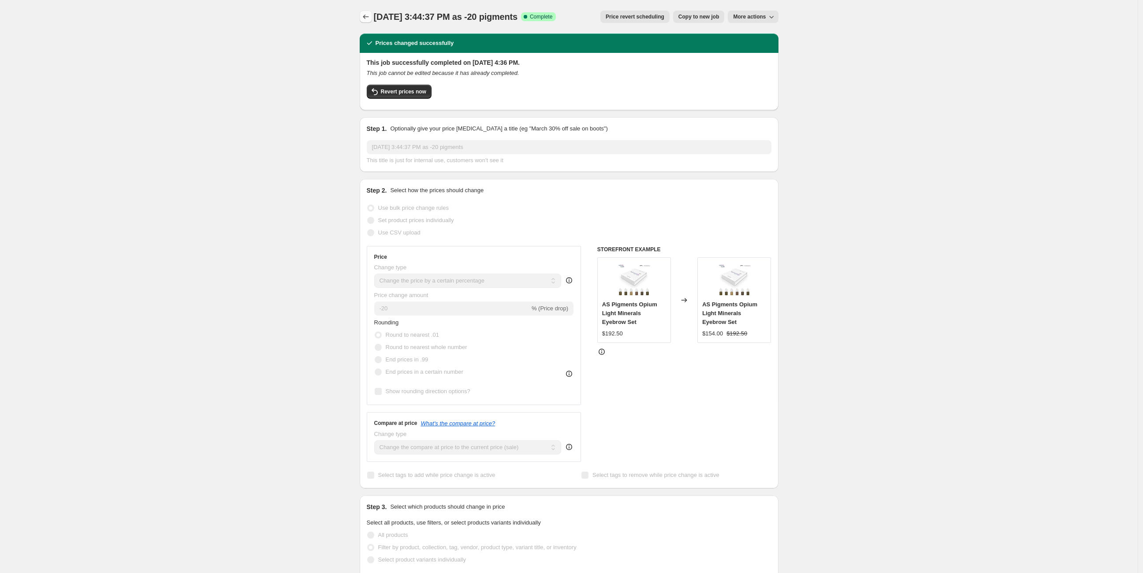
click at [366, 17] on icon "Price change jobs" at bounding box center [366, 17] width 6 height 4
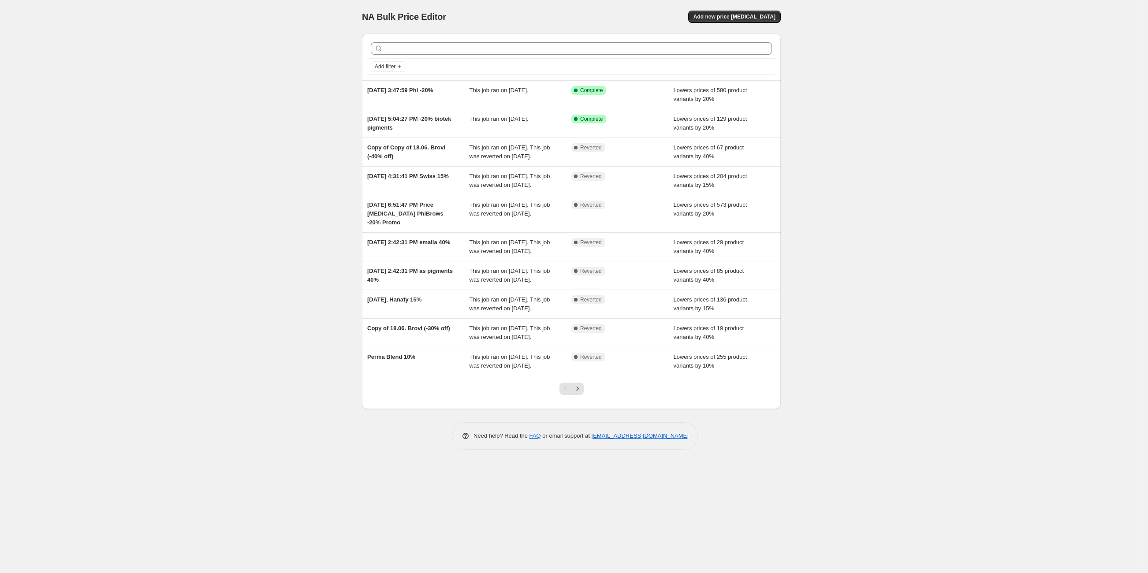
drag, startPoint x: 0, startPoint y: 0, endPoint x: 349, endPoint y: 105, distance: 364.1
click at [349, 105] on div "NA Bulk Price Editor. This page is ready NA Bulk Price Editor Add new price cha…" at bounding box center [571, 286] width 1143 height 573
click at [474, 125] on div "This job ran on August 19, 2025." at bounding box center [521, 124] width 102 height 18
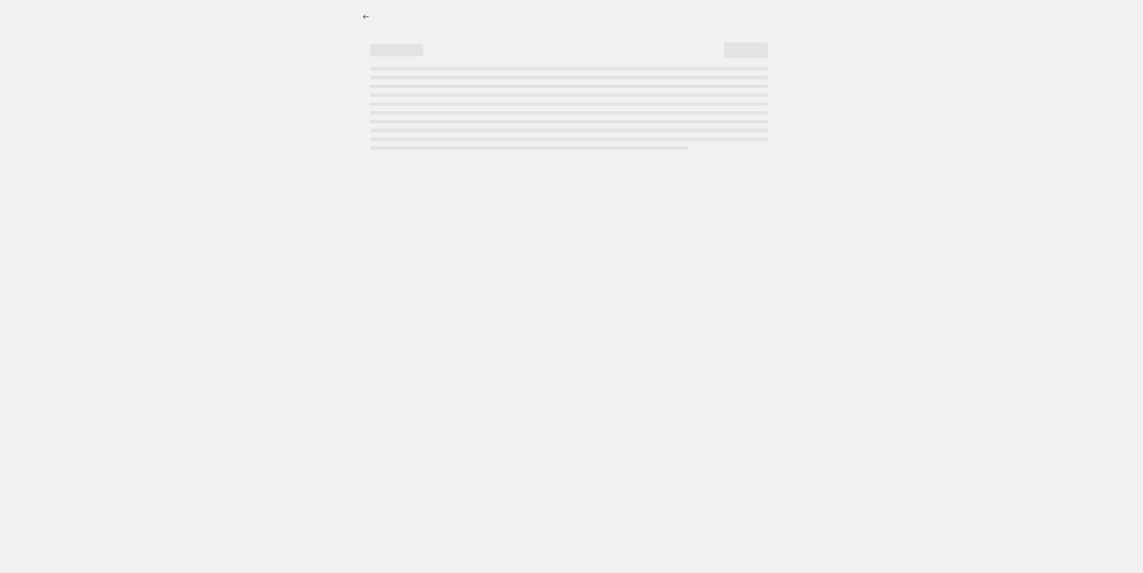
select select "percentage"
select select "vendor"
select select "product_type"
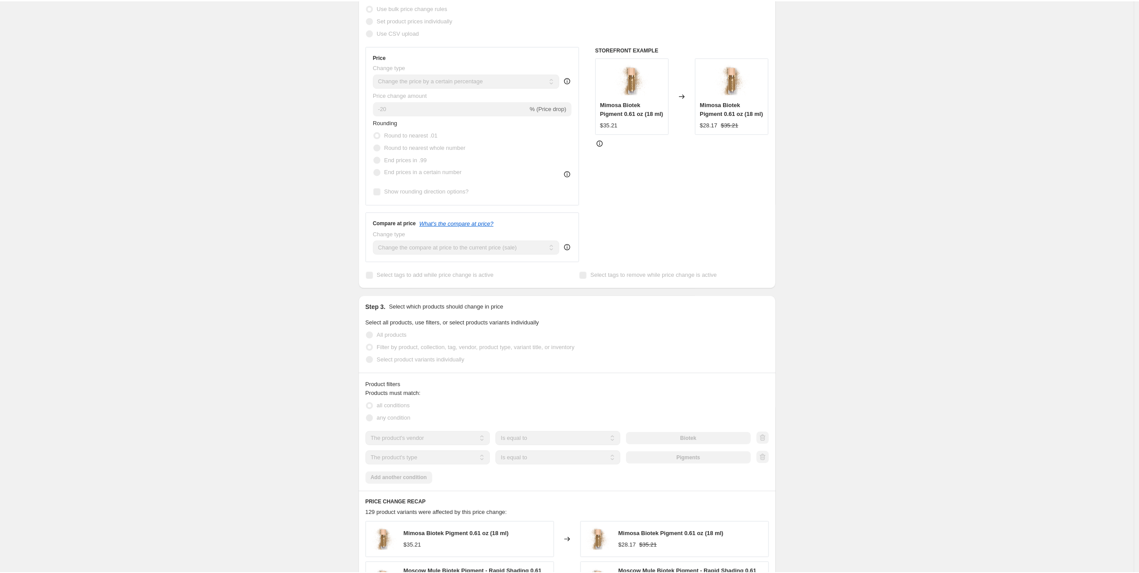
scroll to position [212, 0]
